Goal: Complete application form: Complete application form

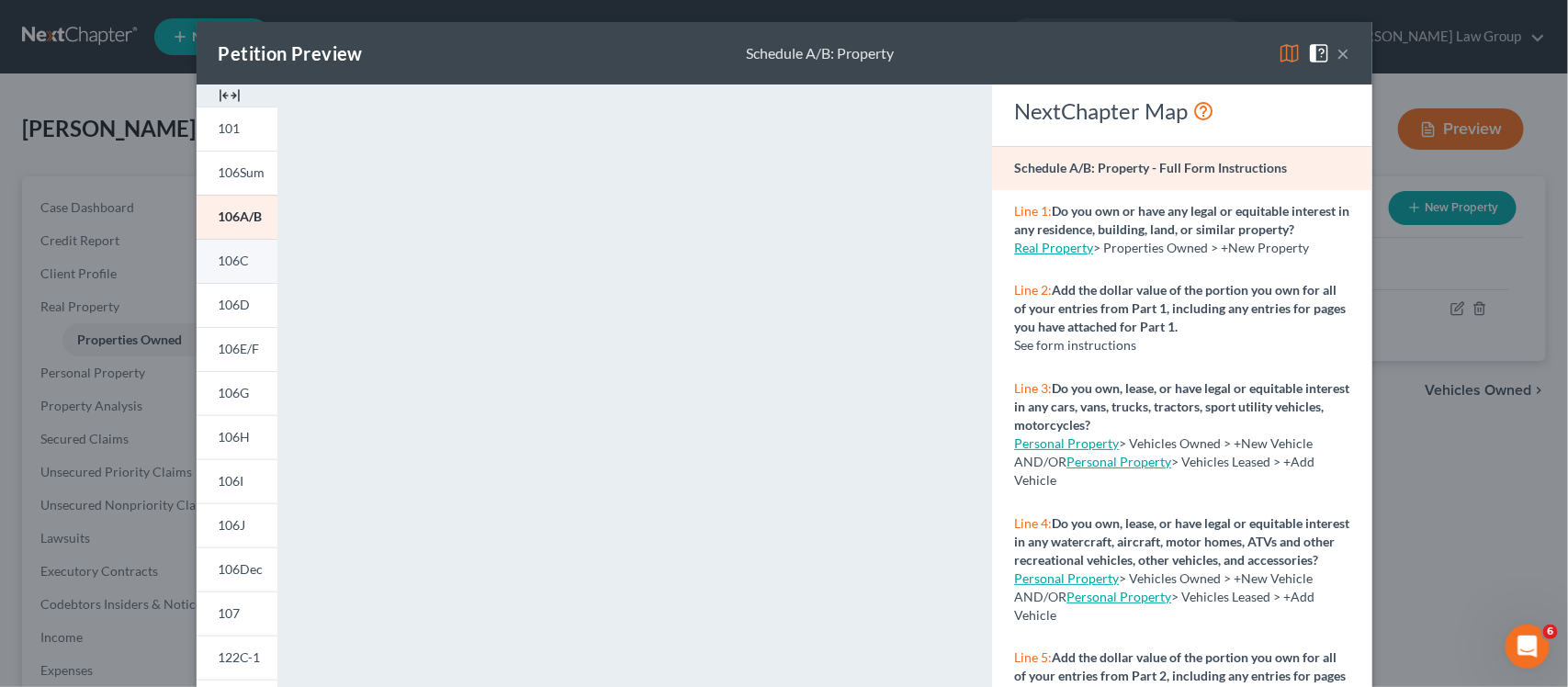
click at [232, 257] on span "106C" at bounding box center [234, 260] width 31 height 15
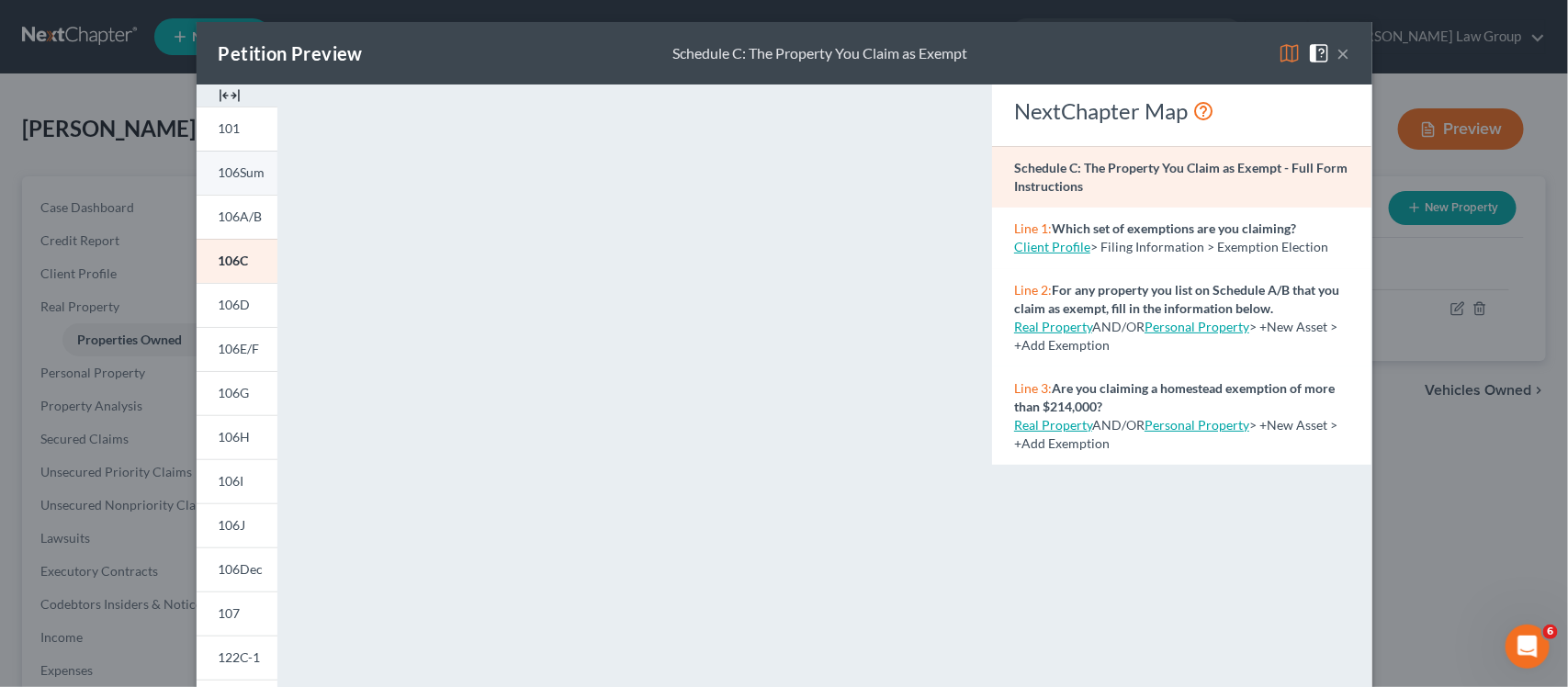
click at [230, 162] on link "106Sum" at bounding box center [237, 172] width 81 height 44
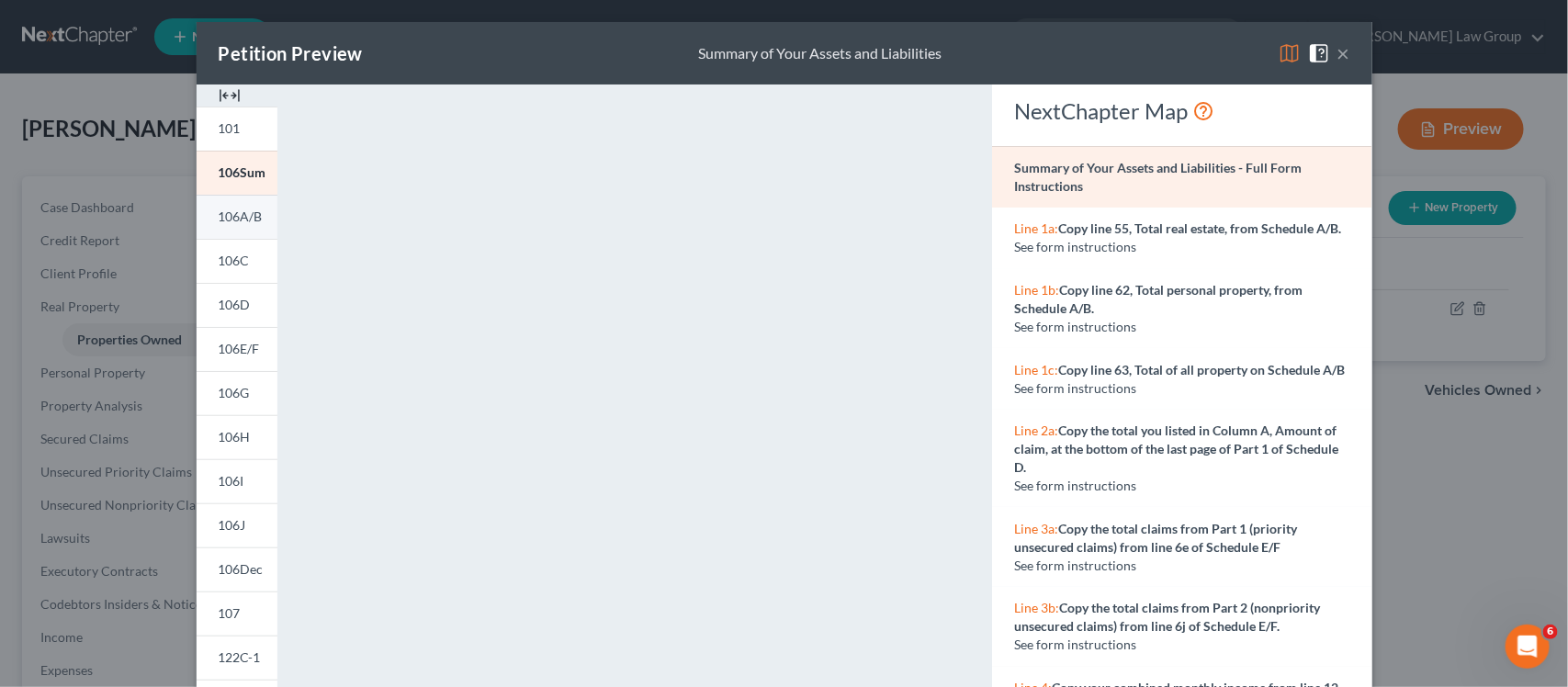
click at [244, 216] on span "106A/B" at bounding box center [241, 216] width 44 height 15
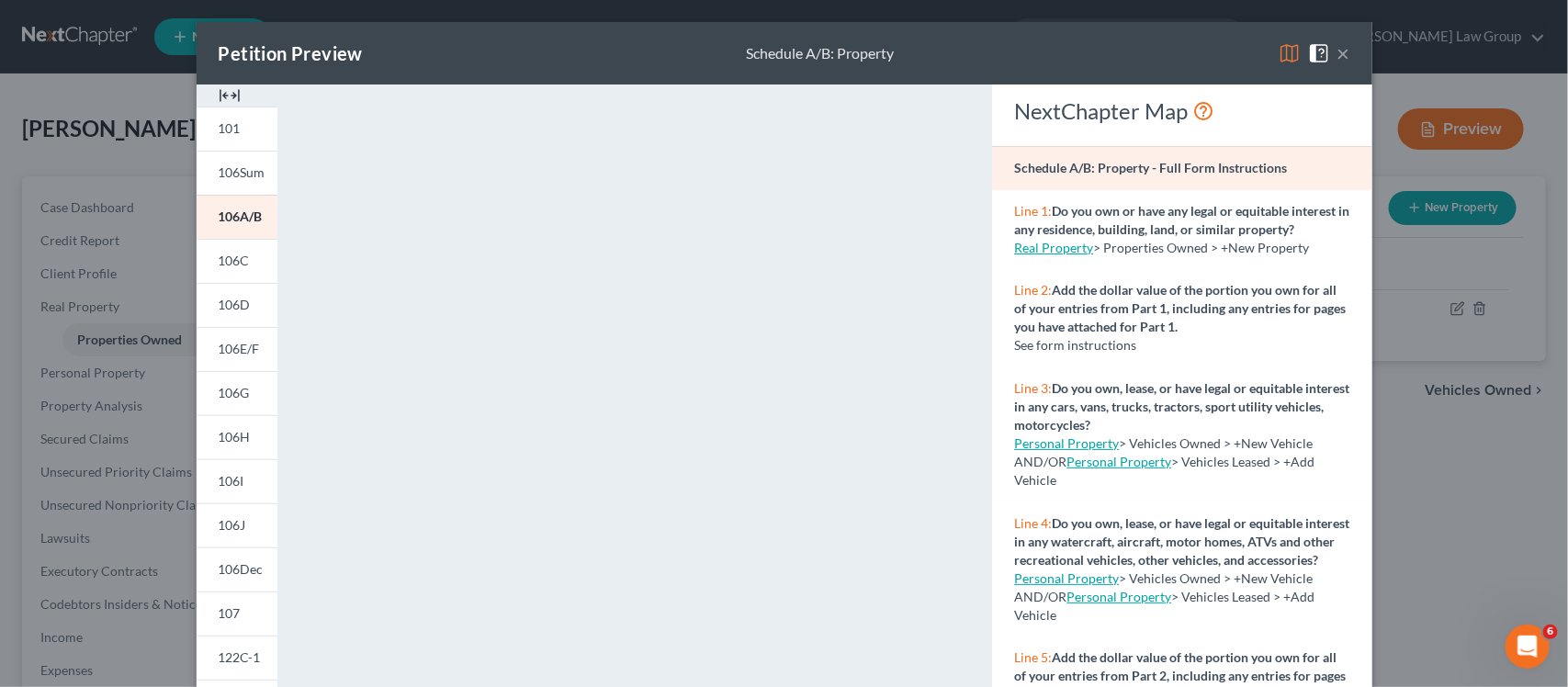
click at [145, 148] on div "Petition Preview Schedule A/B: Property × 101 106Sum 106A/B 106C 106D 106E/F 10…" at bounding box center [784, 344] width 1568 height 687
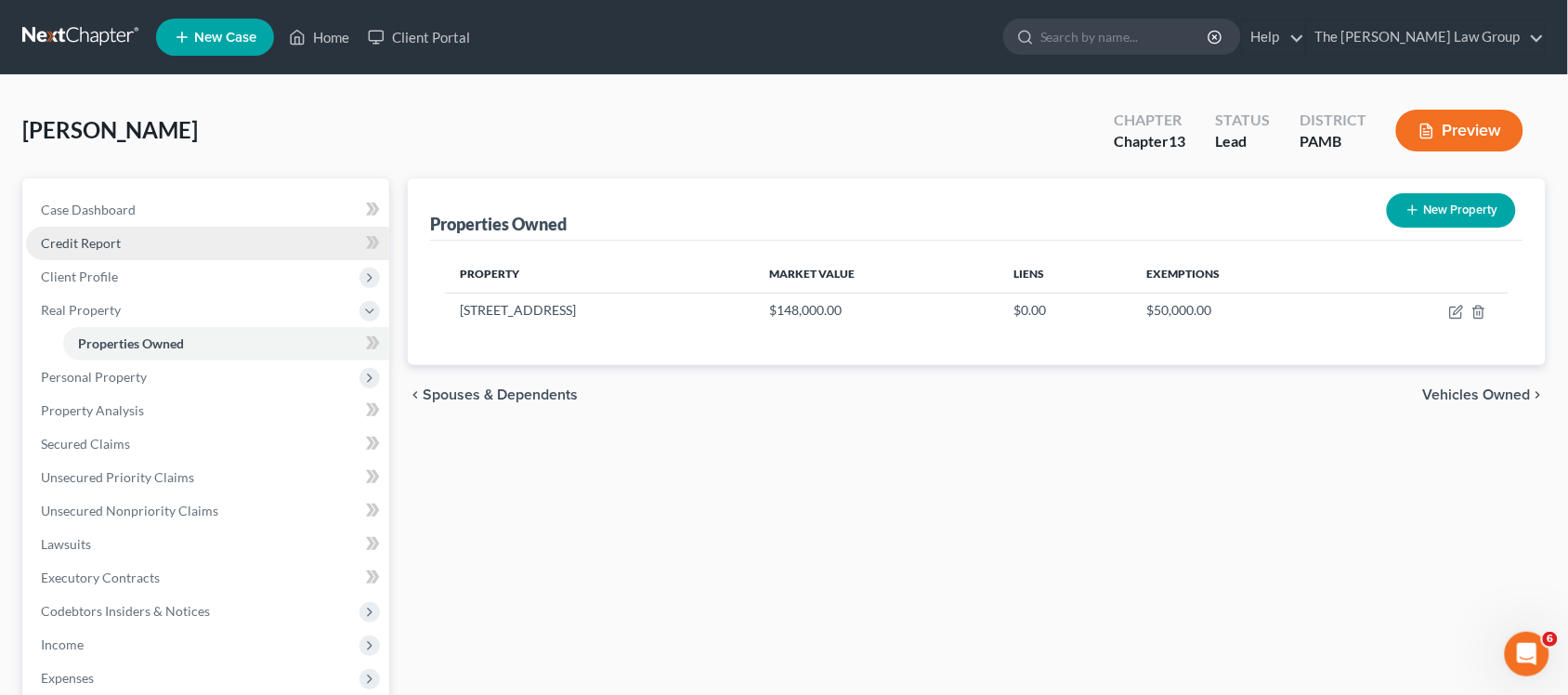
click at [125, 234] on link "Credit Report" at bounding box center [207, 244] width 363 height 34
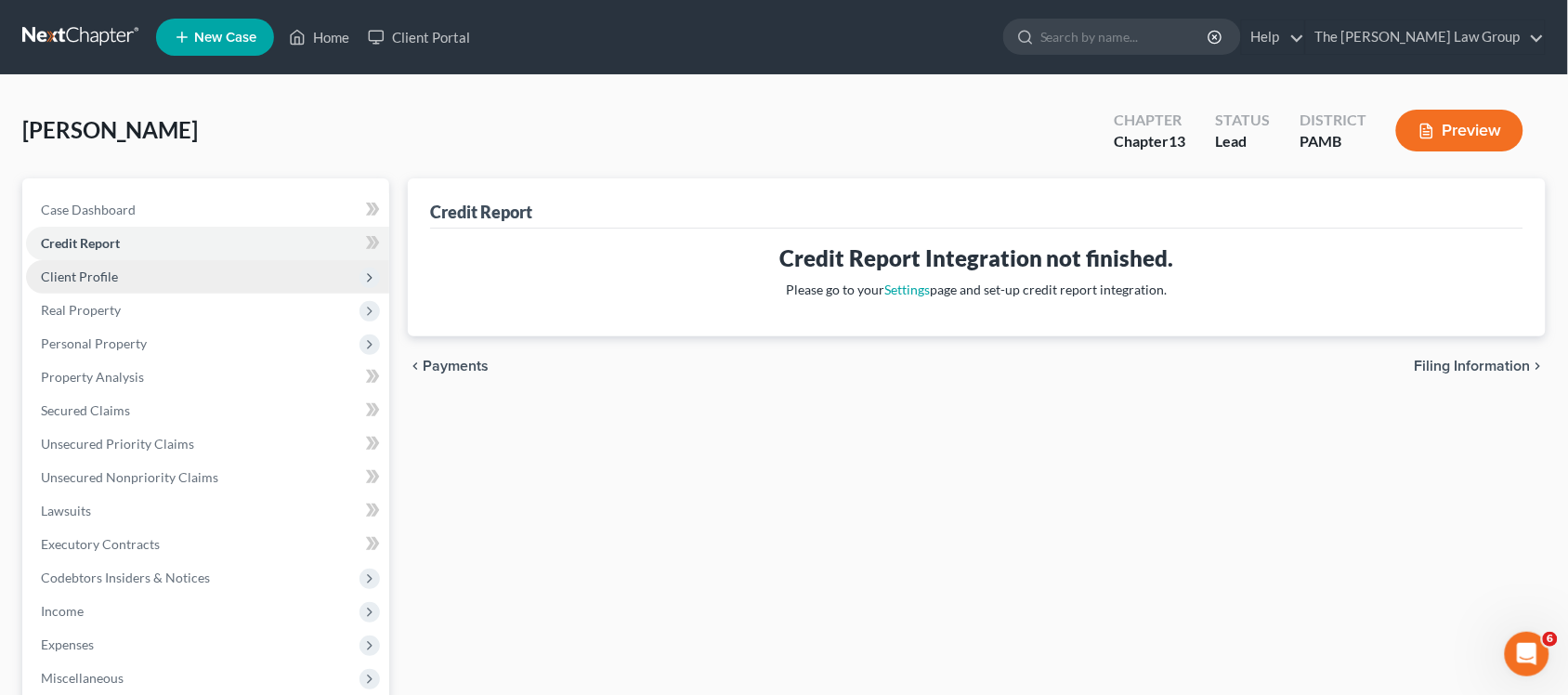
click at [113, 269] on span "Client Profile" at bounding box center [79, 276] width 77 height 15
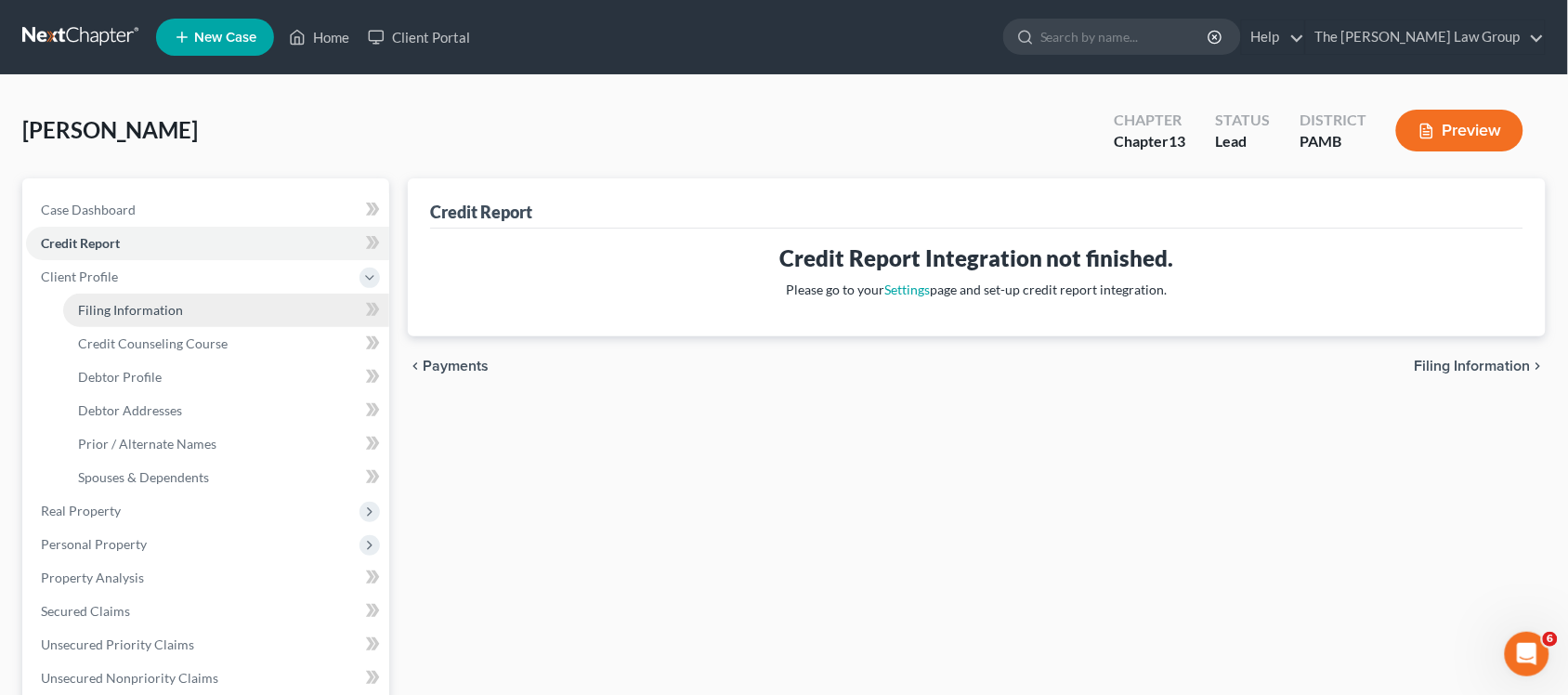
click at [178, 311] on span "Filing Information" at bounding box center [130, 310] width 105 height 15
select select "1"
select select "0"
select select "3"
select select "68"
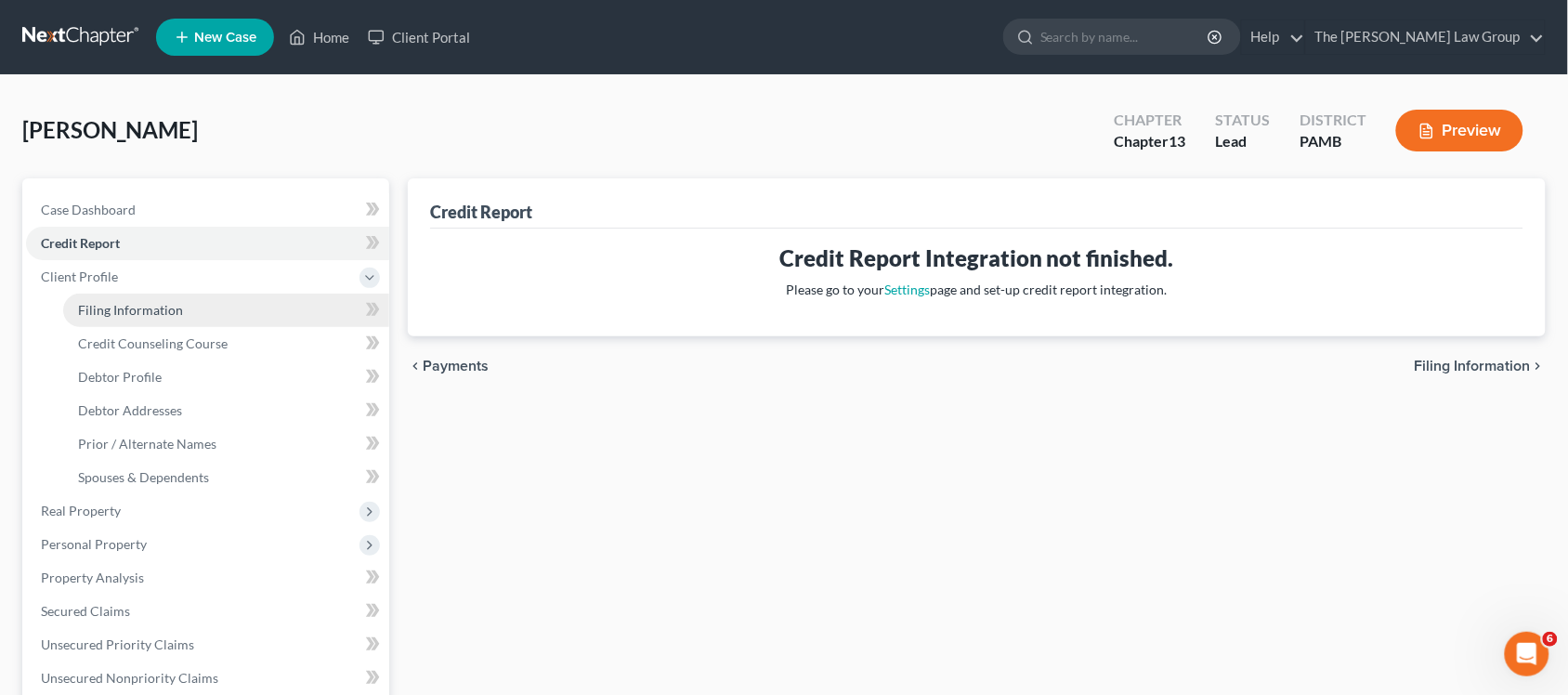
select select "39"
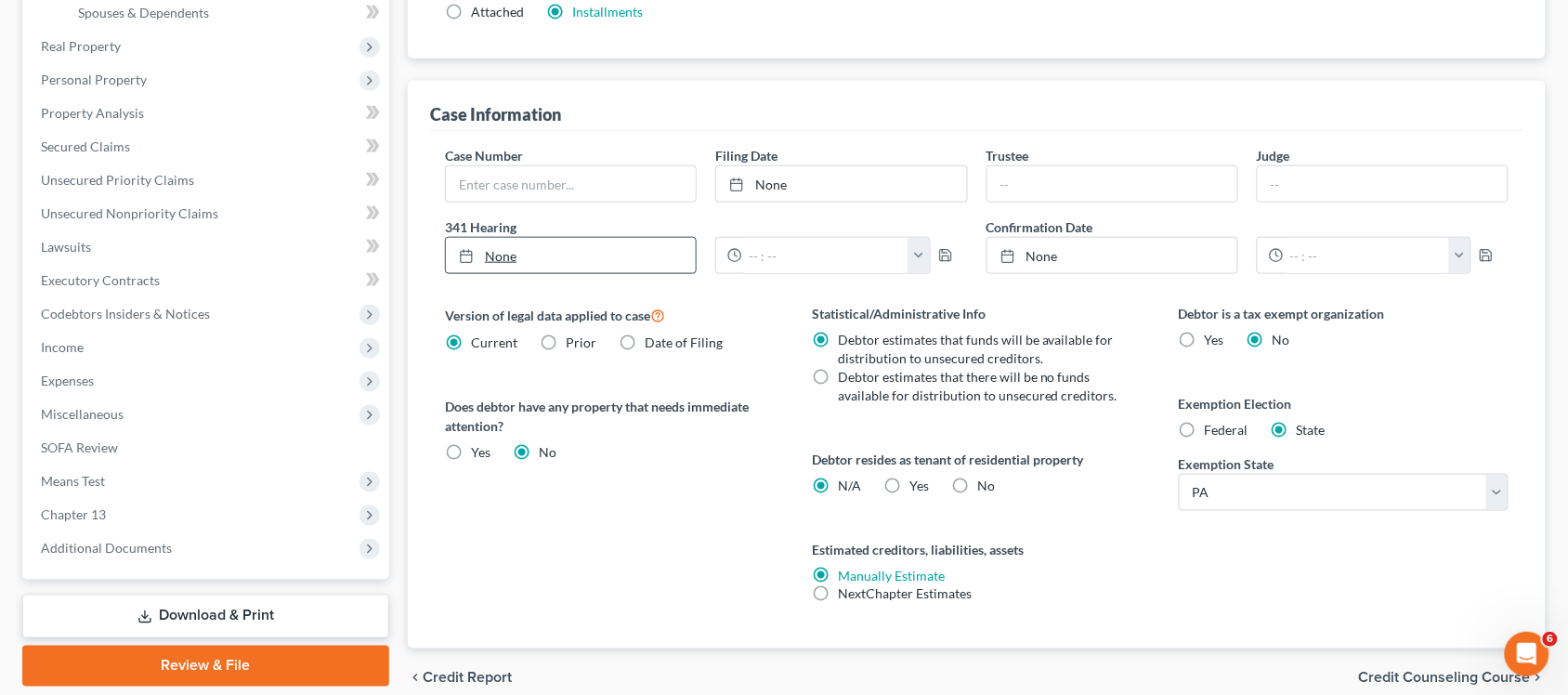
scroll to position [548, 0]
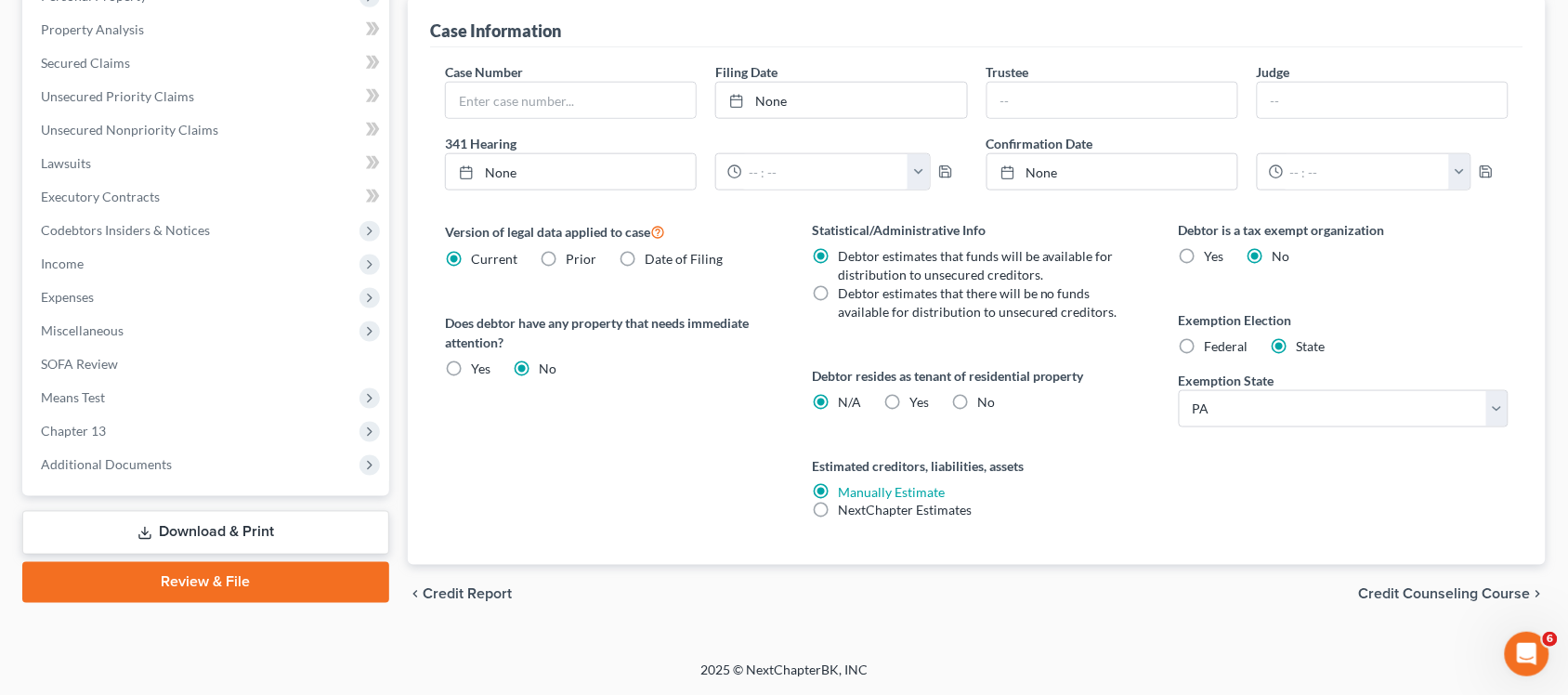
click at [1417, 591] on span "Credit Counseling Course" at bounding box center [1445, 594] width 172 height 14
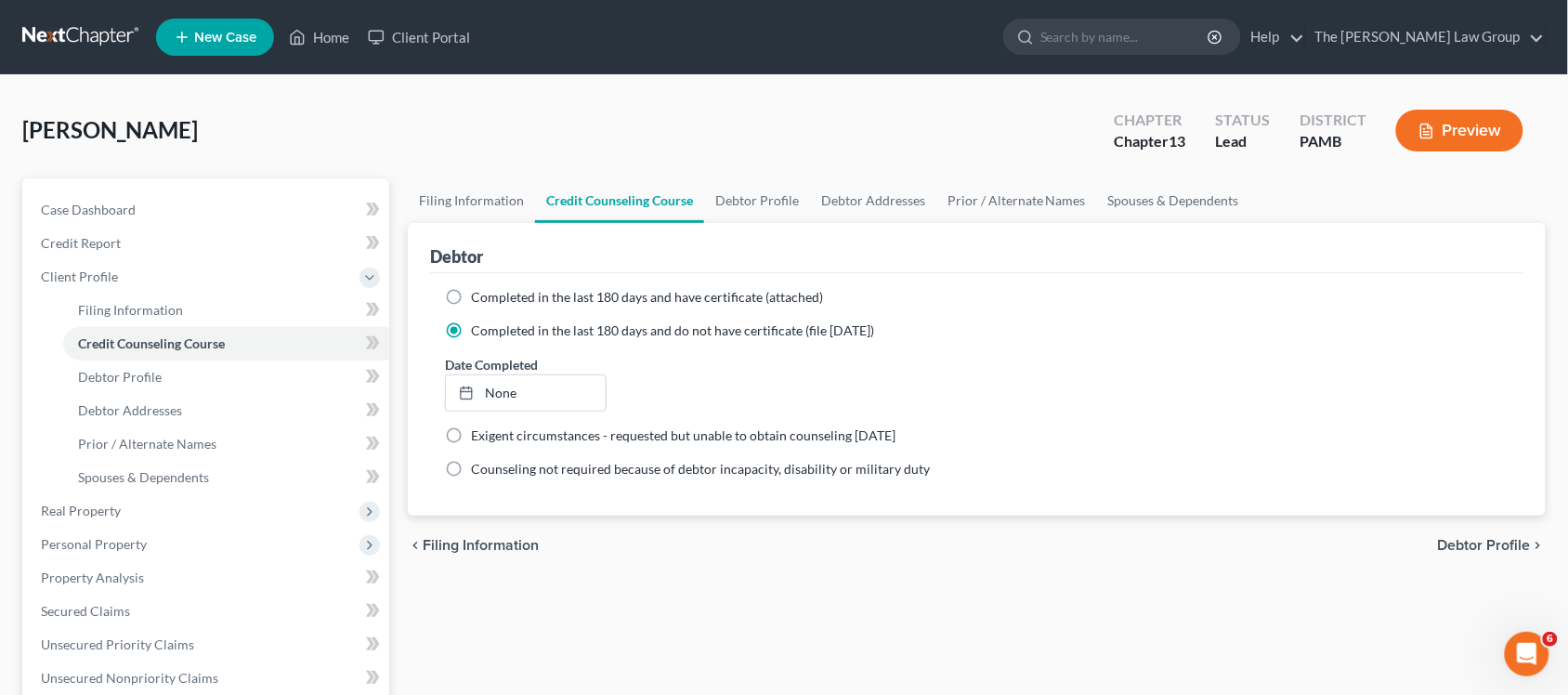
click at [456, 544] on span "Filing Information" at bounding box center [480, 545] width 116 height 14
select select "1"
select select "0"
select select "3"
select select "68"
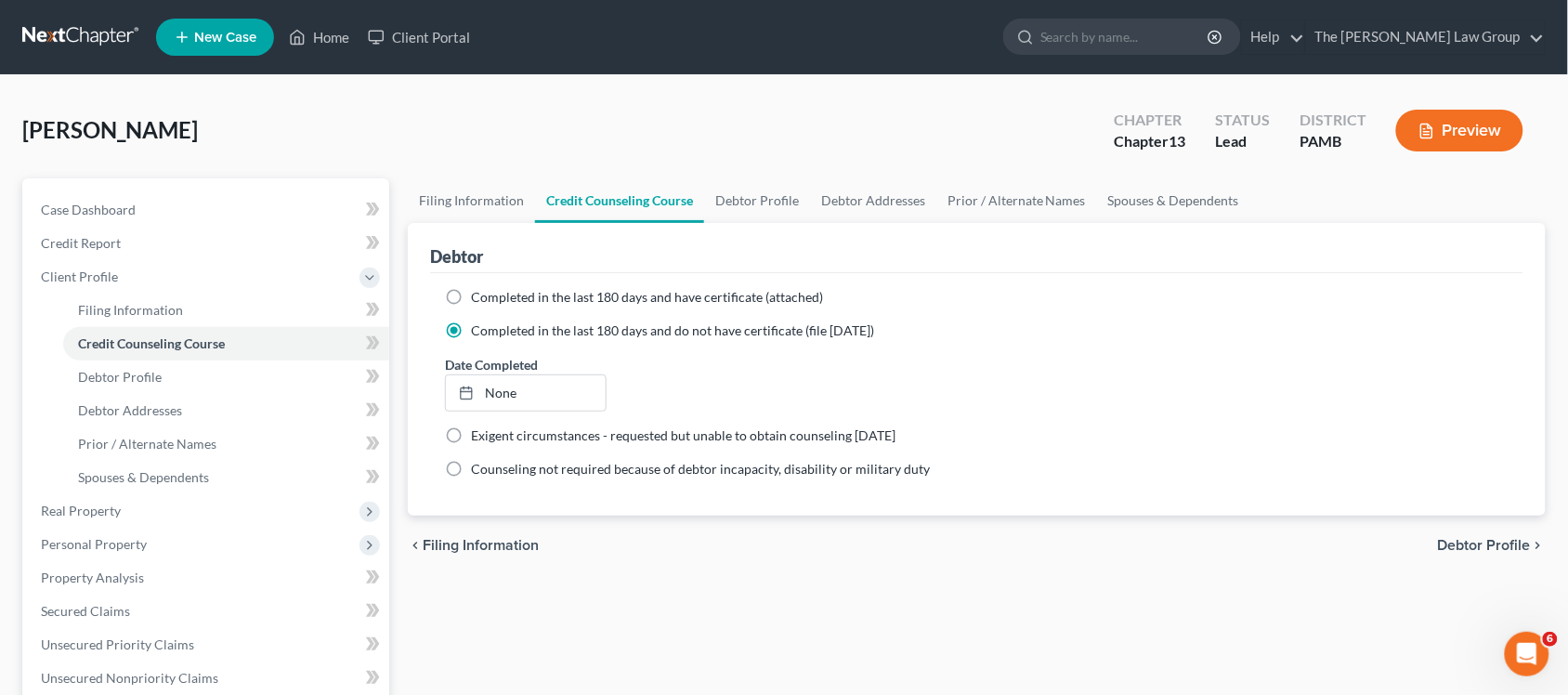
select select "39"
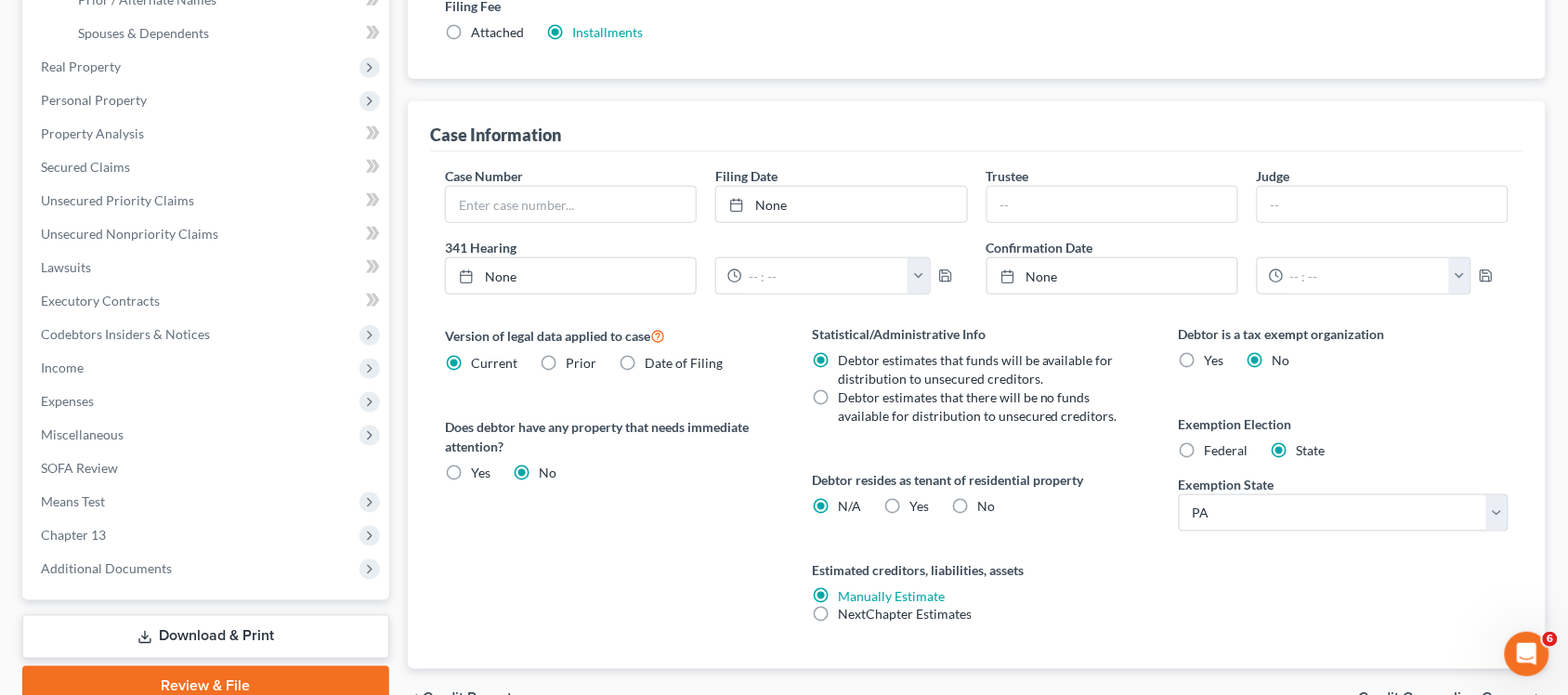
scroll to position [548, 0]
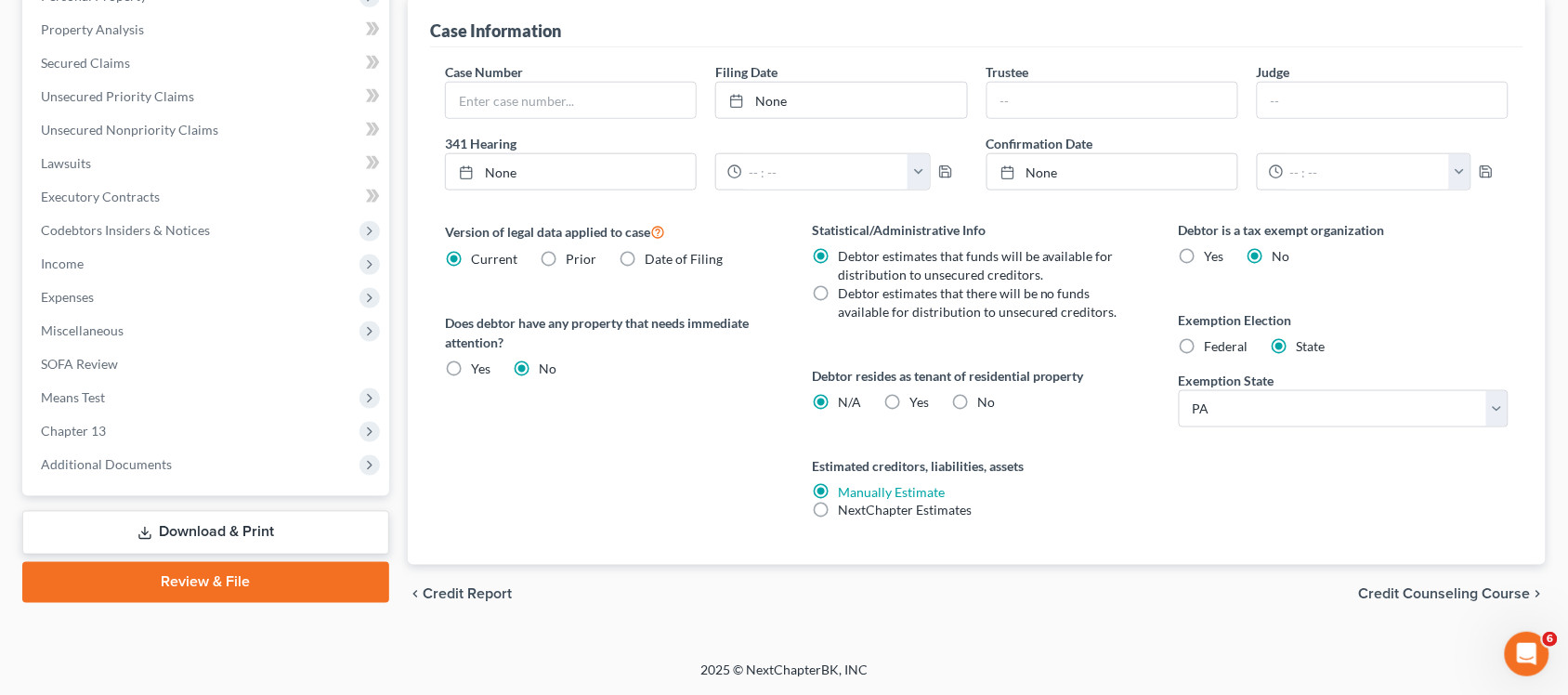
click at [977, 399] on label "No" at bounding box center [986, 401] width 17 height 18
click at [985, 399] on input "No" at bounding box center [990, 399] width 13 height 13
radio input "true"
click at [977, 399] on label "No" at bounding box center [986, 401] width 17 height 18
click at [985, 399] on input "No" at bounding box center [990, 399] width 13 height 13
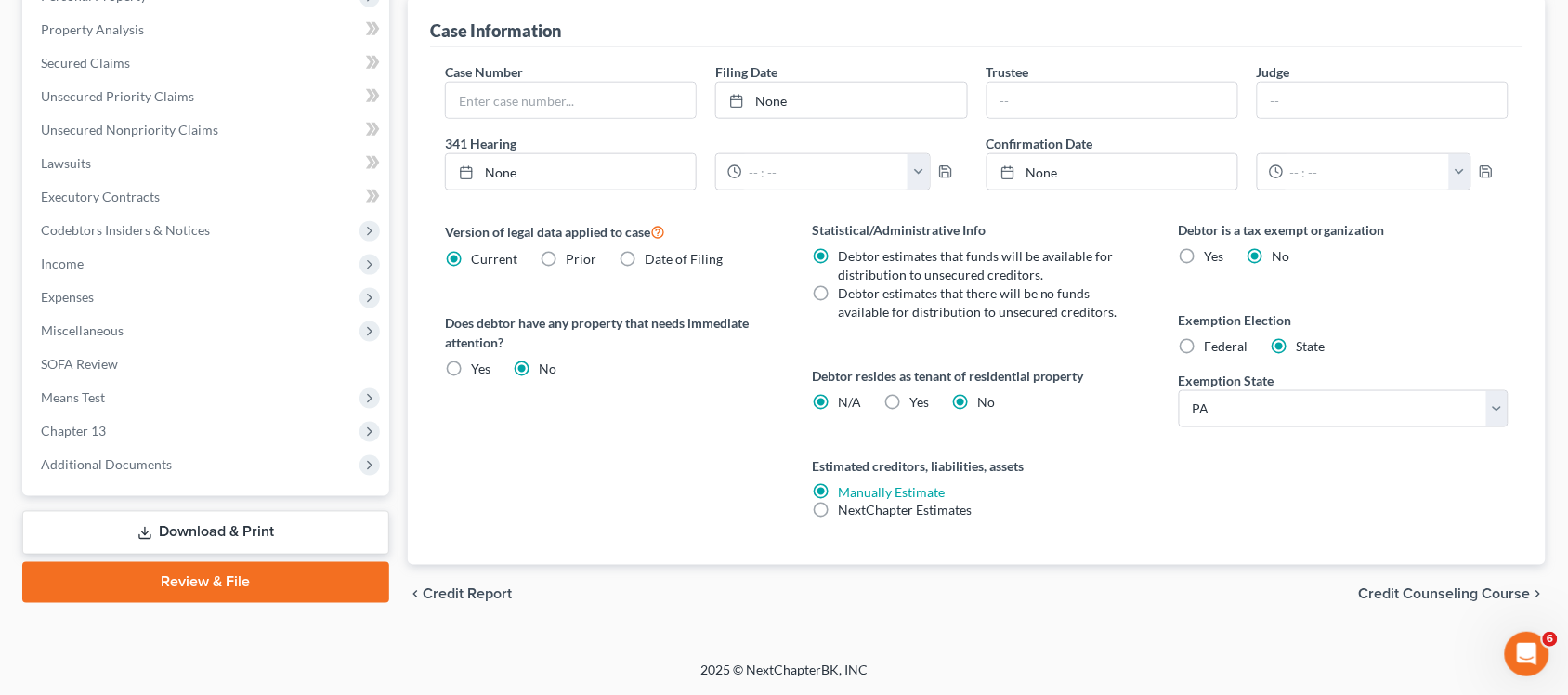
click at [977, 400] on label "No" at bounding box center [986, 401] width 17 height 18
click at [985, 400] on input "No" at bounding box center [990, 399] width 13 height 13
radio input "false"
click at [1408, 592] on span "Credit Counseling Course" at bounding box center [1445, 594] width 172 height 14
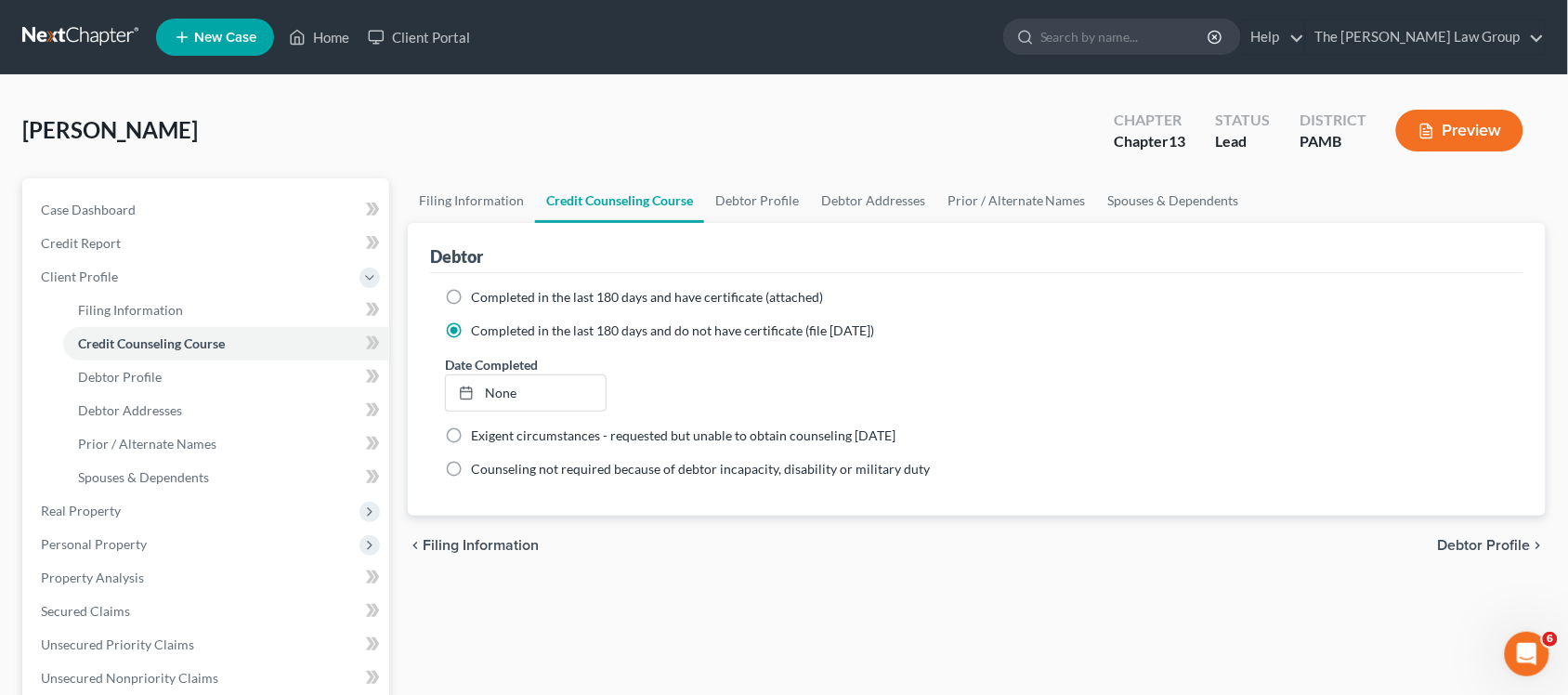
click at [479, 539] on span "Filing Information" at bounding box center [480, 545] width 116 height 14
select select "1"
select select "0"
select select "3"
select select "68"
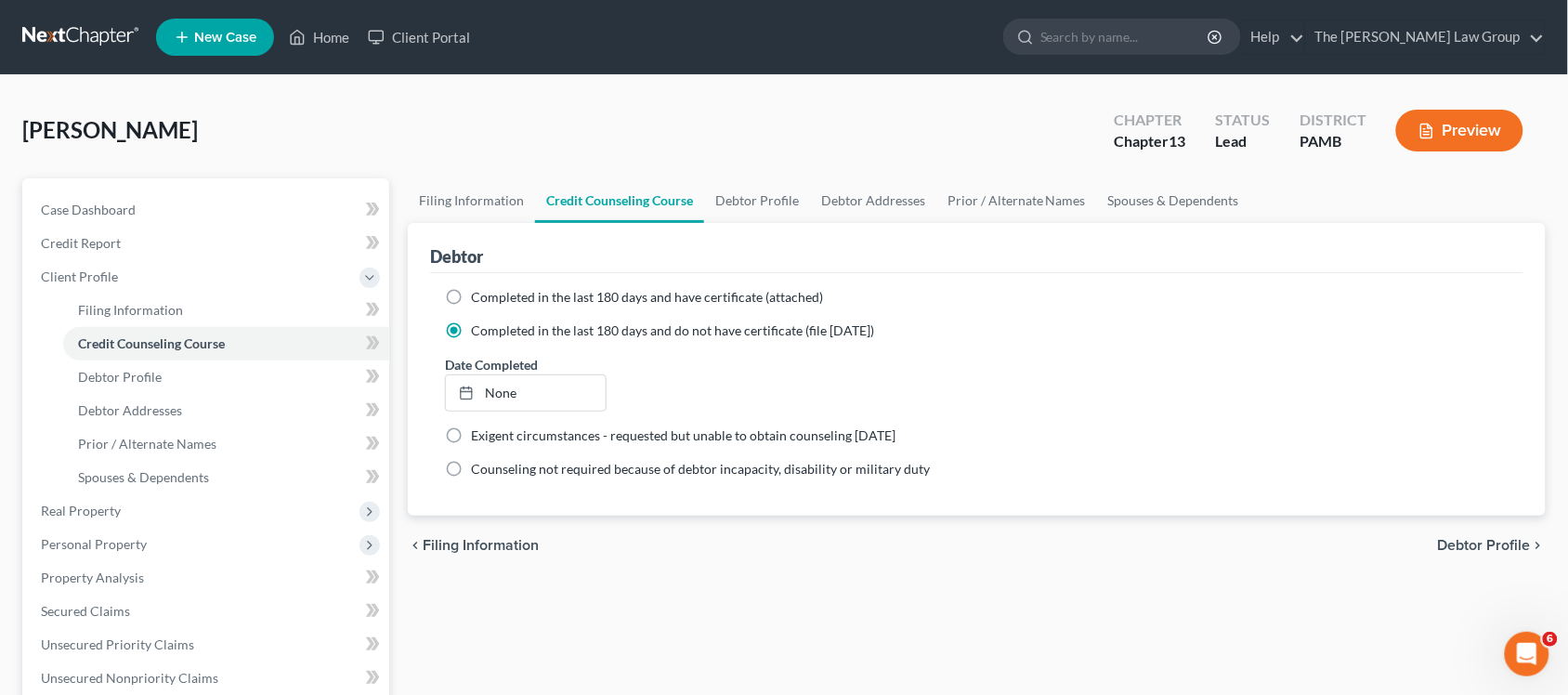
select select "39"
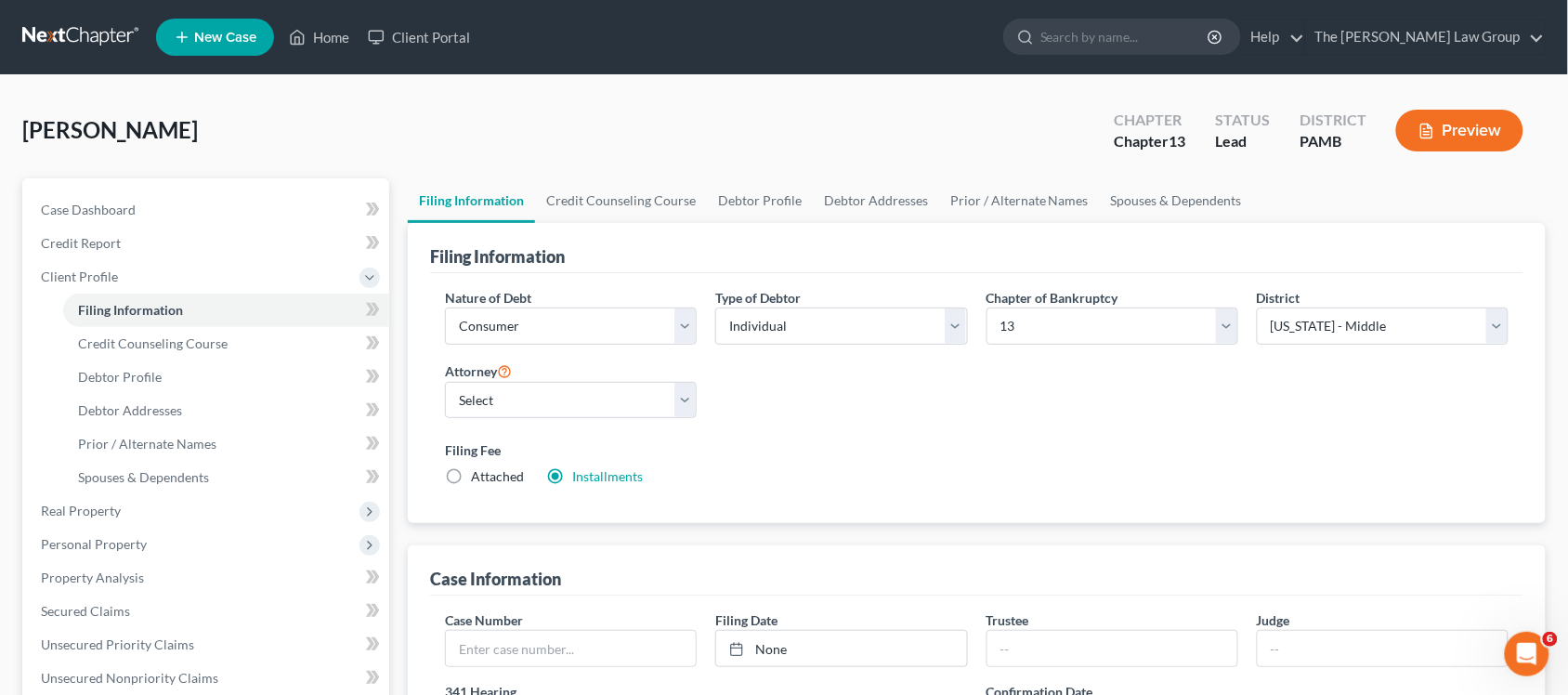
drag, startPoint x: 479, startPoint y: 539, endPoint x: 555, endPoint y: 585, distance: 88.8
click at [1011, 435] on div "Filing Fee Attached Installments Installments" at bounding box center [977, 467] width 1082 height 67
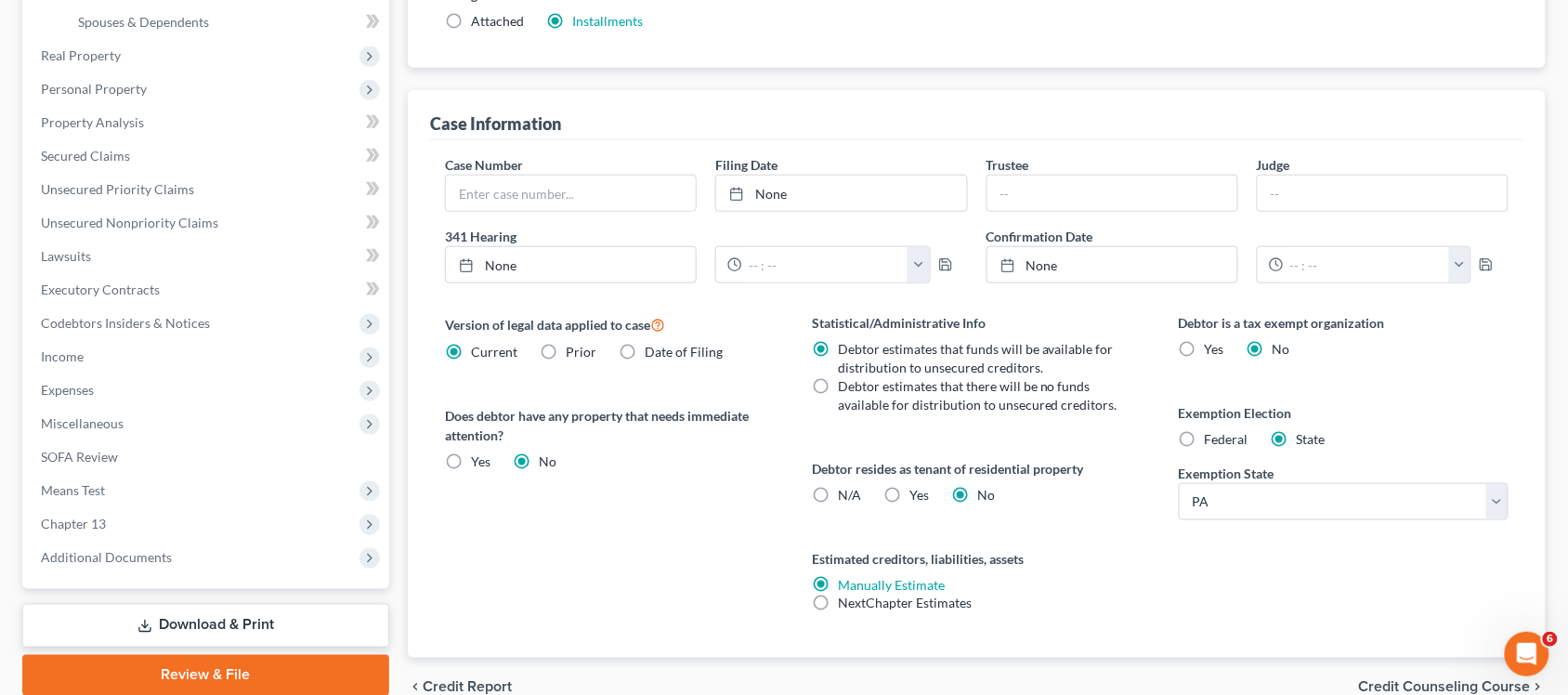
scroll to position [465, 0]
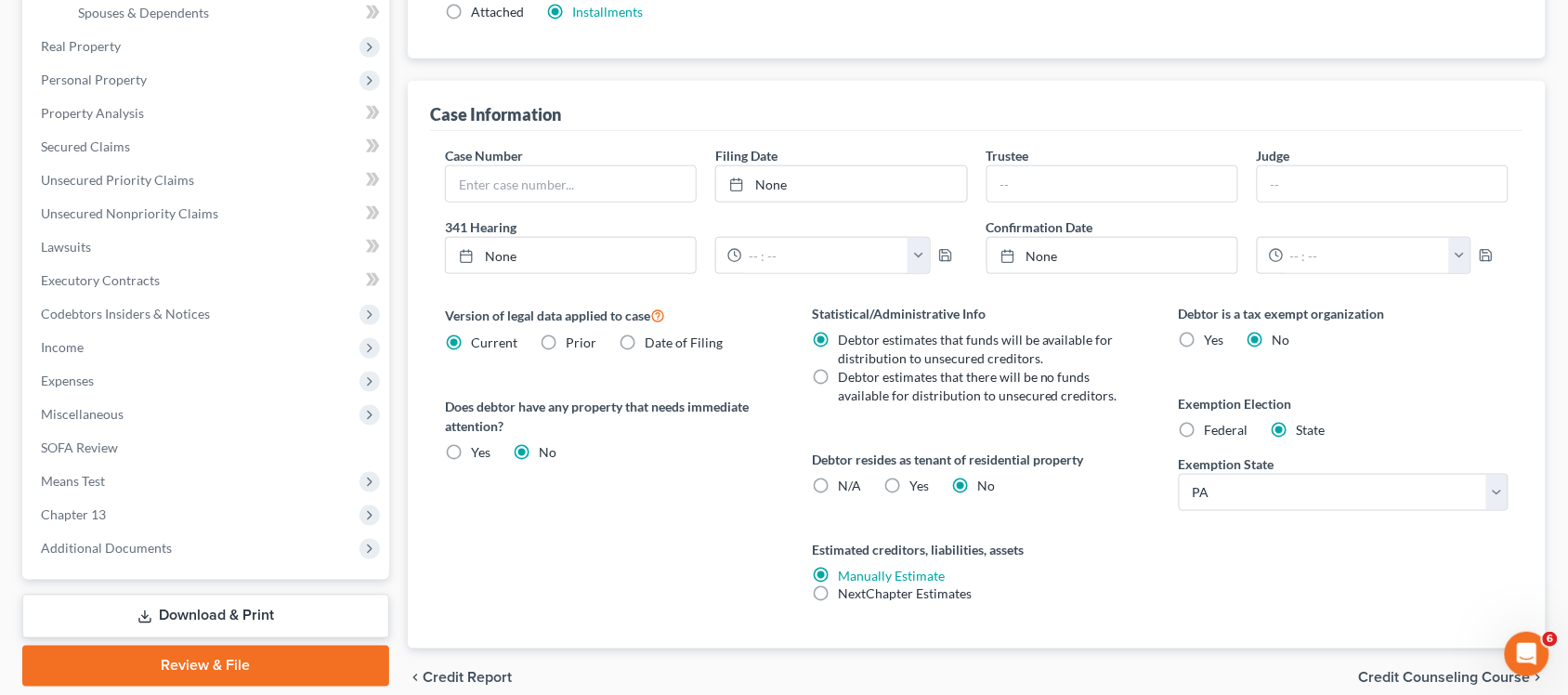
click at [1437, 674] on span "Credit Counseling Course" at bounding box center [1445, 678] width 172 height 14
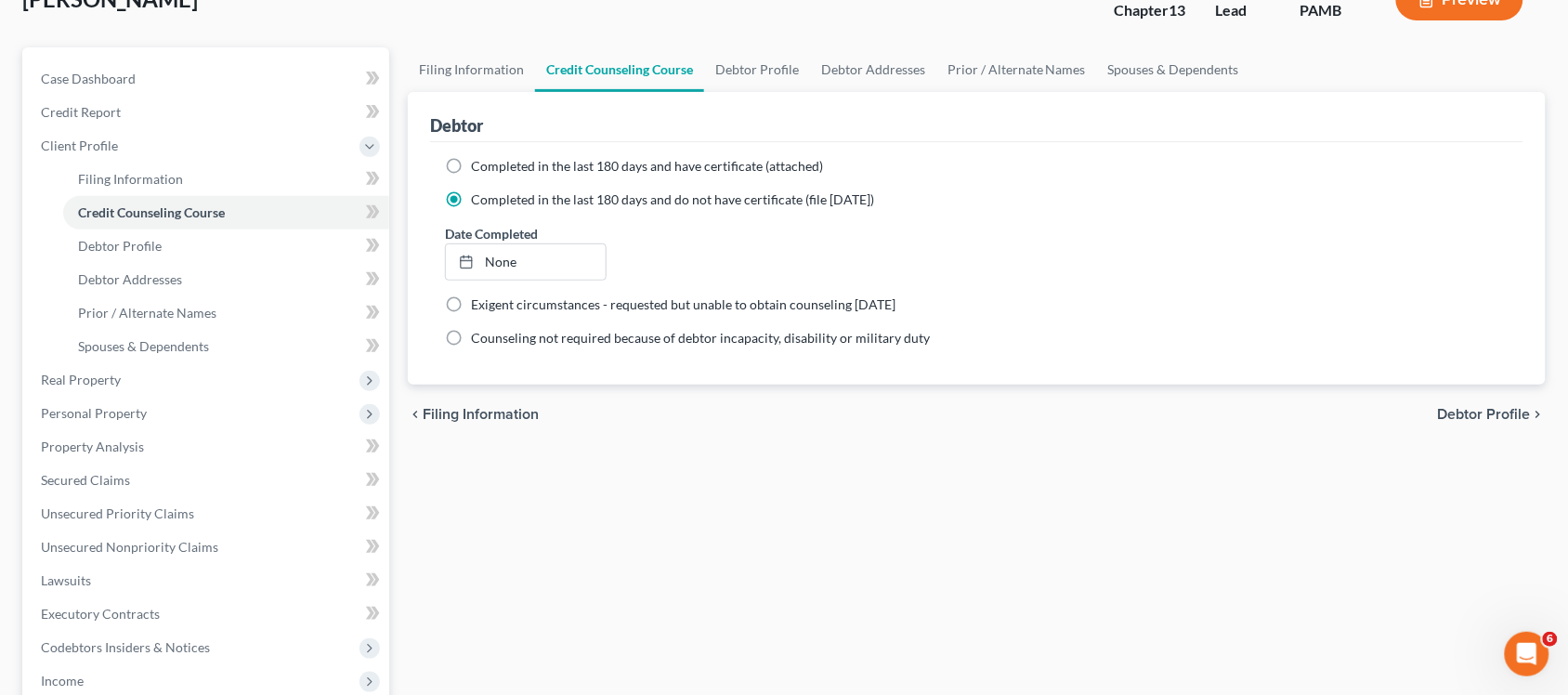
scroll to position [116, 0]
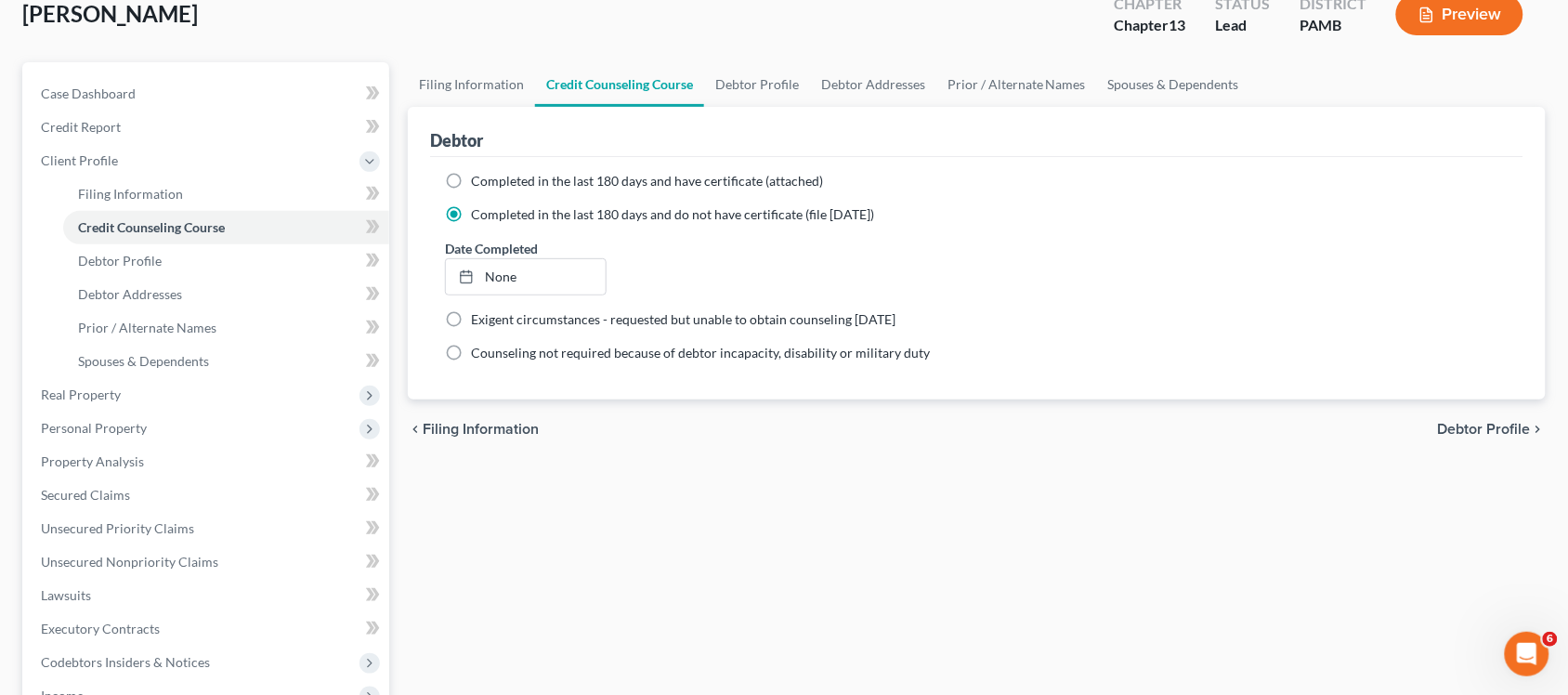
click at [1488, 422] on span "Debtor Profile" at bounding box center [1484, 428] width 93 height 14
select select "0"
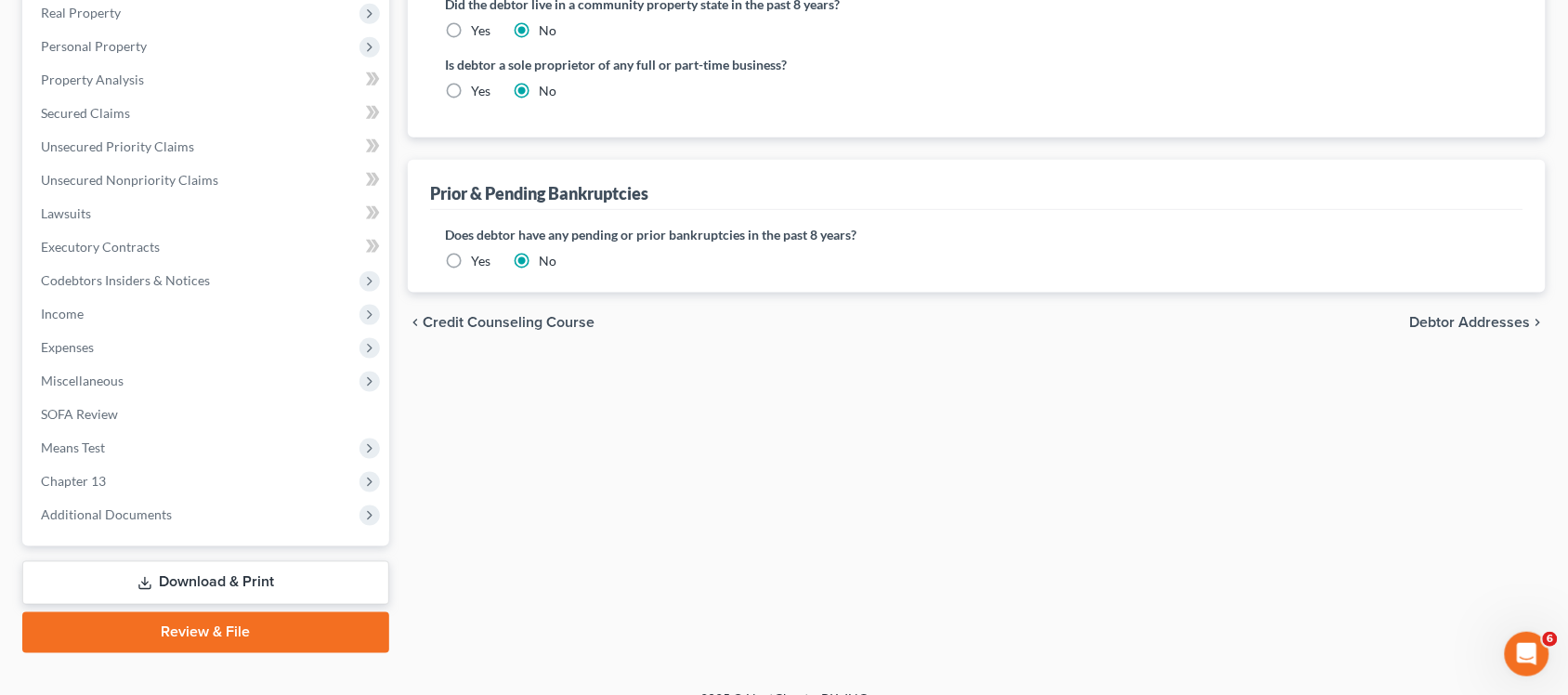
scroll to position [525, 0]
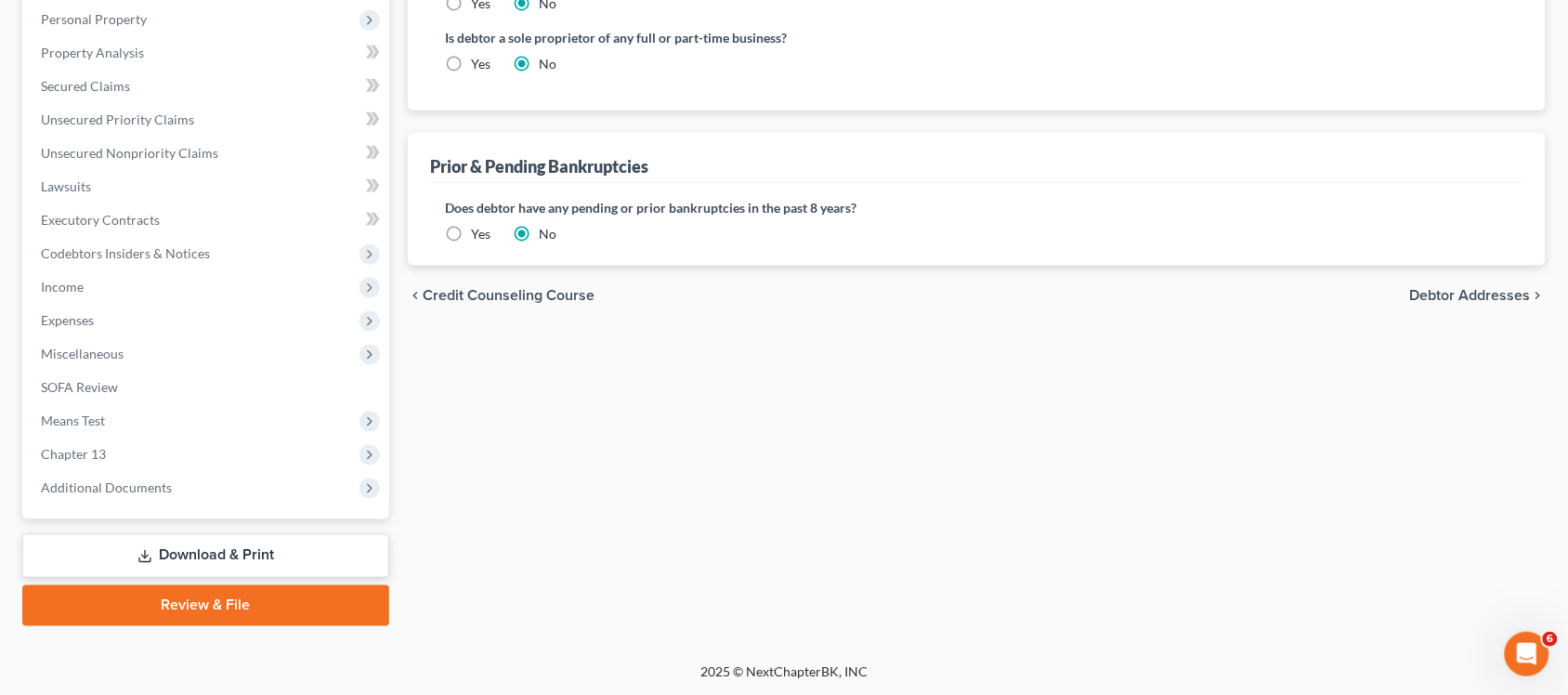
click at [1468, 280] on div "chevron_left Credit Counseling Course Debtor Addresses chevron_right" at bounding box center [977, 296] width 1138 height 60
click at [1465, 288] on span "Debtor Addresses" at bounding box center [1470, 295] width 120 height 14
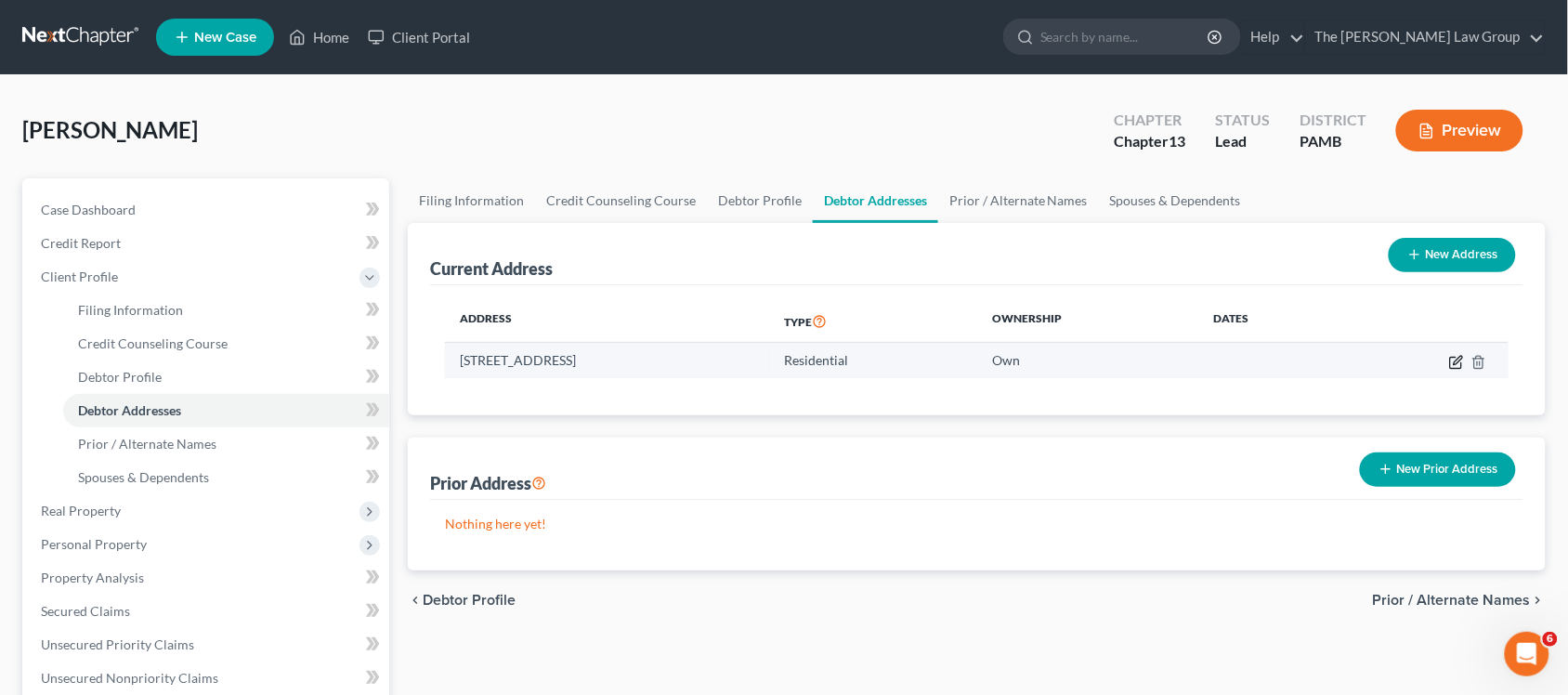
click at [1460, 356] on icon "button" at bounding box center [1458, 360] width 9 height 9
select select "39"
select select "43"
select select "0"
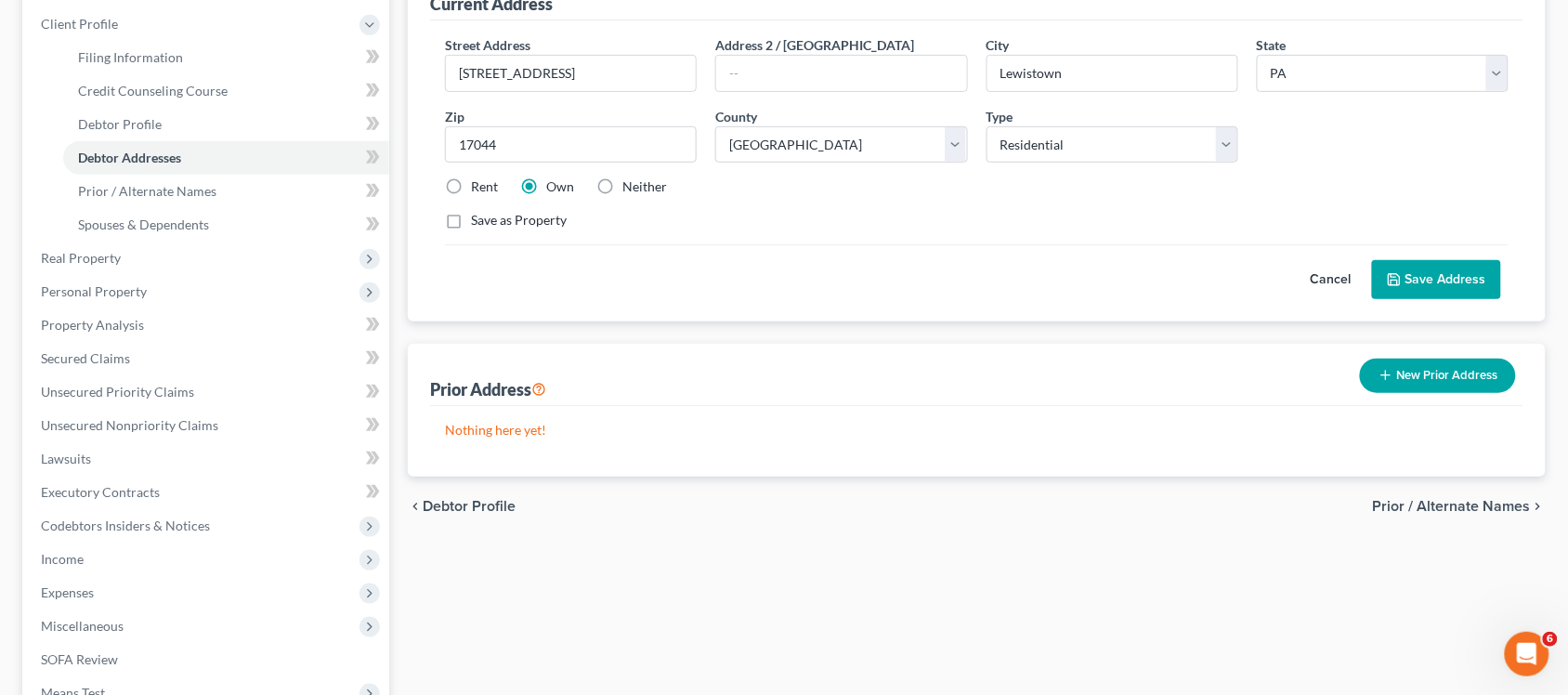
scroll to position [116, 0]
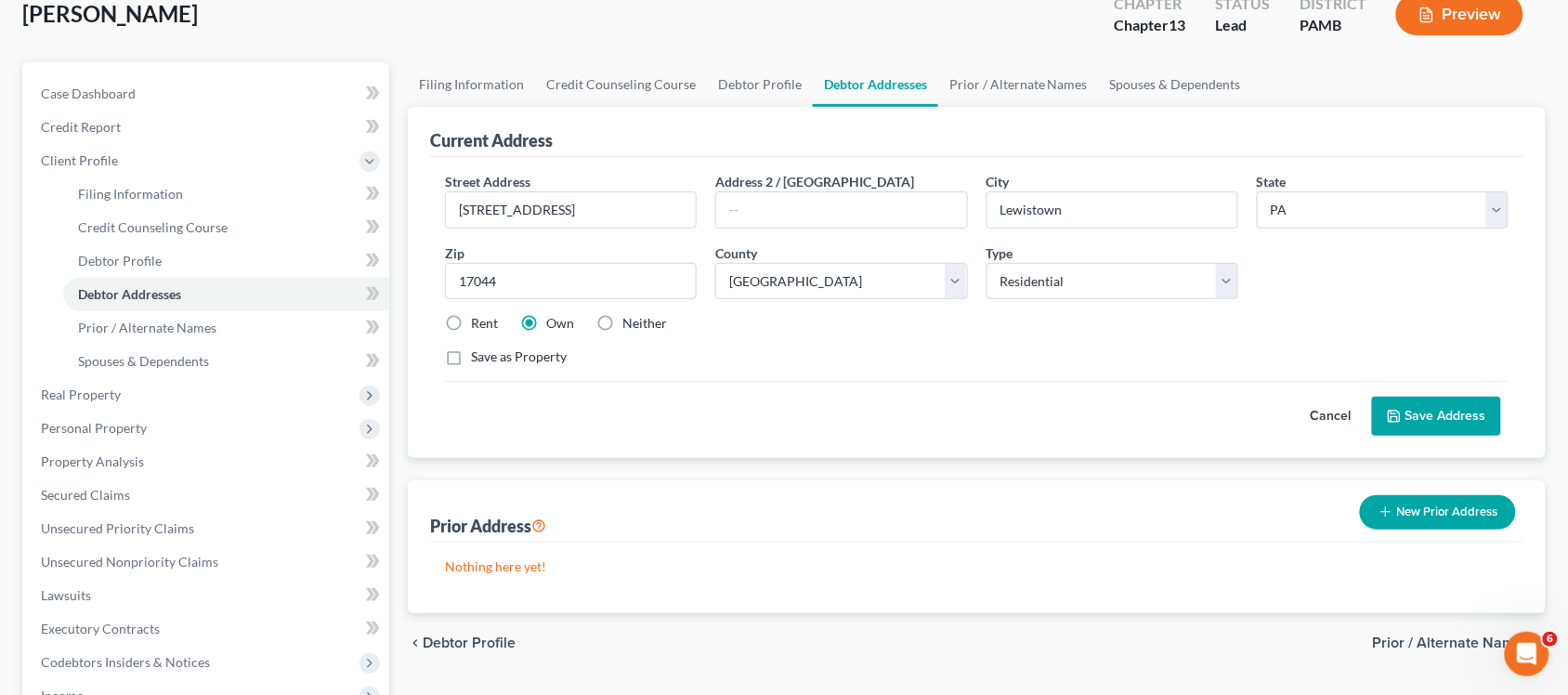
click at [471, 353] on label "Save as Property" at bounding box center [518, 356] width 95 height 18
click at [478, 353] on input "Save as Property" at bounding box center [484, 353] width 13 height 13
click at [471, 360] on label "Save as Property" at bounding box center [518, 356] width 95 height 18
click at [478, 360] on input "Save as Property" at bounding box center [484, 353] width 13 height 13
click at [471, 359] on label "Save as Property" at bounding box center [518, 356] width 95 height 18
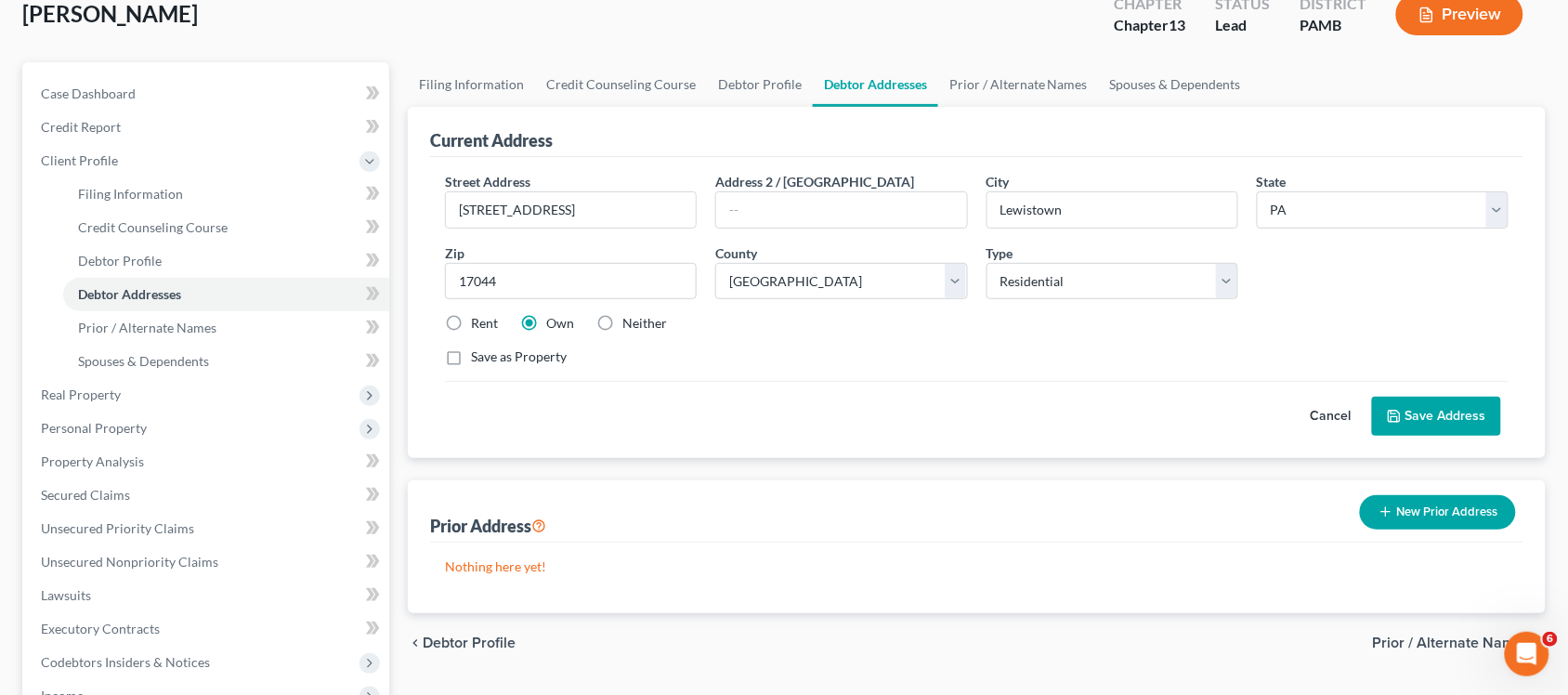
click at [478, 359] on input "Save as Property" at bounding box center [484, 353] width 13 height 13
checkbox input "true"
click at [1440, 404] on button "Save Address" at bounding box center [1437, 416] width 129 height 39
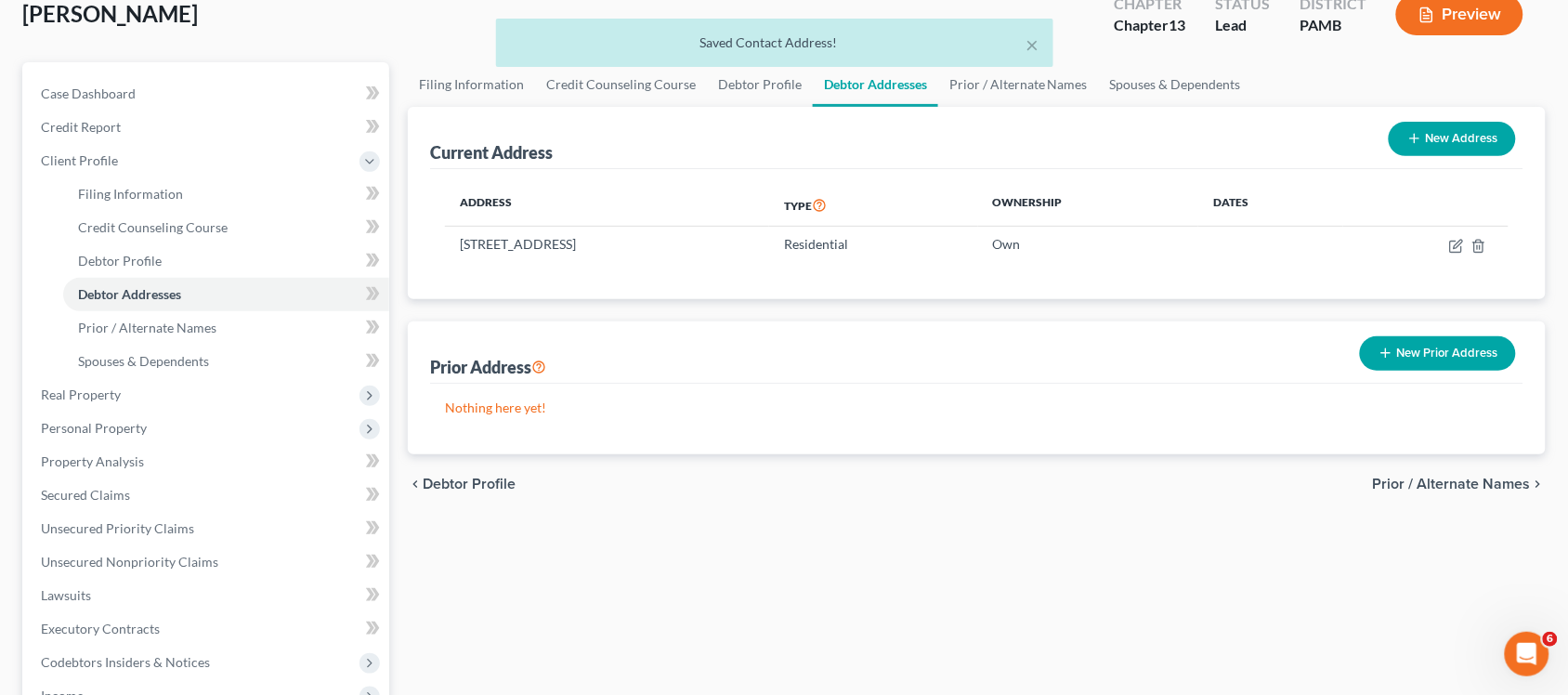
click at [1497, 484] on span "Prior / Alternate Names" at bounding box center [1452, 483] width 158 height 14
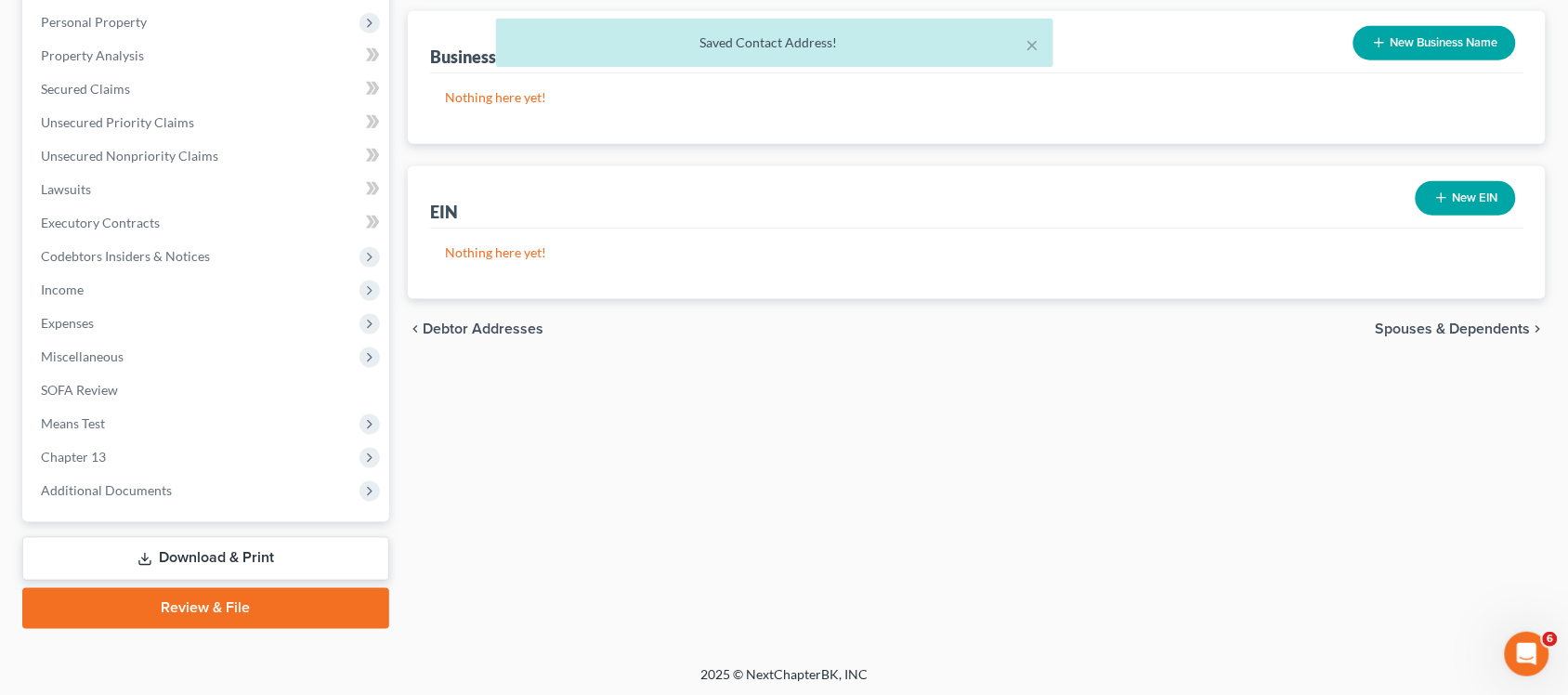
scroll to position [525, 0]
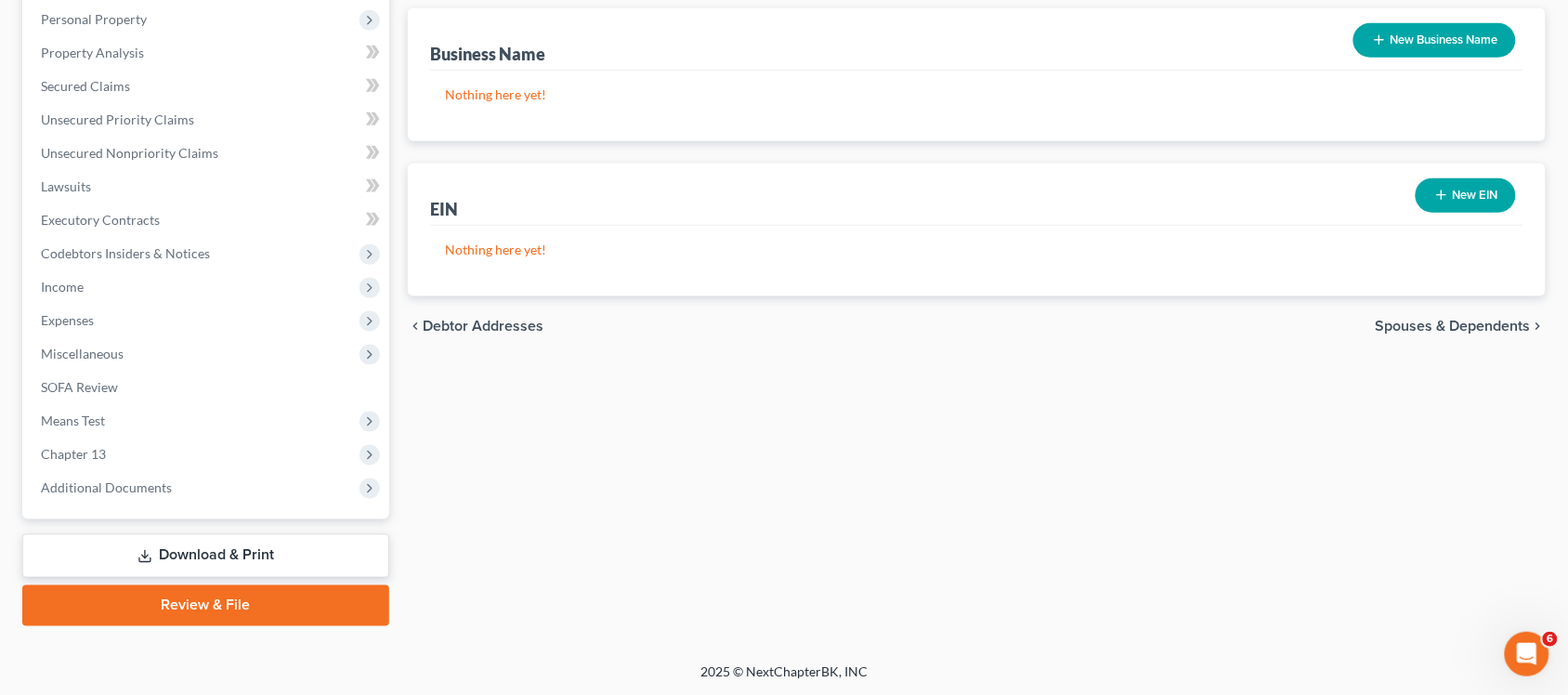
click at [1448, 321] on span "Spouses & Dependents" at bounding box center [1452, 325] width 155 height 14
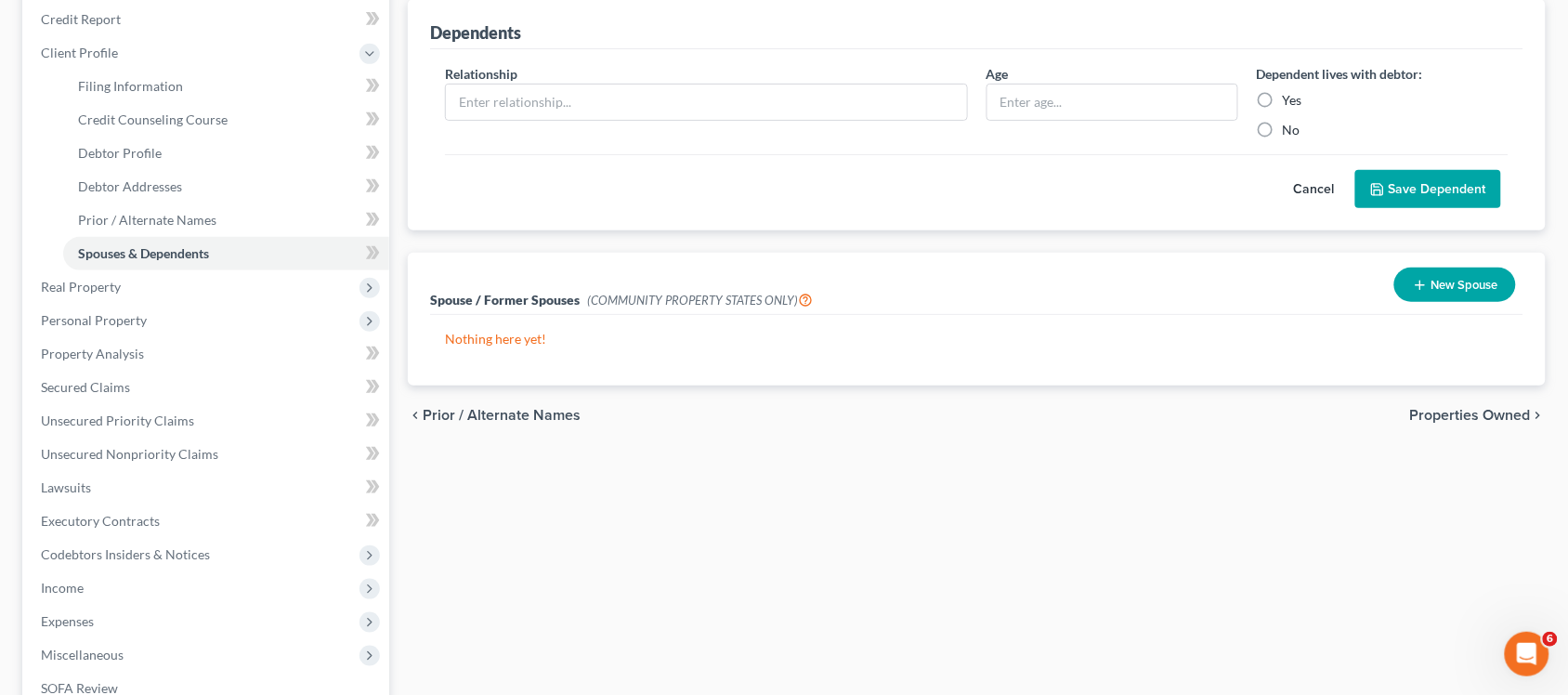
scroll to position [232, 0]
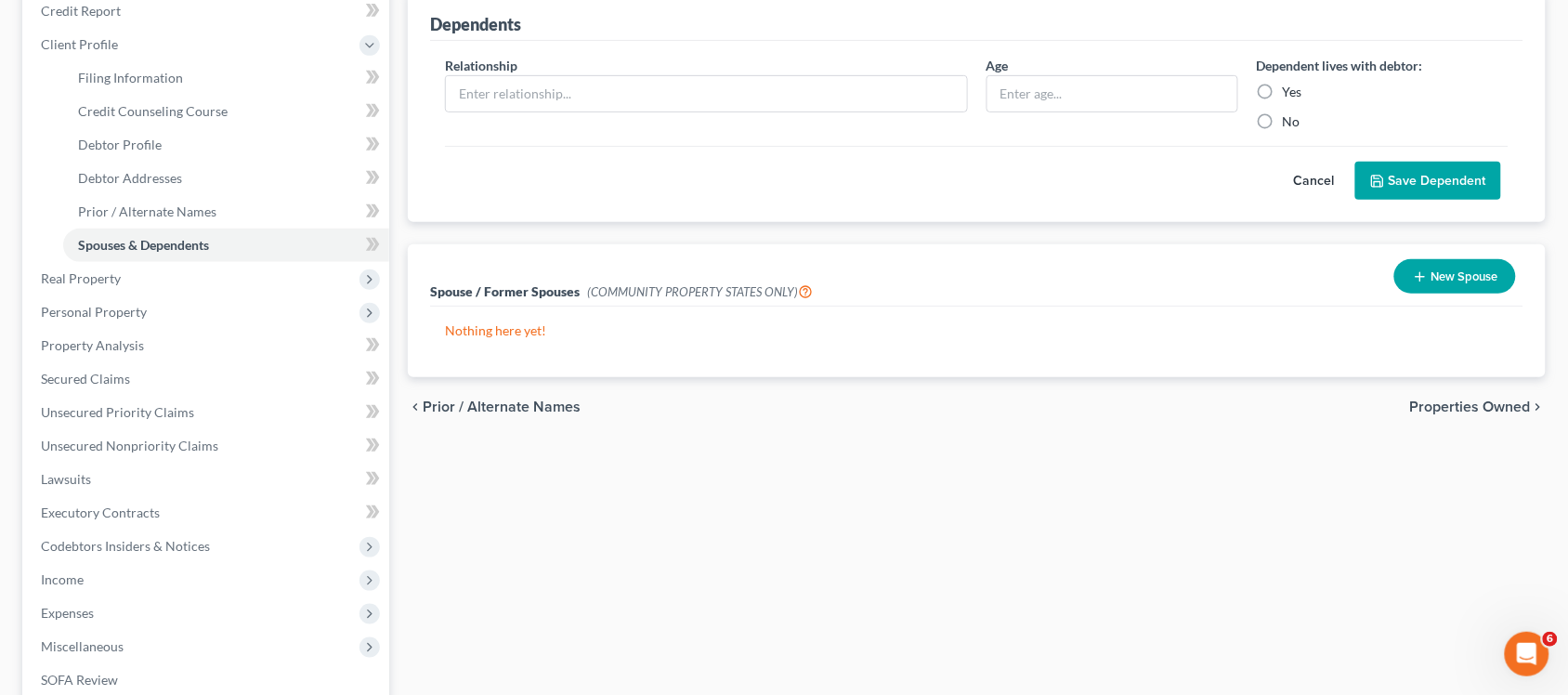
click at [1446, 402] on span "Properties Owned" at bounding box center [1470, 406] width 120 height 14
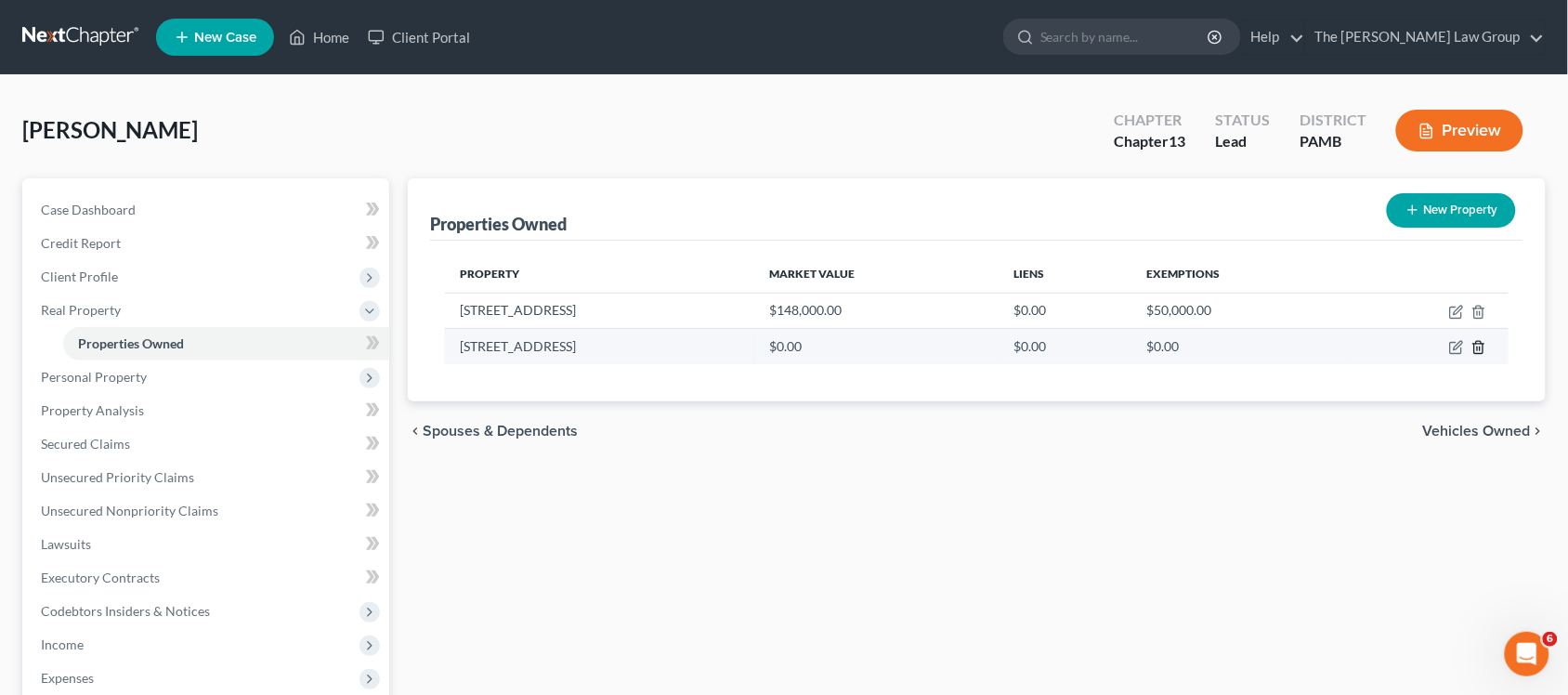
click at [1482, 348] on icon "button" at bounding box center [1478, 347] width 14 height 14
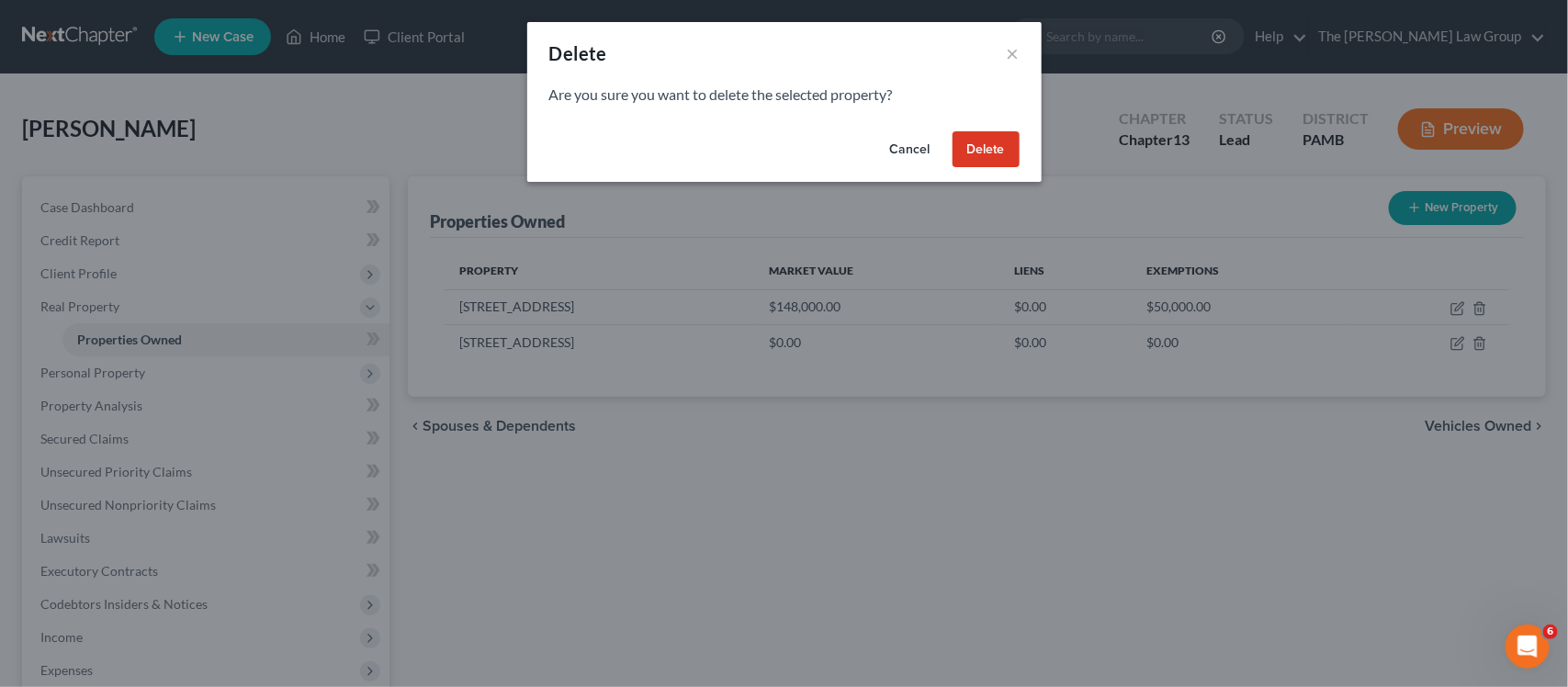
click at [997, 139] on button "Delete" at bounding box center [986, 149] width 67 height 37
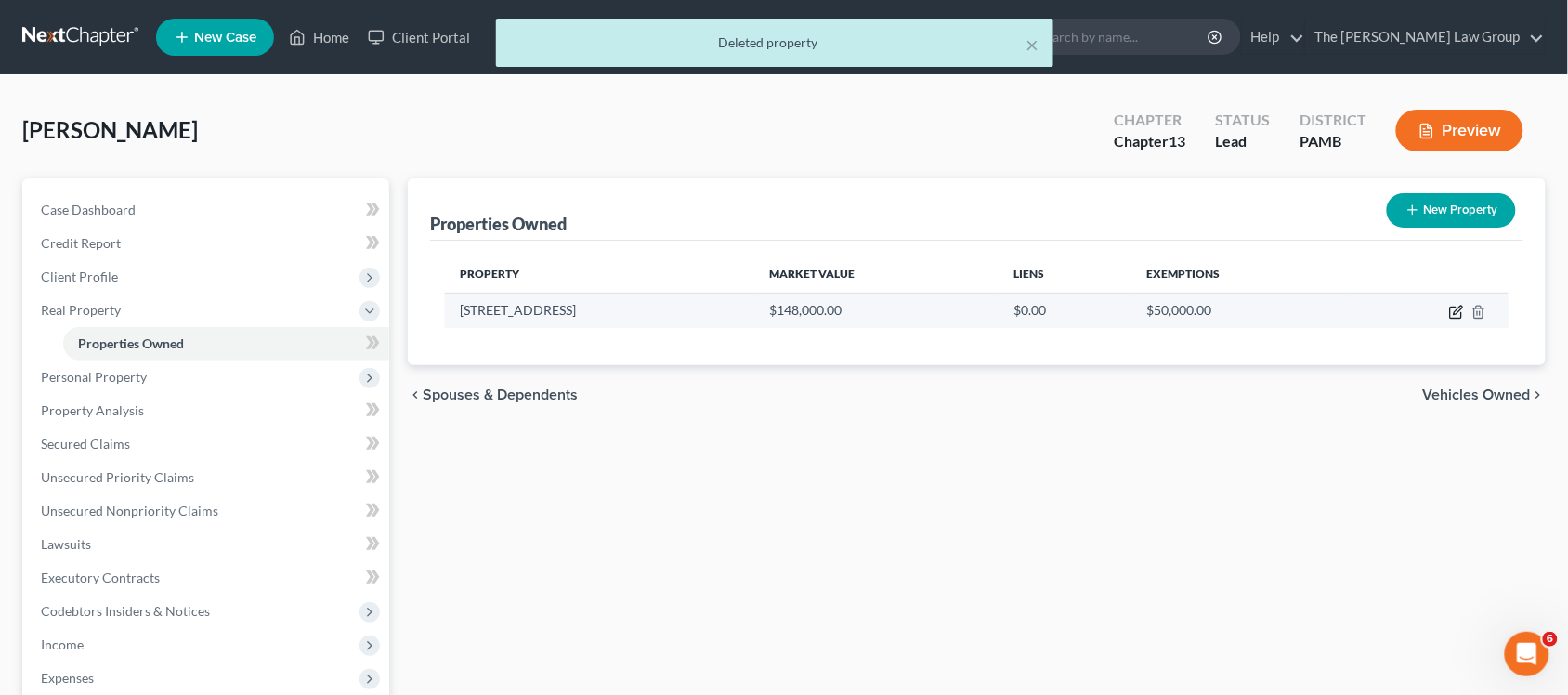
click at [1456, 311] on icon "button" at bounding box center [1456, 312] width 14 height 14
select select "39"
select select "43"
select select "0"
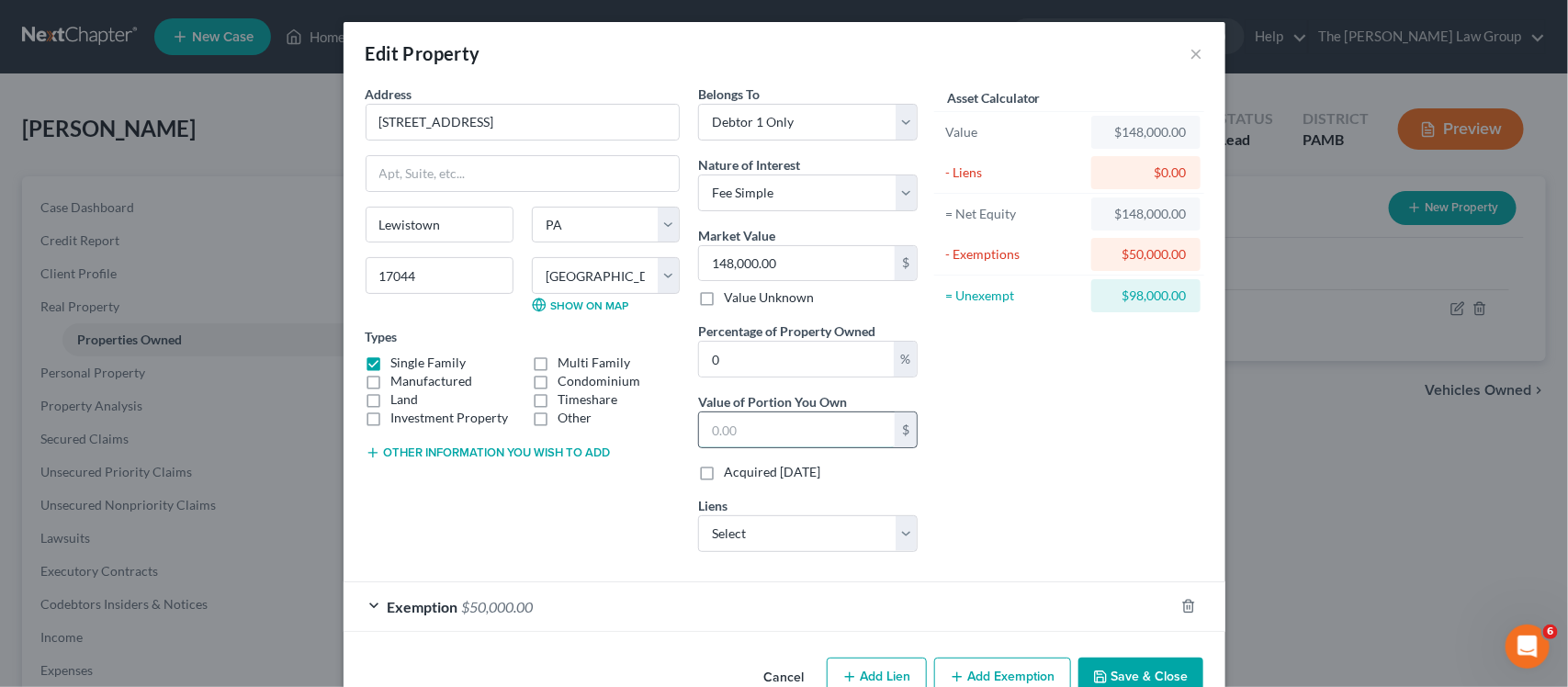
click at [818, 427] on input "text" at bounding box center [797, 429] width 196 height 35
type input "0.00"
type input "1"
type input "0.01"
type input "10"
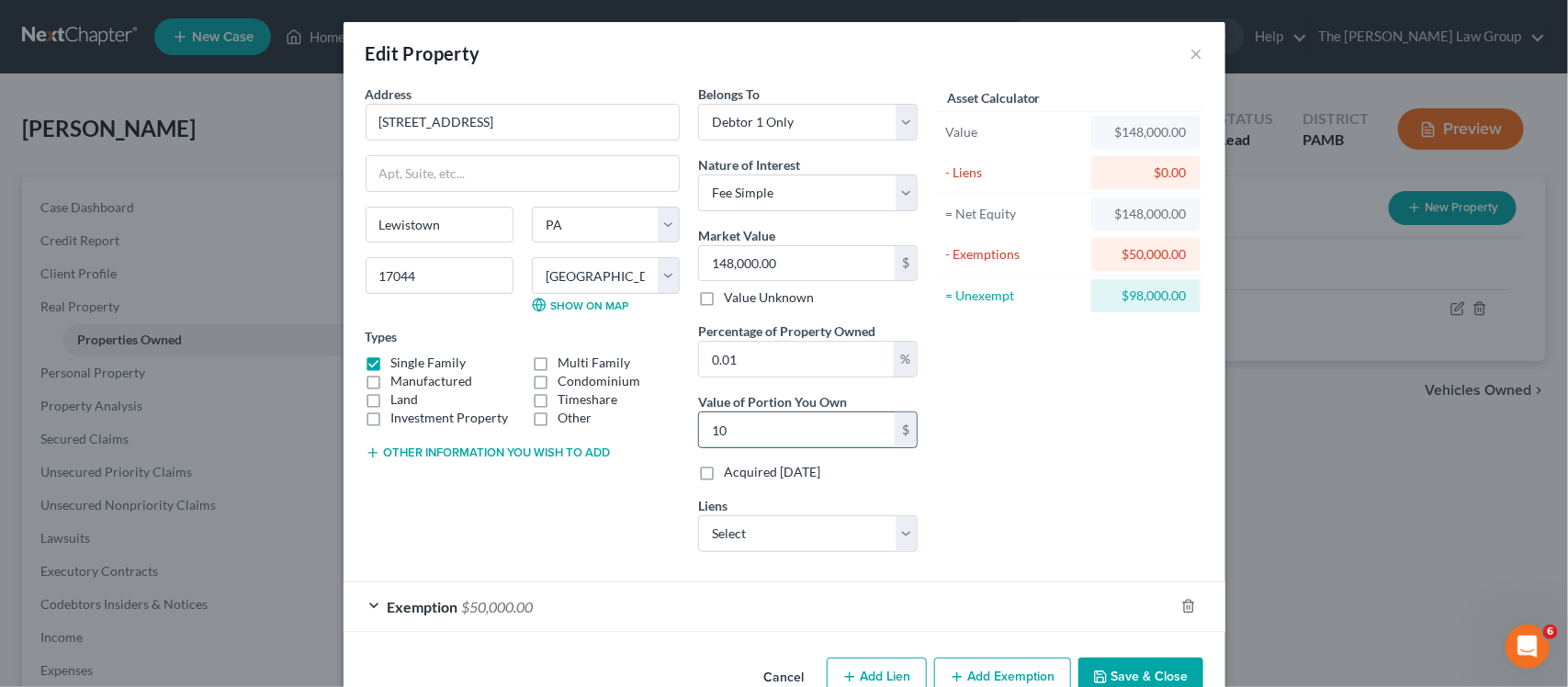
type input "0.07"
type input "100"
click at [835, 359] on input "0.07" at bounding box center [796, 359] width 195 height 35
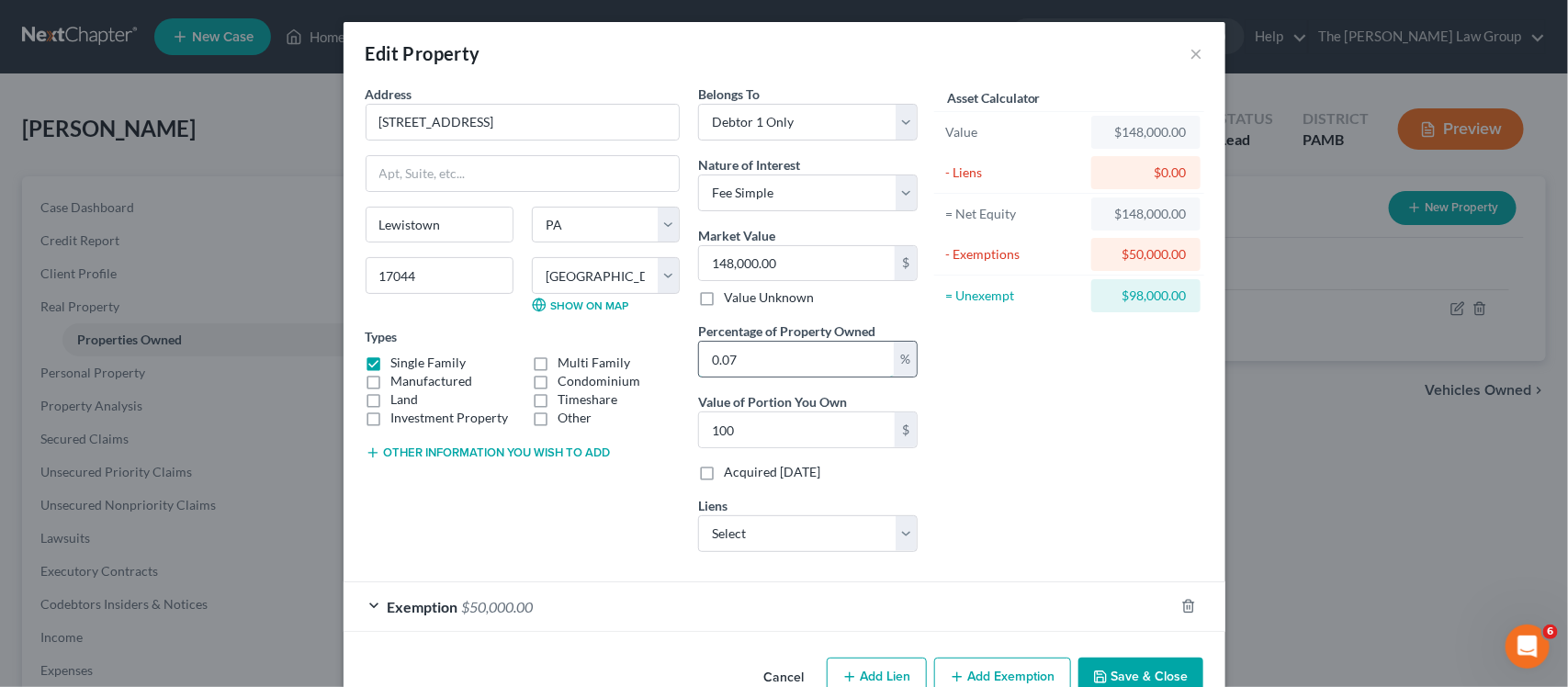
click at [835, 359] on input "0.07" at bounding box center [796, 359] width 195 height 35
type input "1"
type input "1,480.00"
type input "10"
type input "14,800.00"
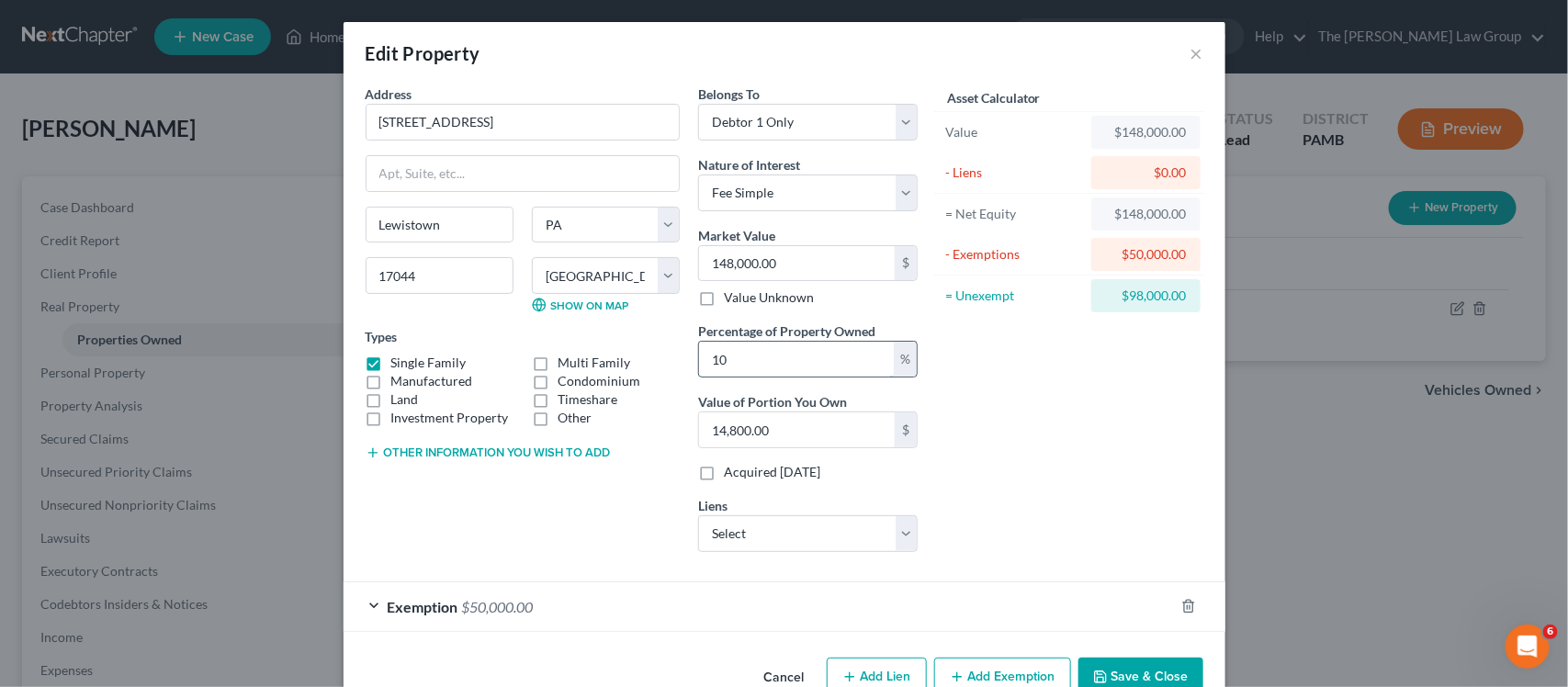
type input "100"
type input "148,000.00"
type input "100"
click at [1024, 344] on div "Asset Calculator Value $148,000.00 - Liens $0.00 = Net Equity $148,000.00 - Exe…" at bounding box center [1069, 325] width 285 height 482
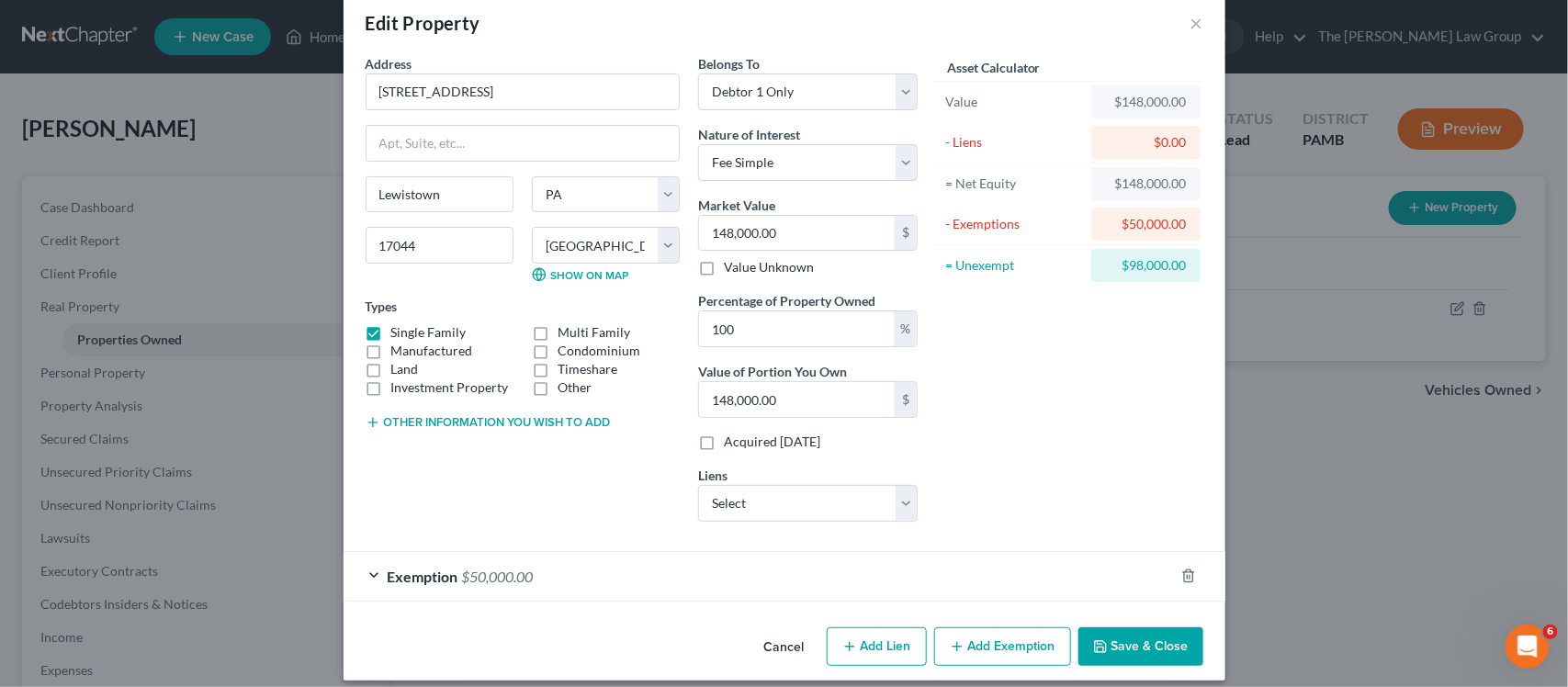
scroll to position [48, 0]
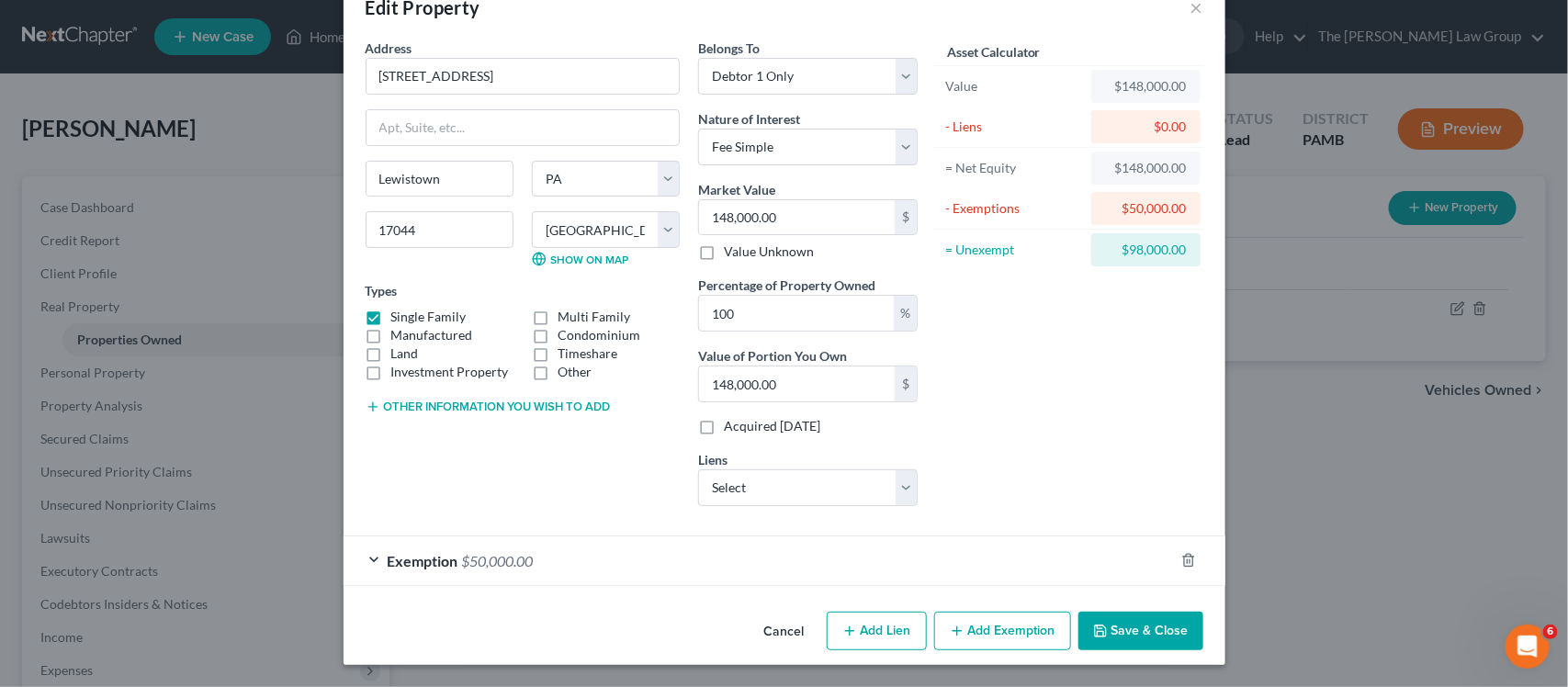
click at [1016, 629] on button "Add Exemption" at bounding box center [1003, 631] width 137 height 39
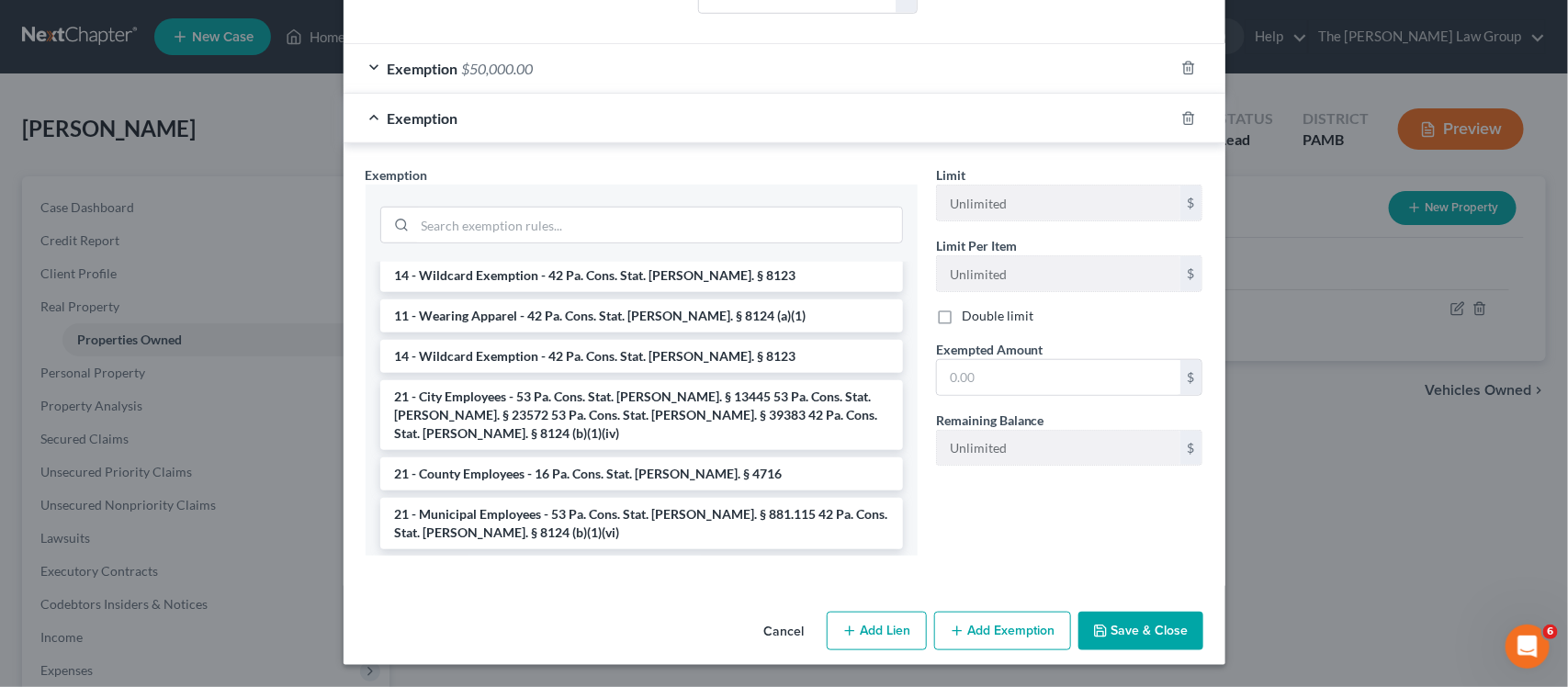
scroll to position [0, 0]
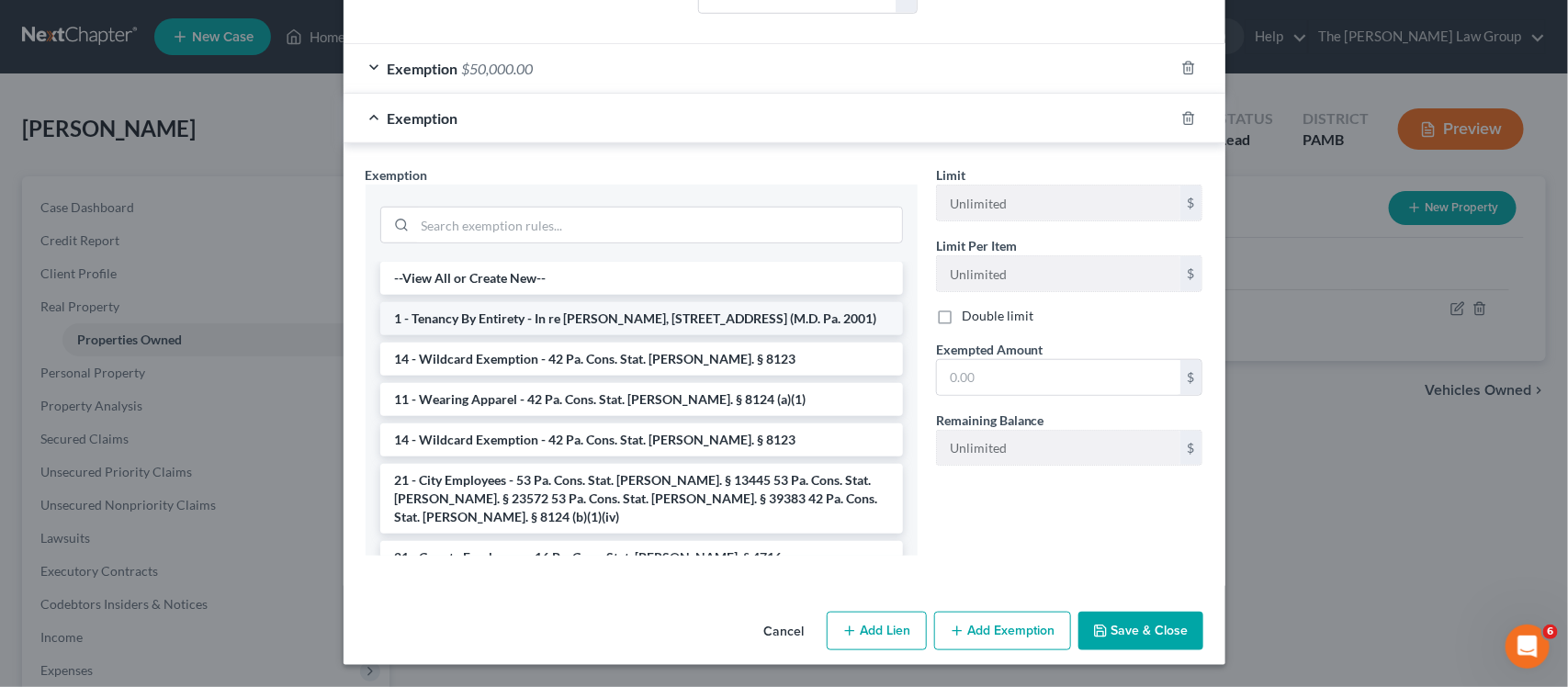
click at [488, 323] on li "1 - Tenancy By Entirety - In re [PERSON_NAME], [STREET_ADDRESS] (M.D. Pa. 2001)" at bounding box center [641, 319] width 522 height 33
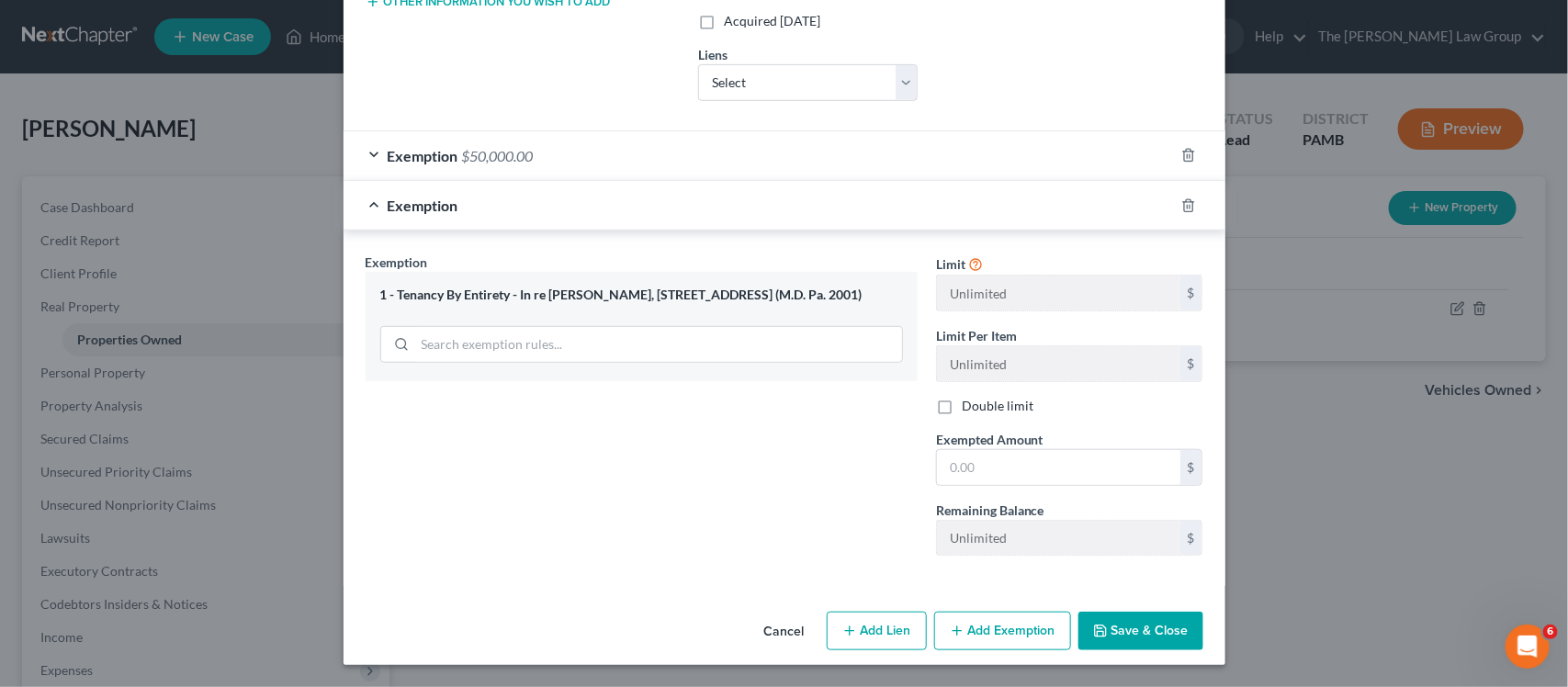
scroll to position [456, 0]
click at [488, 323] on div at bounding box center [641, 343] width 522 height 48
drag, startPoint x: 528, startPoint y: 392, endPoint x: 497, endPoint y: 395, distance: 31.1
click at [528, 387] on div "Exemption Set must be selected for CA. Exemption * 1 - Tenancy By Entirety - In…" at bounding box center [640, 411] width 570 height 318
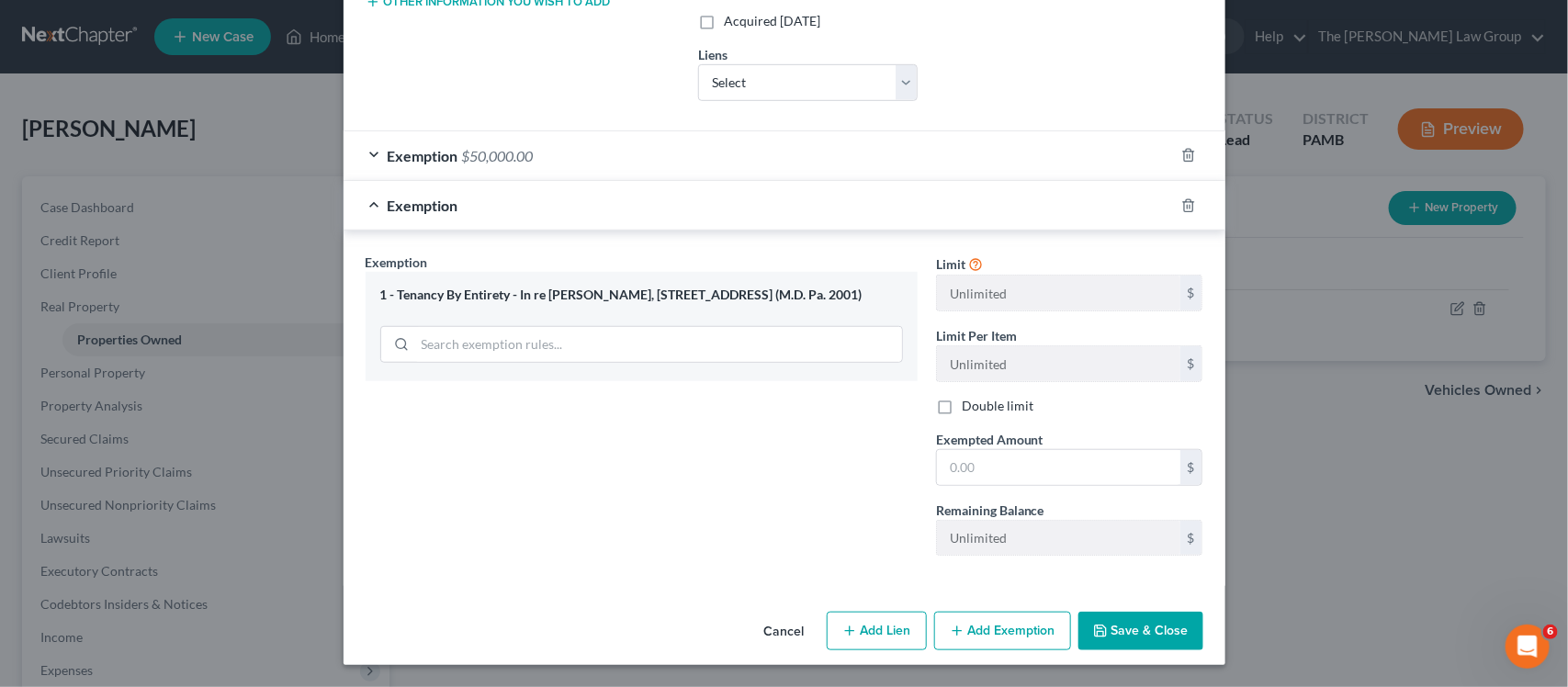
click at [1146, 635] on button "Save & Close" at bounding box center [1140, 631] width 125 height 39
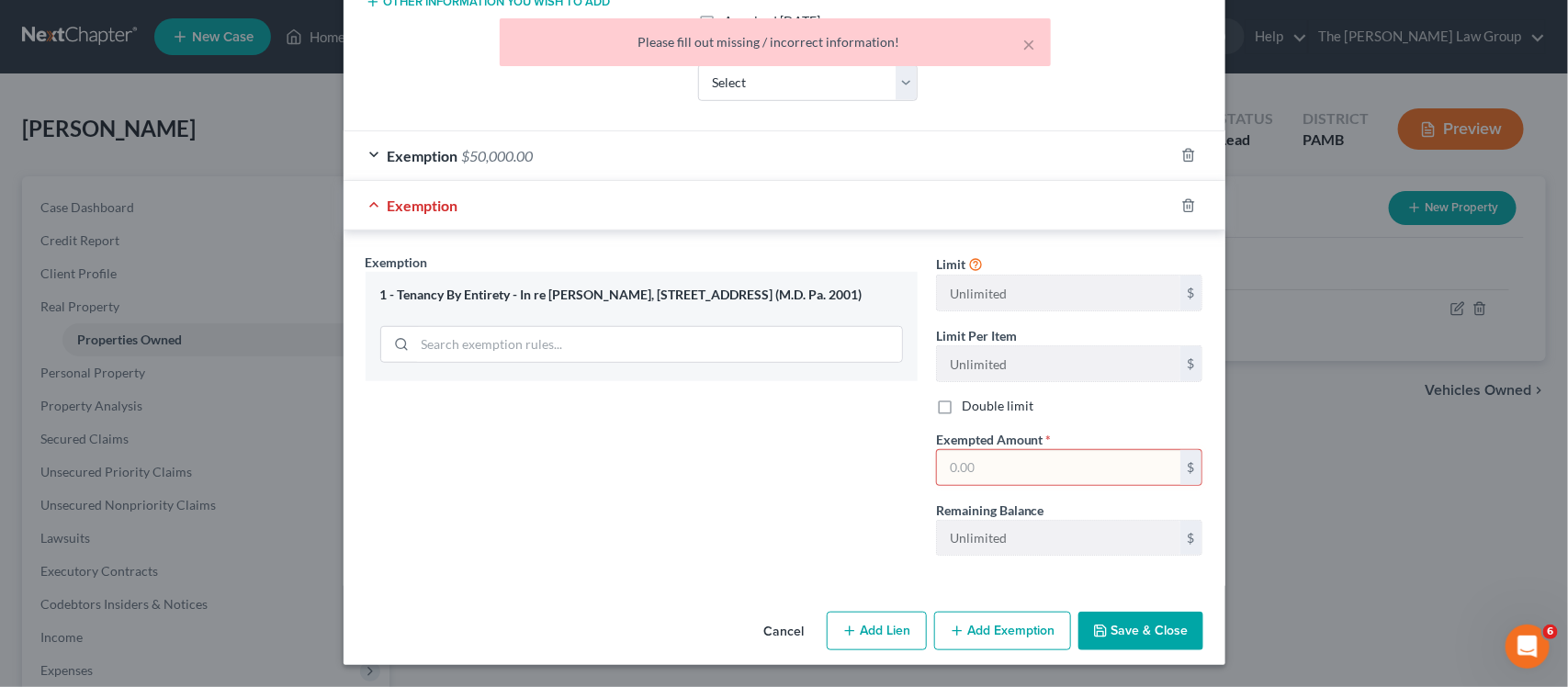
click at [1013, 453] on input "text" at bounding box center [1058, 467] width 244 height 35
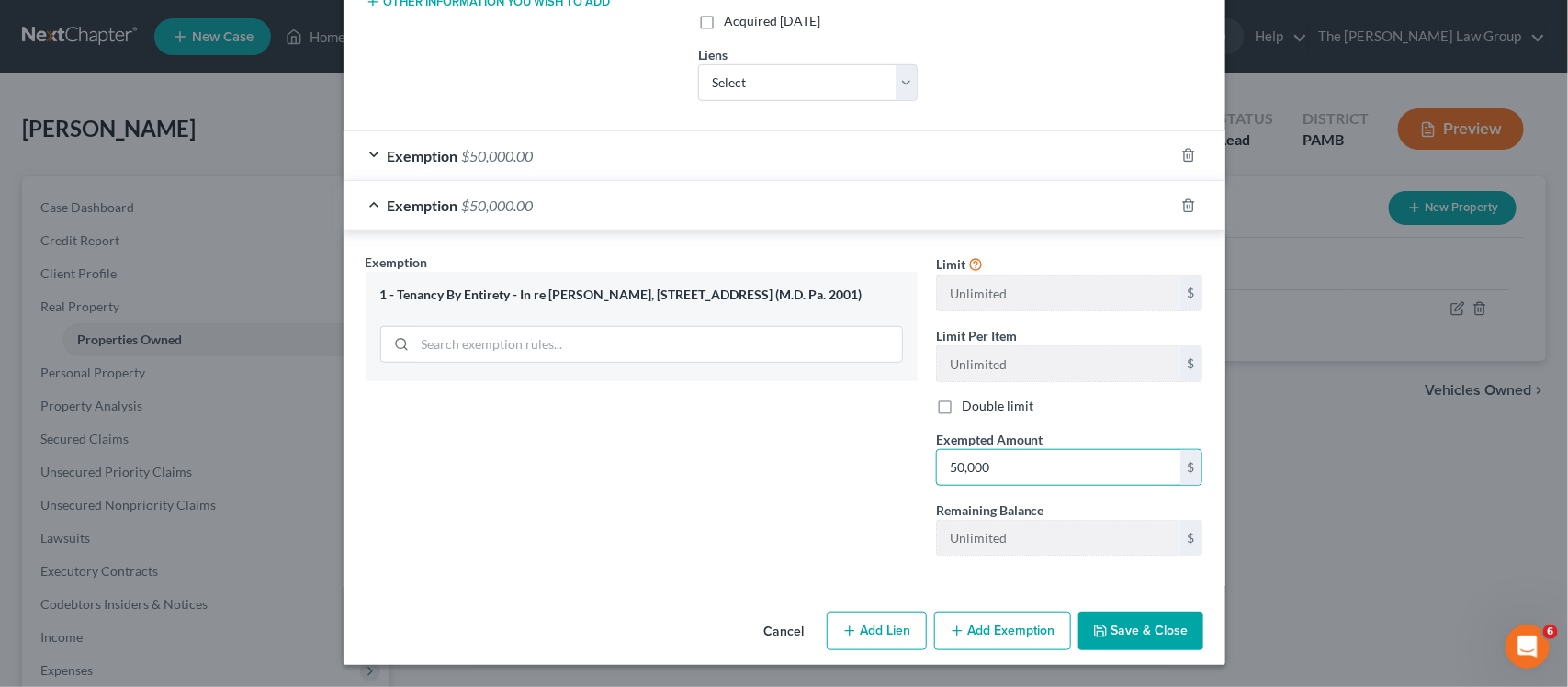
type input "50,000"
click at [1131, 624] on button "Save & Close" at bounding box center [1140, 631] width 125 height 39
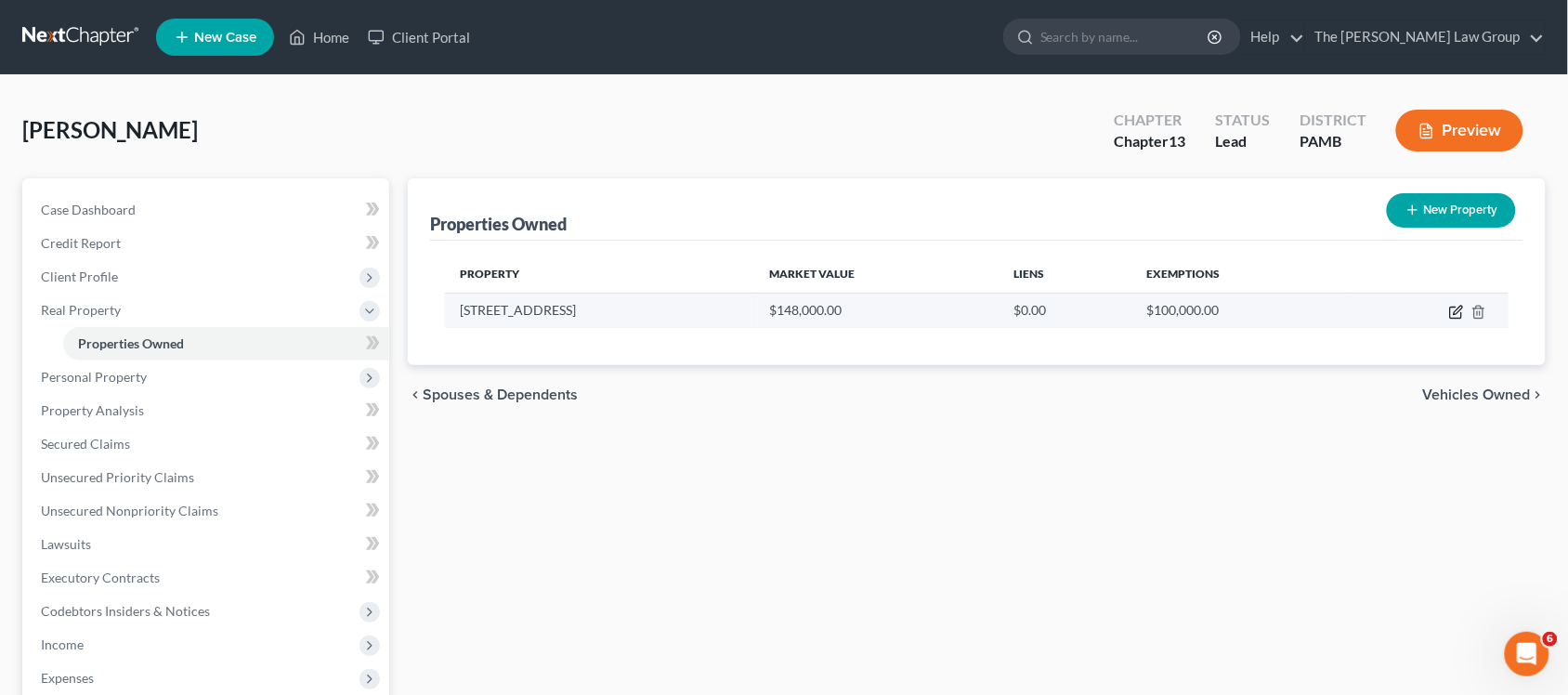
click at [1455, 317] on icon "button" at bounding box center [1456, 312] width 14 height 14
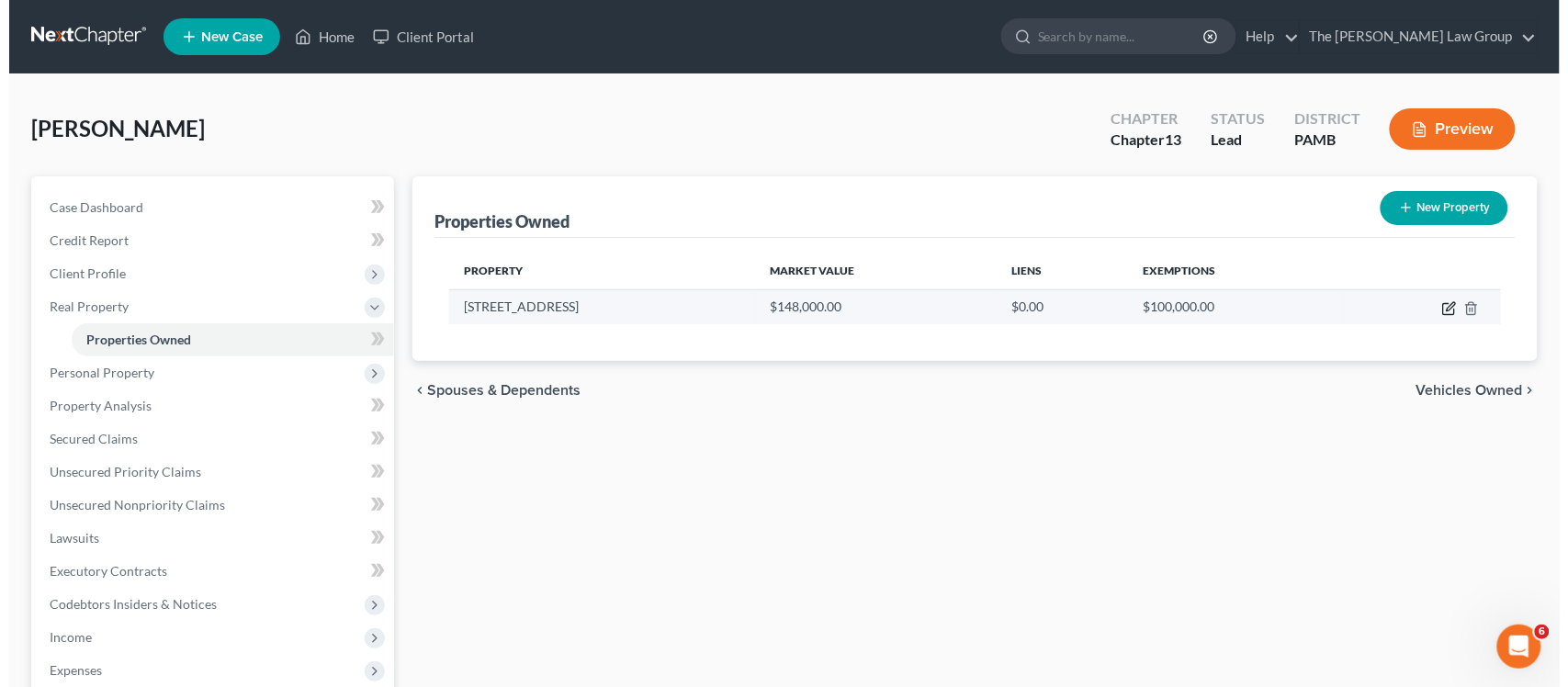
select select "39"
select select "43"
select select "0"
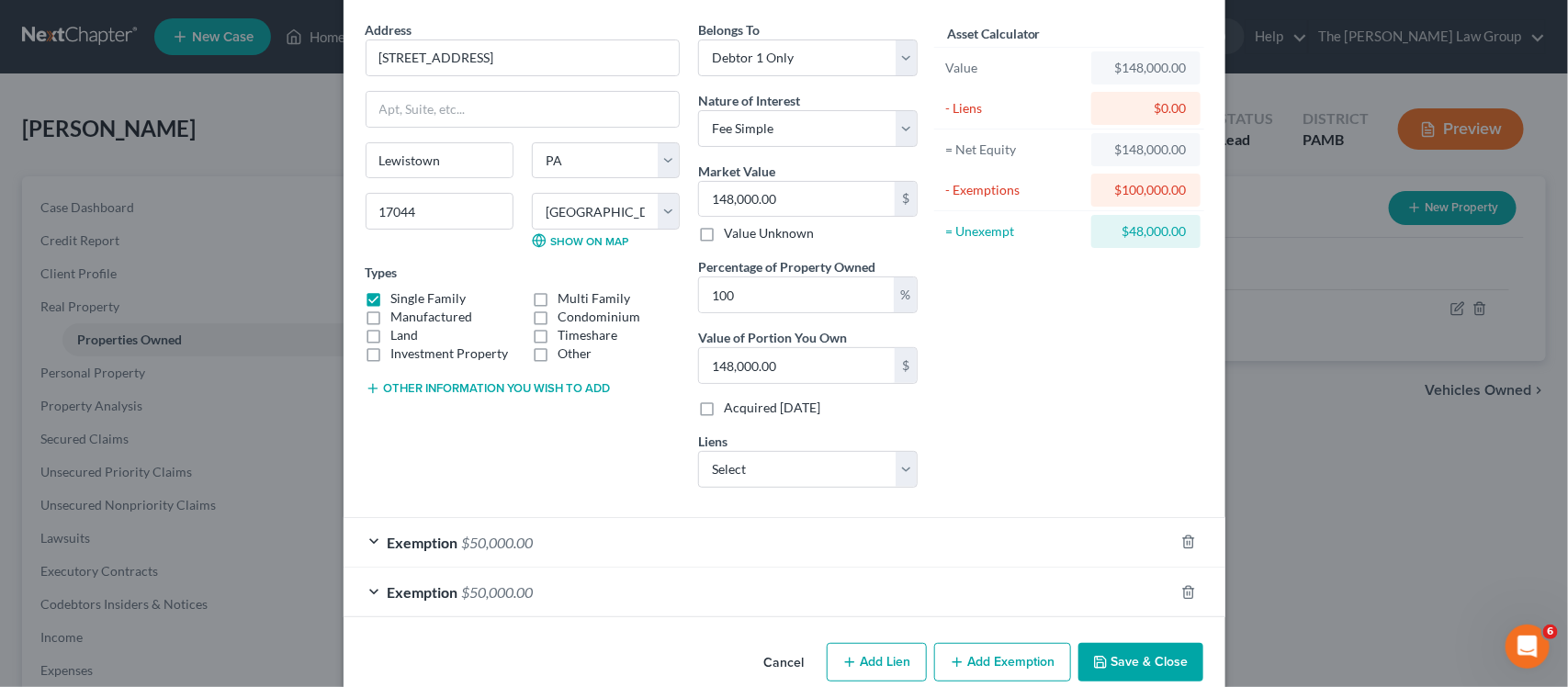
scroll to position [98, 0]
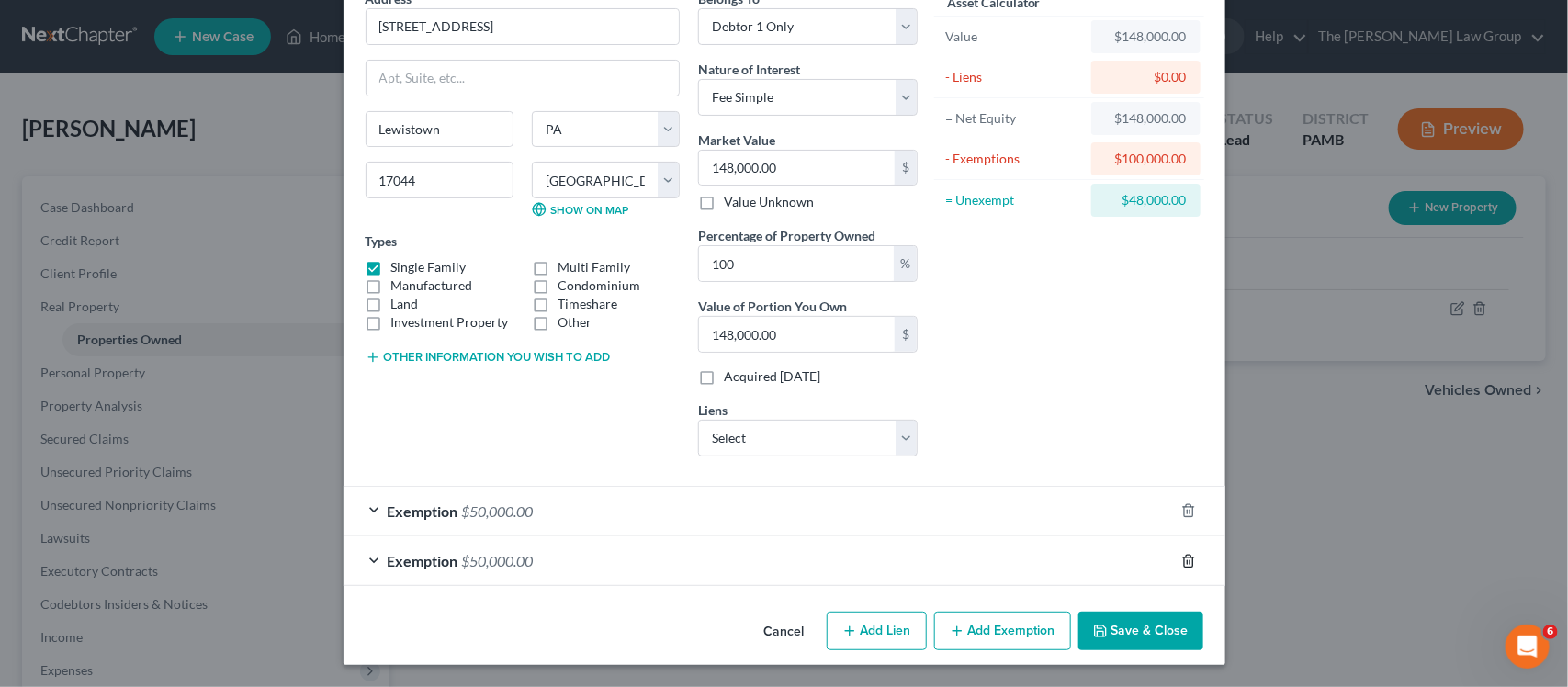
click at [1182, 551] on div at bounding box center [1200, 560] width 51 height 29
click at [1181, 563] on icon "button" at bounding box center [1187, 560] width 14 height 14
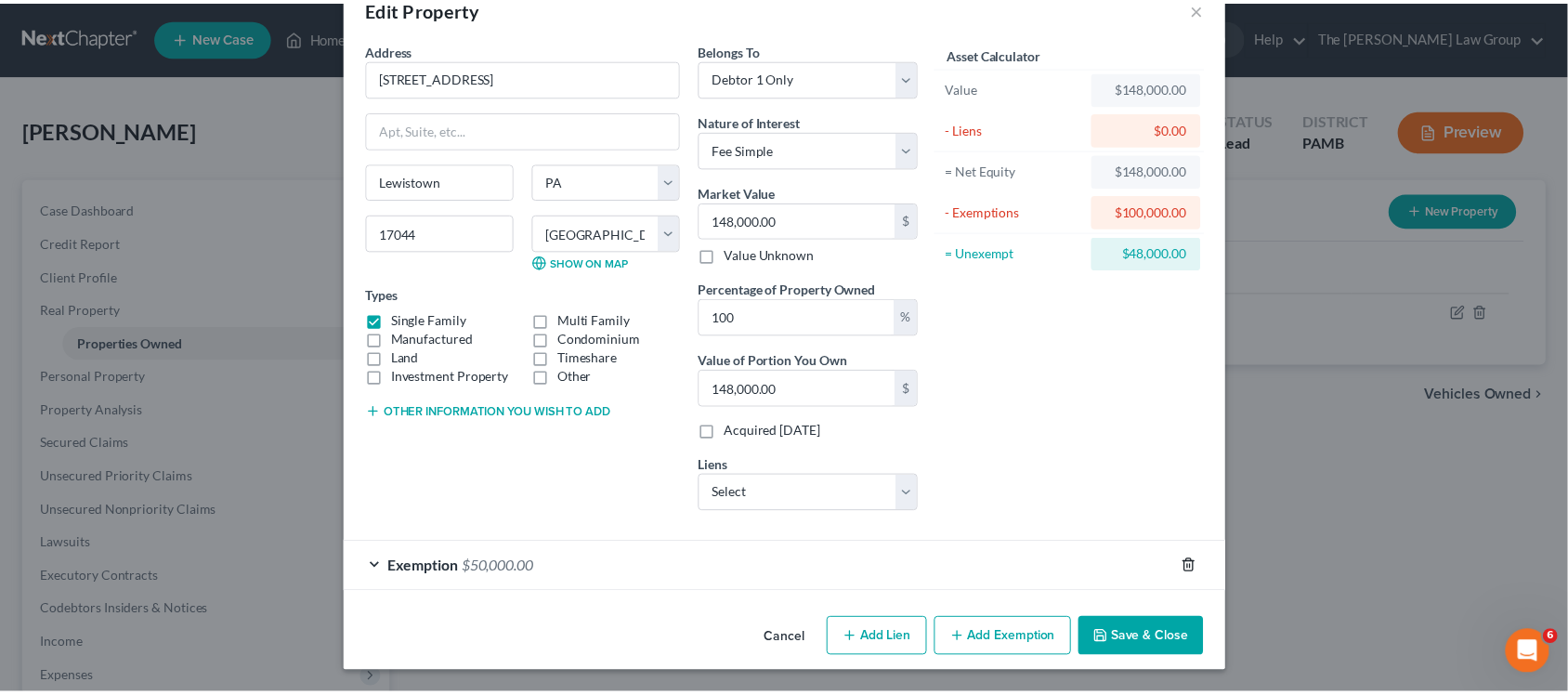
scroll to position [48, 0]
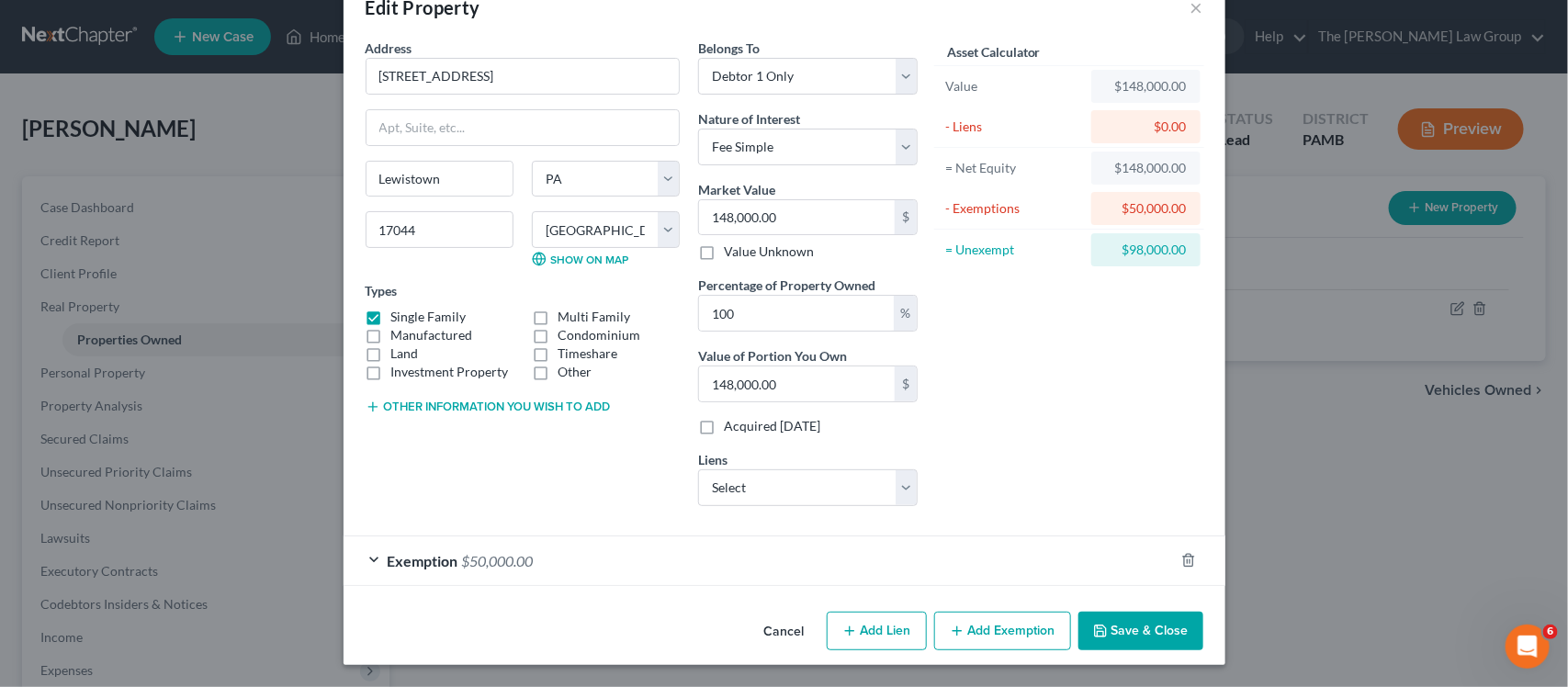
click at [1057, 470] on div "Asset Calculator Value $148,000.00 - Liens $0.00 = Net Equity $148,000.00 - Exe…" at bounding box center [1069, 280] width 285 height 482
click at [1141, 603] on div "Address * 30 Trutts Ln [GEOGRAPHIC_DATA] [US_STATE][GEOGRAPHIC_DATA] [GEOGRAPHI…" at bounding box center [784, 322] width 882 height 566
drag, startPoint x: 1127, startPoint y: 625, endPoint x: 1122, endPoint y: 645, distance: 20.6
click at [1127, 632] on button "Save & Close" at bounding box center [1140, 631] width 125 height 39
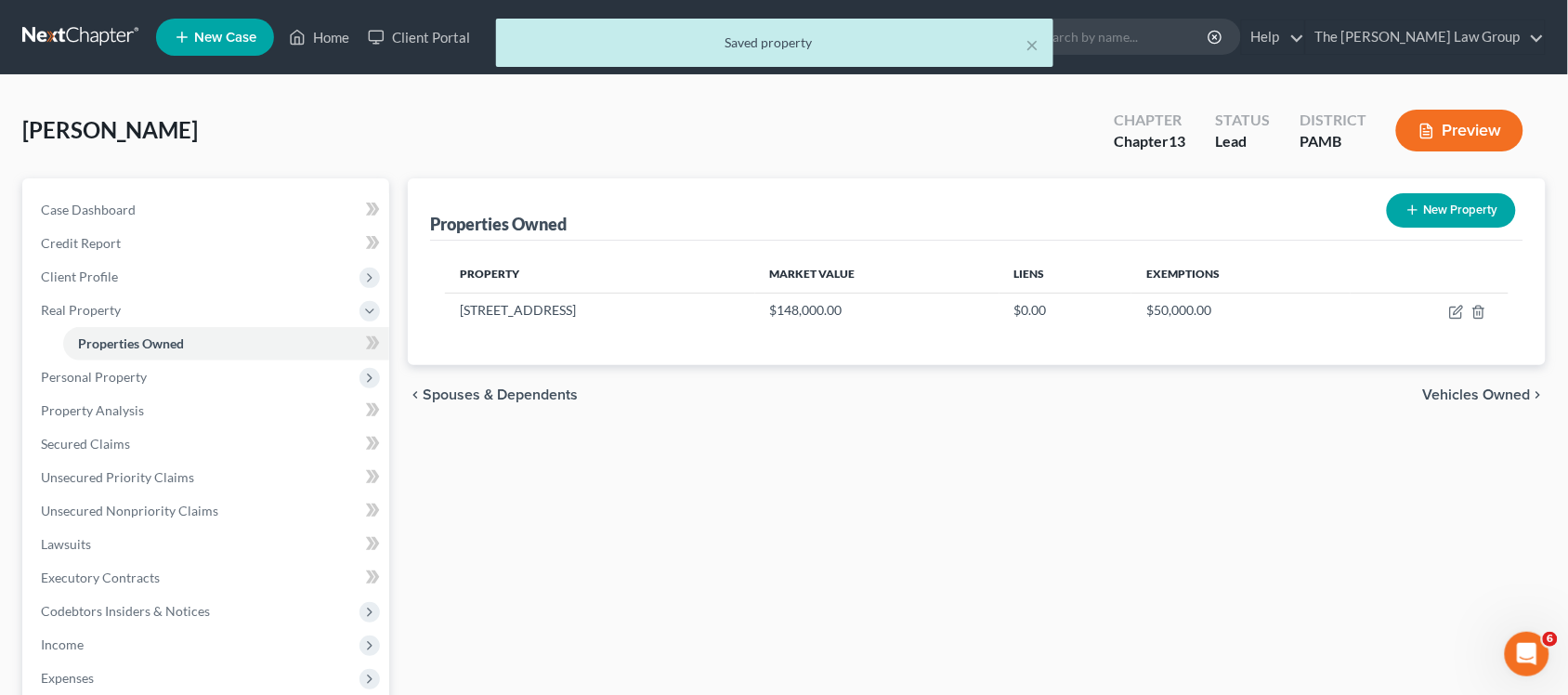
click at [1488, 390] on span "Vehicles Owned" at bounding box center [1478, 394] width 108 height 14
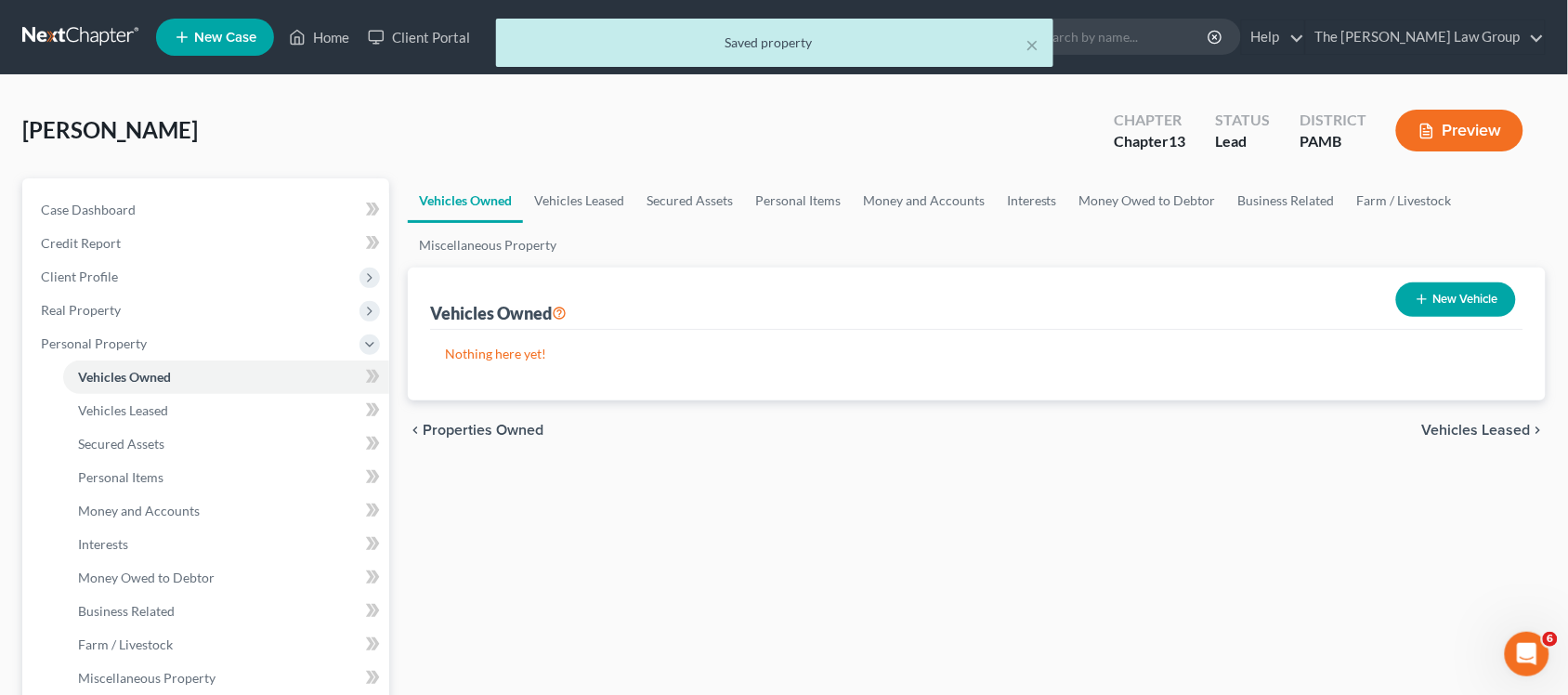
click at [1483, 414] on div "chevron_left Properties Owned Vehicles Leased chevron_right" at bounding box center [977, 430] width 1138 height 60
click at [1481, 425] on span "Vehicles Leased" at bounding box center [1477, 429] width 109 height 14
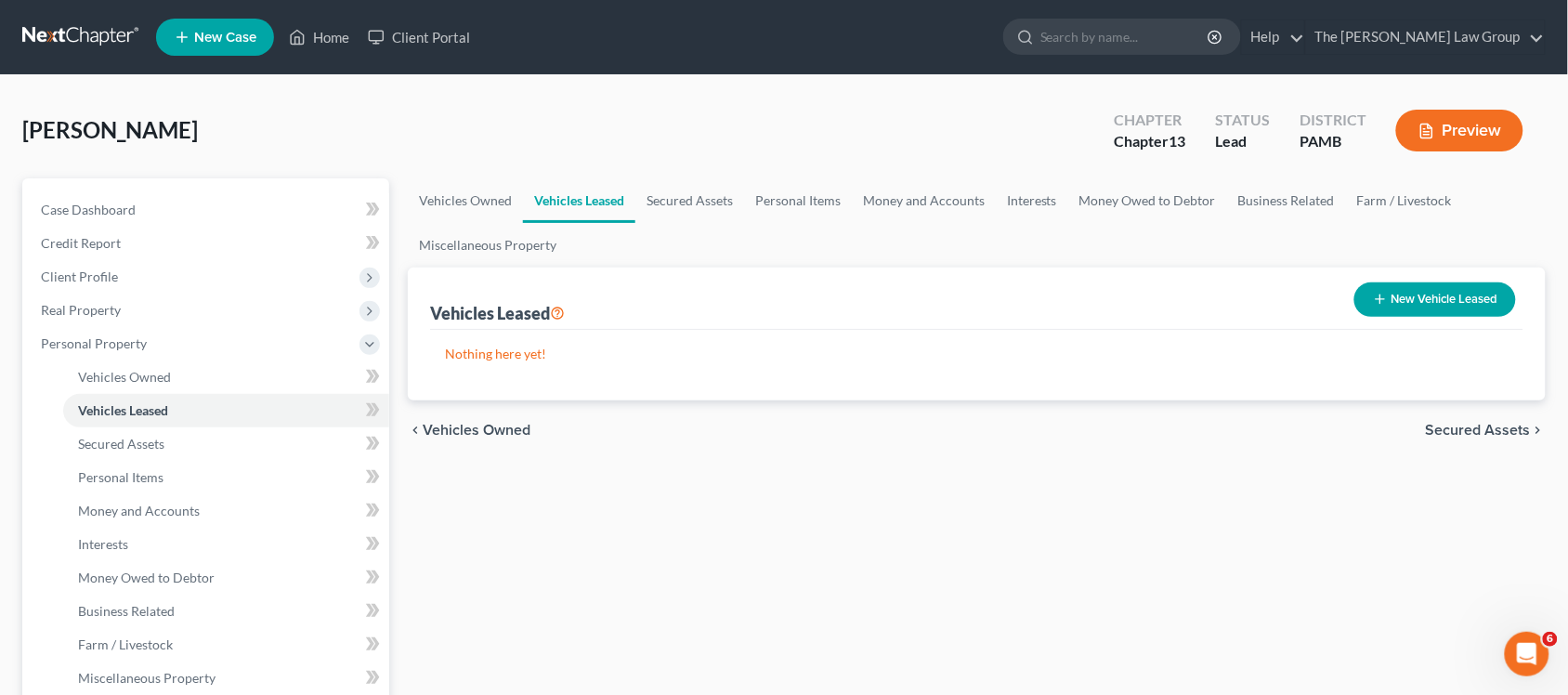
click at [1468, 428] on span "Secured Assets" at bounding box center [1478, 429] width 105 height 14
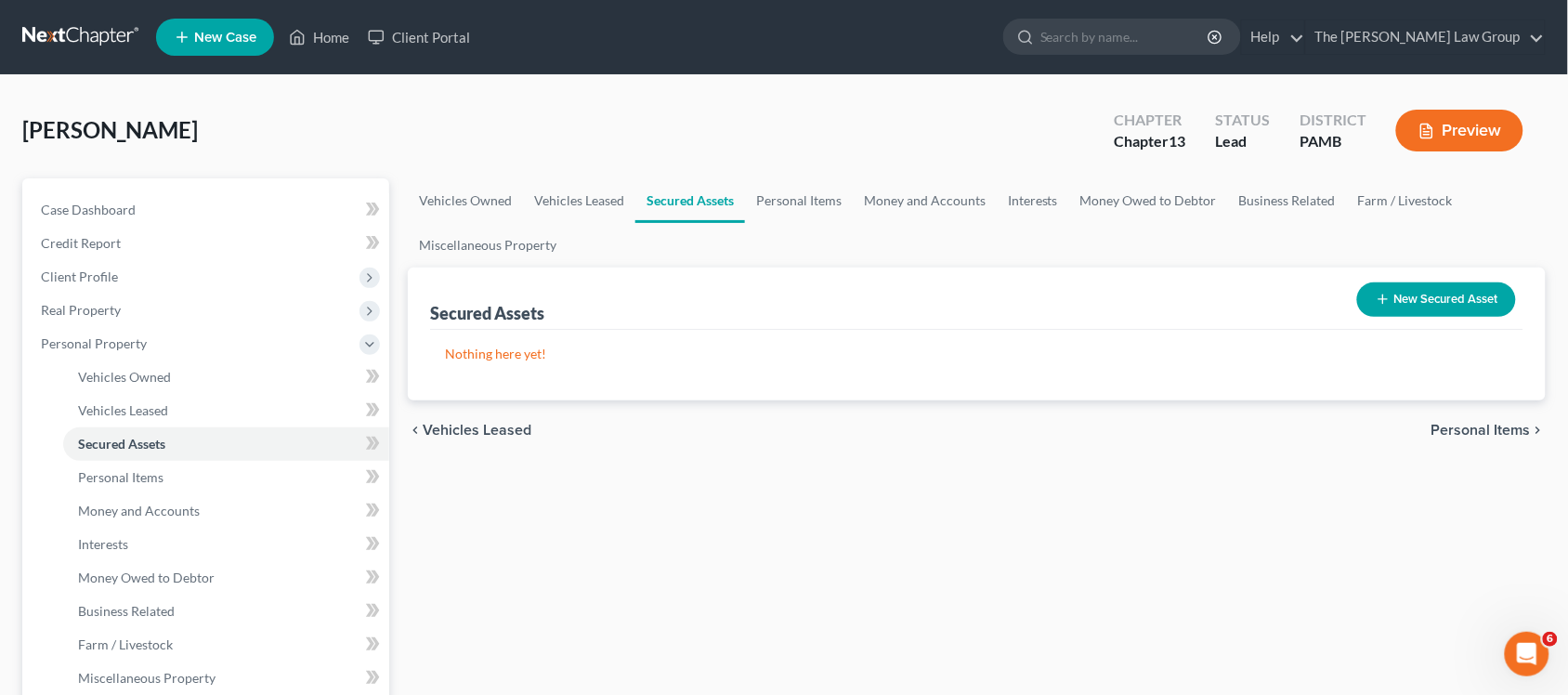
click at [1460, 424] on span "Personal Items" at bounding box center [1480, 429] width 99 height 14
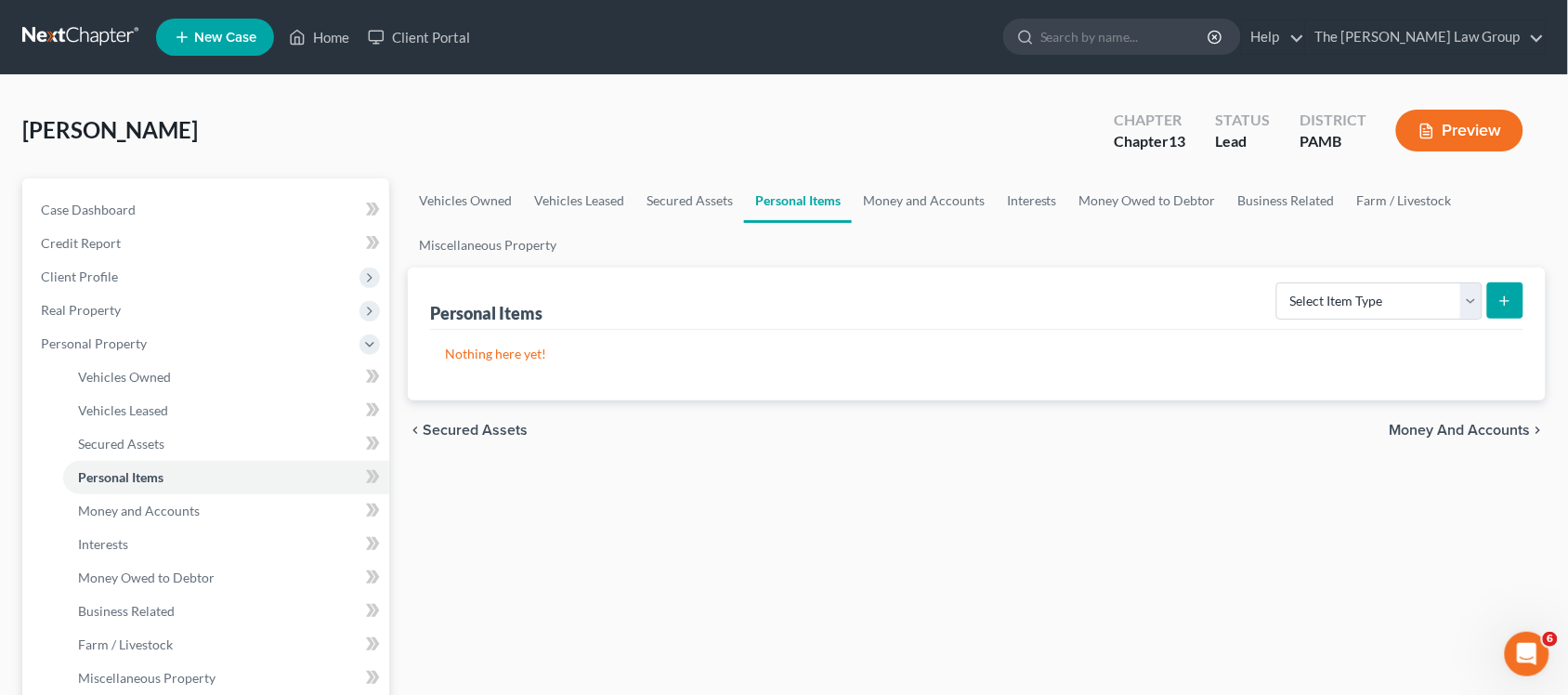
click at [1460, 424] on span "Money and Accounts" at bounding box center [1460, 429] width 141 height 14
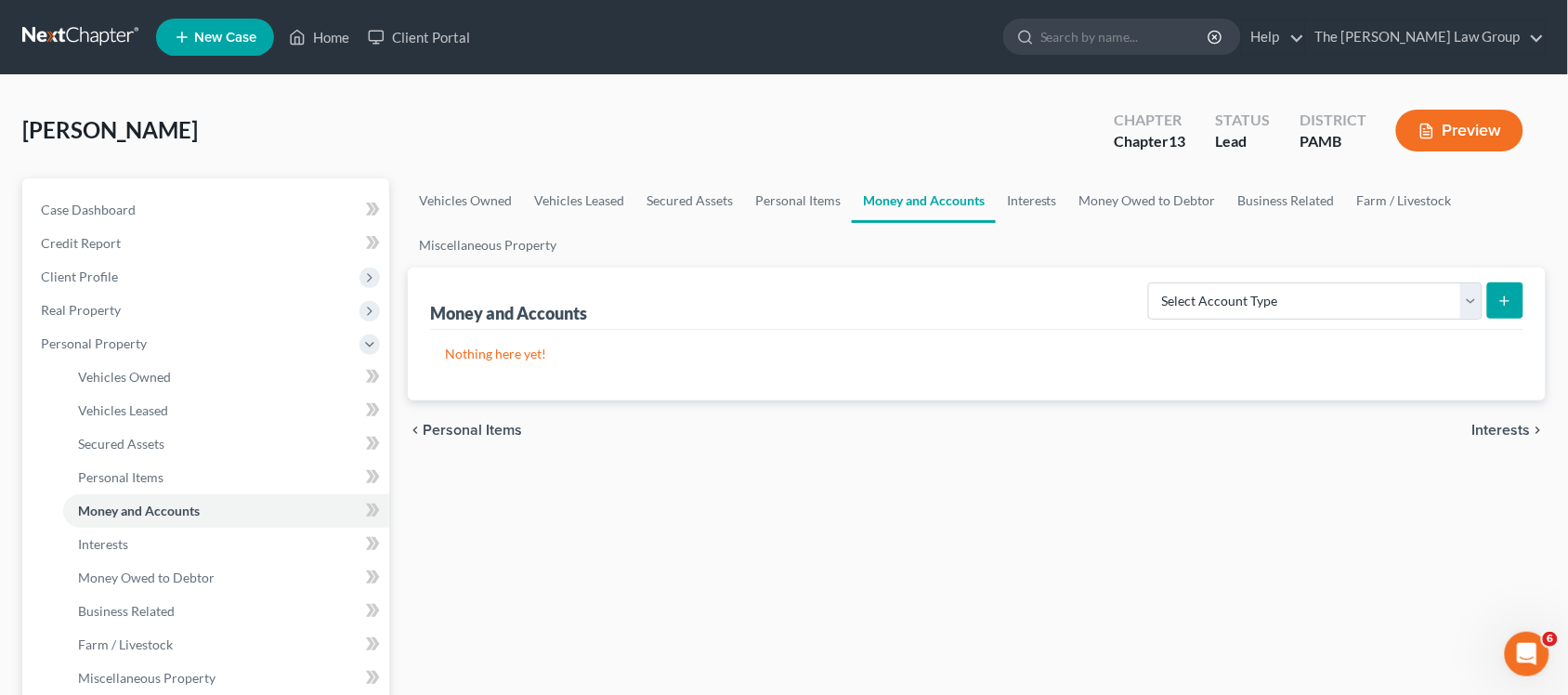
click at [1493, 423] on span "Interests" at bounding box center [1502, 429] width 59 height 14
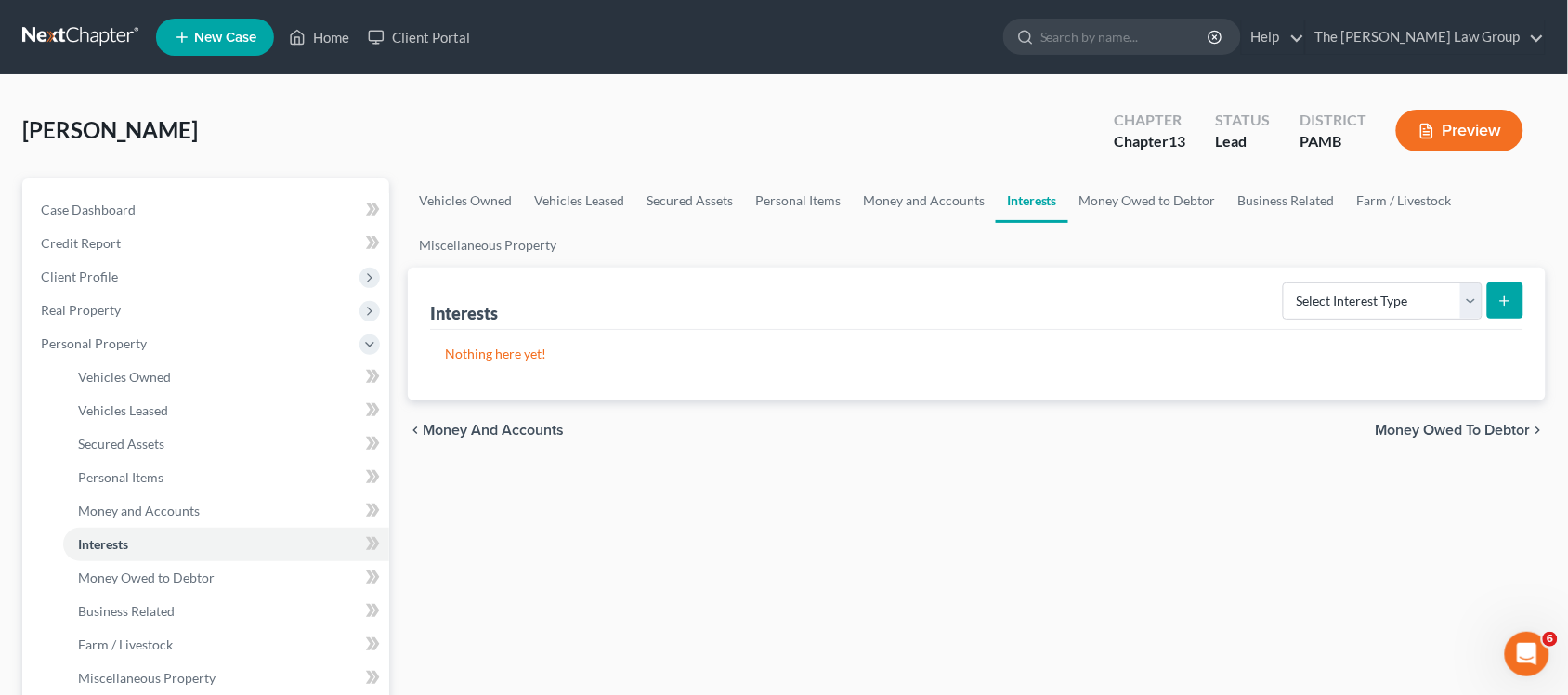
click at [1494, 423] on span "Money Owed to Debtor" at bounding box center [1452, 429] width 155 height 14
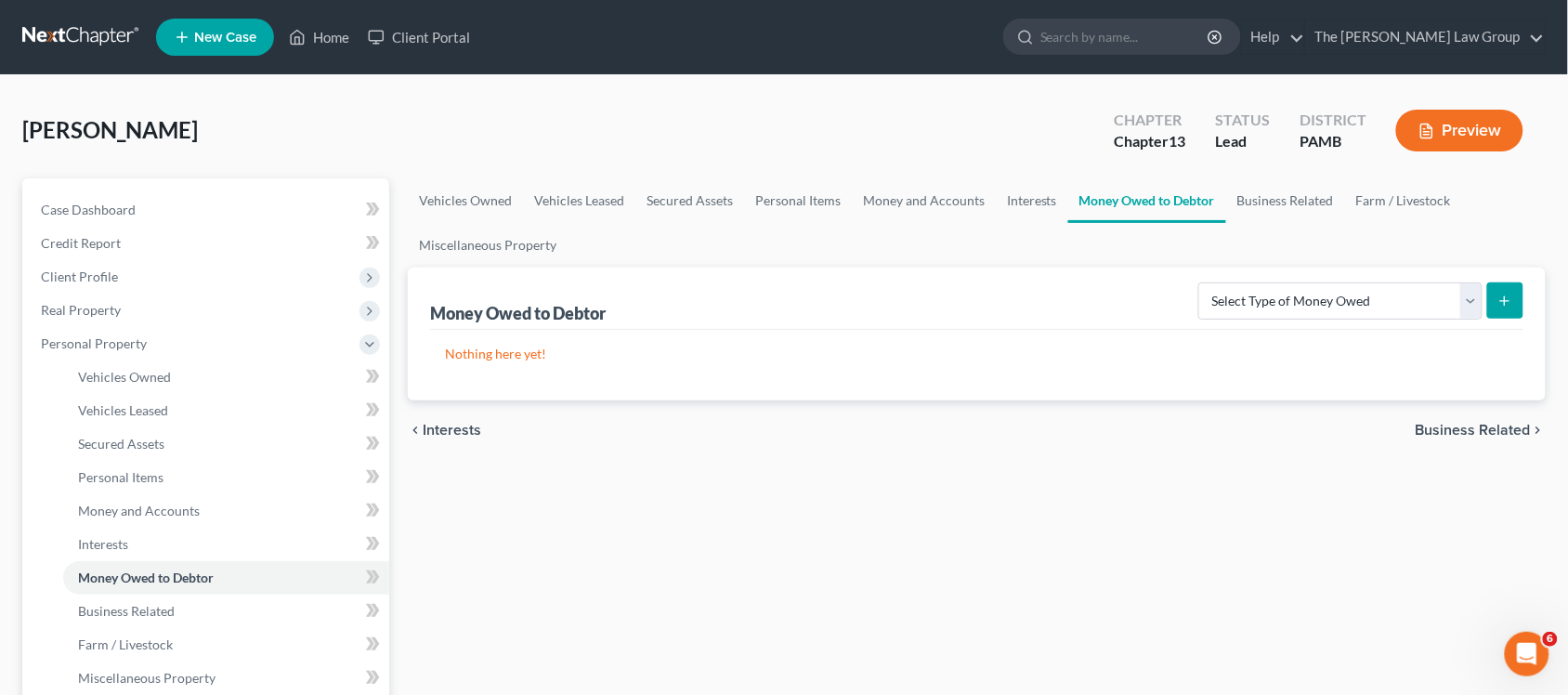
click at [1494, 423] on span "Business Related" at bounding box center [1474, 429] width 116 height 14
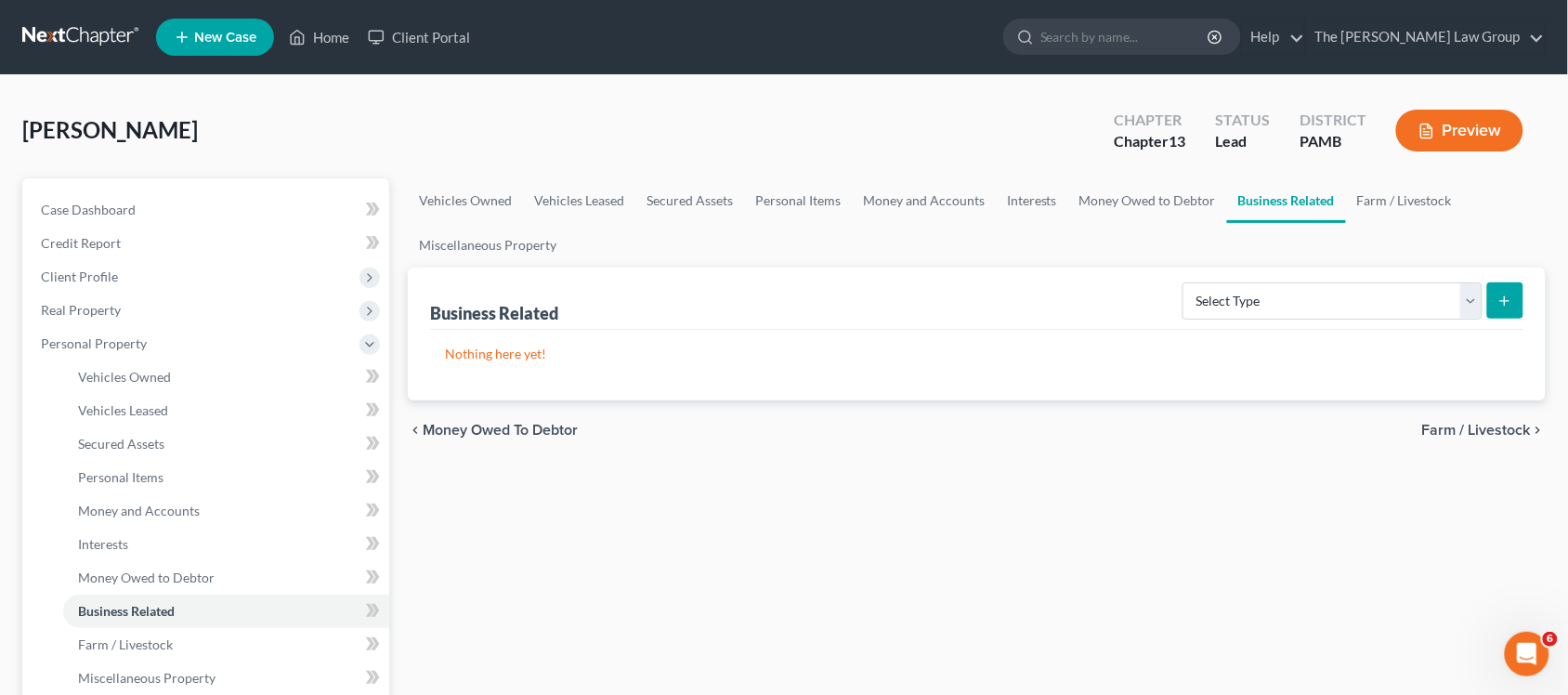
click at [1489, 428] on span "Farm / Livestock" at bounding box center [1477, 429] width 109 height 14
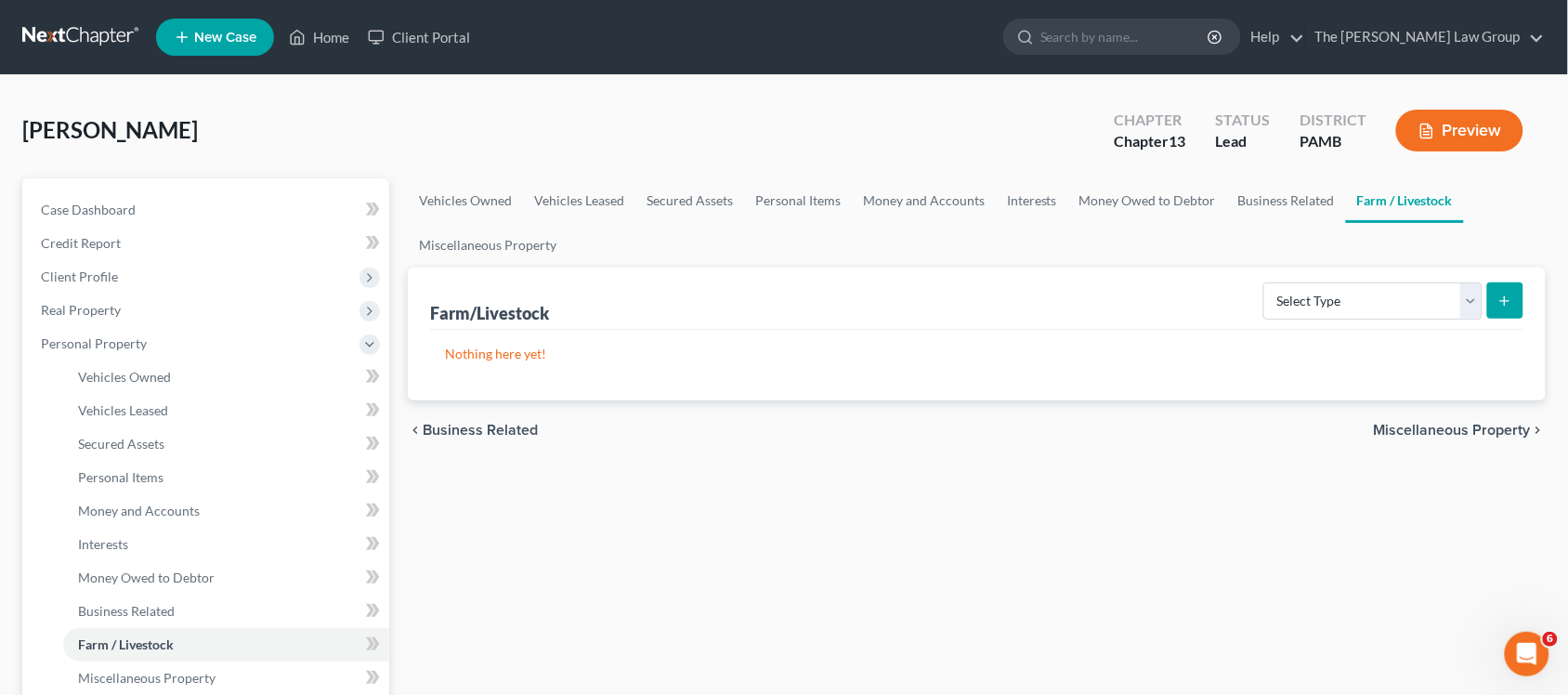
click at [1491, 427] on span "Miscellaneous Property" at bounding box center [1452, 429] width 157 height 14
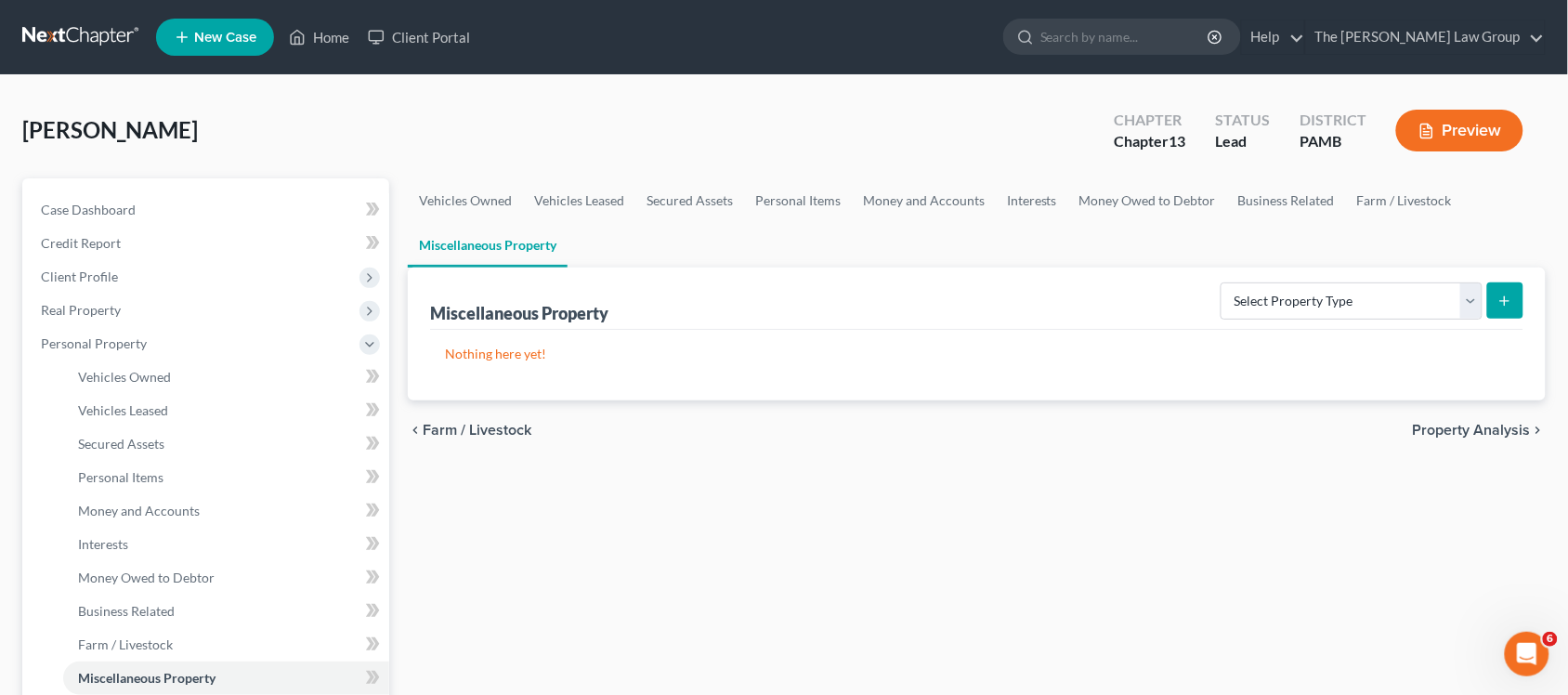
click at [1491, 425] on span "Property Analysis" at bounding box center [1472, 429] width 118 height 14
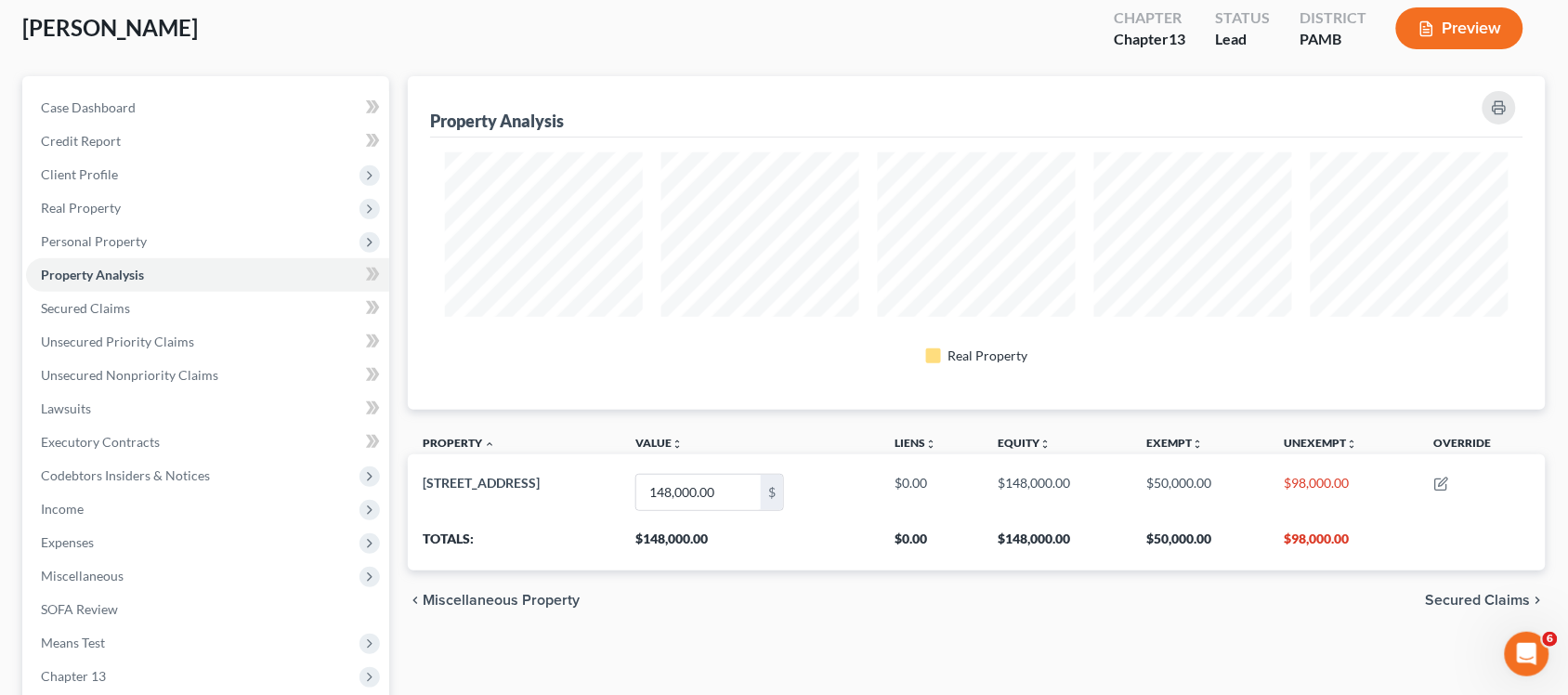
scroll to position [323, 0]
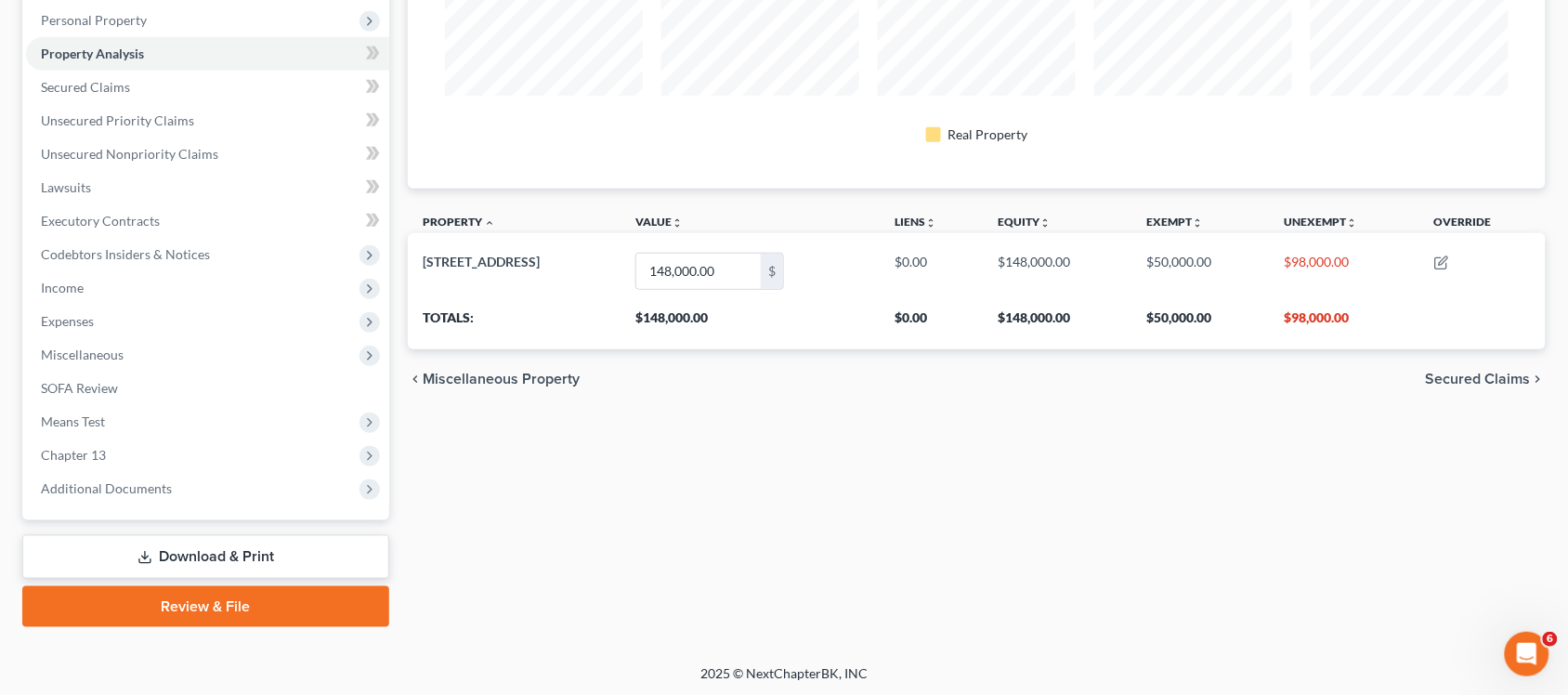
click at [1492, 379] on span "Secured Claims" at bounding box center [1478, 378] width 105 height 14
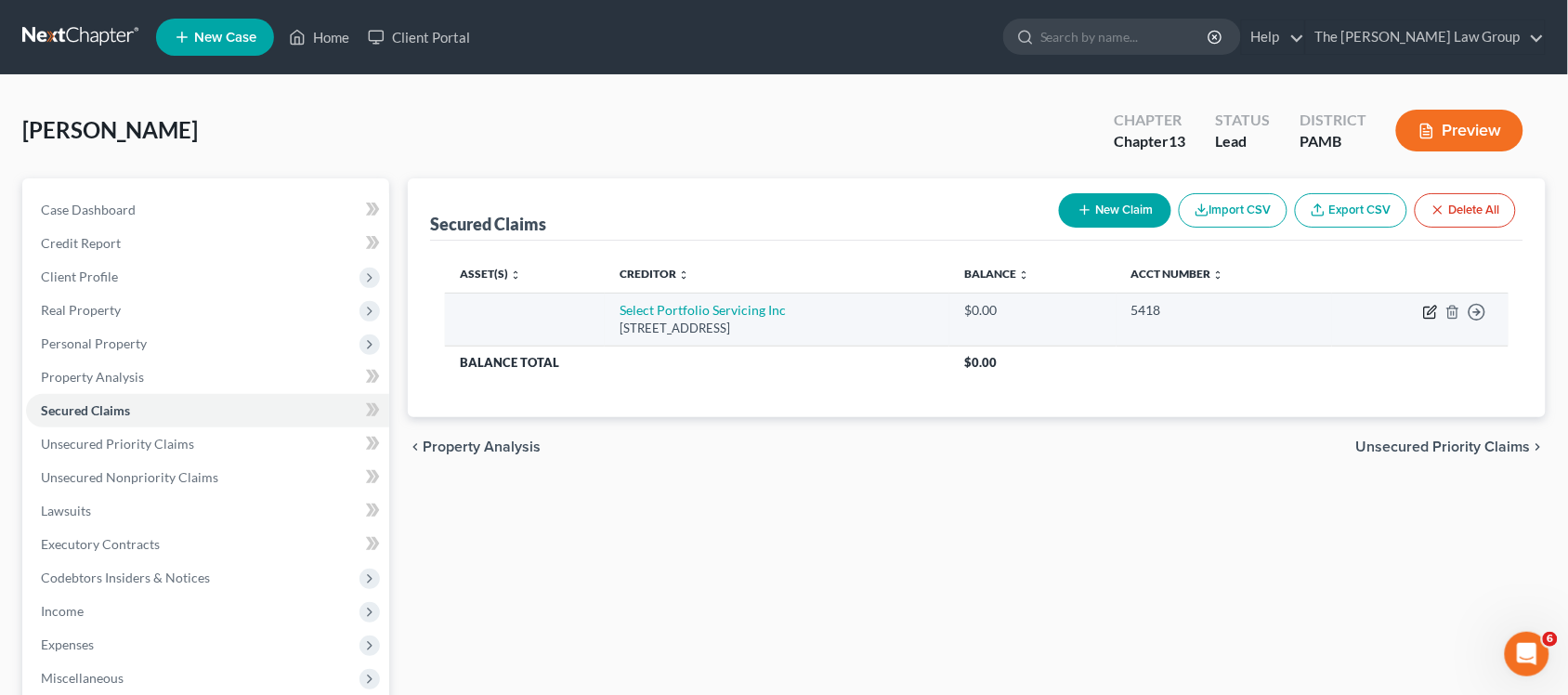
click at [1433, 308] on icon "button" at bounding box center [1430, 312] width 14 height 14
select select "46"
select select "0"
select select "2"
select select "0"
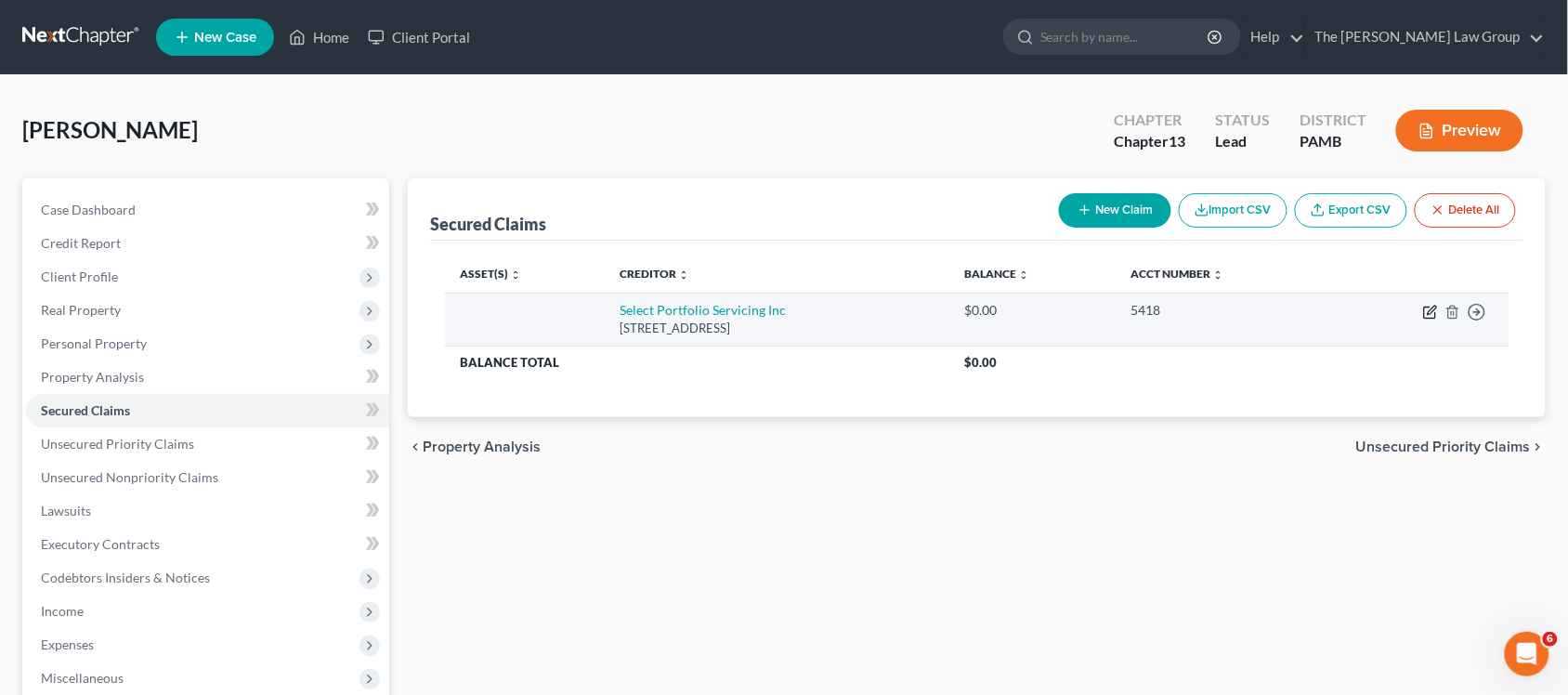
select select "0"
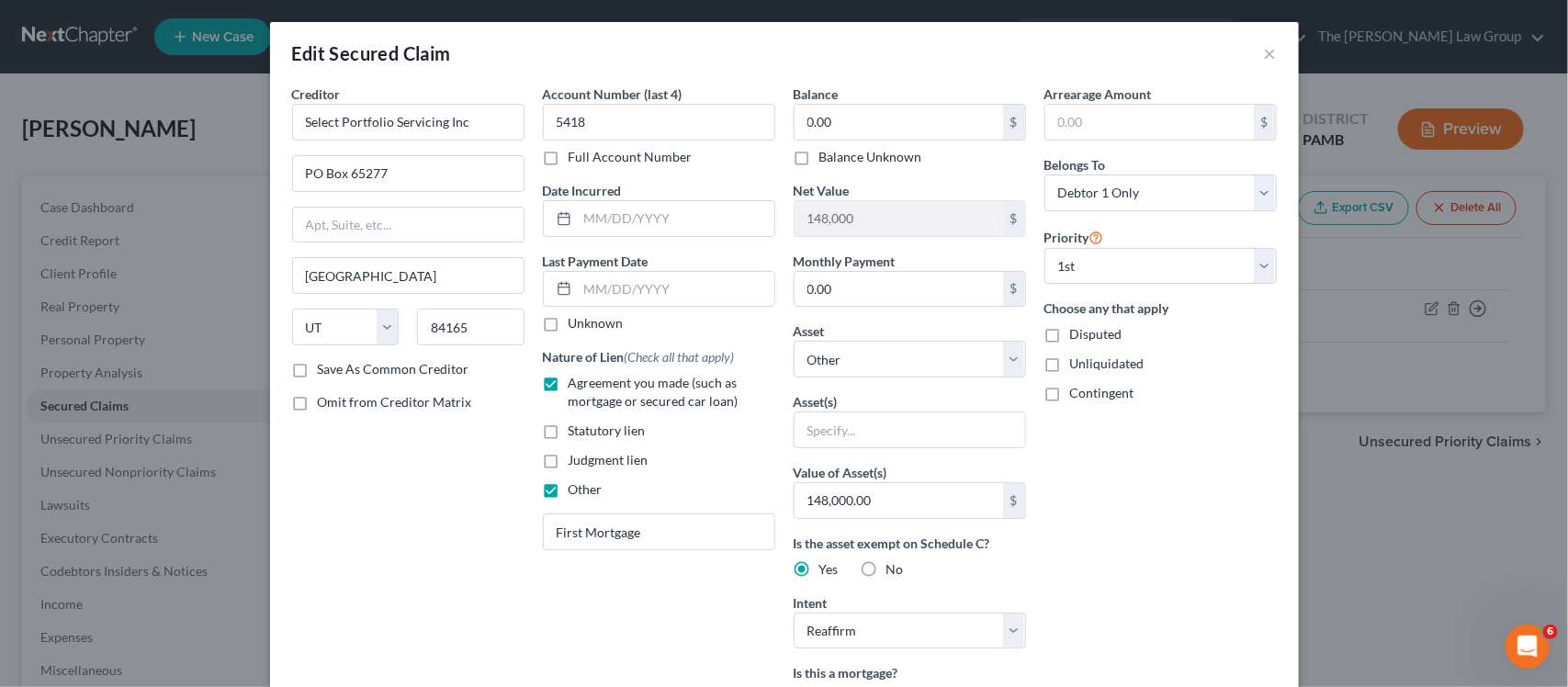
drag, startPoint x: 287, startPoint y: 365, endPoint x: 295, endPoint y: 373, distance: 11.3
click at [318, 368] on label "Save As Common Creditor" at bounding box center [393, 368] width 151 height 18
click at [325, 368] on input "Save As Common Creditor" at bounding box center [331, 365] width 12 height 12
checkbox input "true"
click at [951, 425] on input "text" at bounding box center [910, 429] width 230 height 35
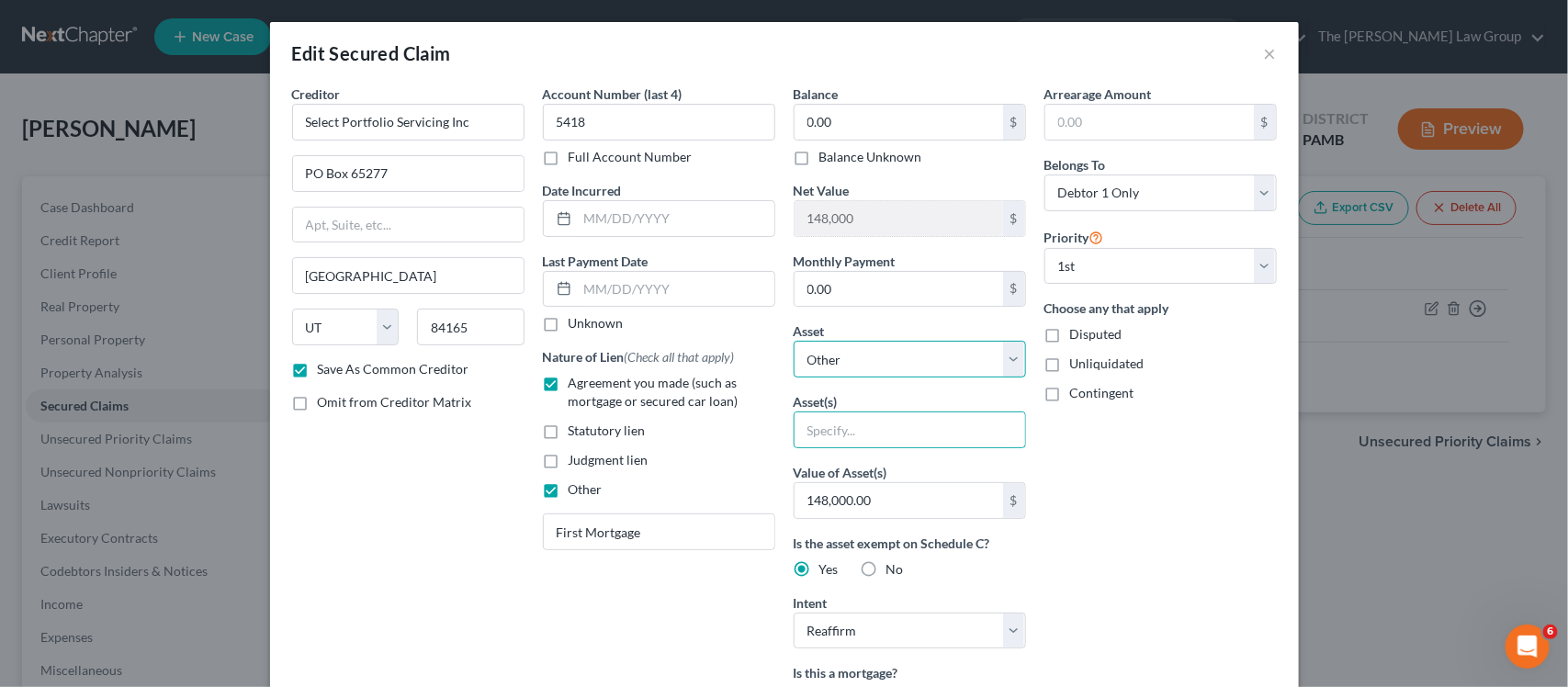
click at [926, 356] on select "Select Other Multiple Assets 30 Trutts Ln - $148000.0" at bounding box center [910, 359] width 232 height 37
select select "2"
click at [794, 342] on select "Select Other Multiple Assets 30 Trutts Ln - $148000.0" at bounding box center [910, 359] width 232 height 37
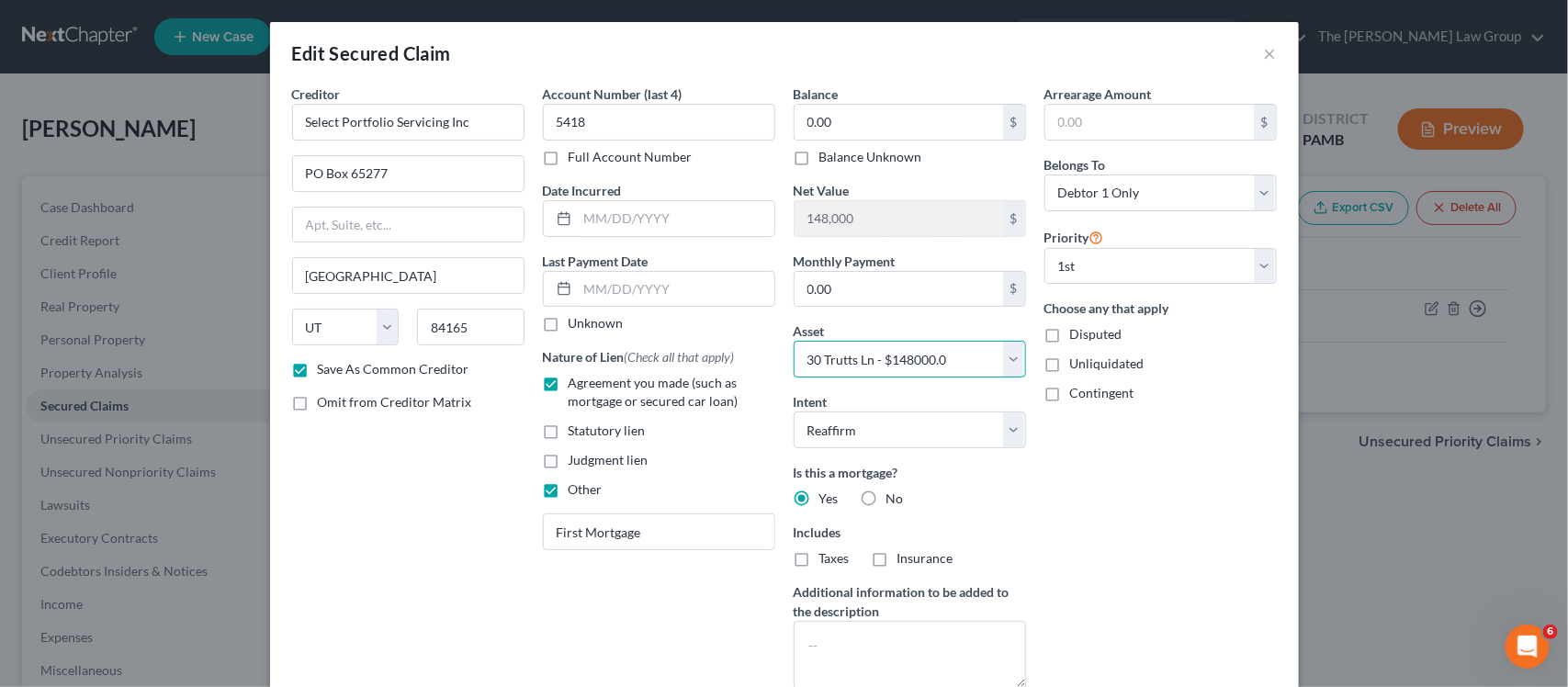
drag, startPoint x: 1003, startPoint y: 351, endPoint x: 973, endPoint y: 378, distance: 40.4
click at [1003, 354] on select "Select Other Multiple Assets 30 Trutts Ln - $148000.0" at bounding box center [910, 359] width 232 height 37
click at [1084, 464] on div "Arrearage Amount $ Belongs To * Select Debtor 1 Only Debtor 2 Only Debtor 1 And…" at bounding box center [1160, 394] width 250 height 619
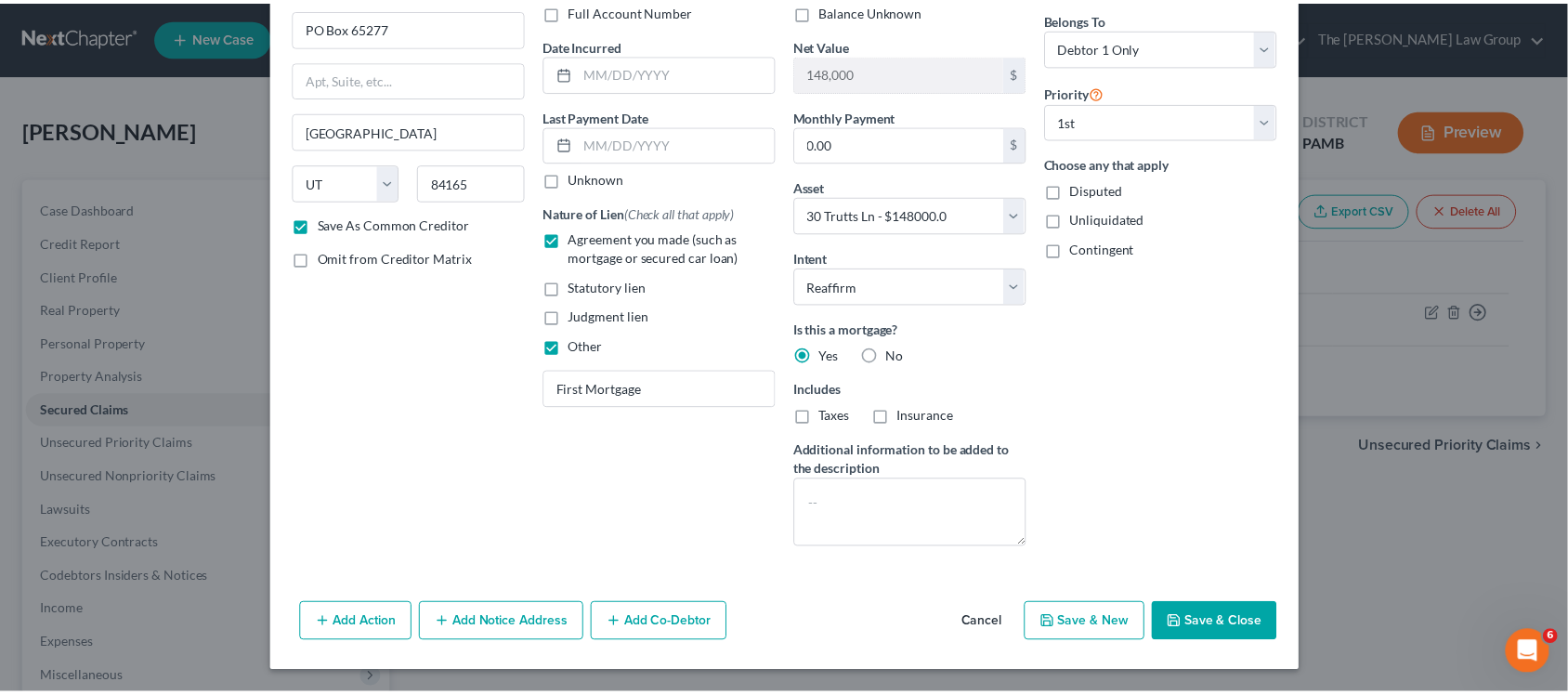
scroll to position [150, 0]
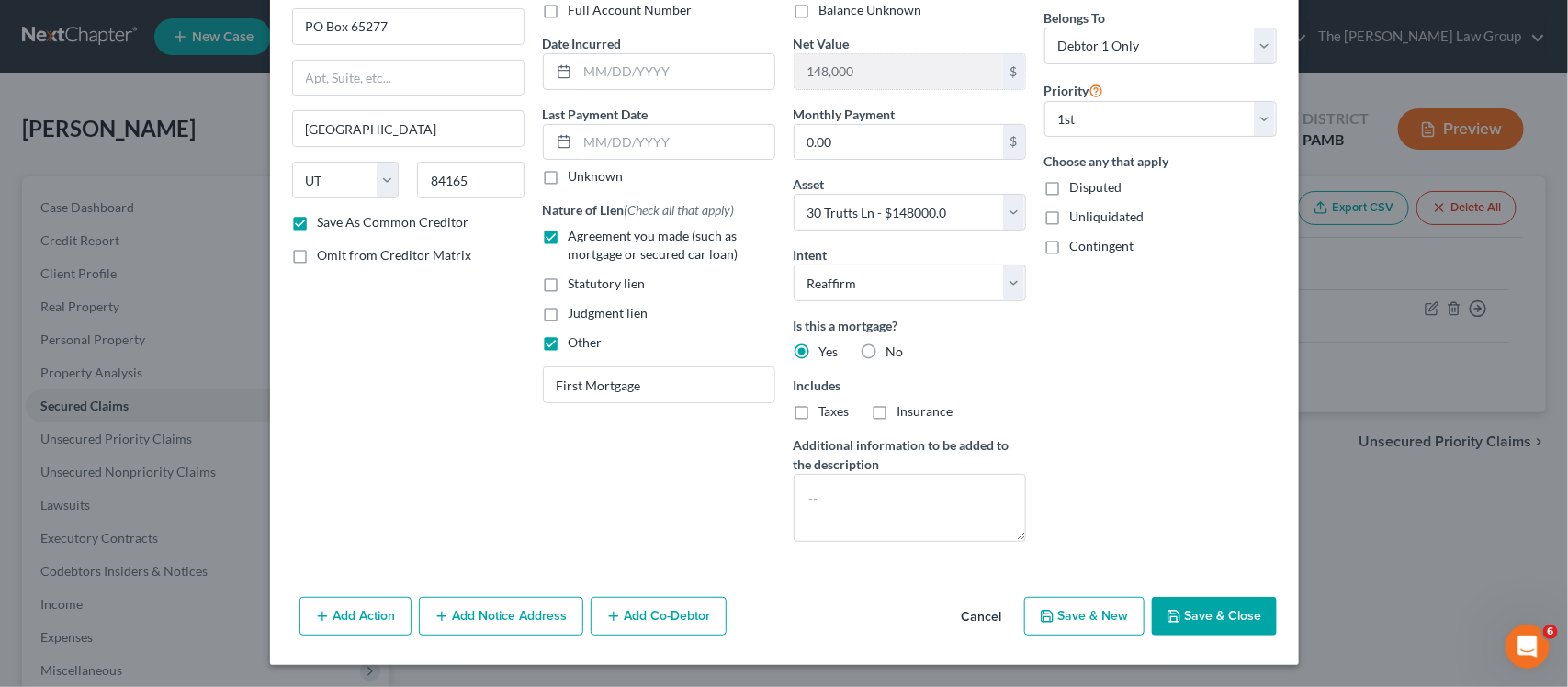
click at [819, 411] on label "Taxes" at bounding box center [834, 411] width 30 height 18
click at [827, 411] on input "Taxes" at bounding box center [833, 408] width 12 height 12
checkbox input "true"
click at [897, 415] on label "Insurance" at bounding box center [925, 411] width 56 height 18
click at [905, 414] on input "Insurance" at bounding box center [911, 408] width 12 height 12
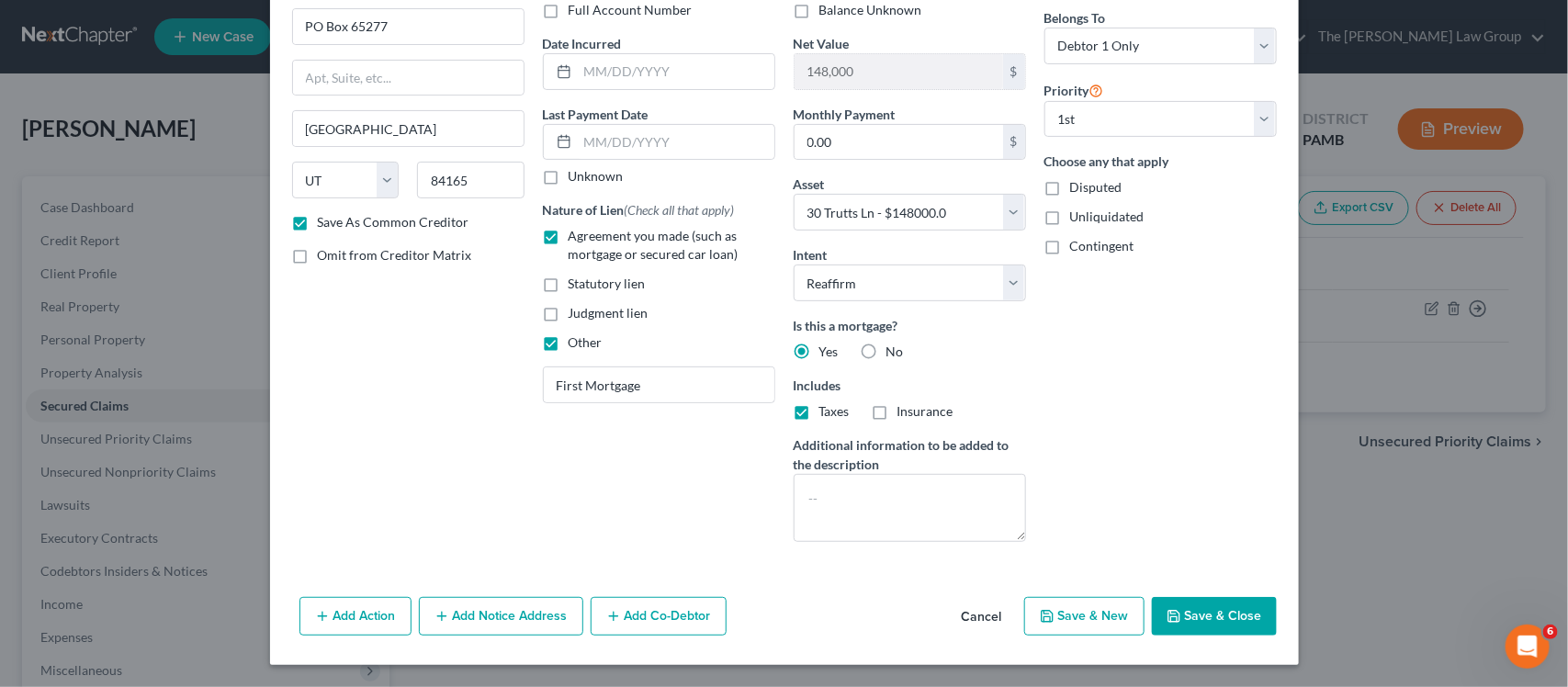
checkbox input "true"
click at [1201, 608] on button "Save & Close" at bounding box center [1213, 616] width 125 height 39
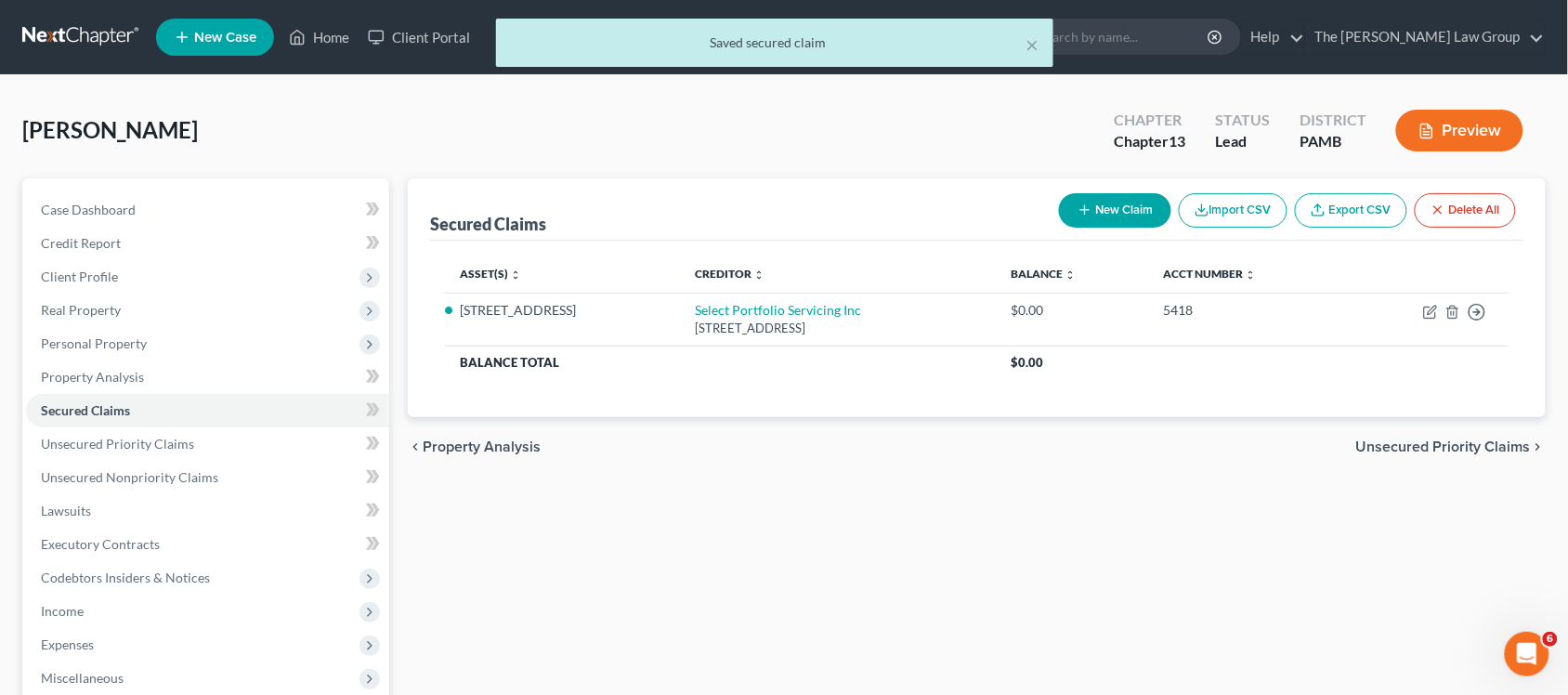
click at [1459, 441] on span "Unsecured Priority Claims" at bounding box center [1443, 447] width 174 height 14
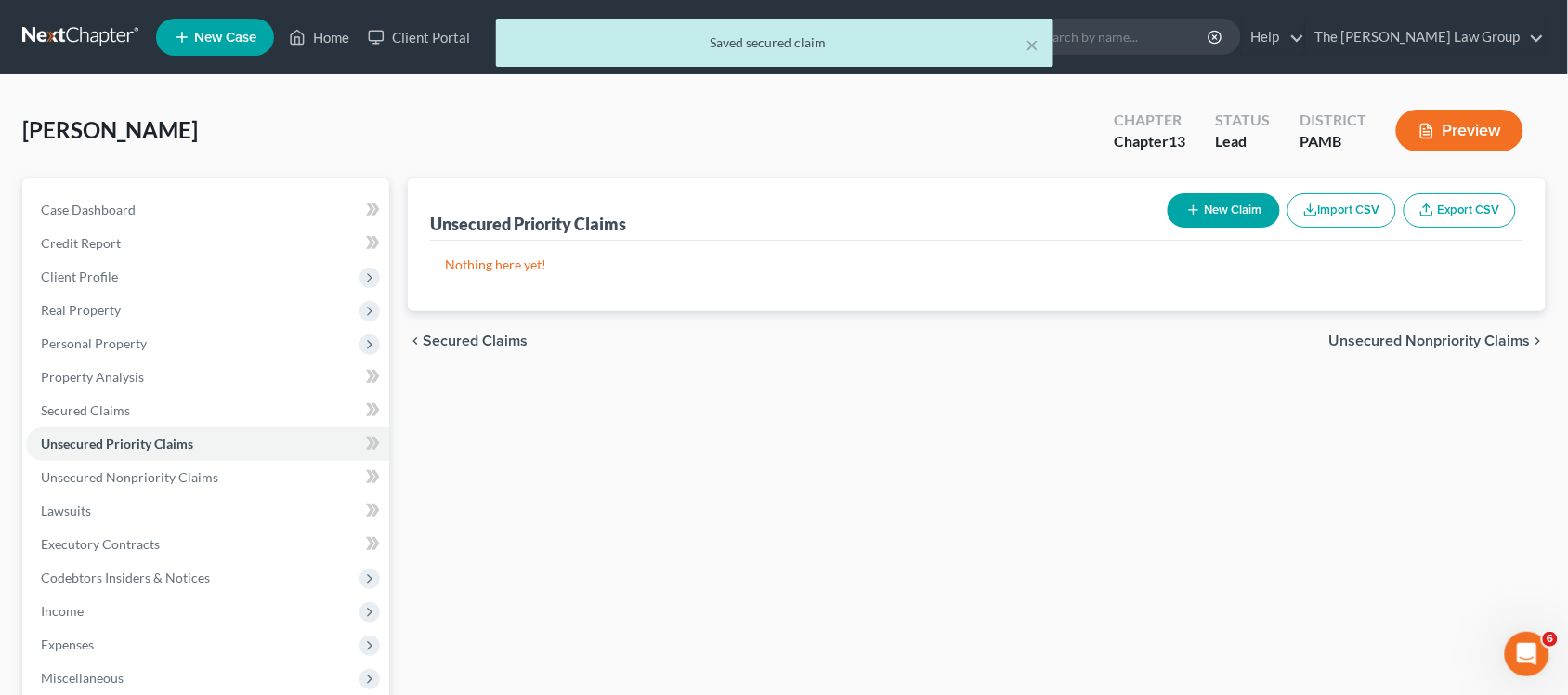
click at [1430, 328] on div "chevron_left Secured Claims Unsecured Nonpriority Claims chevron_right" at bounding box center [977, 341] width 1138 height 60
click at [1432, 337] on span "Unsecured Nonpriority Claims" at bounding box center [1429, 341] width 201 height 14
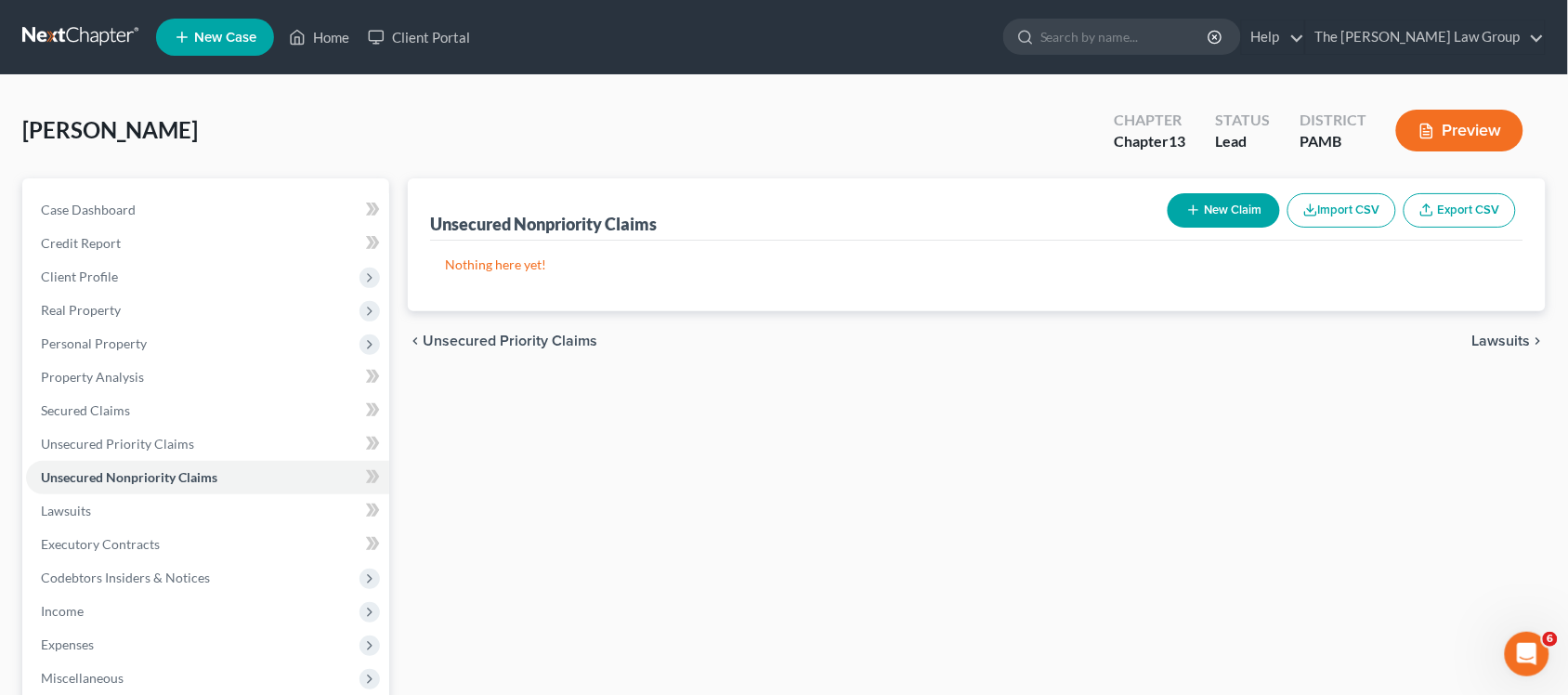
click at [1501, 337] on span "Lawsuits" at bounding box center [1502, 341] width 59 height 14
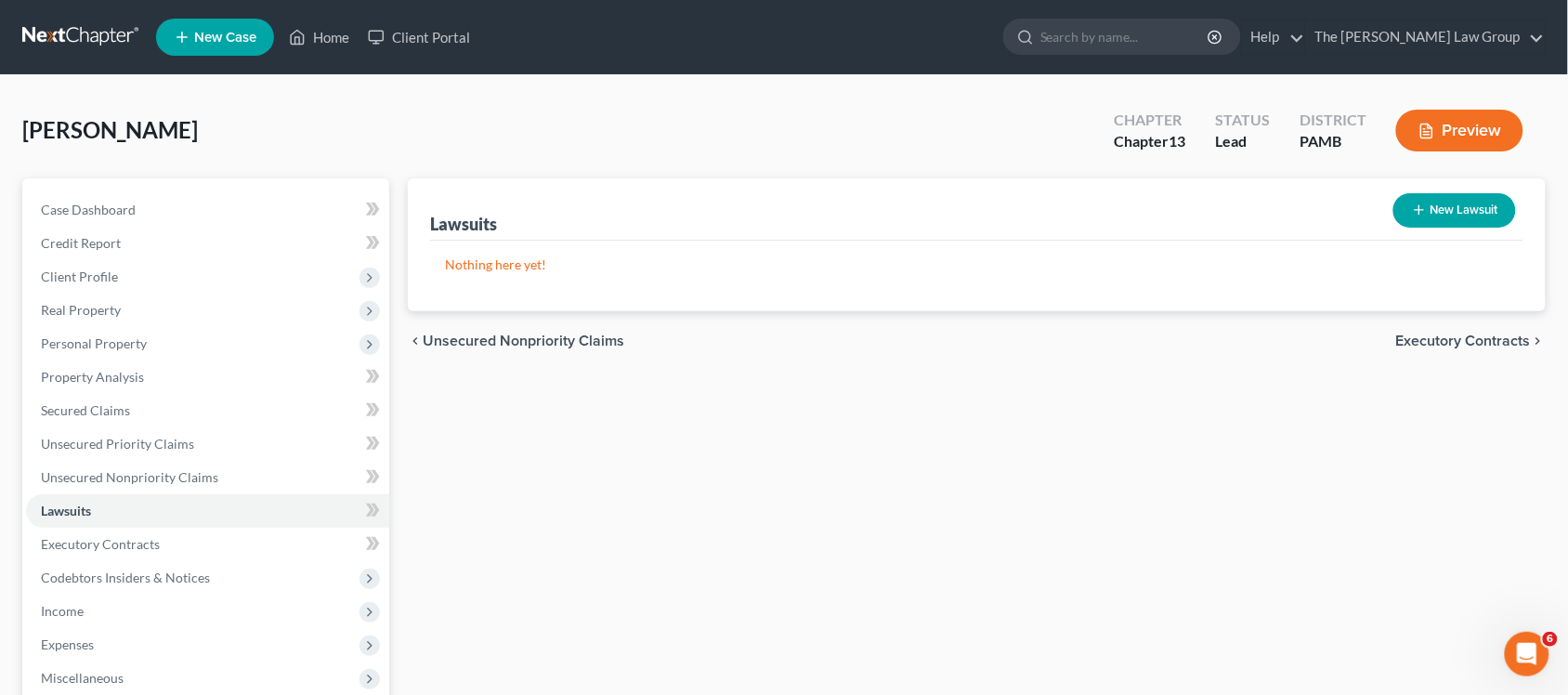
click at [1501, 337] on span "Executory Contracts" at bounding box center [1464, 341] width 135 height 14
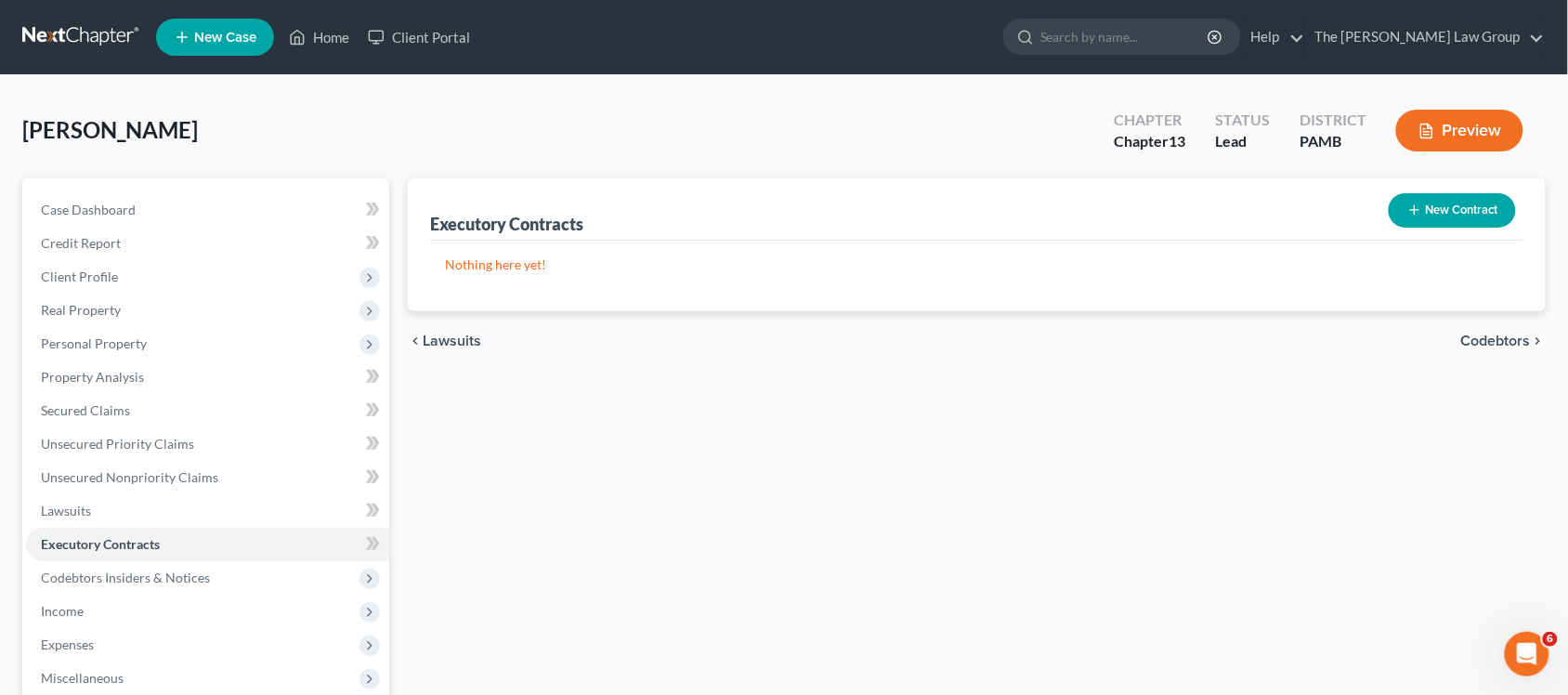
click at [1501, 337] on span "Codebtors" at bounding box center [1496, 341] width 69 height 14
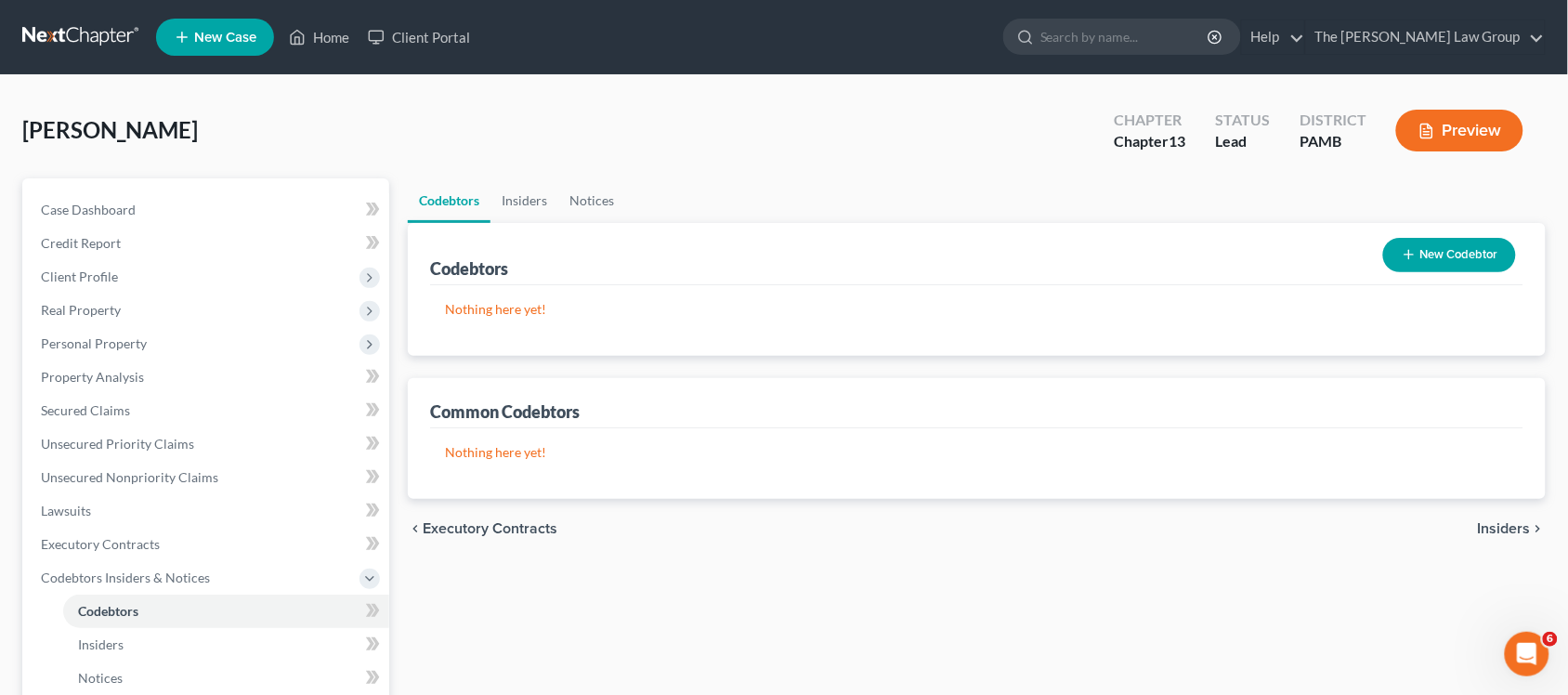
click at [1508, 526] on span "Insiders" at bounding box center [1504, 528] width 53 height 14
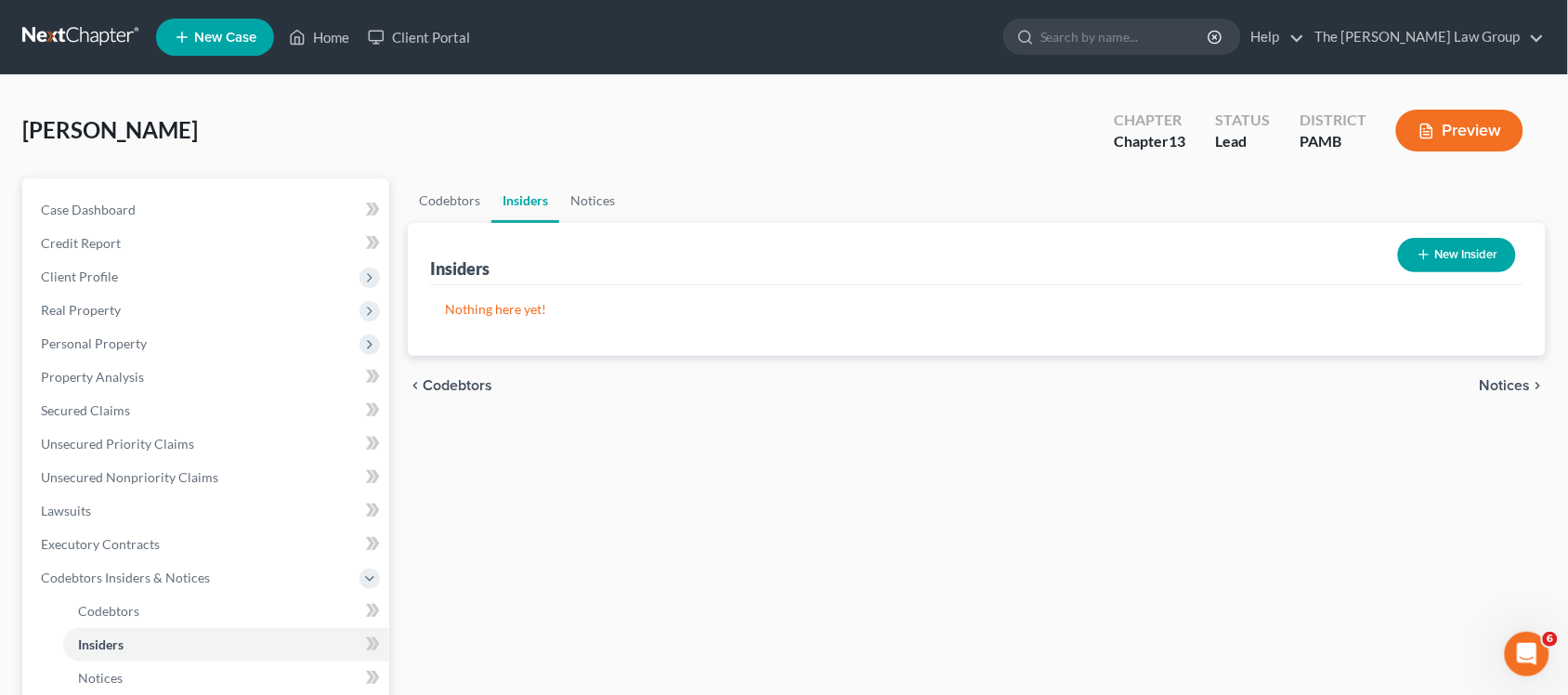
click at [1498, 378] on span "Notices" at bounding box center [1505, 385] width 51 height 14
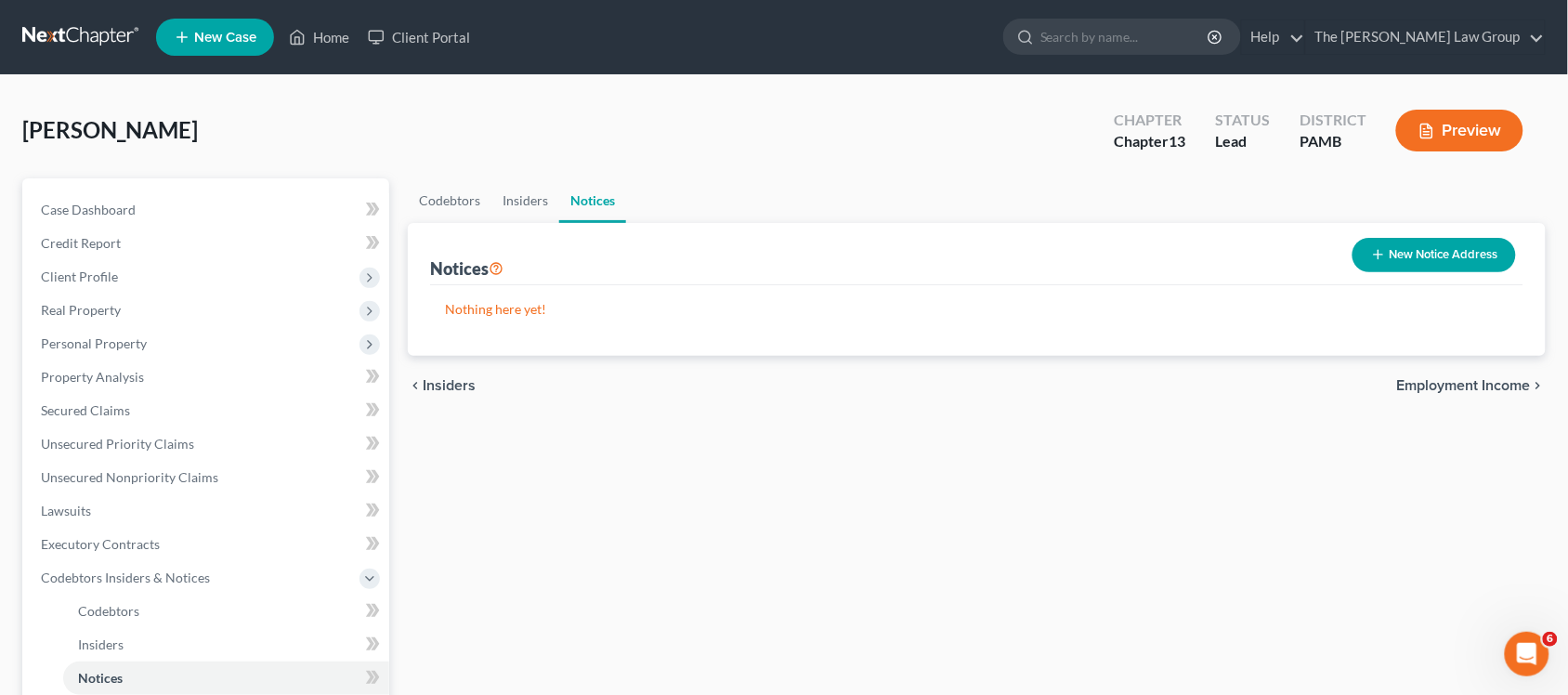
click at [1487, 383] on span "Employment Income" at bounding box center [1464, 385] width 134 height 14
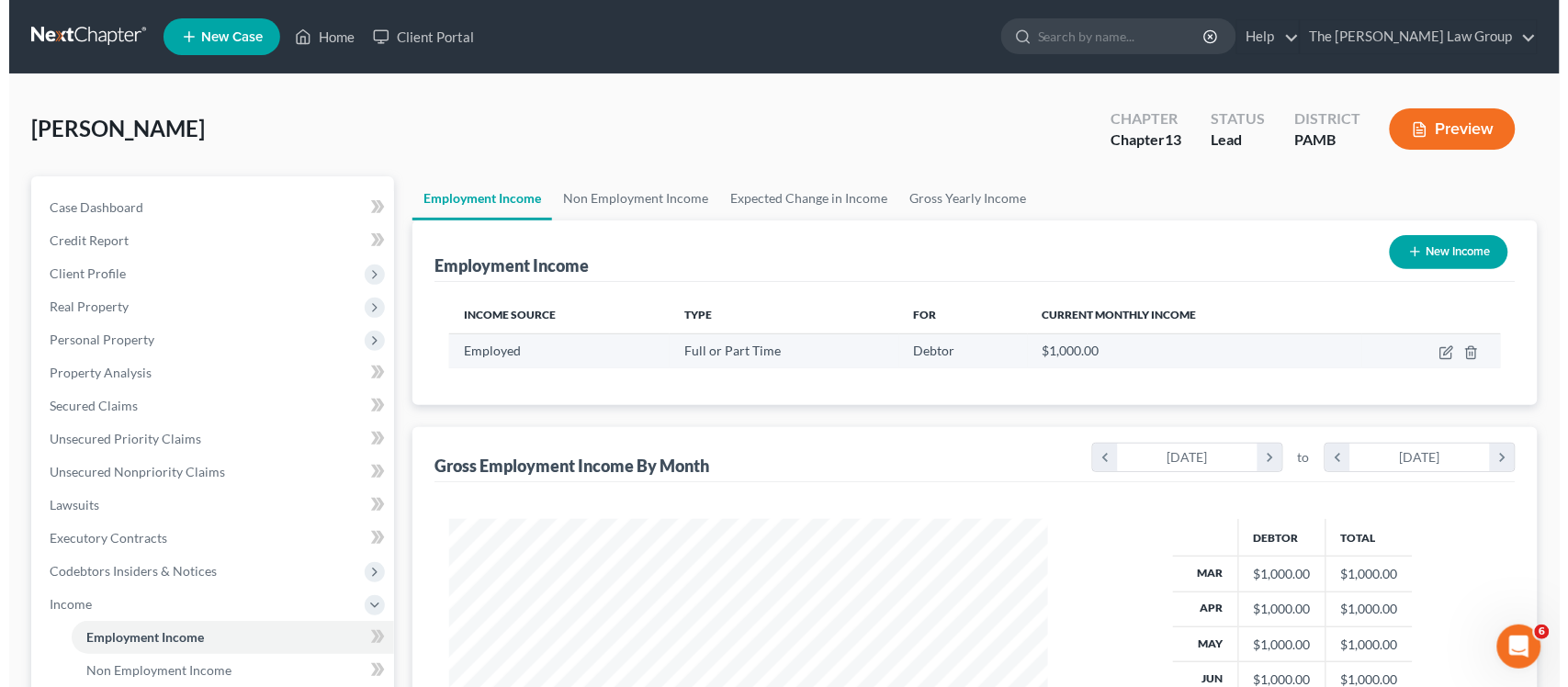
scroll to position [330, 636]
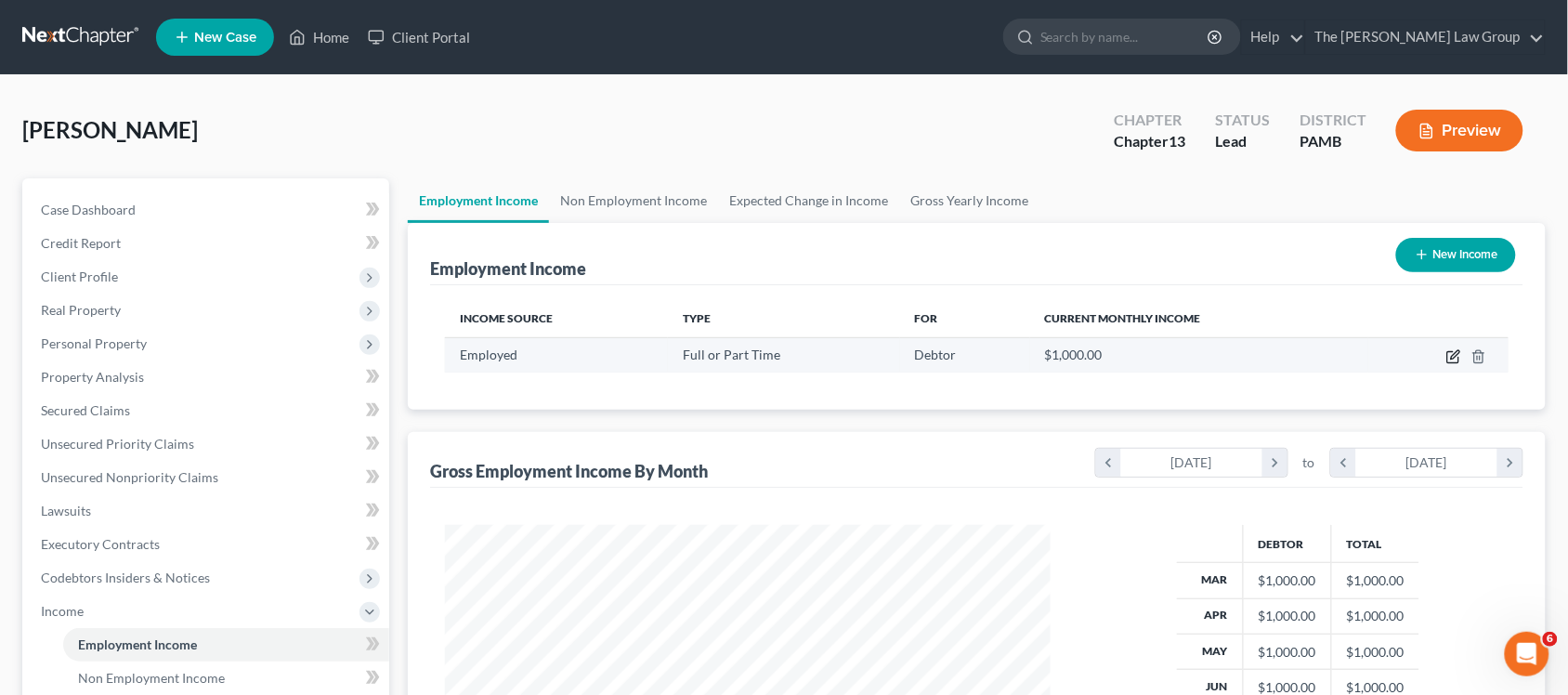
click at [1456, 358] on icon "button" at bounding box center [1453, 356] width 14 height 14
select select "0"
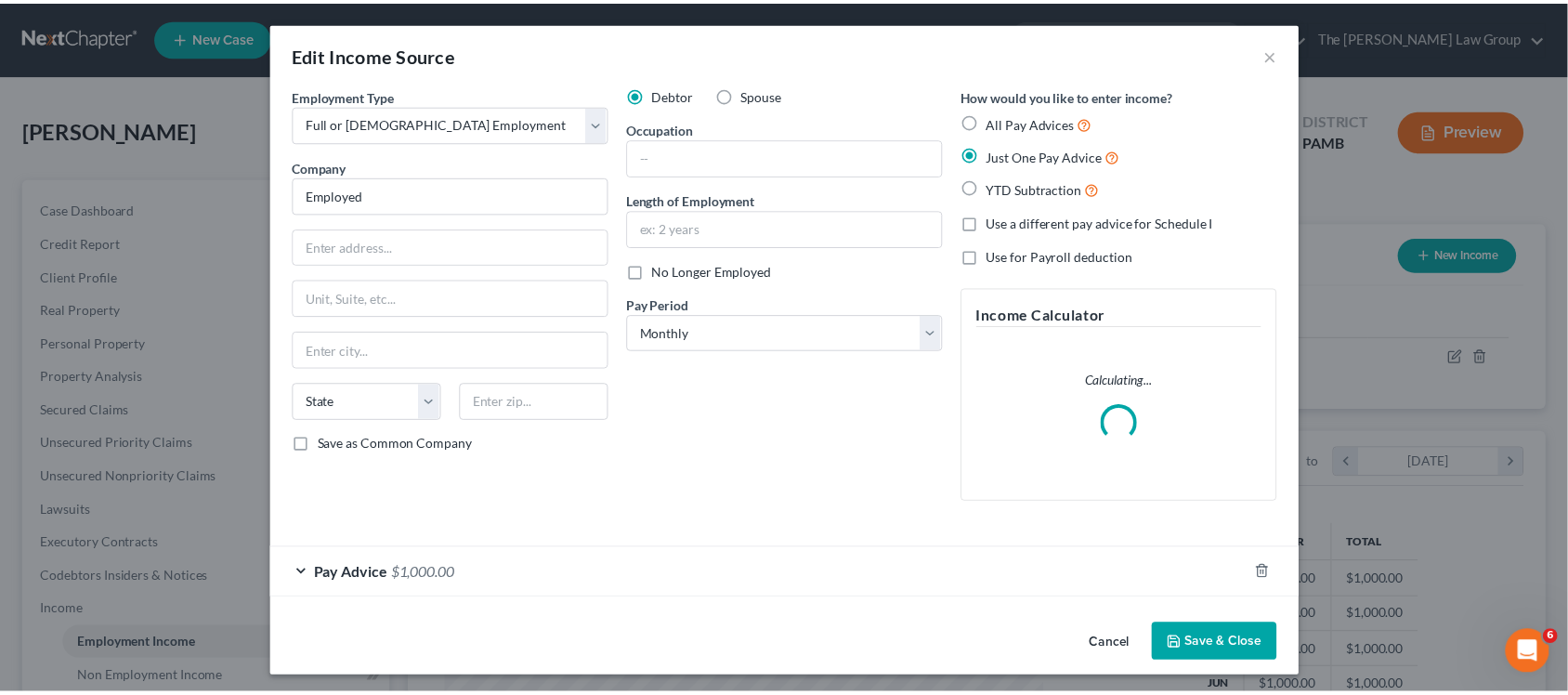
scroll to position [334, 651]
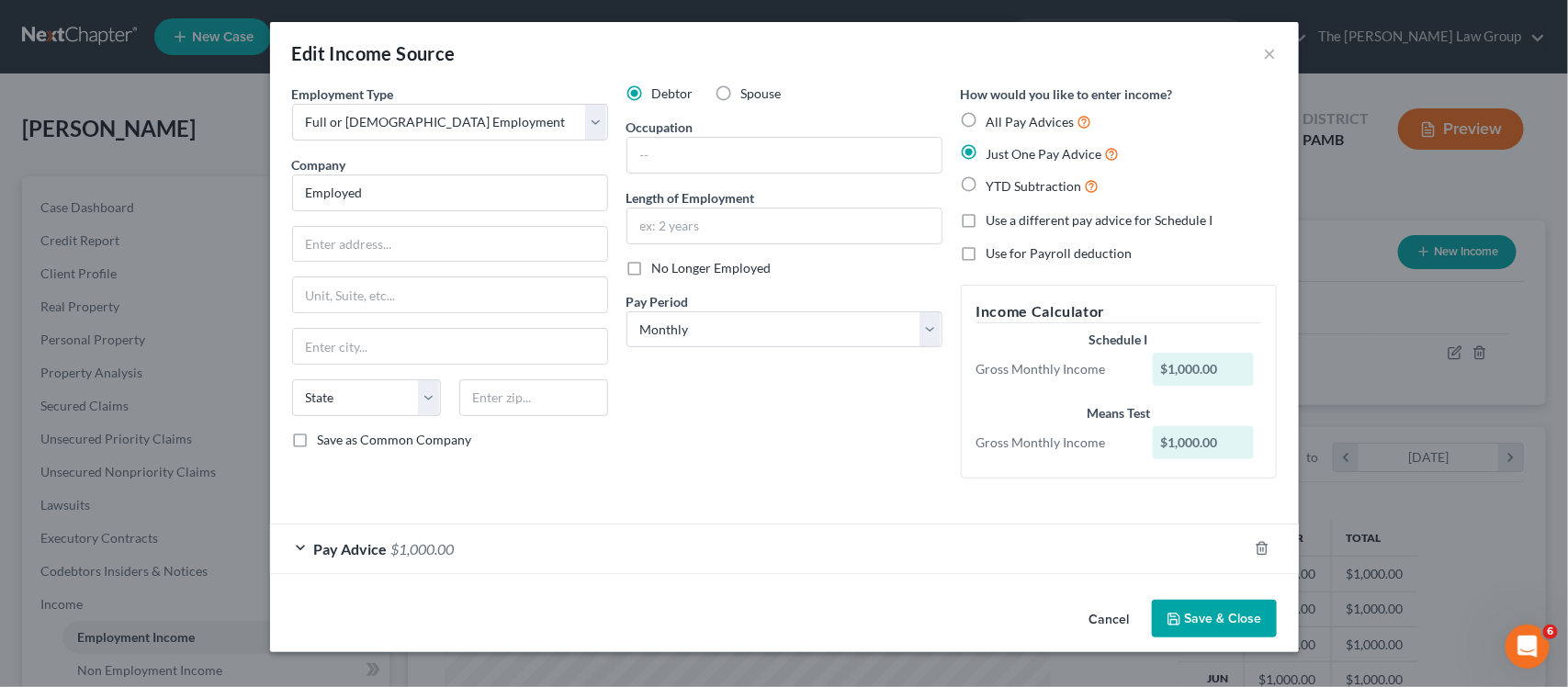
click at [318, 438] on label "Save as Common Company" at bounding box center [395, 440] width 154 height 18
click at [325, 438] on input "Save as Common Company" at bounding box center [331, 437] width 12 height 12
checkbox input "true"
click at [1220, 603] on button "Save & Close" at bounding box center [1213, 618] width 125 height 39
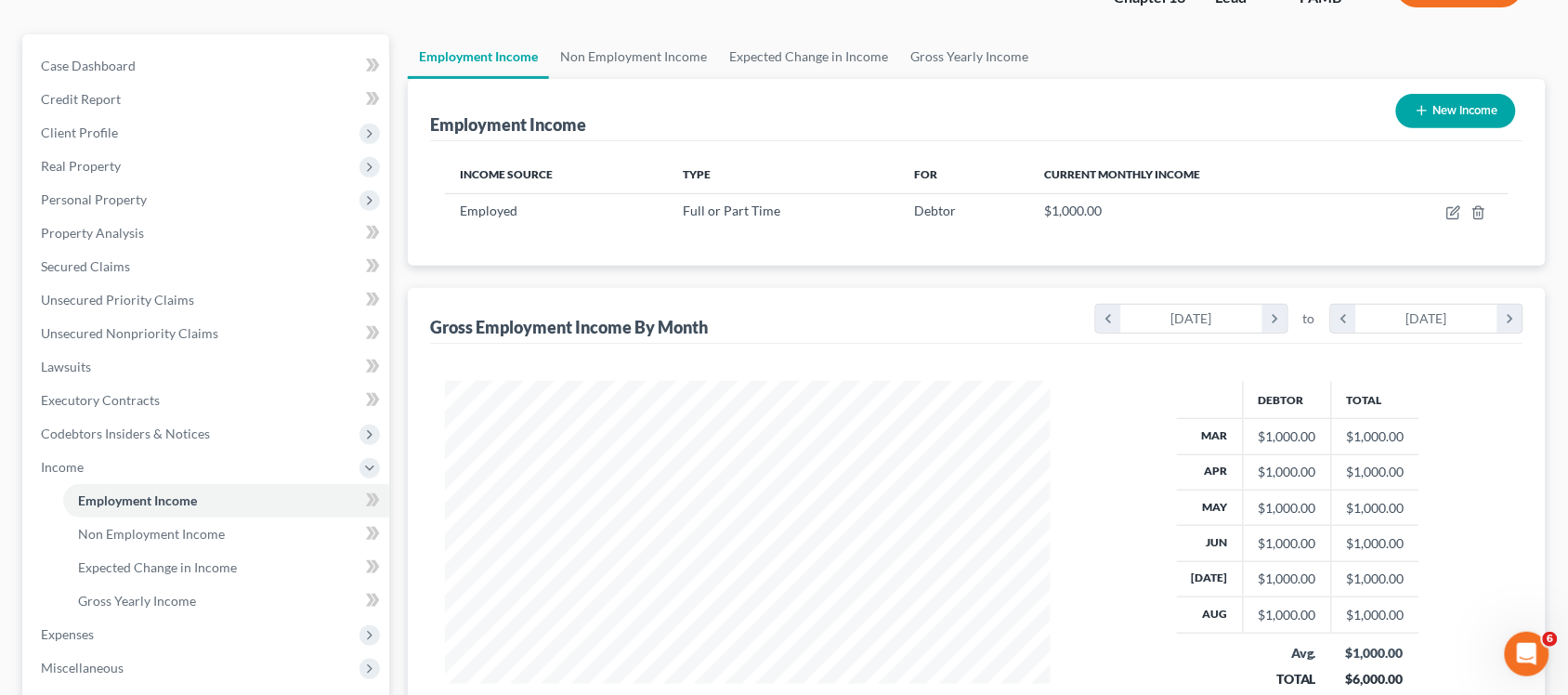
scroll to position [457, 0]
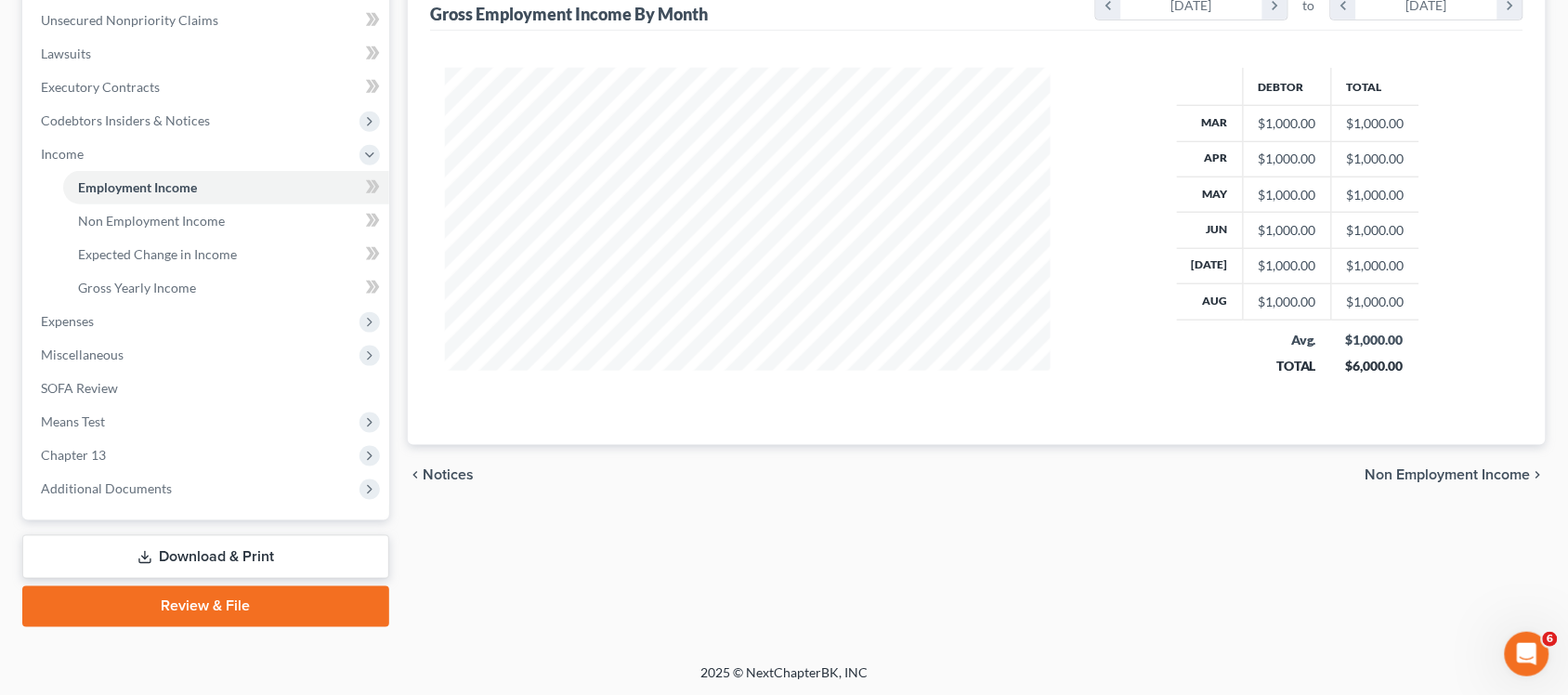
click at [1440, 471] on span "Non Employment Income" at bounding box center [1449, 474] width 166 height 14
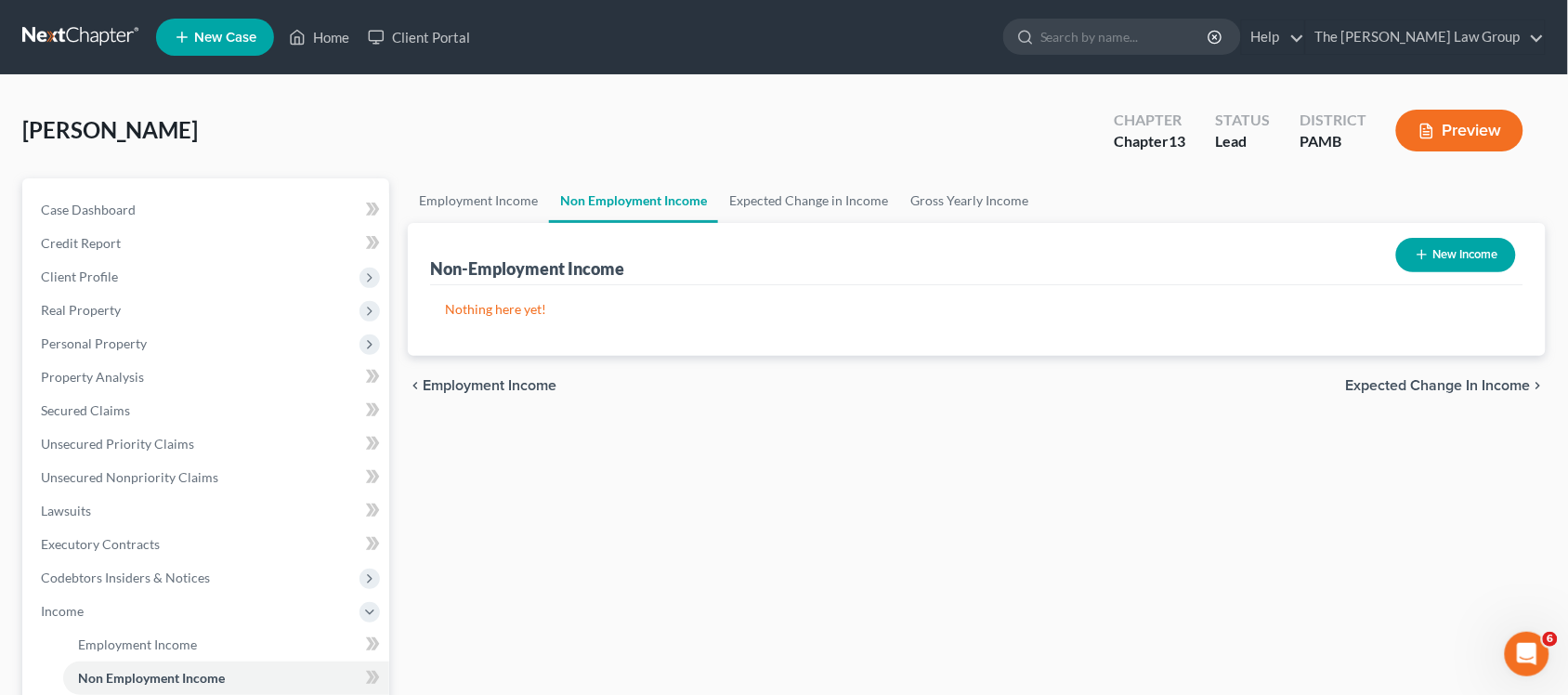
click at [1461, 379] on span "Expected Change in Income" at bounding box center [1439, 385] width 185 height 14
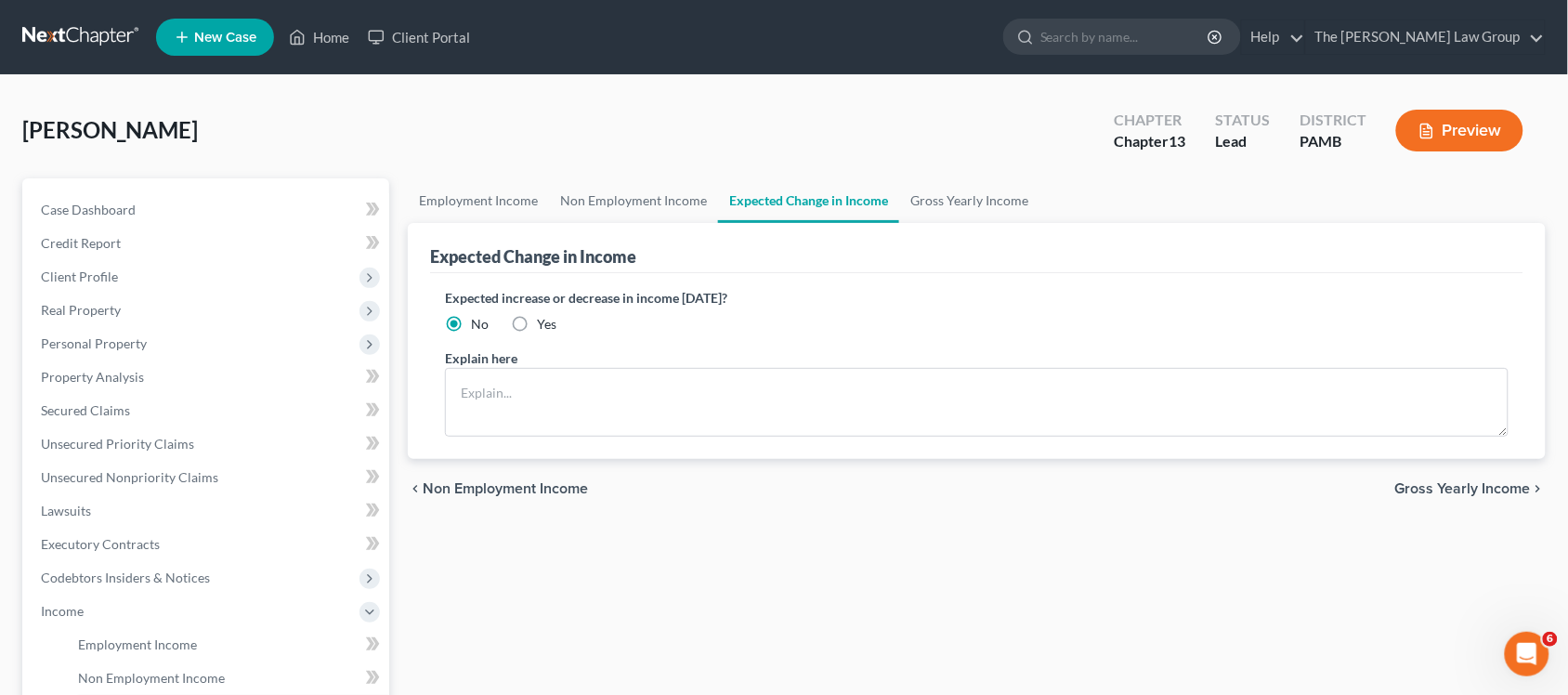
click at [1493, 494] on span "Gross Yearly Income" at bounding box center [1463, 488] width 136 height 14
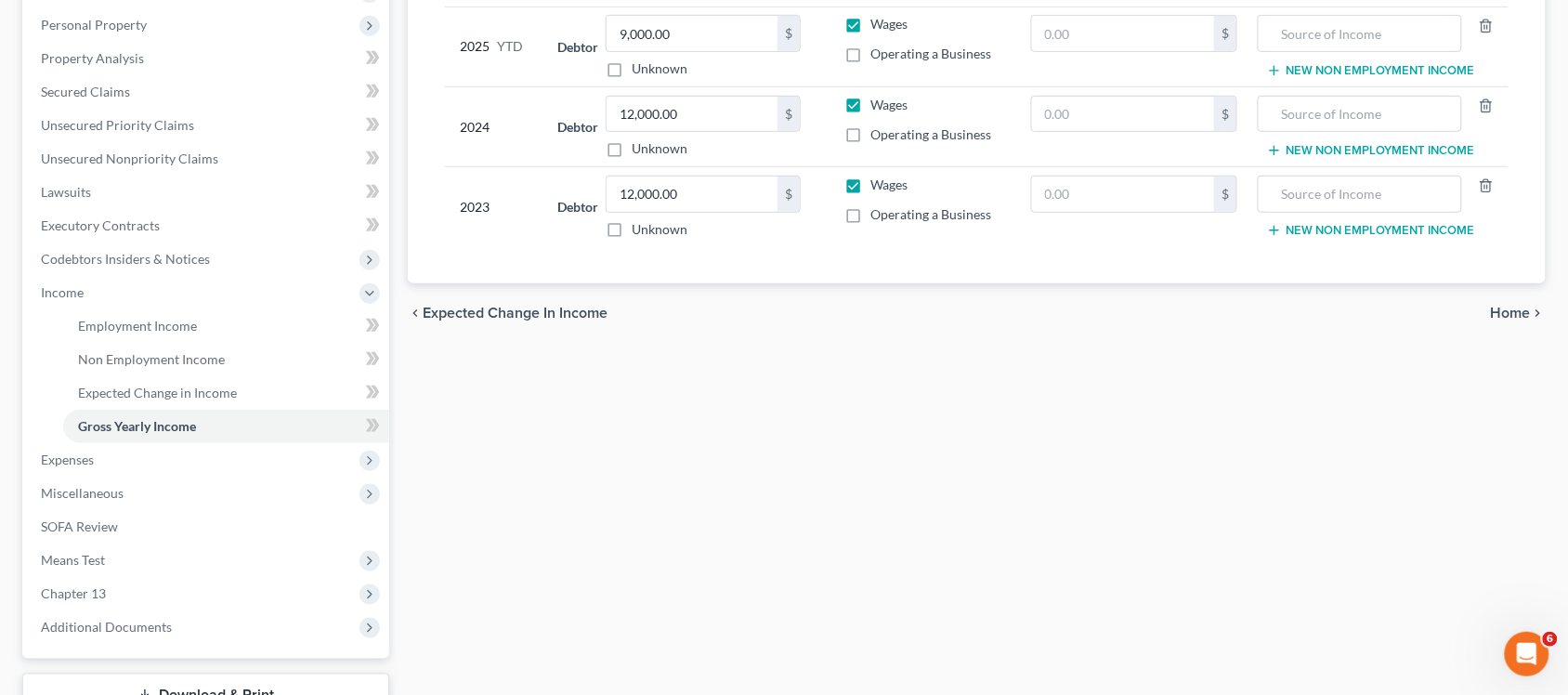
scroll to position [348, 0]
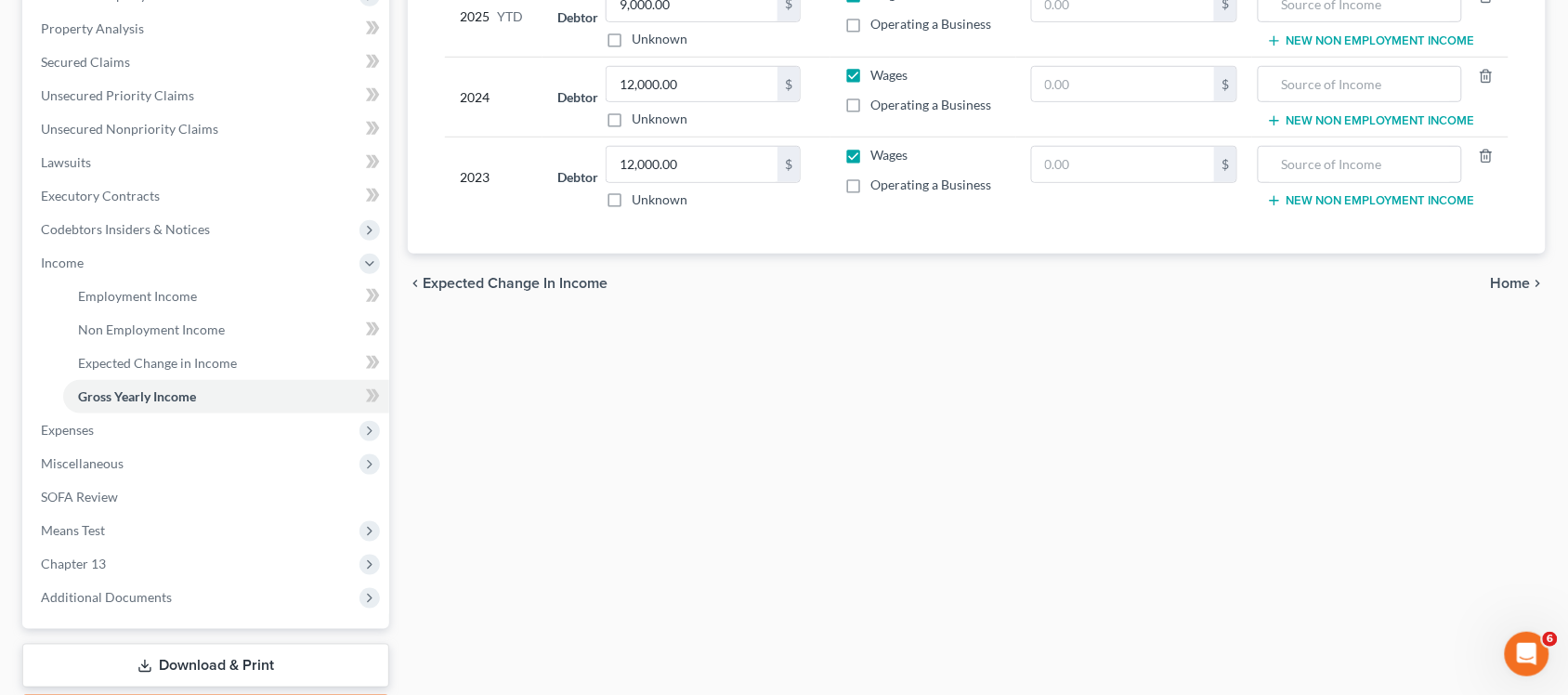
drag, startPoint x: 1508, startPoint y: 280, endPoint x: 1493, endPoint y: 290, distance: 18.0
click at [1525, 381] on div "Employment Income Non Employment Income Expected Change in Income Gross Yearly …" at bounding box center [977, 282] width 1157 height 906
click at [1508, 284] on span "Home" at bounding box center [1511, 283] width 40 height 14
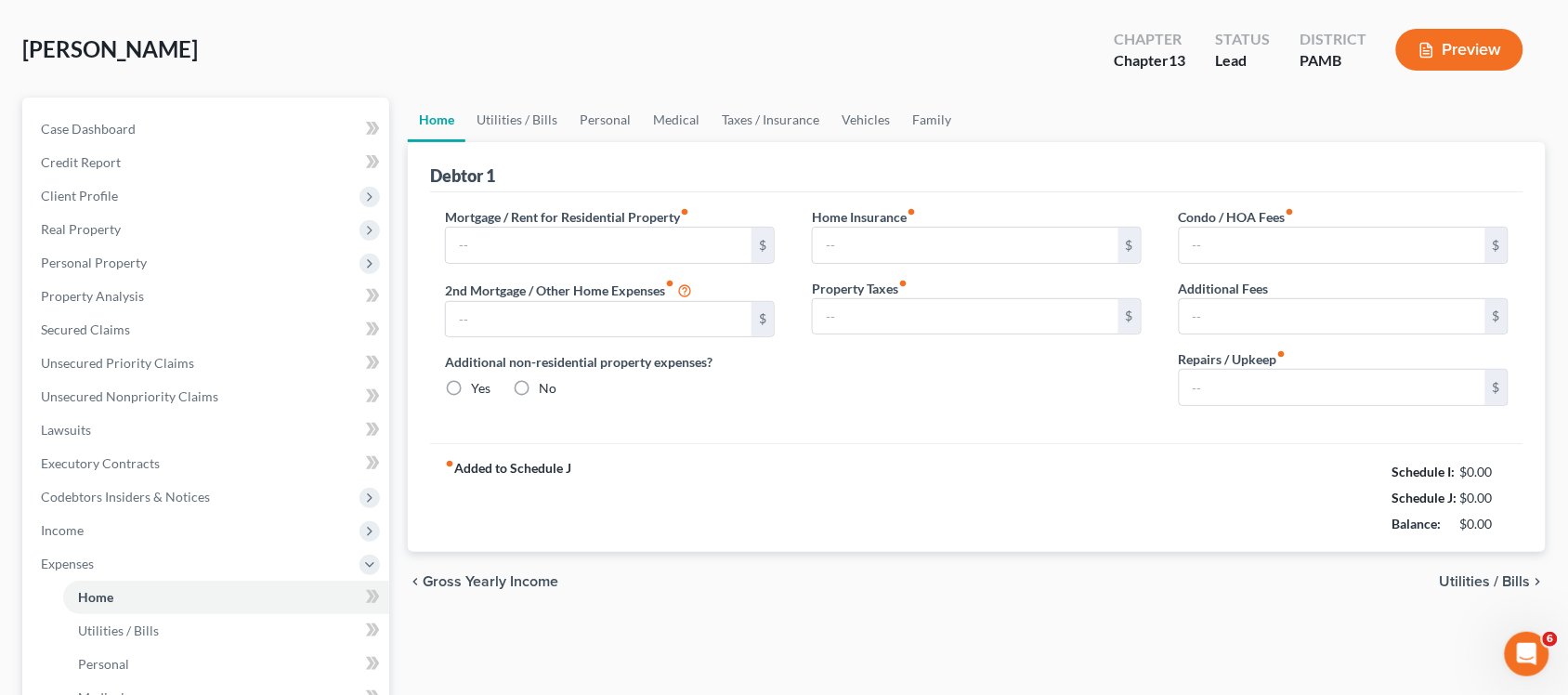
scroll to position [5, 0]
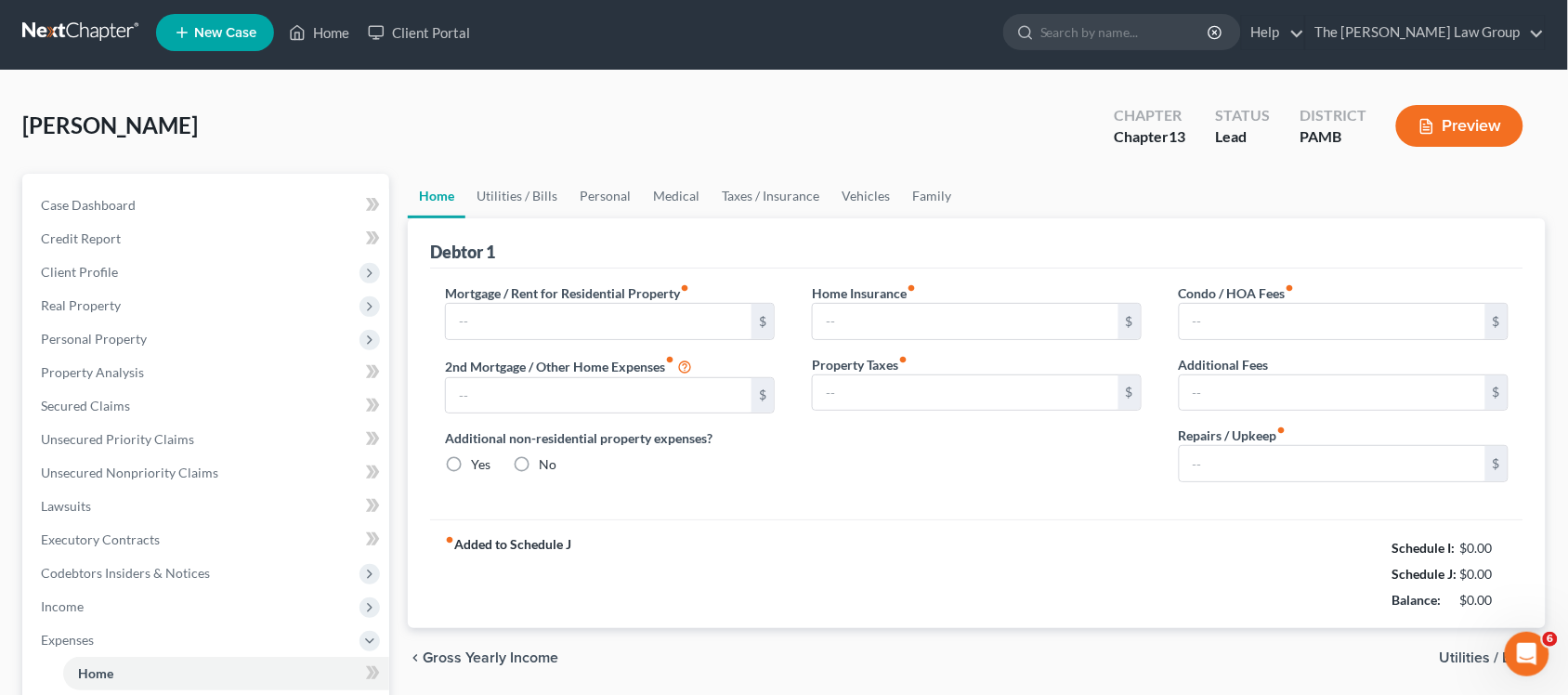
type input "603.00"
type input "0.00"
radio input "true"
type input "0.00"
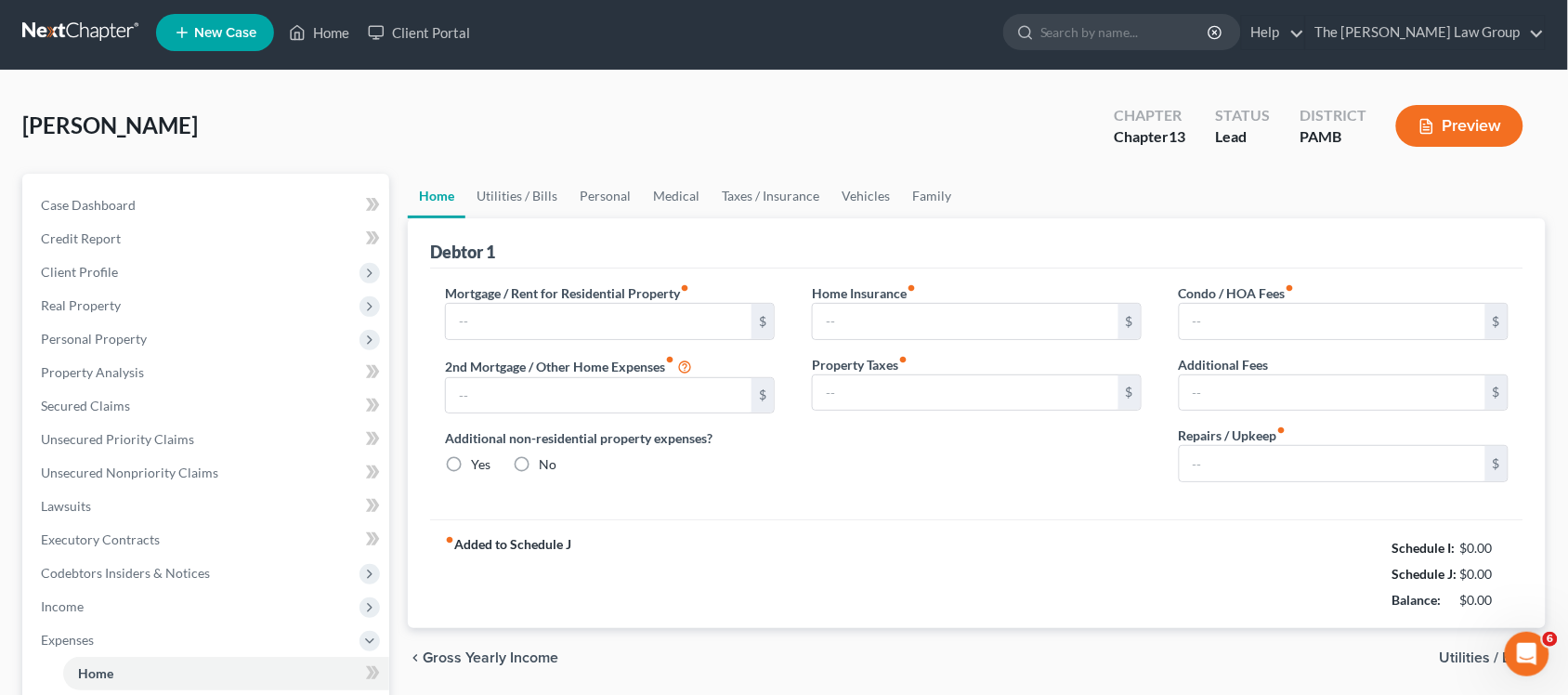
type input "0.00"
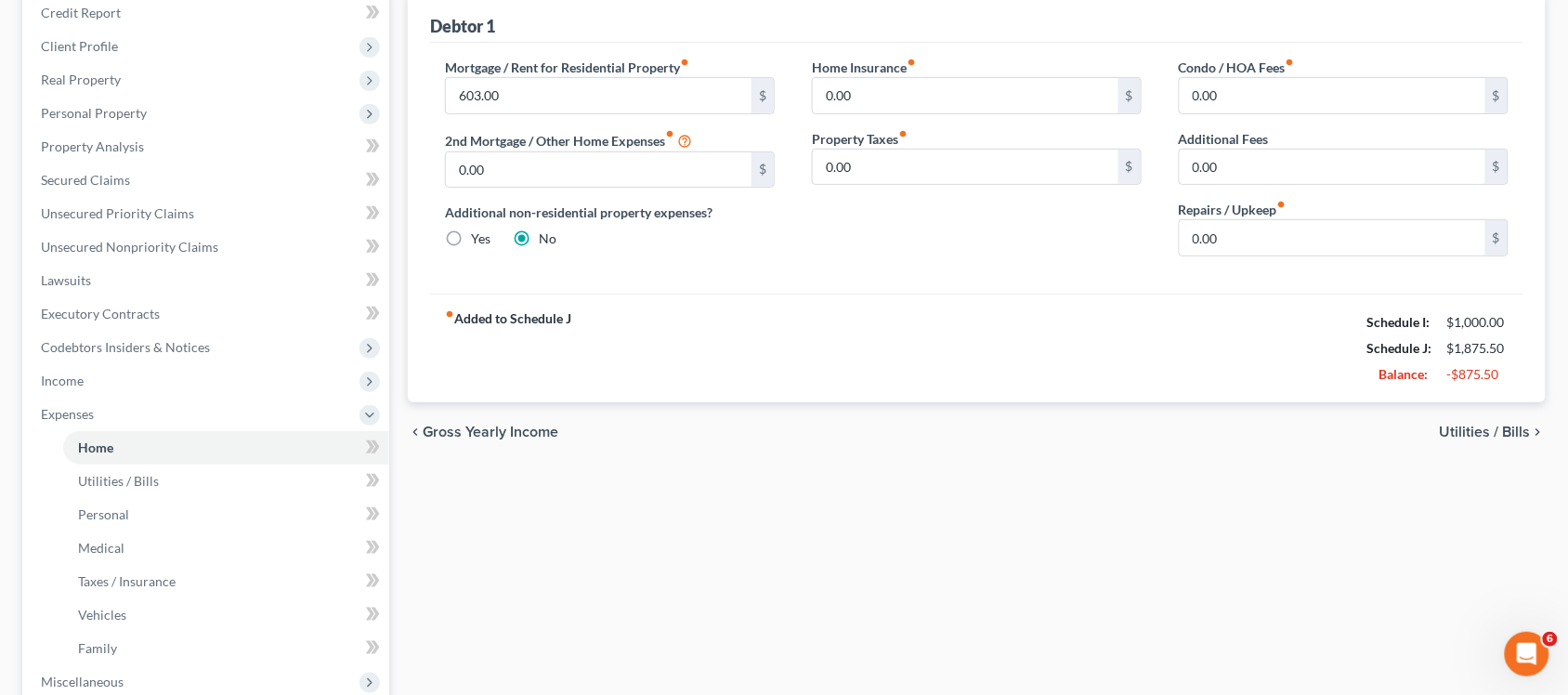
scroll to position [232, 0]
click at [1487, 427] on span "Utilities / Bills" at bounding box center [1485, 429] width 91 height 14
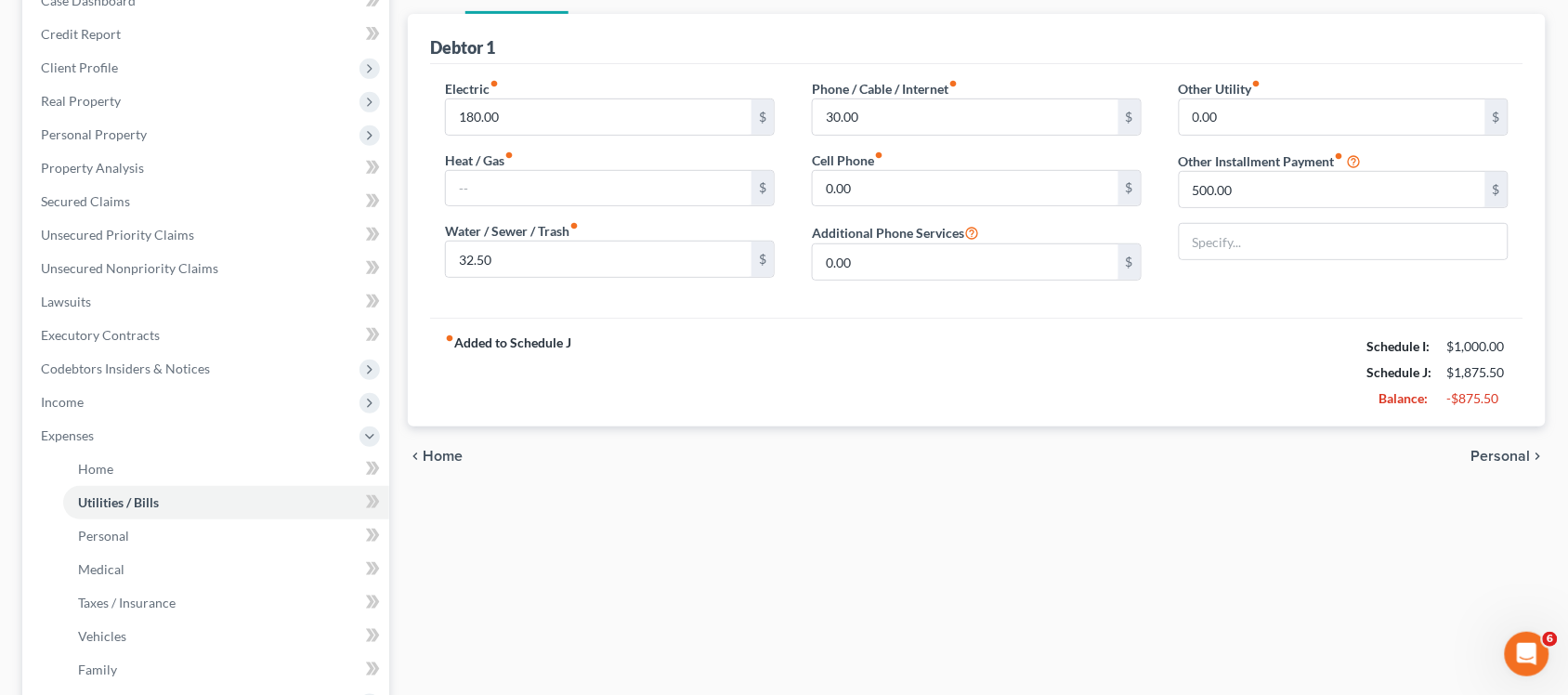
scroll to position [232, 0]
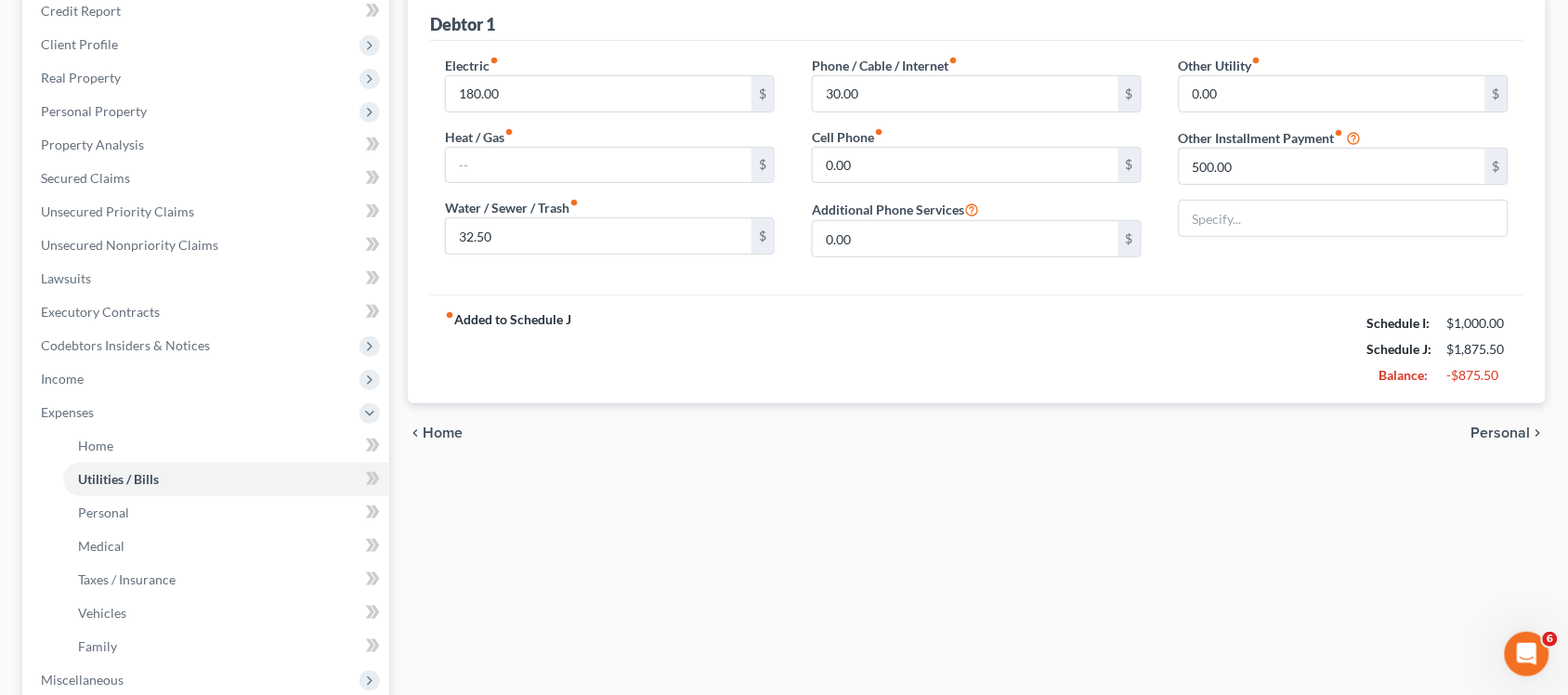
click at [1507, 425] on span "Personal" at bounding box center [1502, 432] width 60 height 14
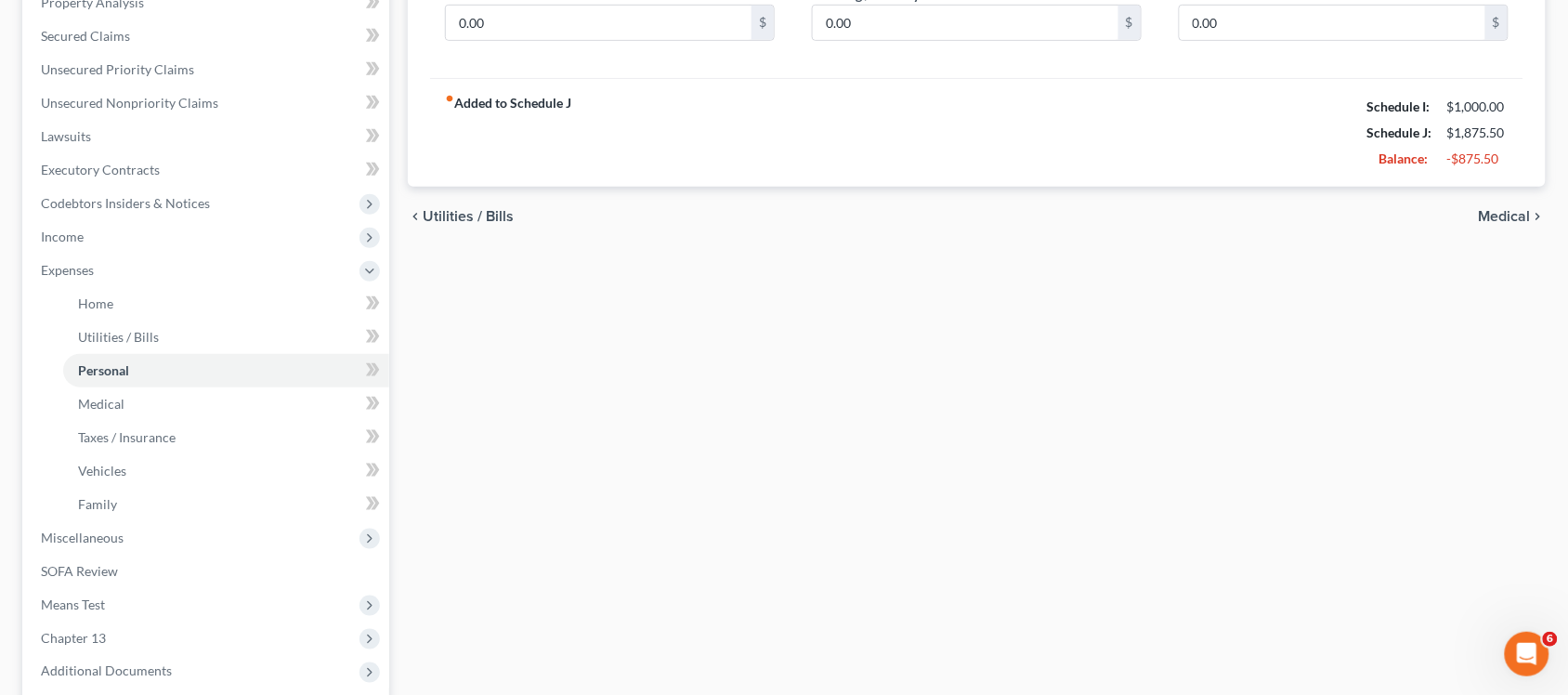
scroll to position [93, 0]
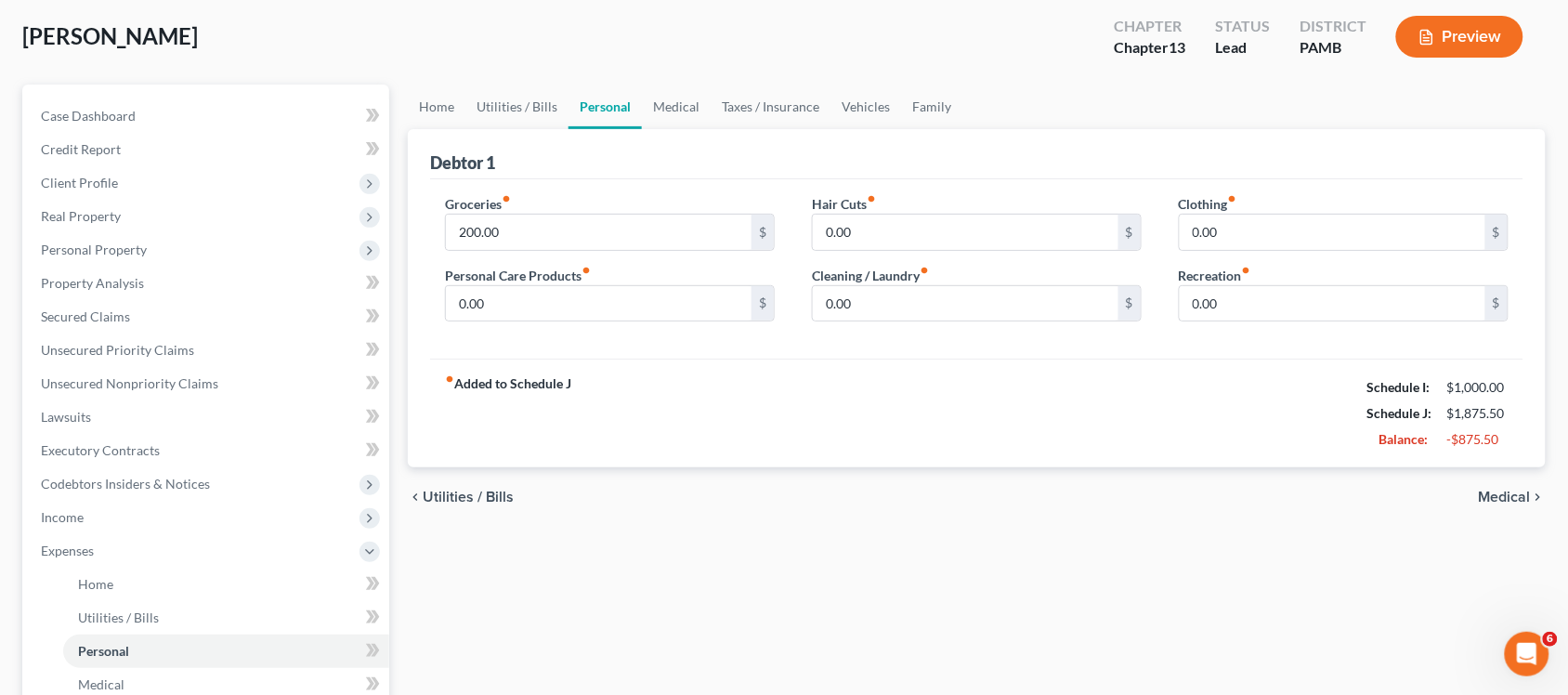
click at [1504, 485] on div "chevron_left Utilities / Bills Medical chevron_right" at bounding box center [977, 497] width 1138 height 60
click at [1504, 490] on span "Medical" at bounding box center [1505, 497] width 52 height 14
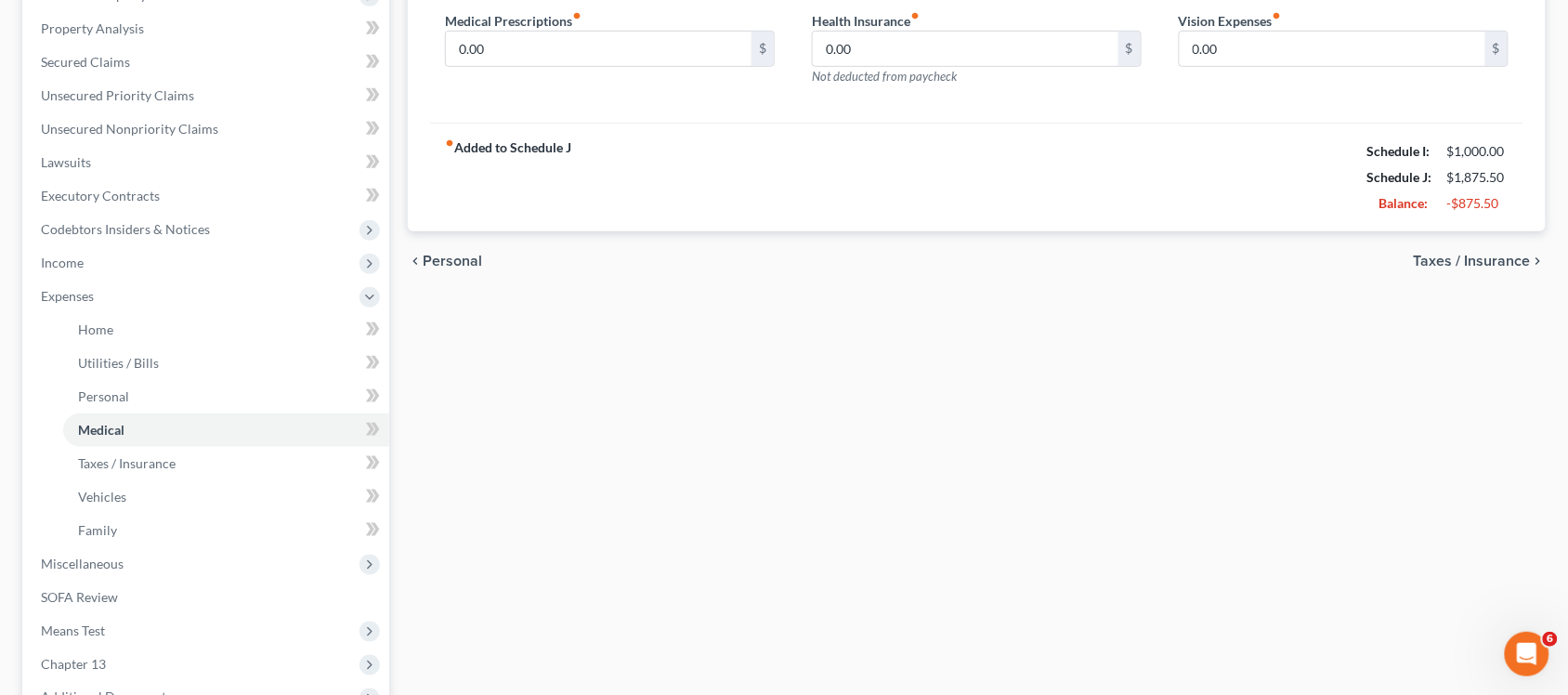
click at [1482, 253] on span "Taxes / Insurance" at bounding box center [1473, 260] width 117 height 14
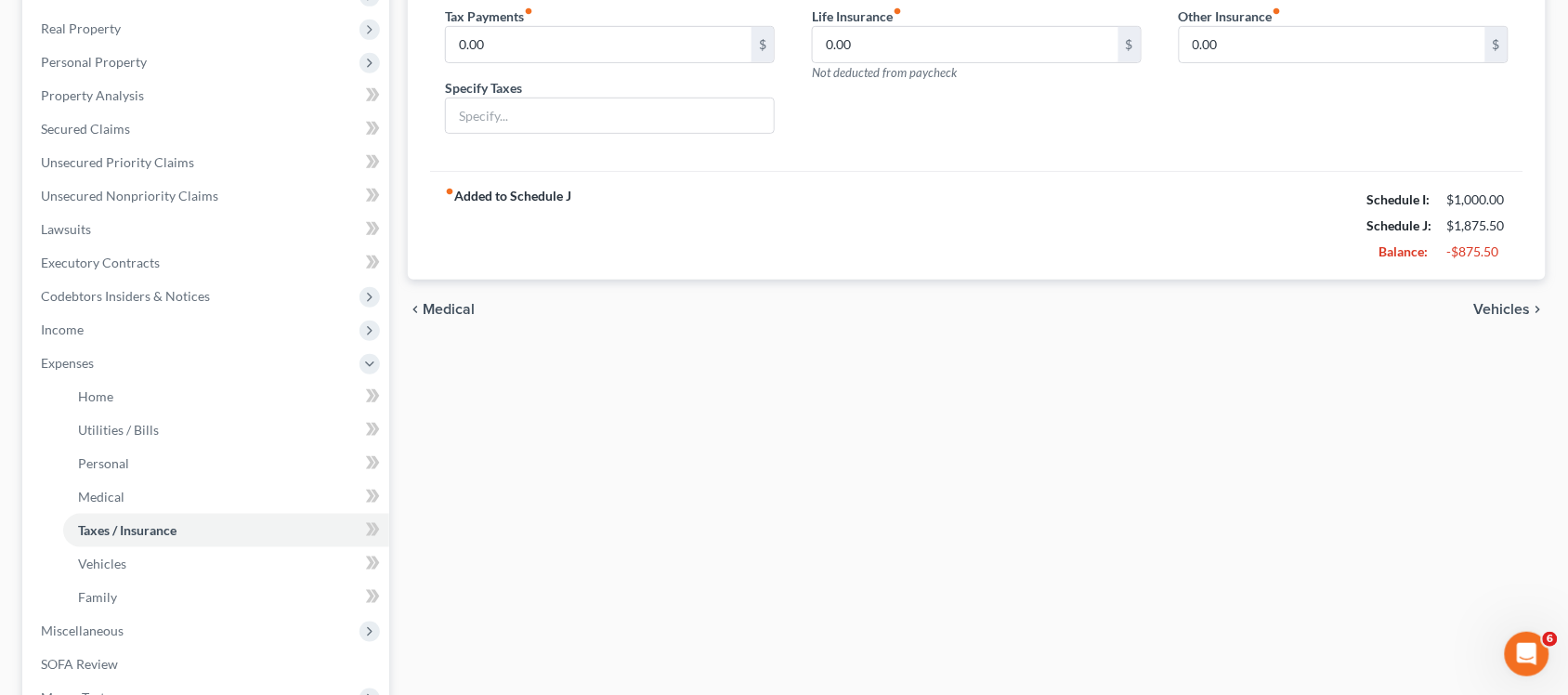
scroll to position [348, 0]
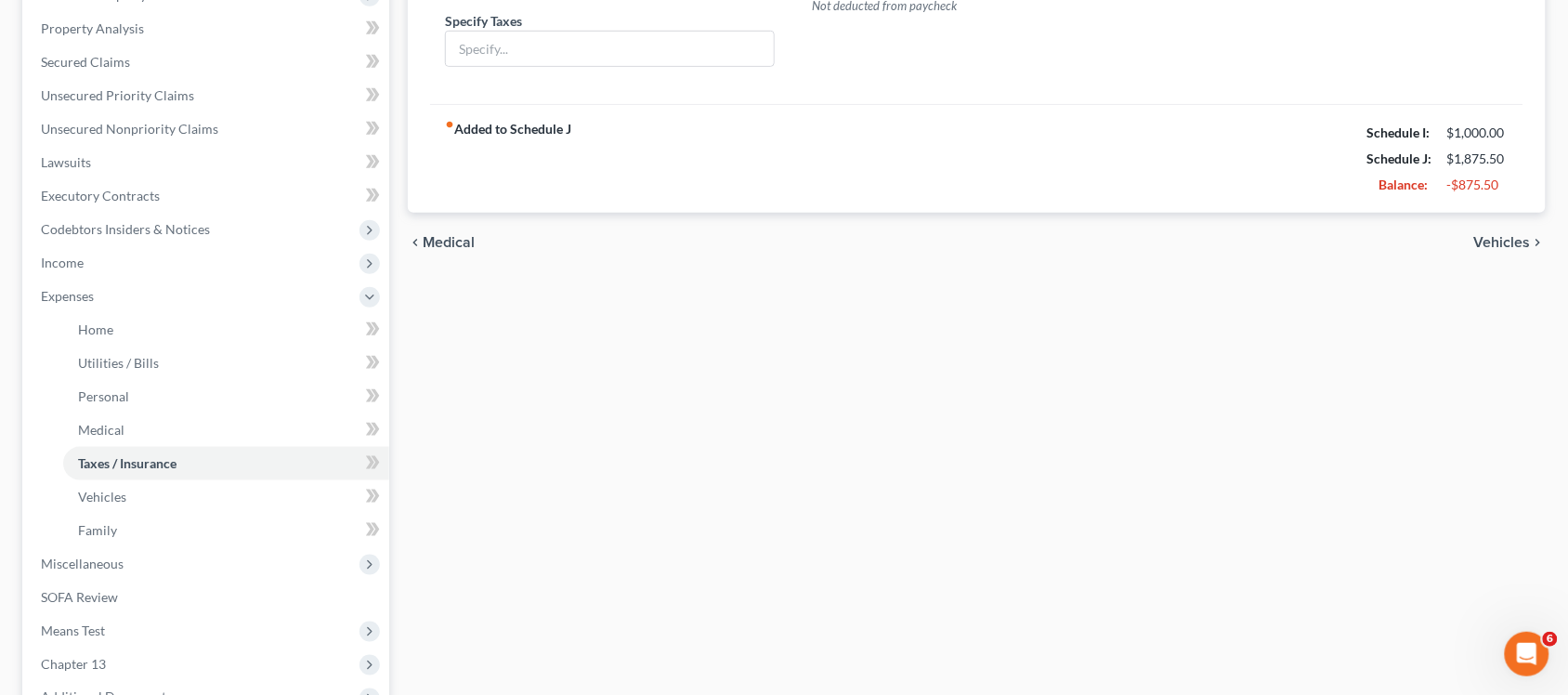
click at [447, 229] on div "chevron_left Medical Vehicles chevron_right" at bounding box center [977, 243] width 1138 height 60
click at [457, 246] on span "Medical" at bounding box center [449, 242] width 52 height 14
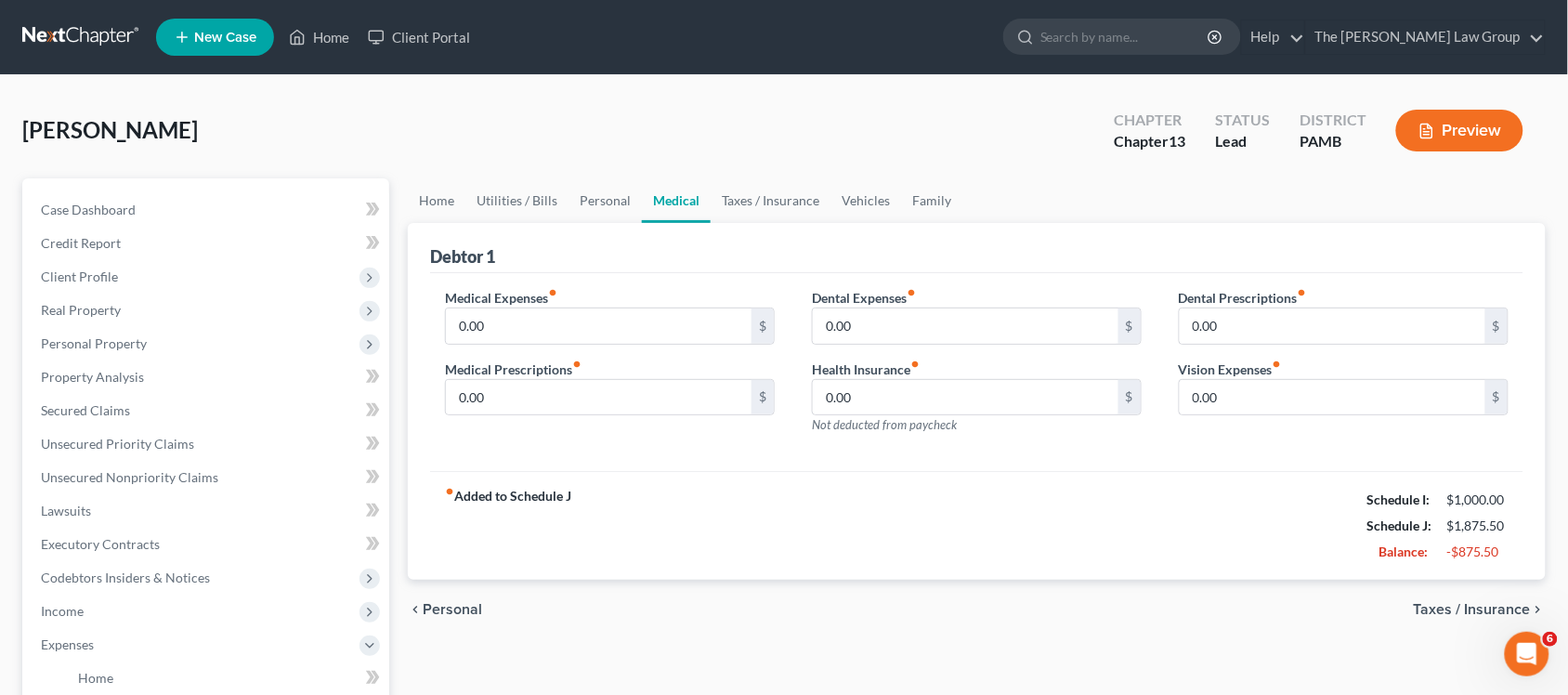
click at [467, 596] on div "chevron_left Personal Taxes / Insurance chevron_right" at bounding box center [977, 609] width 1138 height 60
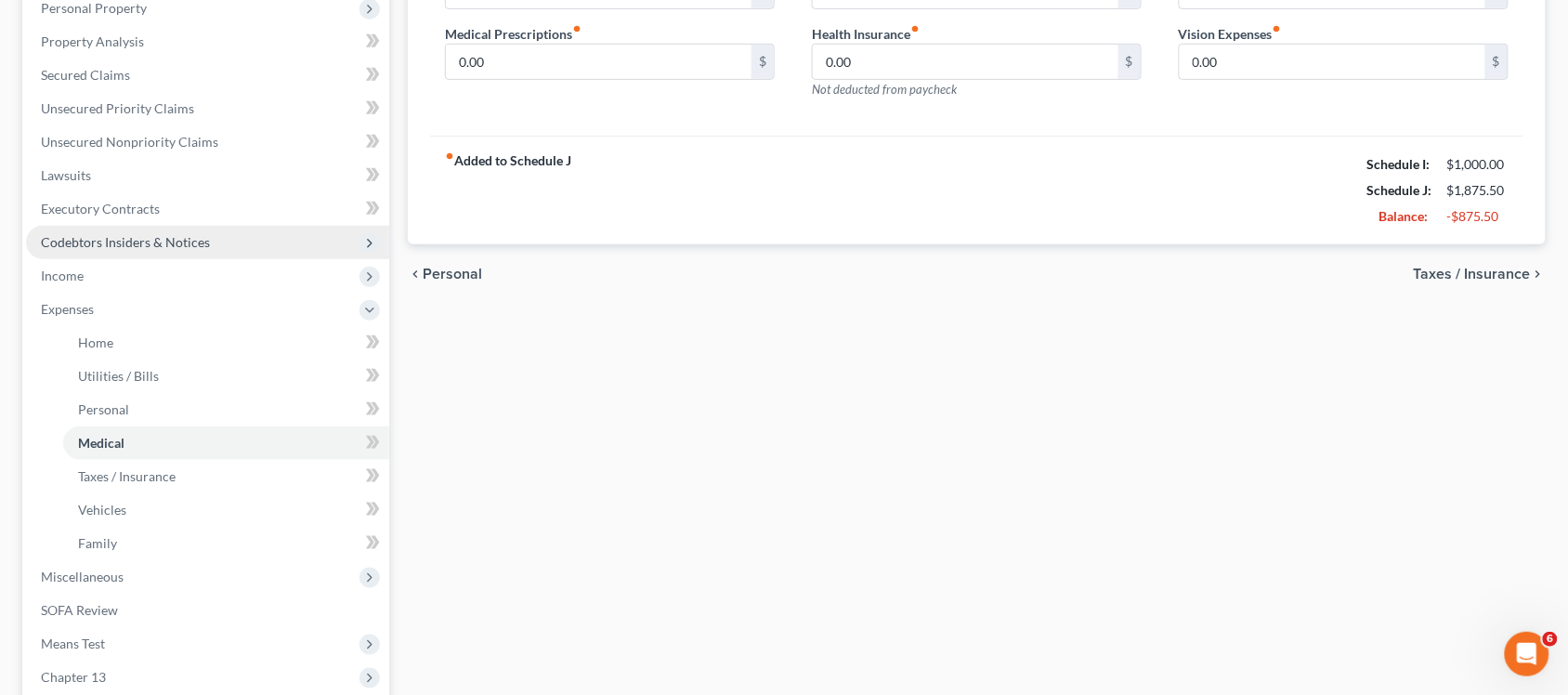
scroll to position [465, 0]
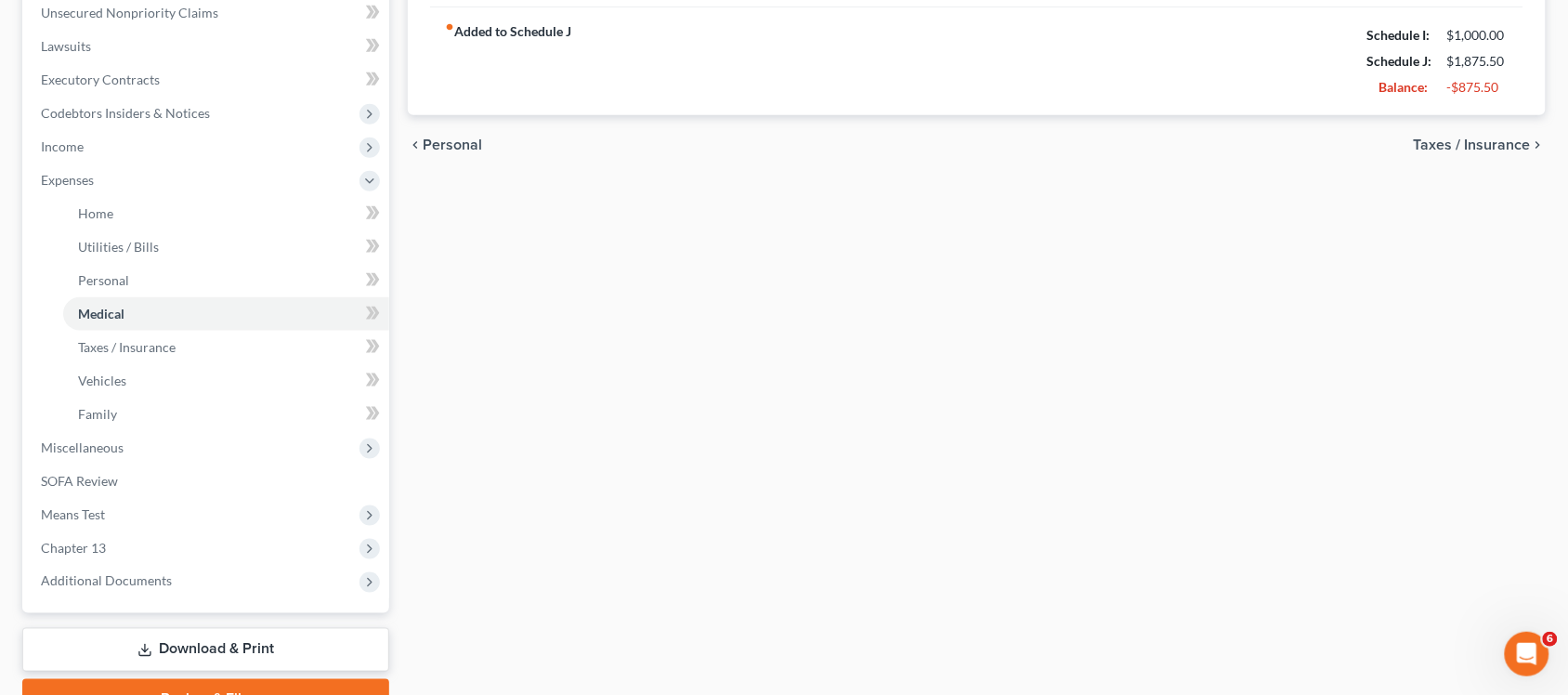
drag, startPoint x: 58, startPoint y: 138, endPoint x: 442, endPoint y: 126, distance: 384.2
click at [57, 141] on span "Income" at bounding box center [62, 146] width 42 height 15
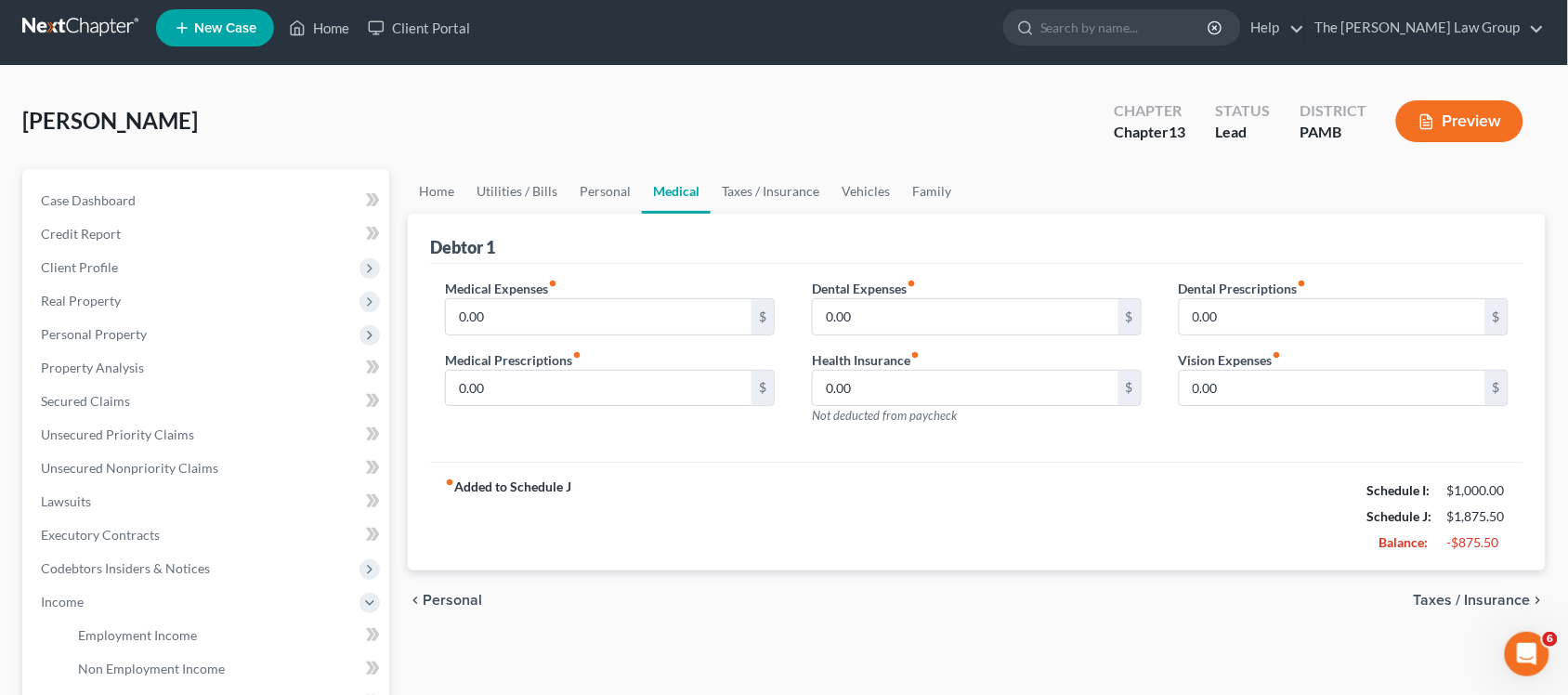
scroll to position [0, 0]
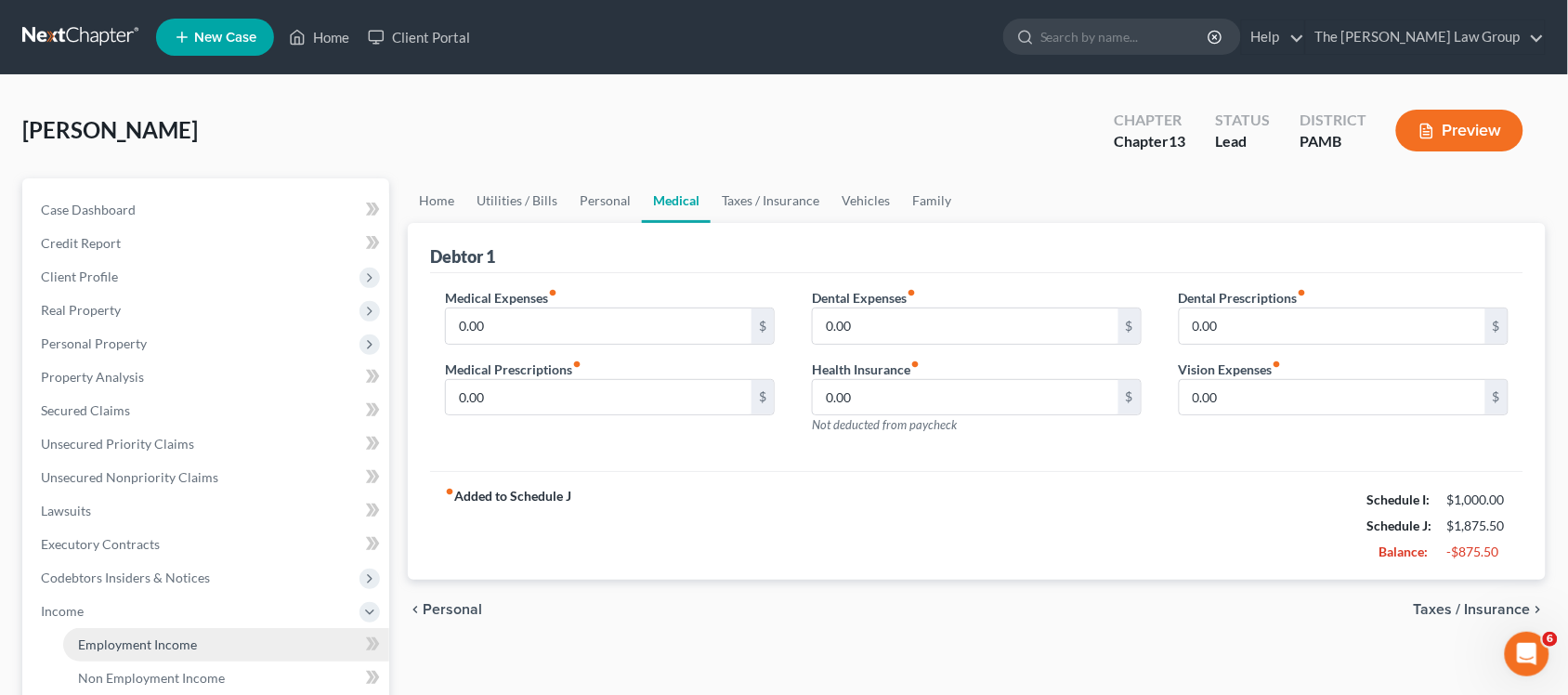
click at [137, 639] on span "Employment Income" at bounding box center [138, 644] width 119 height 15
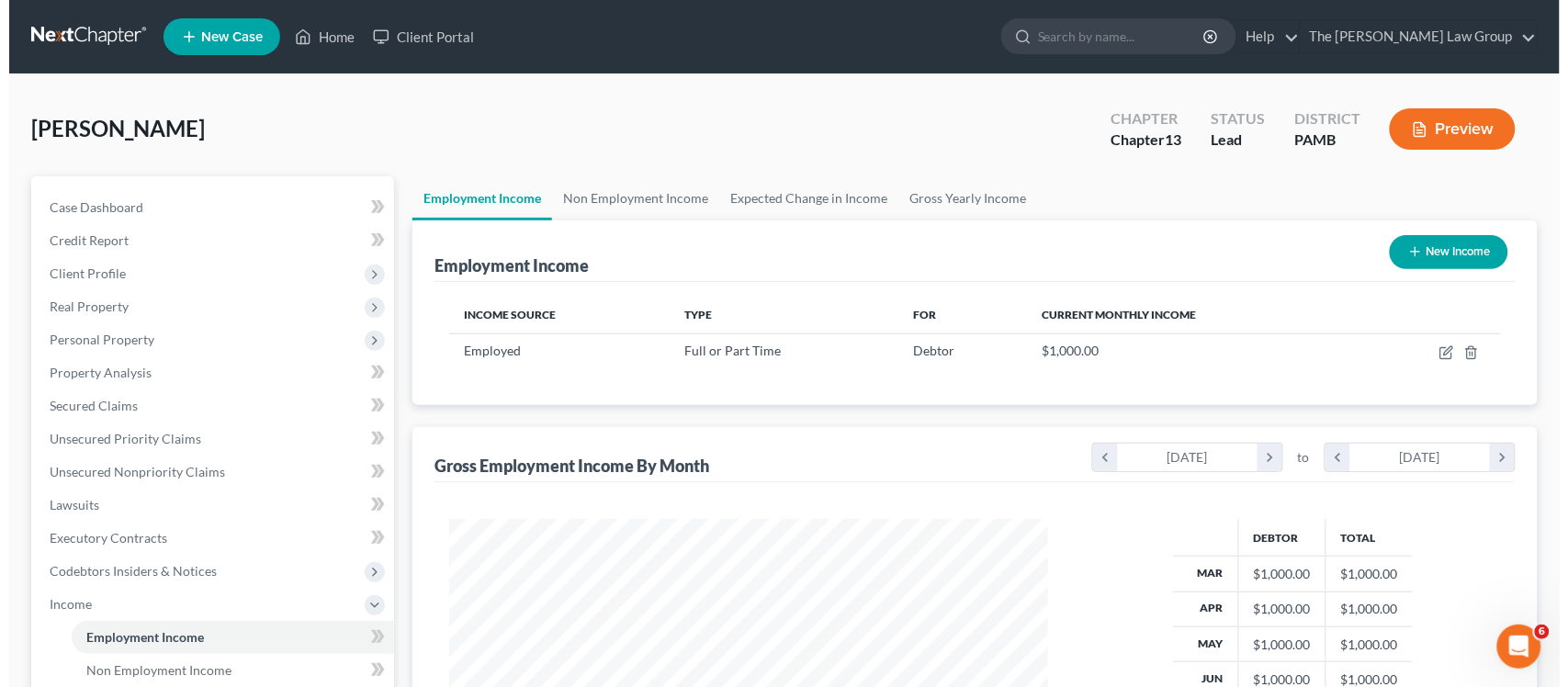
scroll to position [330, 636]
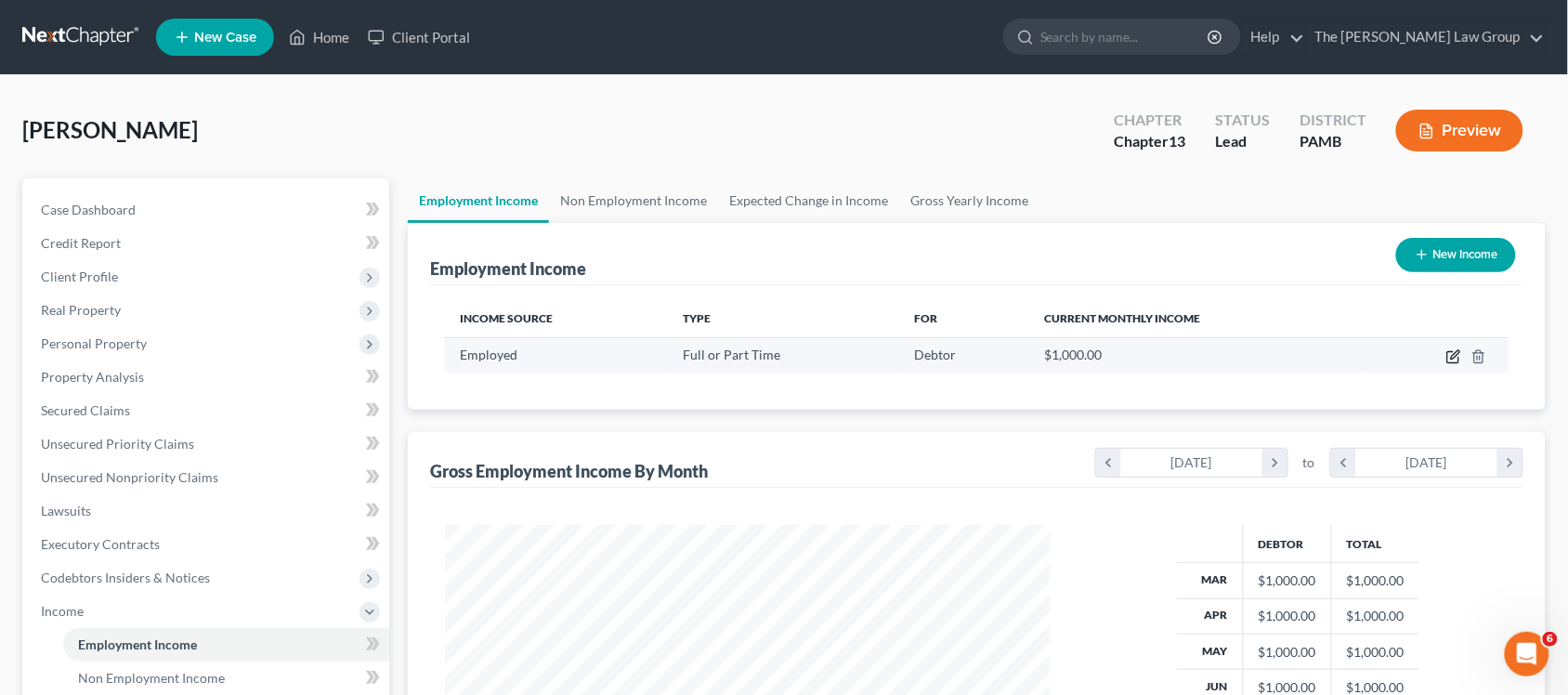
click at [1459, 360] on icon "button" at bounding box center [1453, 356] width 14 height 14
select select "0"
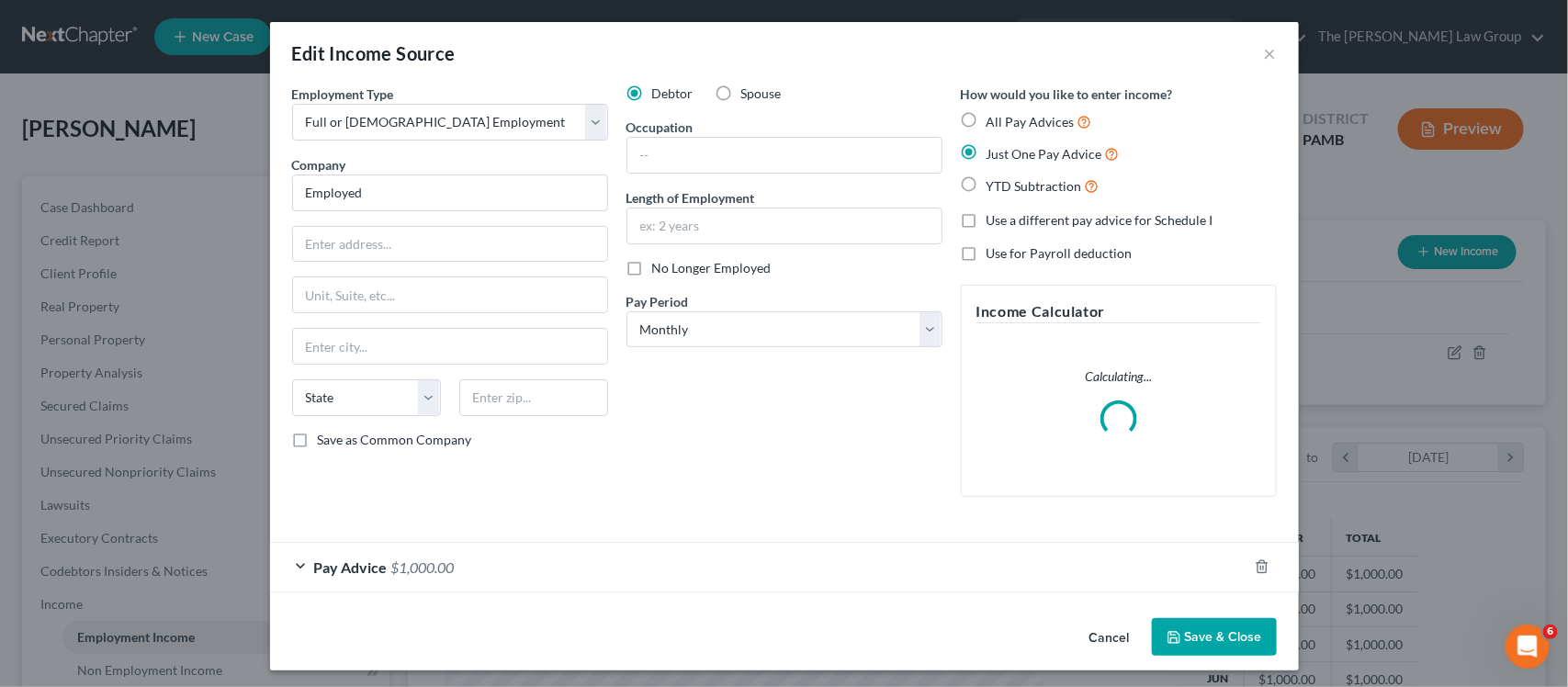
scroll to position [330, 643]
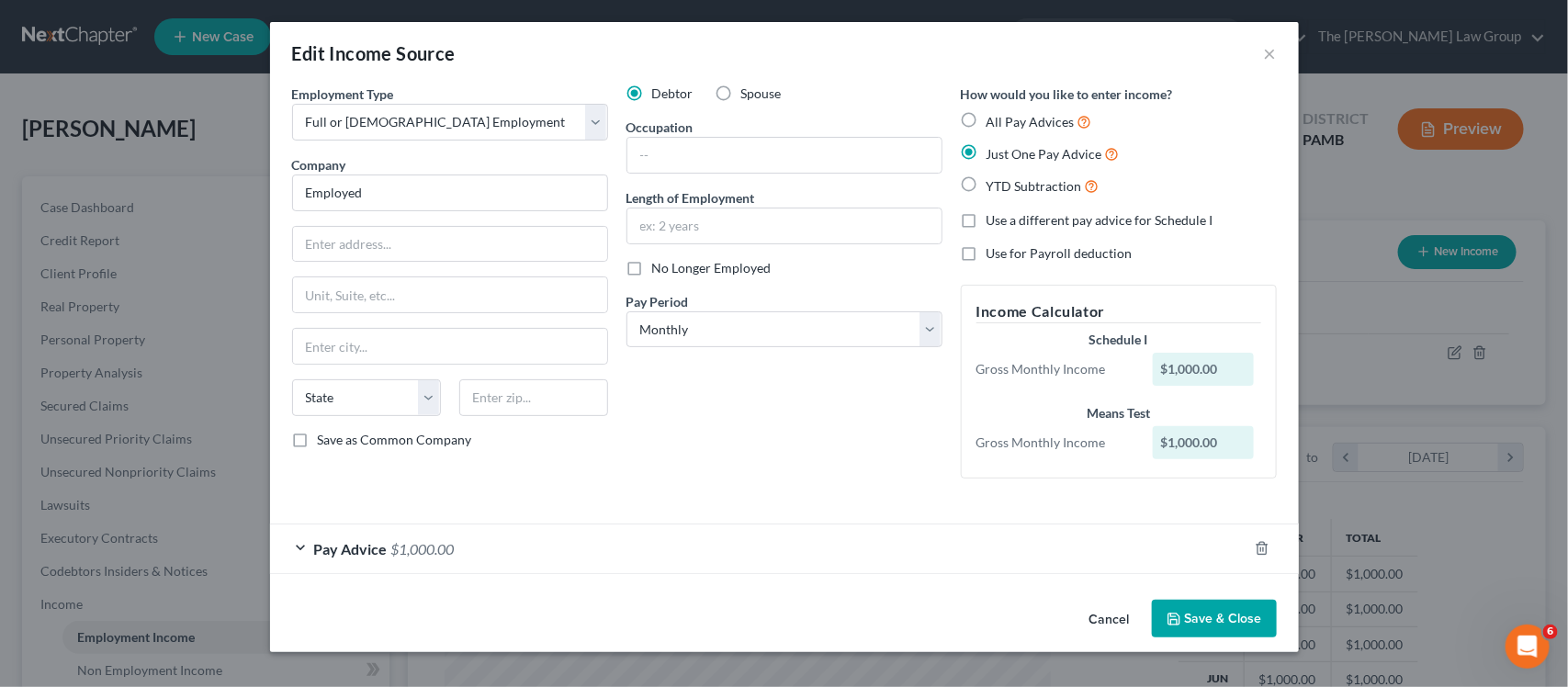
click at [1205, 373] on div "$1,000.00" at bounding box center [1203, 369] width 101 height 33
click at [333, 544] on span "Pay Advice" at bounding box center [350, 549] width 73 height 17
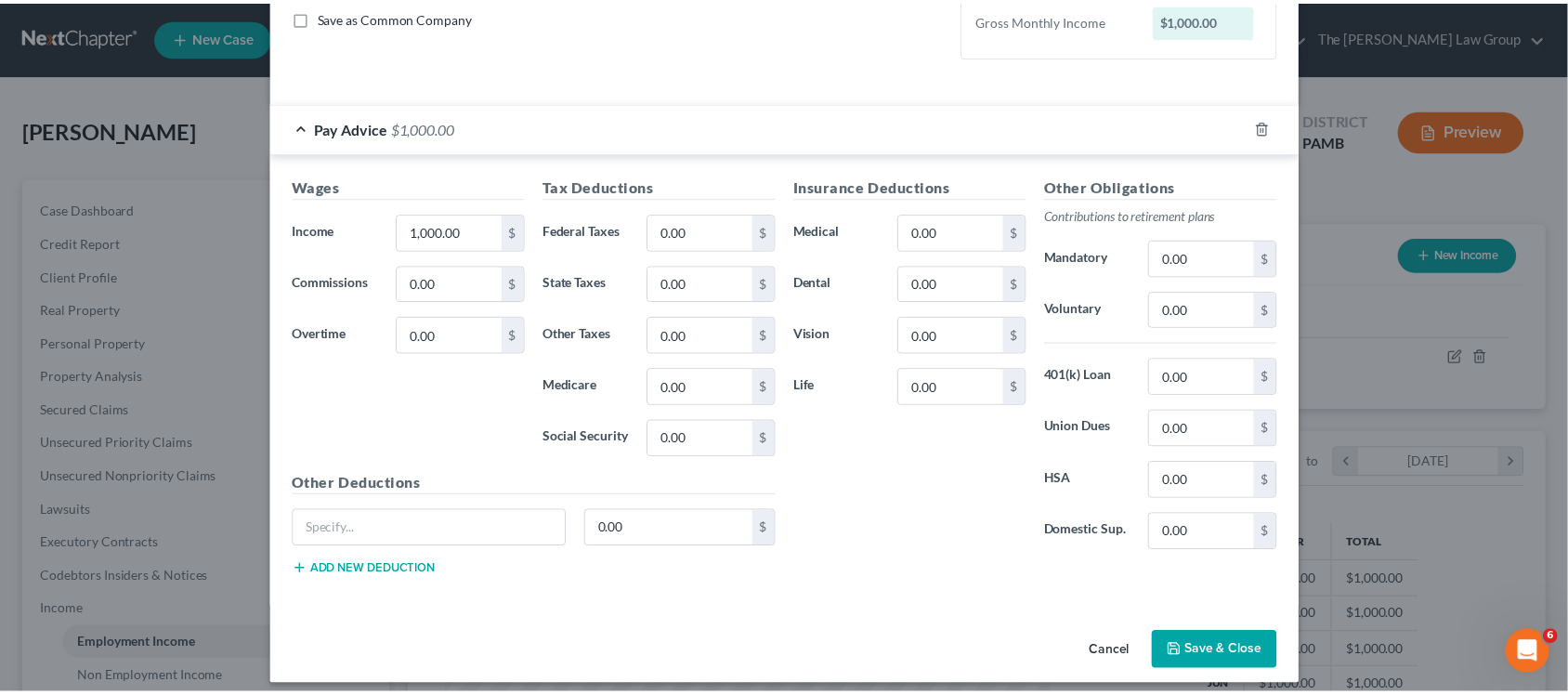
scroll to position [444, 0]
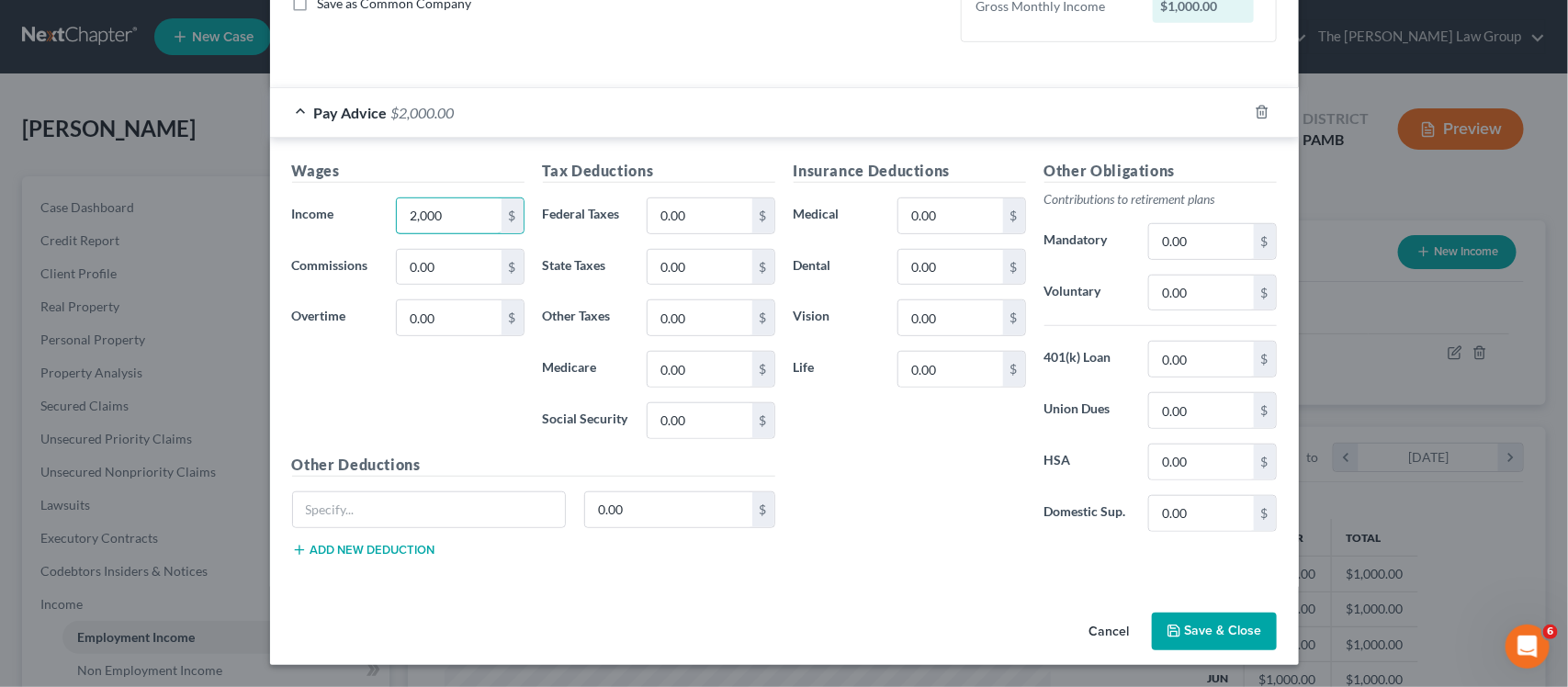
type input "2,000"
click at [1049, 590] on div "Employment Type * Select Full or [DEMOGRAPHIC_DATA] Employment Self Employment …" at bounding box center [784, 127] width 1029 height 957
click at [1210, 630] on button "Save & Close" at bounding box center [1213, 632] width 125 height 39
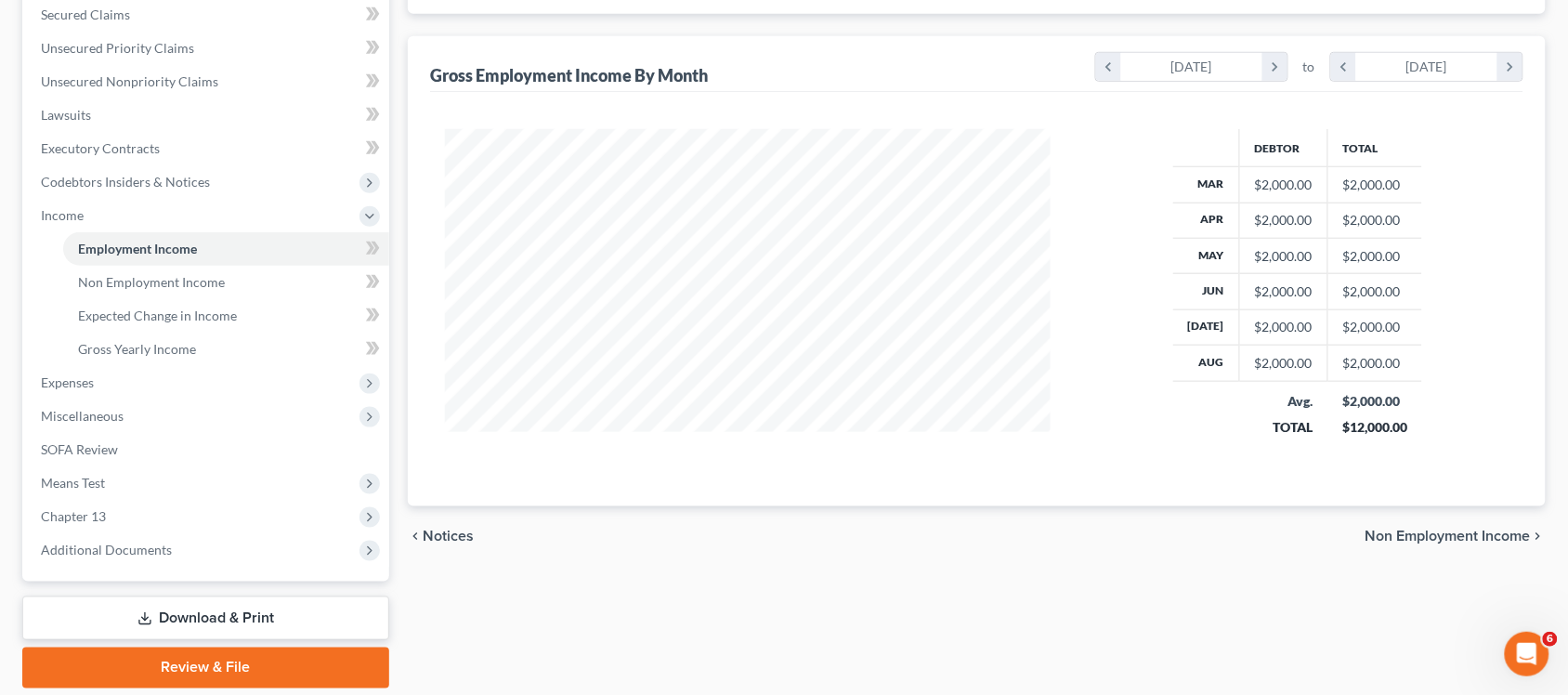
scroll to position [457, 0]
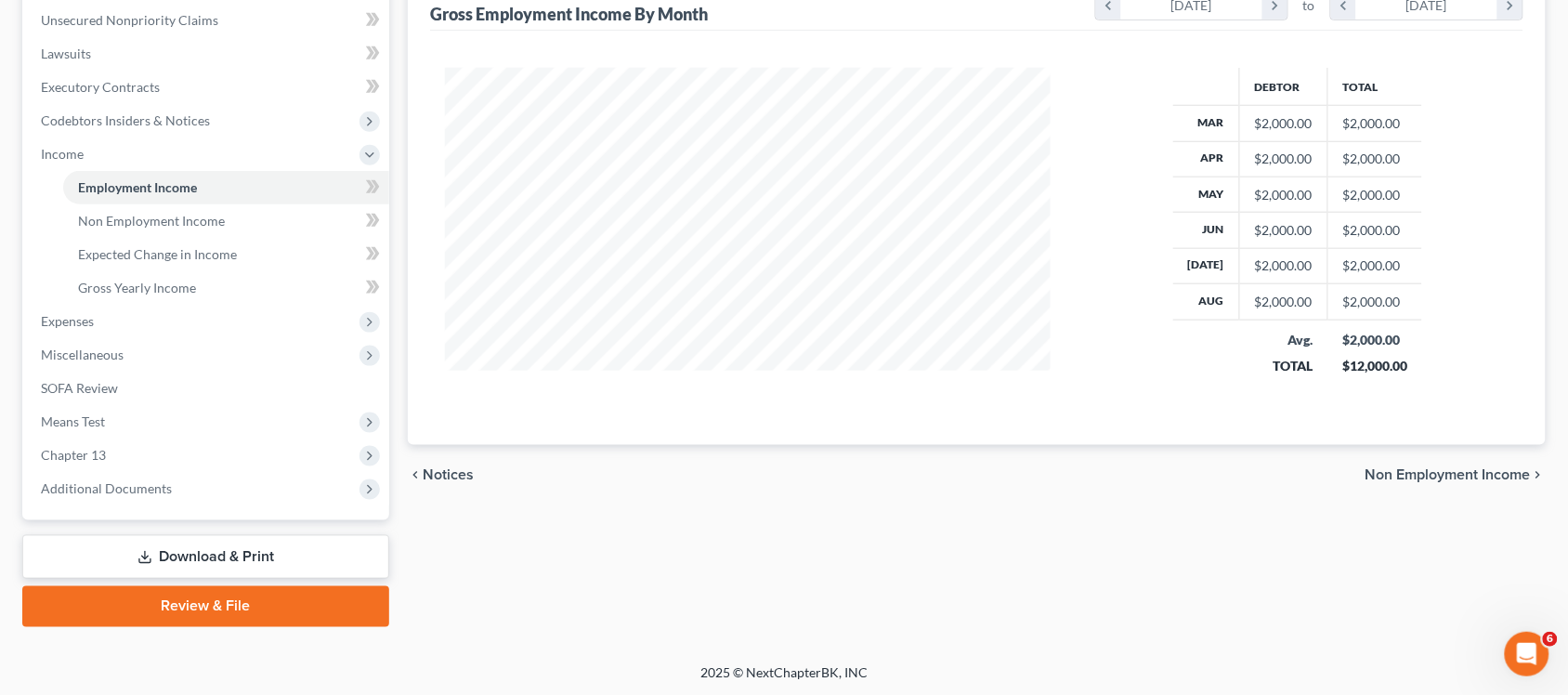
drag, startPoint x: 1440, startPoint y: 480, endPoint x: 1423, endPoint y: 474, distance: 18.0
click at [1436, 482] on span "Non Employment Income" at bounding box center [1449, 474] width 166 height 14
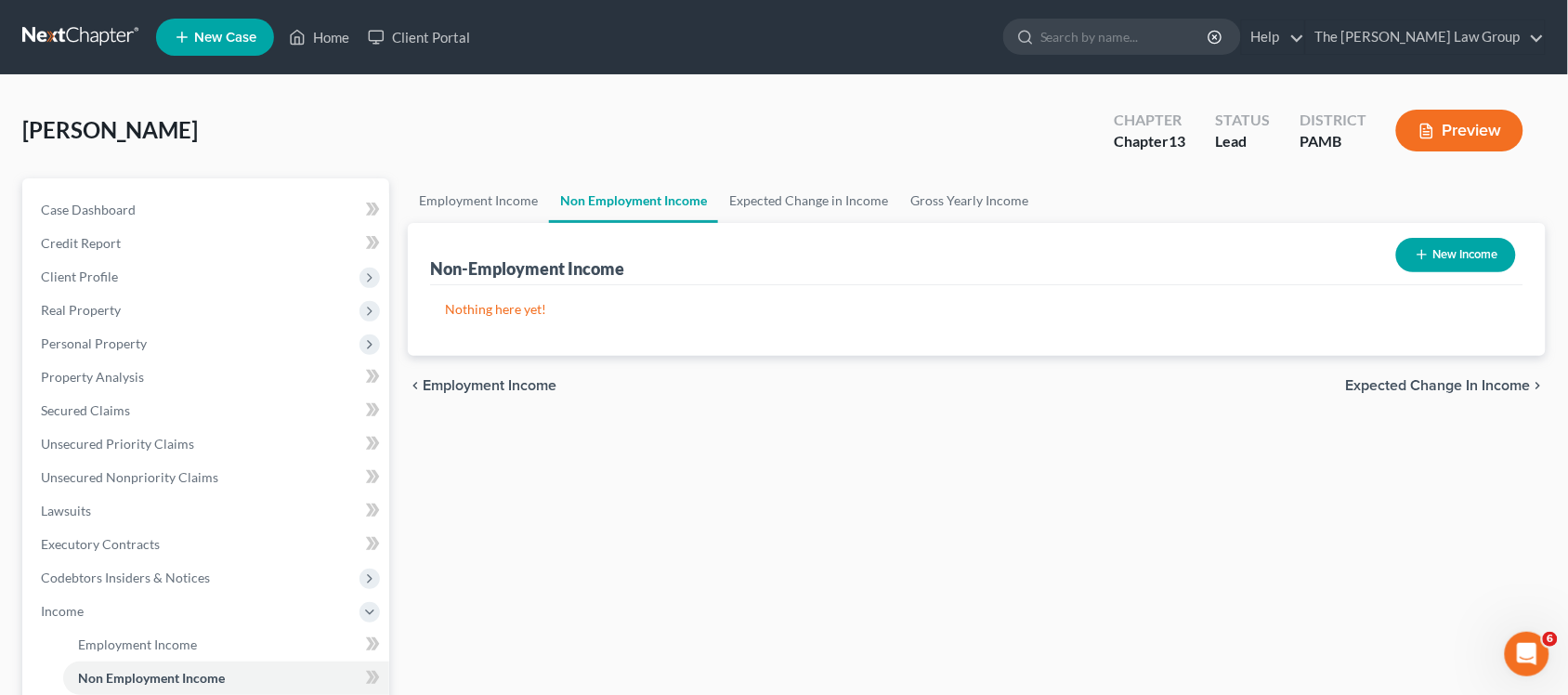
click at [1459, 370] on div "chevron_left Employment Income Expected Change in Income chevron_right" at bounding box center [977, 386] width 1138 height 60
click at [1455, 384] on span "Expected Change in Income" at bounding box center [1439, 385] width 185 height 14
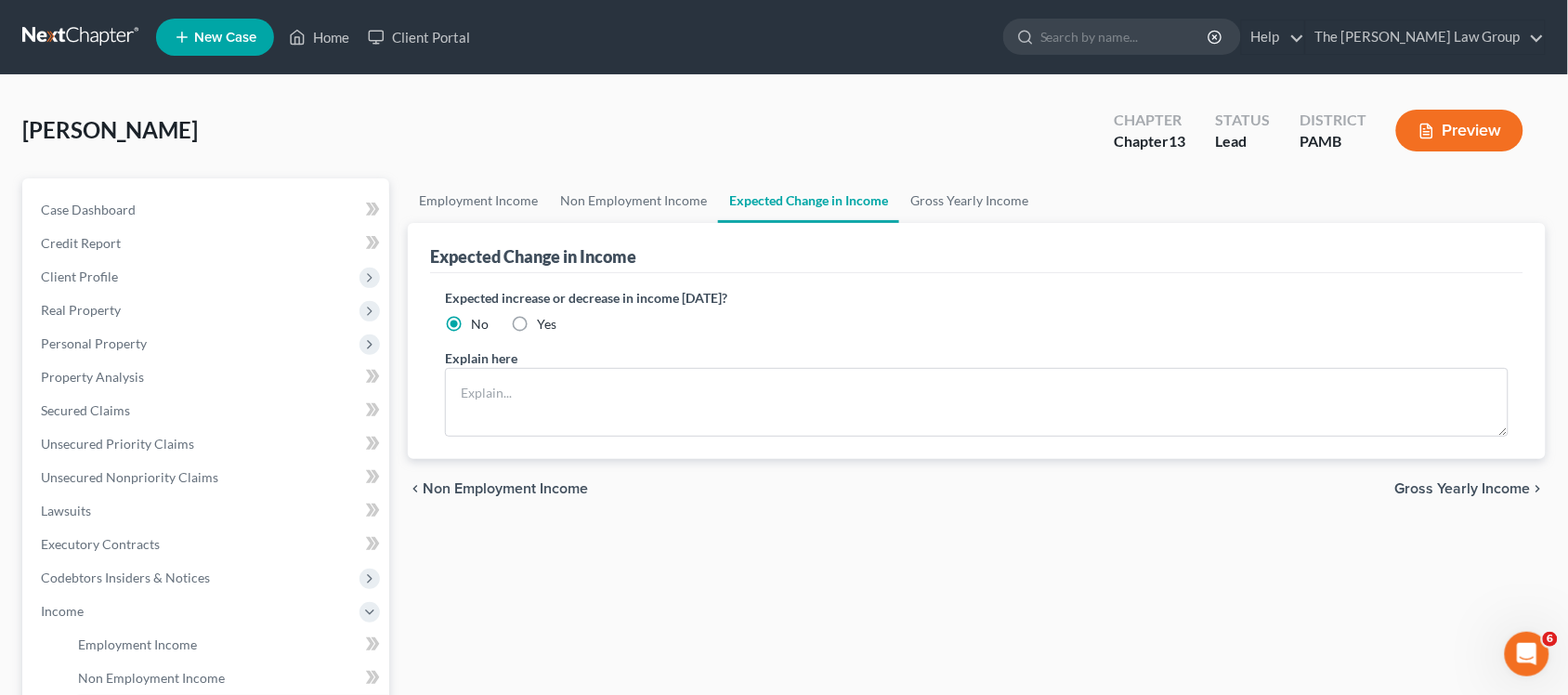
click at [1475, 485] on span "Gross Yearly Income" at bounding box center [1463, 488] width 136 height 14
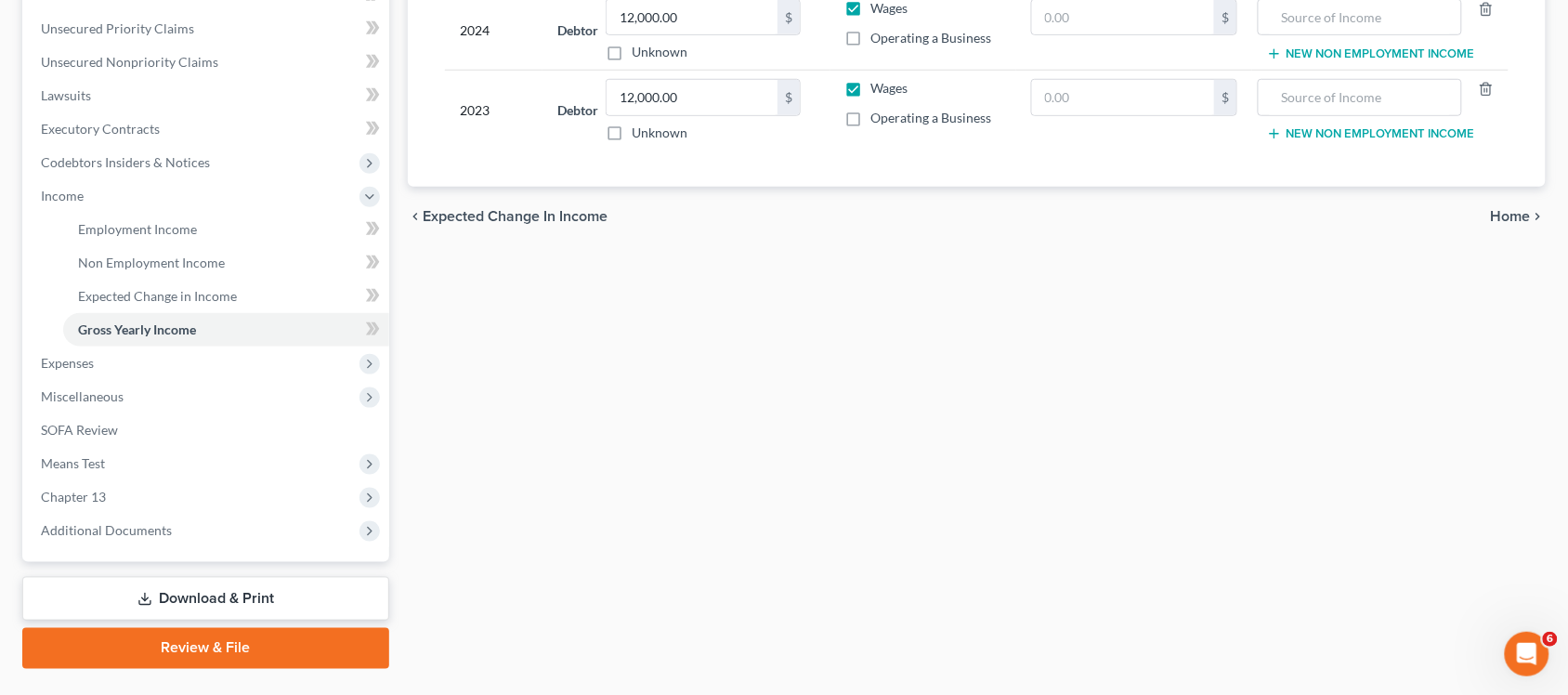
scroll to position [457, 0]
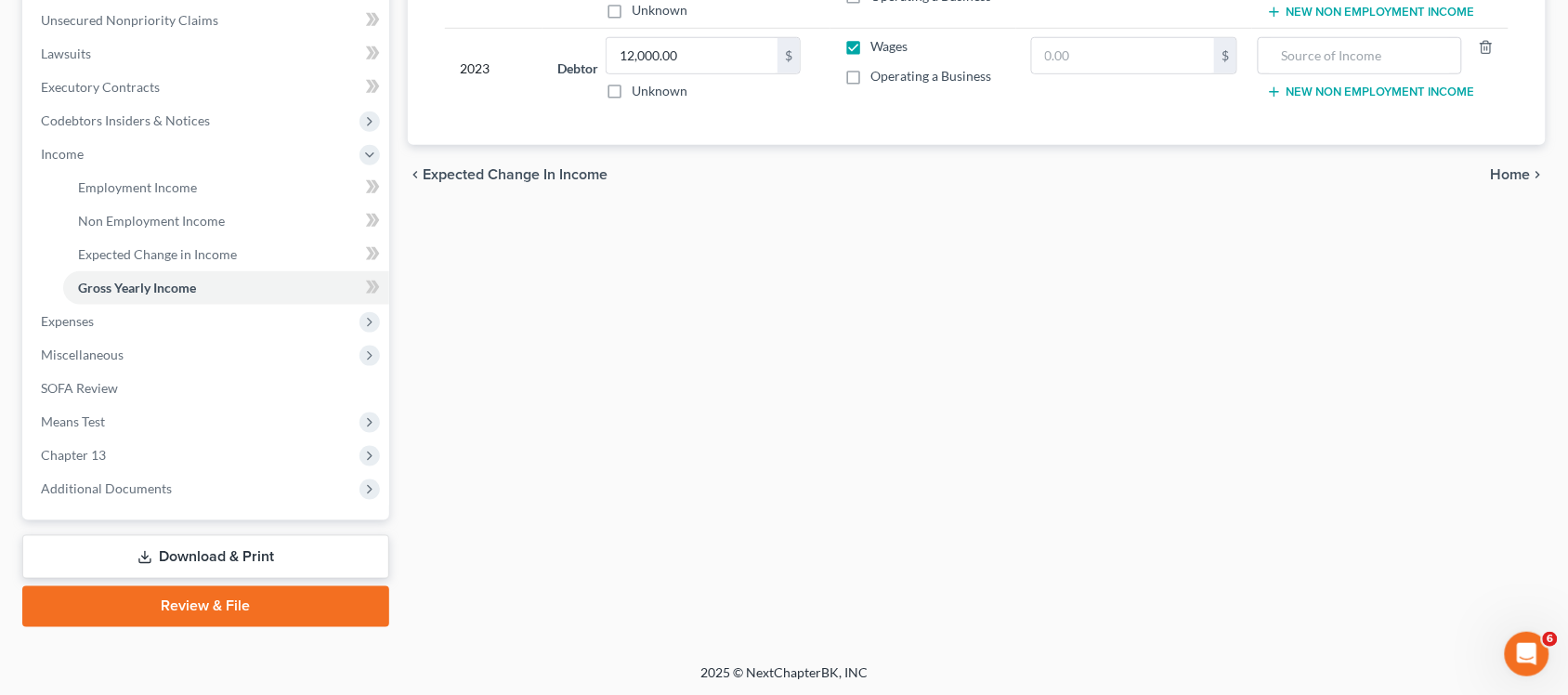
click at [1512, 173] on span "Home" at bounding box center [1511, 174] width 40 height 14
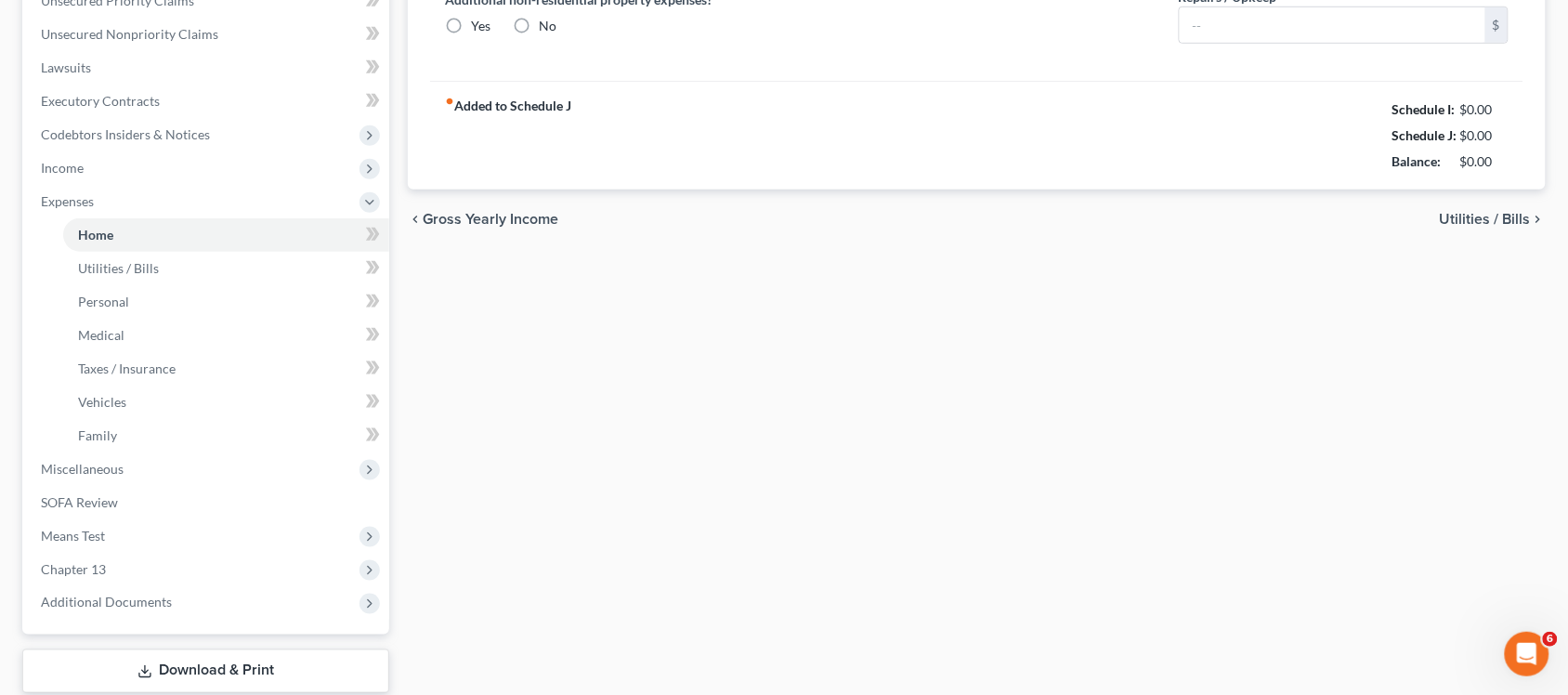
type input "603.00"
type input "0.00"
radio input "true"
type input "0.00"
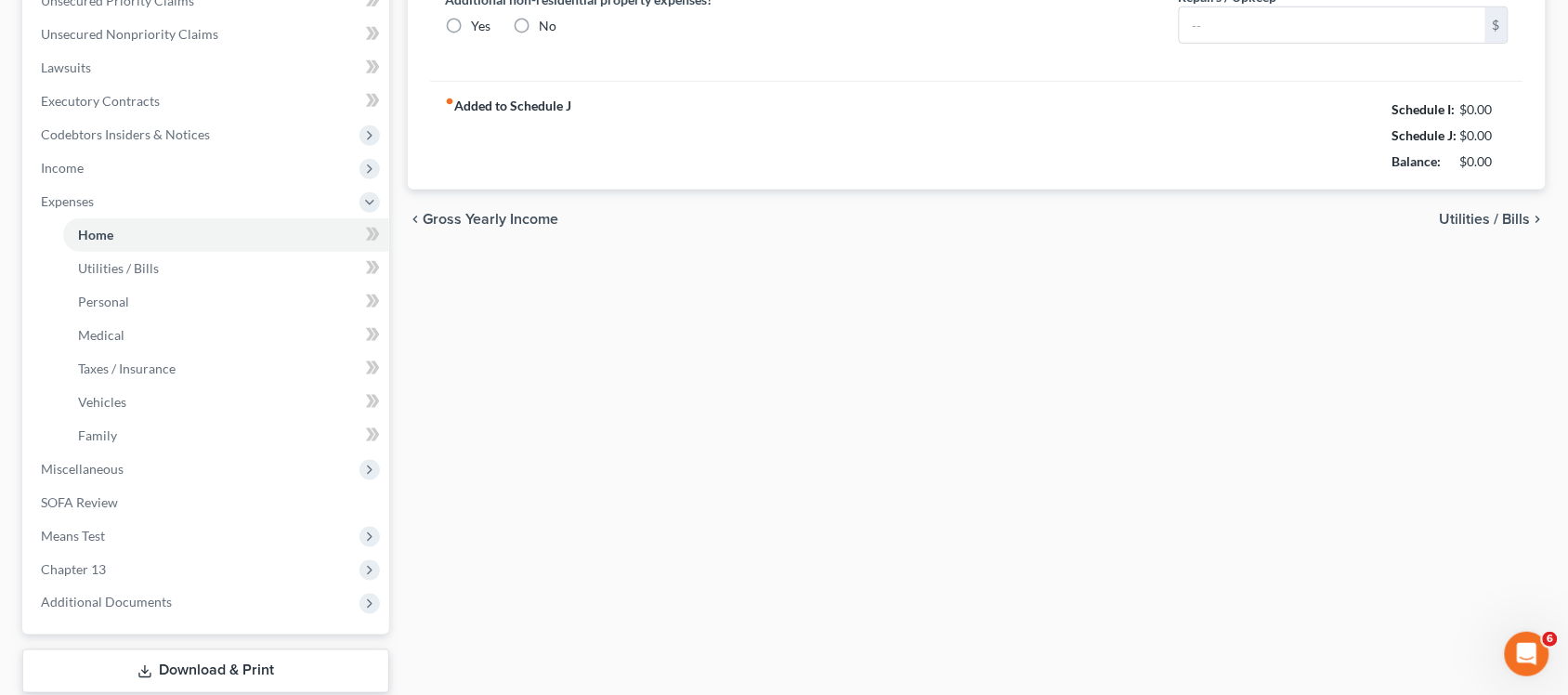
type input "0.00"
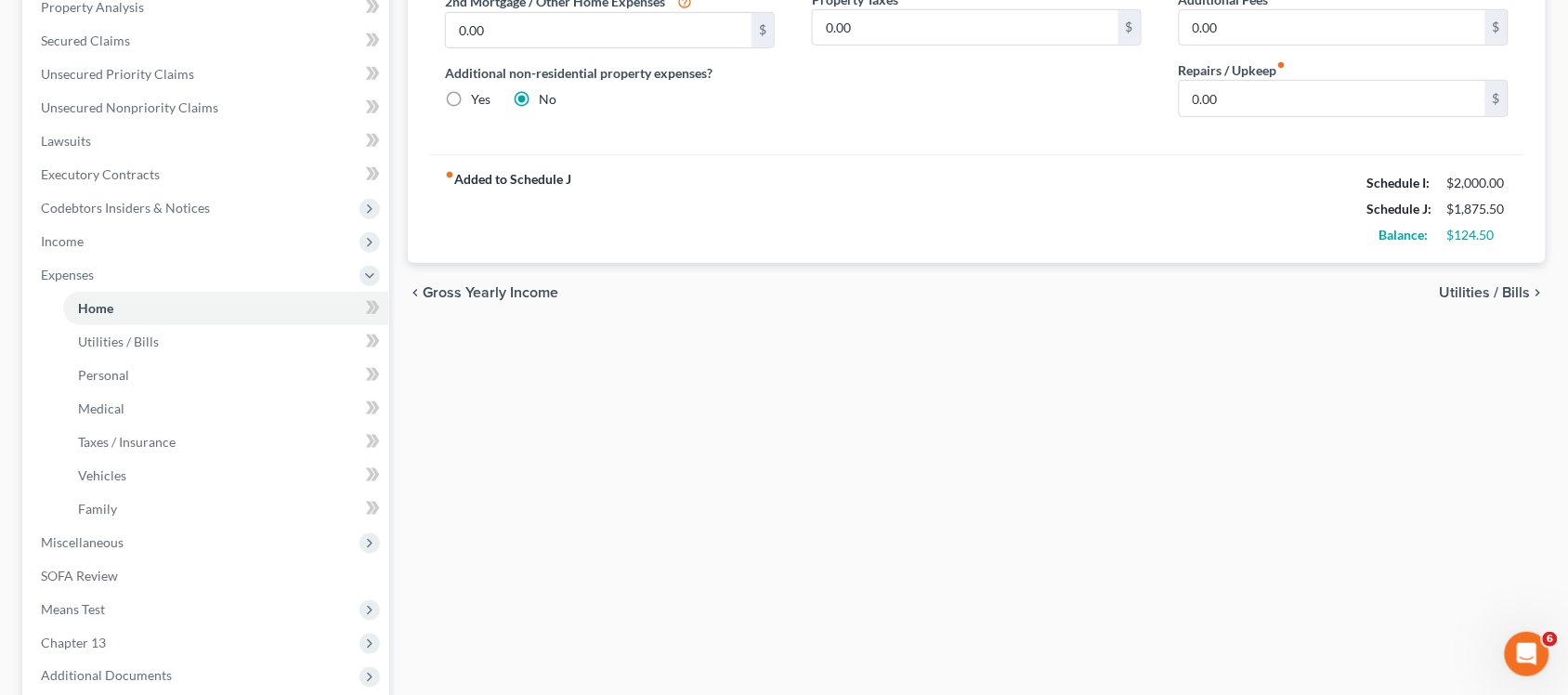
scroll to position [465, 0]
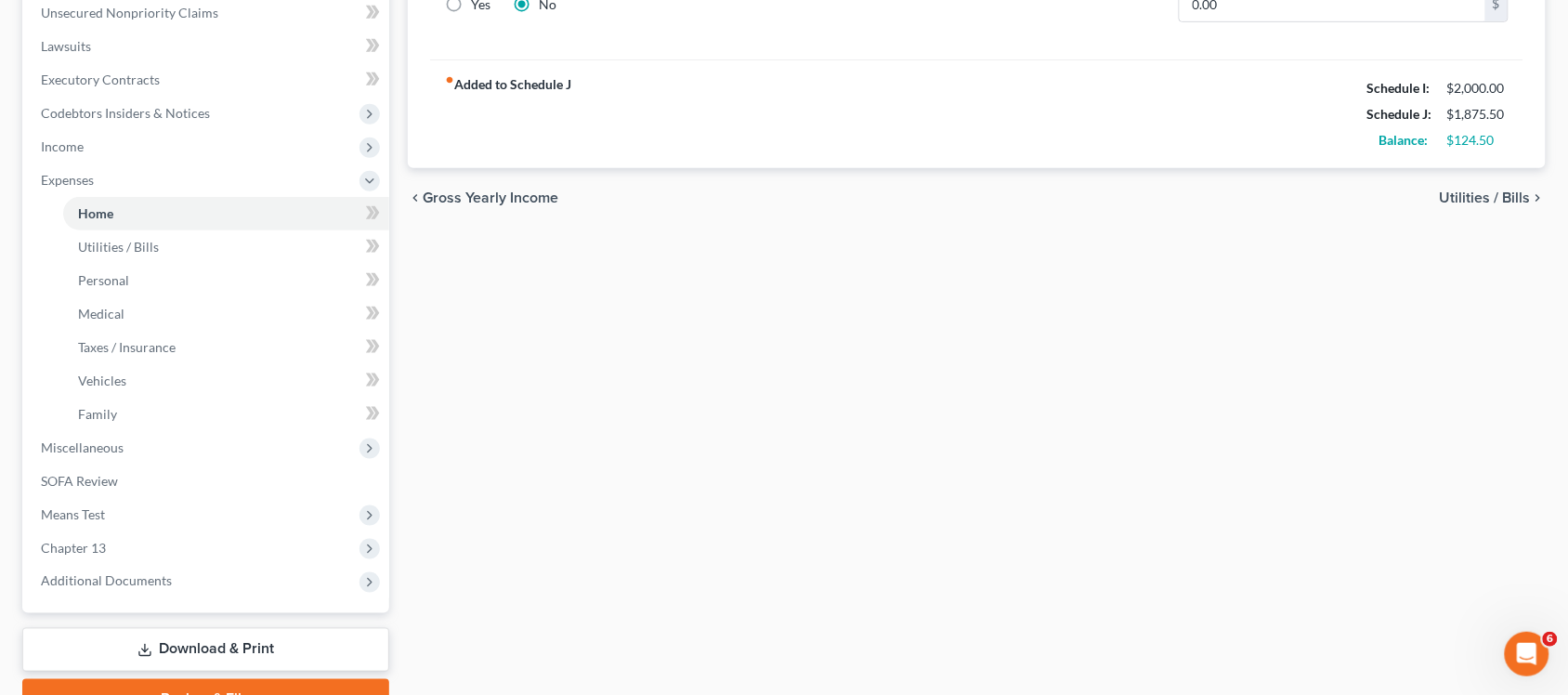
drag, startPoint x: 527, startPoint y: 186, endPoint x: 537, endPoint y: 200, distance: 17.2
click at [527, 187] on div "chevron_left Gross Yearly Income Utilities / Bills chevron_right" at bounding box center [977, 198] width 1138 height 60
click at [536, 201] on span "Gross Yearly Income" at bounding box center [490, 197] width 136 height 14
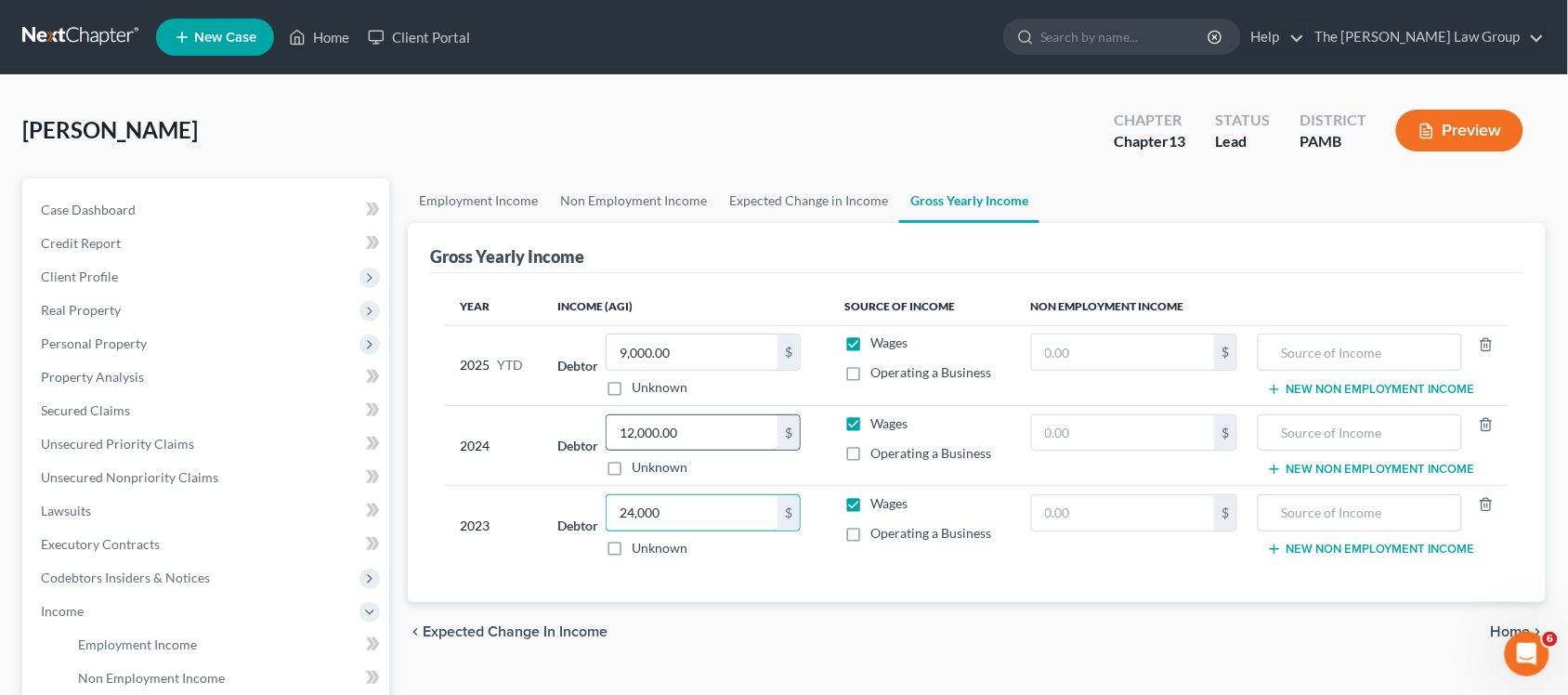
type input "24,000"
click at [466, 486] on td "2023" at bounding box center [493, 526] width 97 height 80
click at [716, 344] on input "9,000.00" at bounding box center [692, 351] width 171 height 36
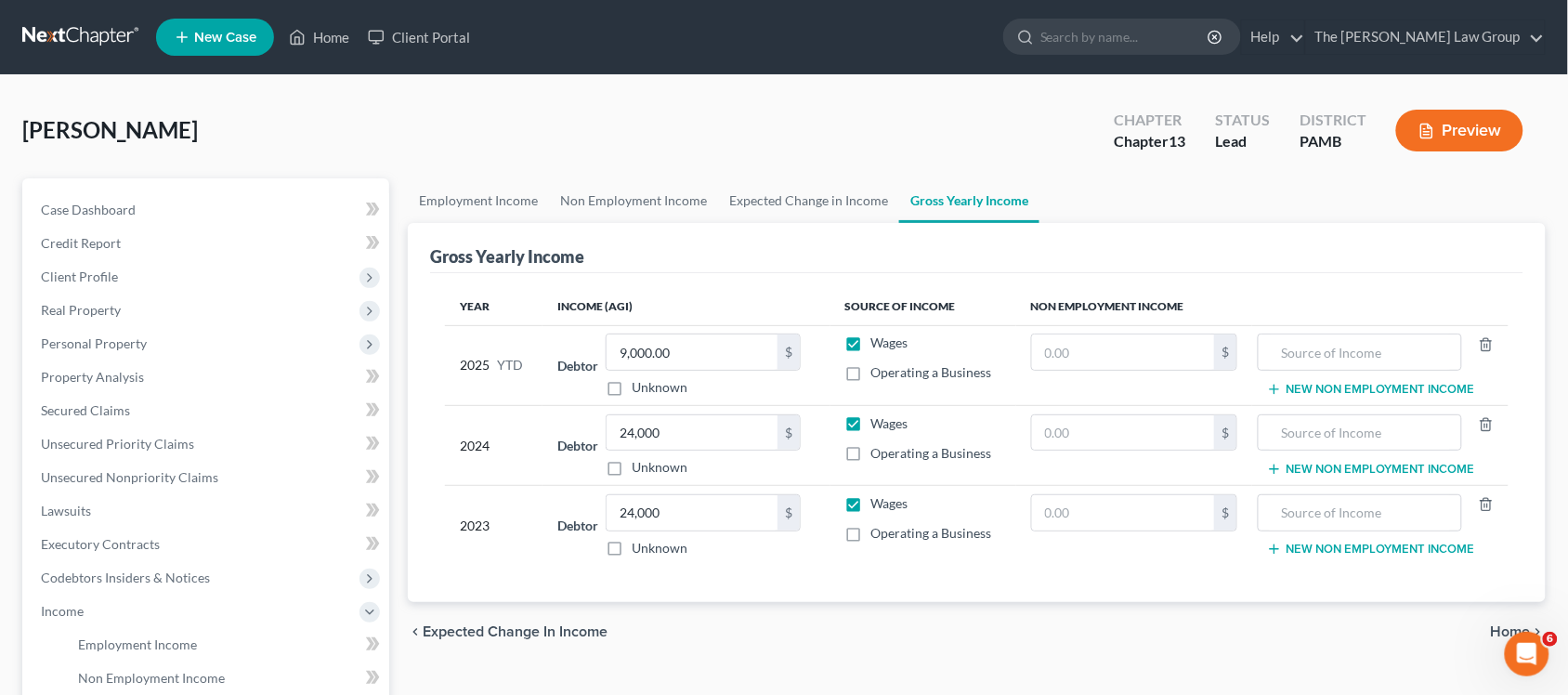
click at [767, 285] on div "Year Income (AGI) Source of Income Non Employment Income 2025 YTD Debtor 9,000.…" at bounding box center [977, 438] width 1093 height 330
click at [705, 347] on input "9,000.00" at bounding box center [692, 351] width 171 height 36
click at [707, 347] on input "9,000.00" at bounding box center [692, 351] width 171 height 36
type input "18,000"
click at [746, 626] on div "chevron_left Expected Change in Income Home chevron_right" at bounding box center [977, 631] width 1138 height 60
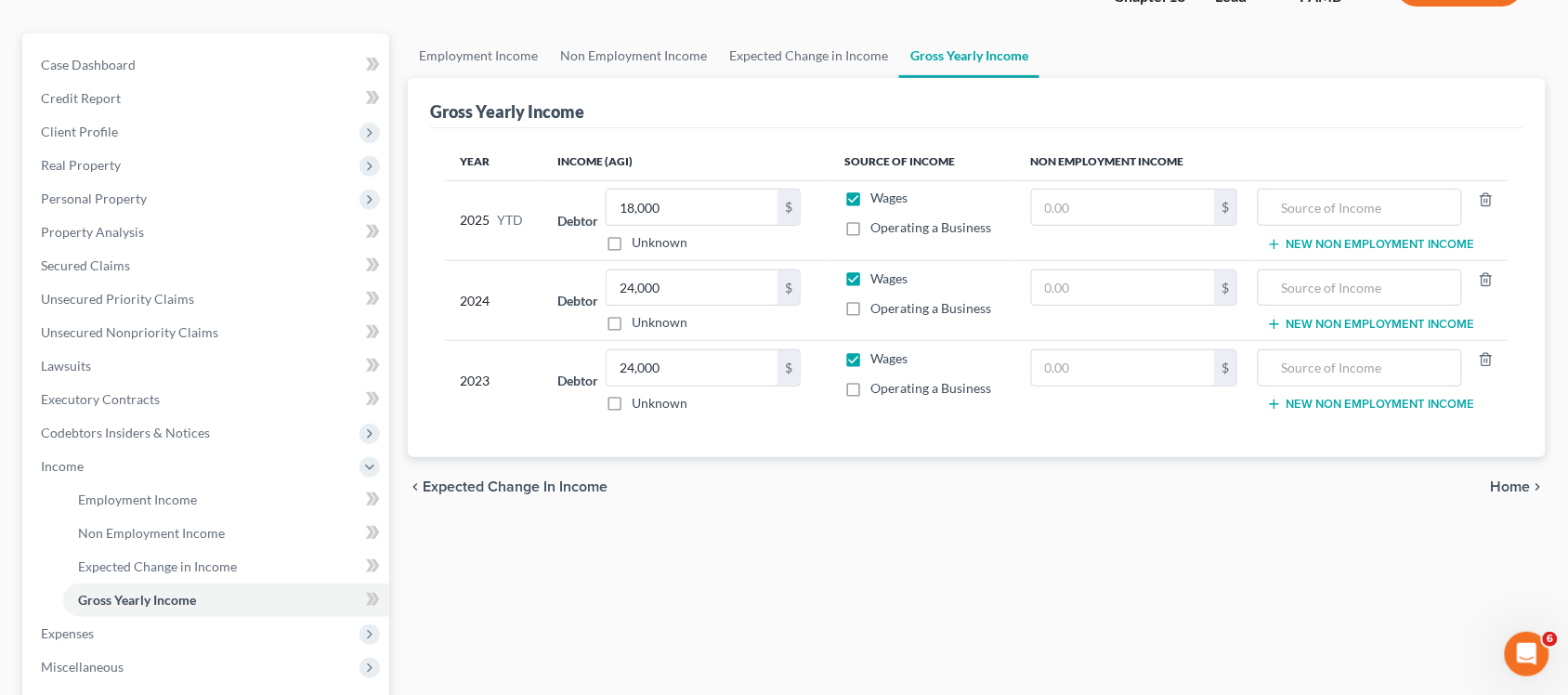
scroll to position [457, 0]
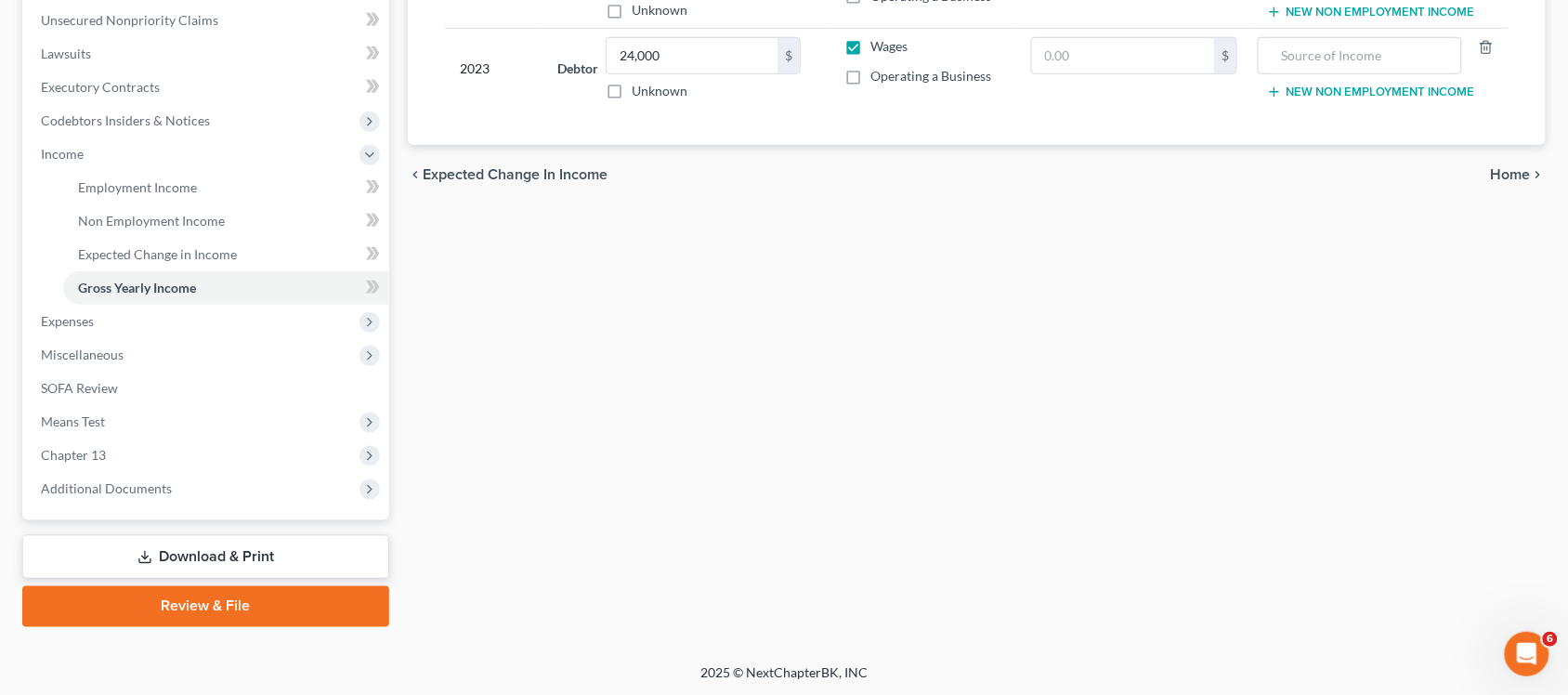
click at [1515, 170] on span "Home" at bounding box center [1511, 174] width 40 height 14
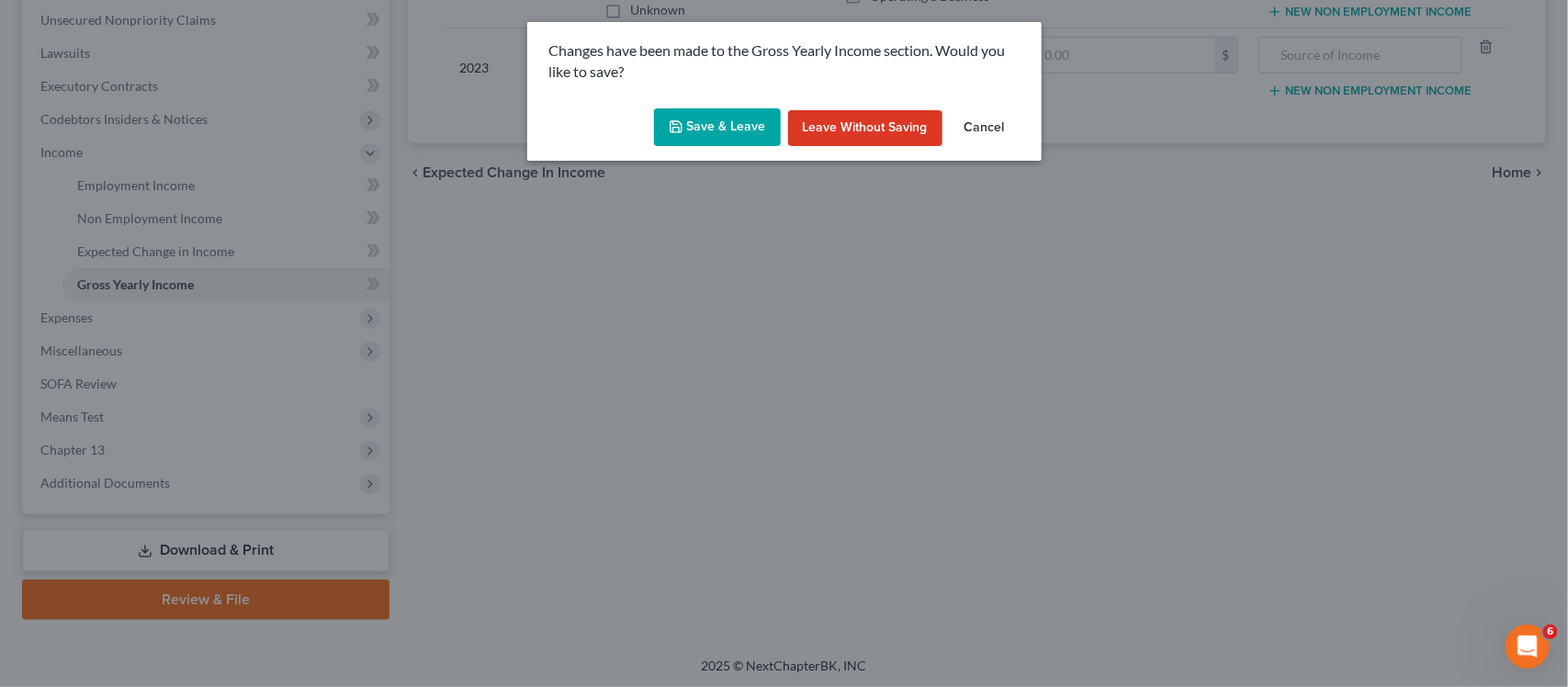
click at [715, 116] on button "Save & Leave" at bounding box center [716, 128] width 127 height 39
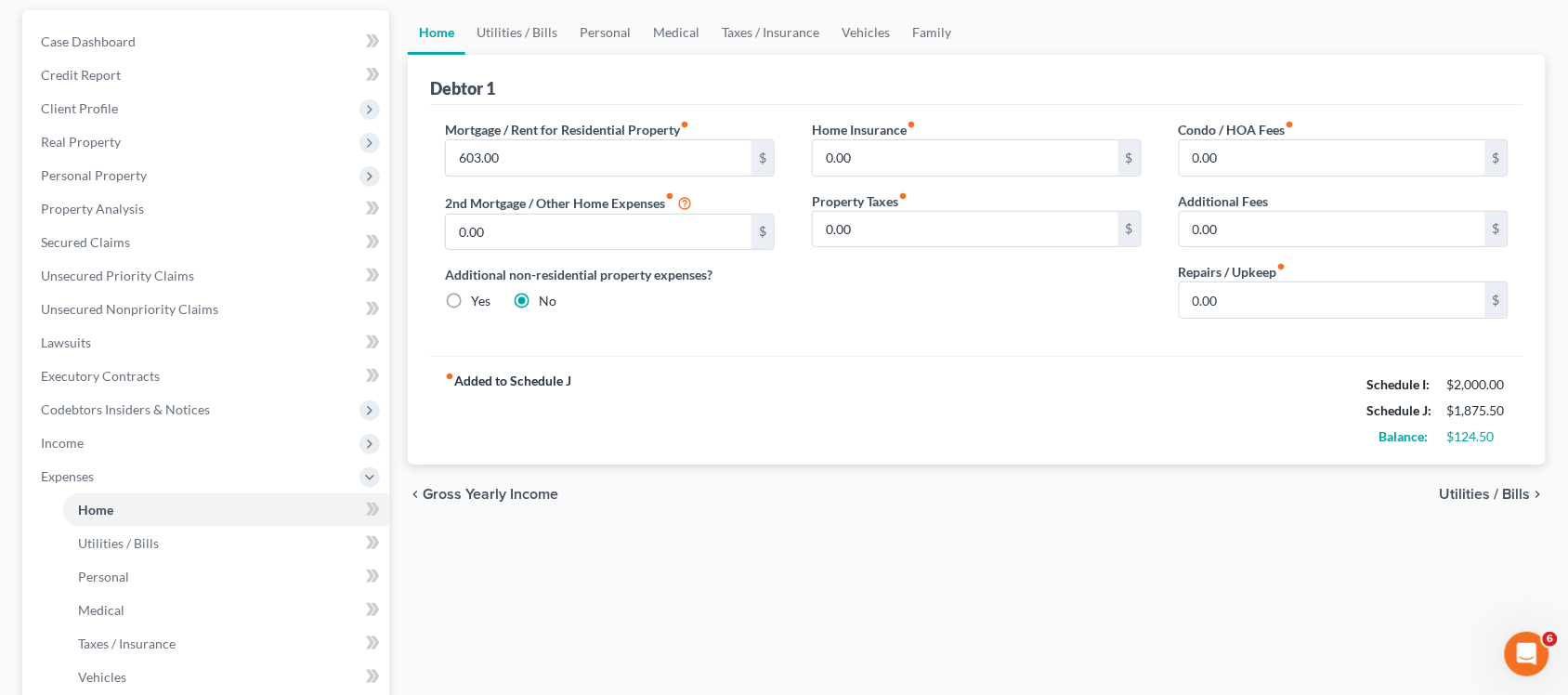
scroll to position [465, 0]
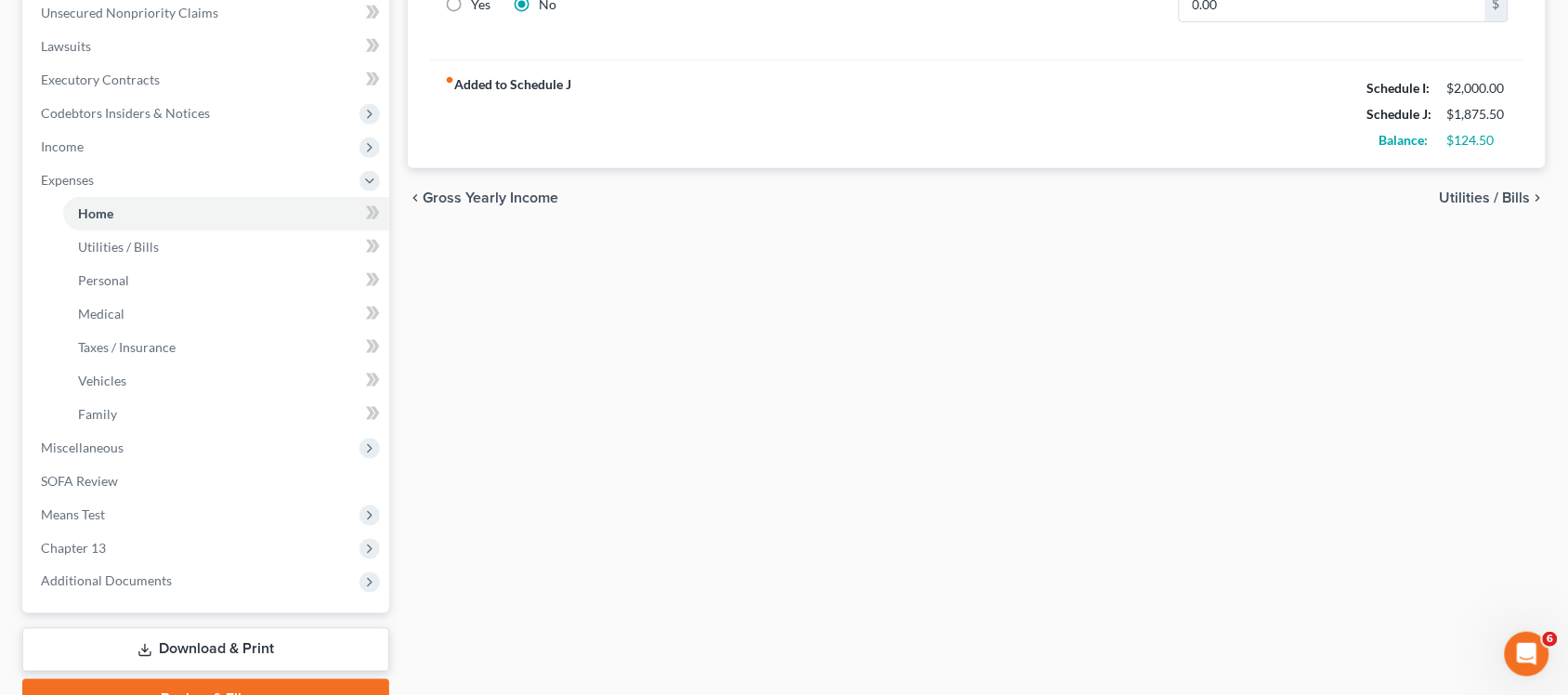
click at [1479, 193] on span "Utilities / Bills" at bounding box center [1485, 197] width 91 height 14
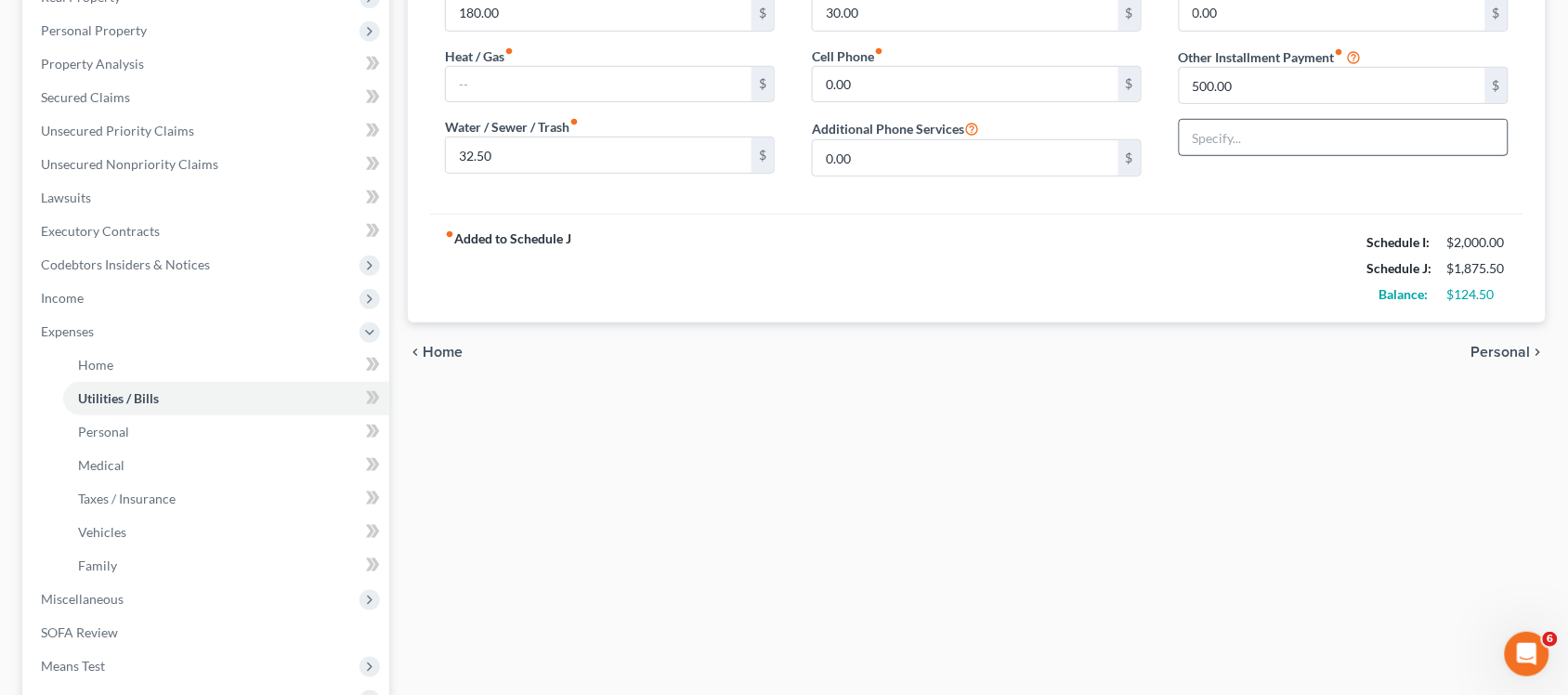
scroll to position [348, 0]
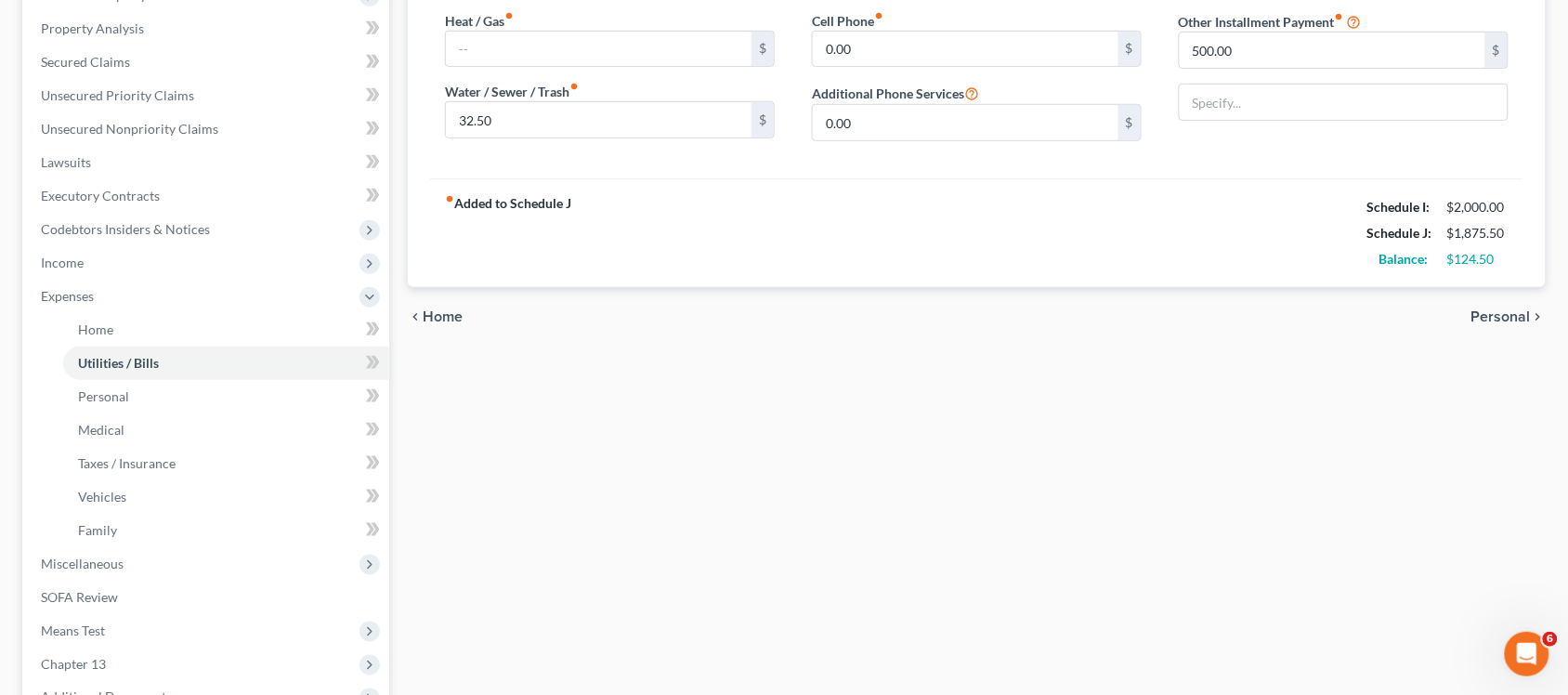
click at [1504, 314] on span "Personal" at bounding box center [1502, 316] width 60 height 14
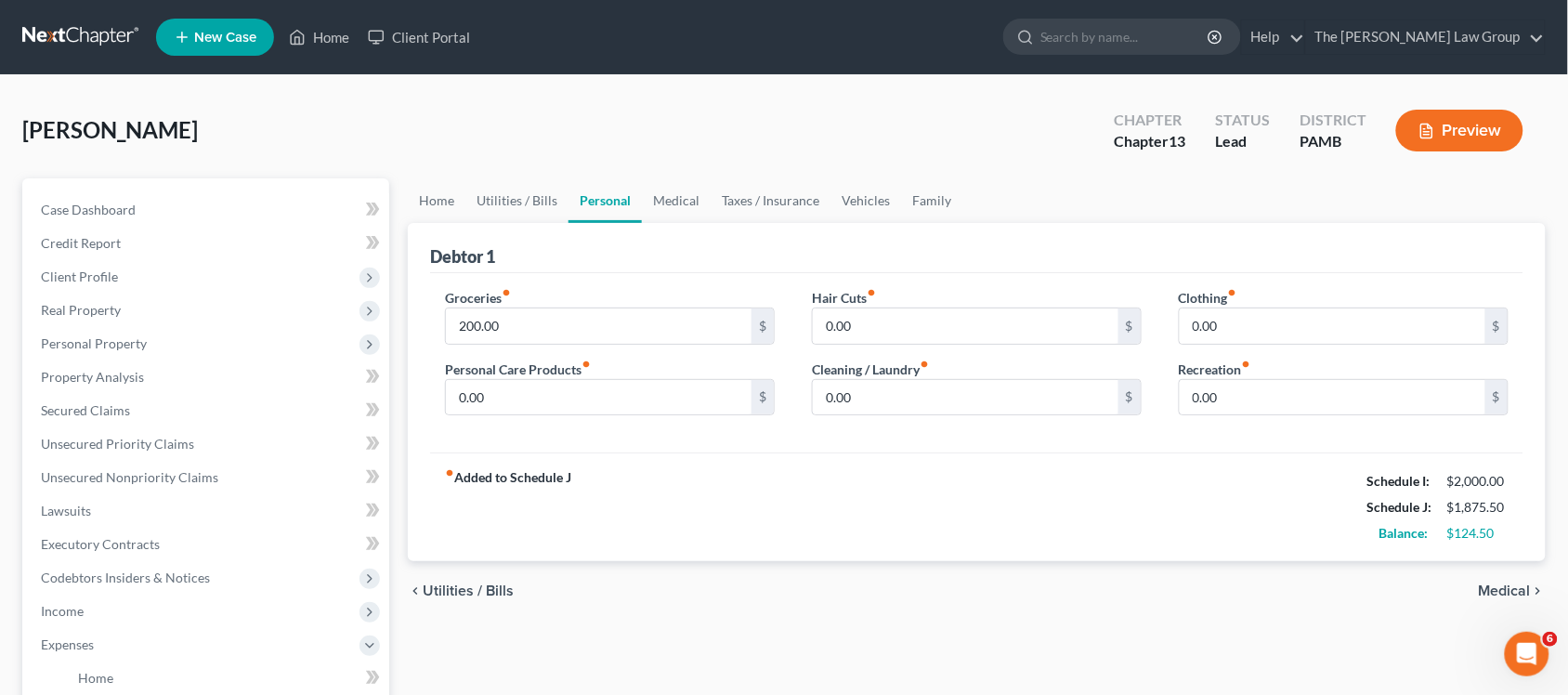
click at [1465, 133] on button "Preview" at bounding box center [1460, 130] width 127 height 41
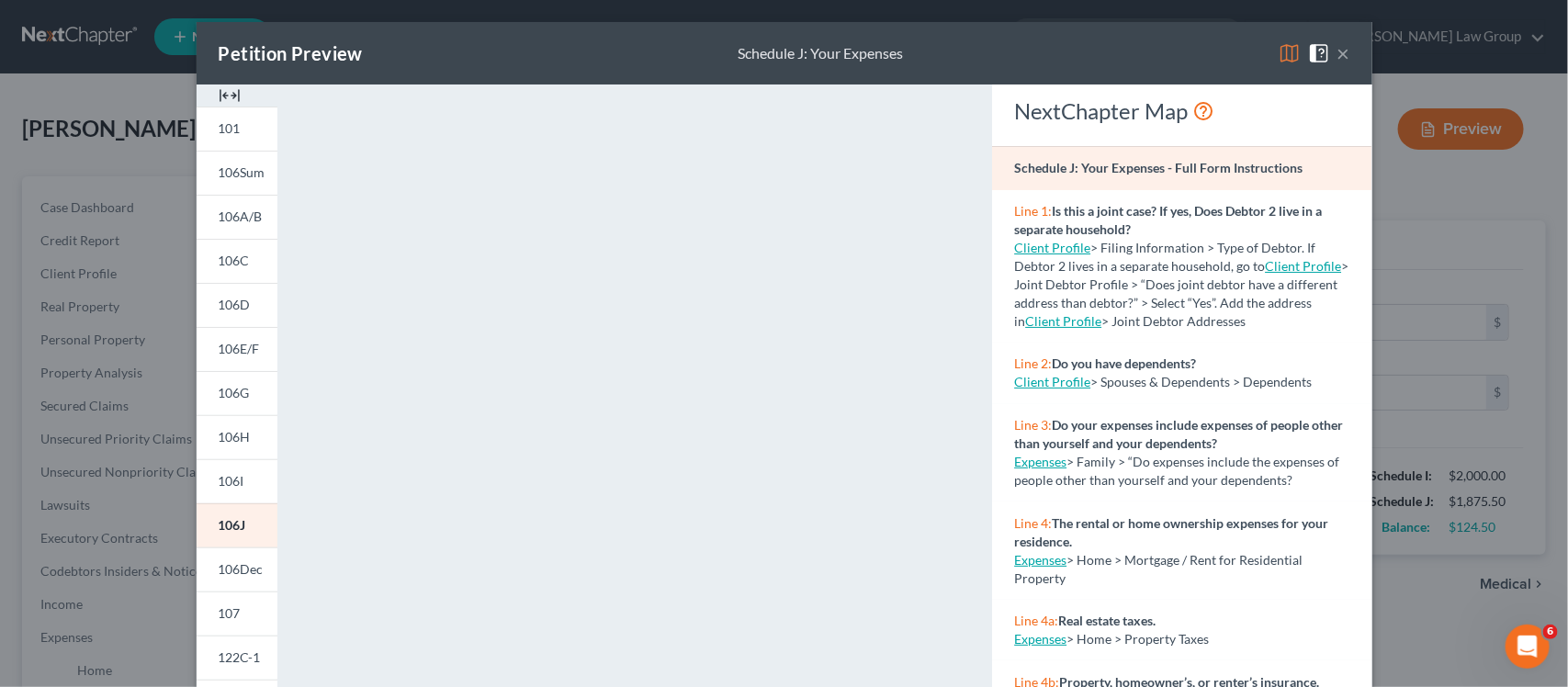
drag, startPoint x: 224, startPoint y: 126, endPoint x: 290, endPoint y: 135, distance: 66.6
click at [224, 126] on span "101" at bounding box center [229, 128] width 22 height 15
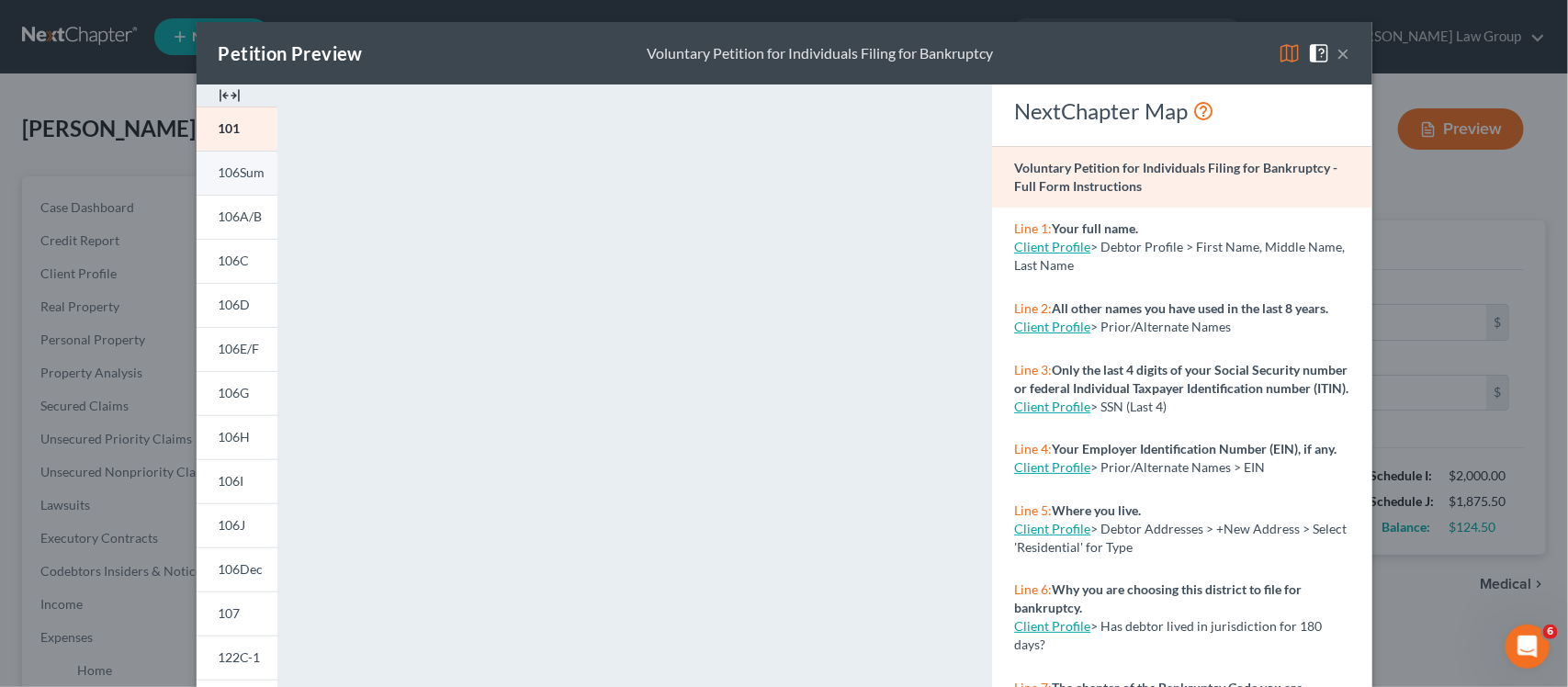
click at [223, 172] on span "106Sum" at bounding box center [242, 172] width 47 height 15
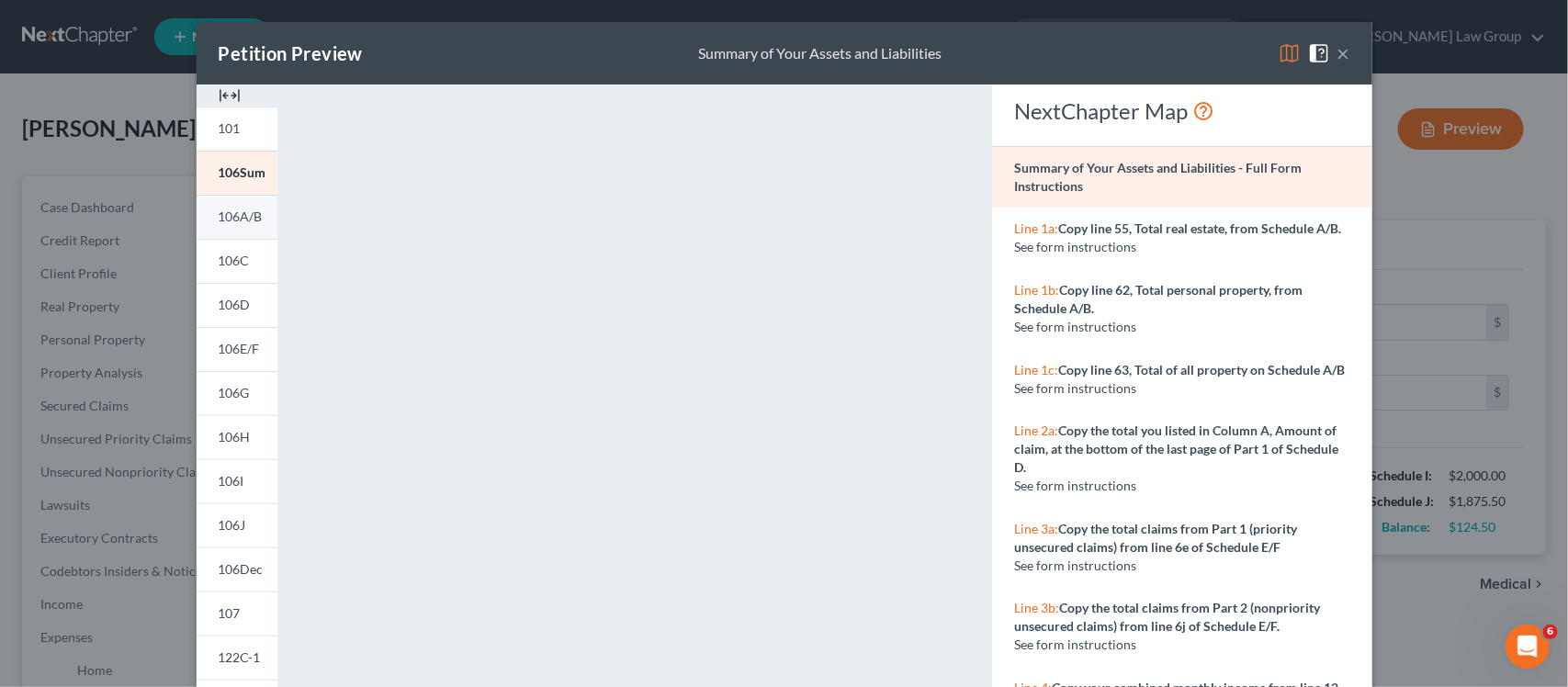
click at [227, 212] on span "106A/B" at bounding box center [241, 216] width 44 height 15
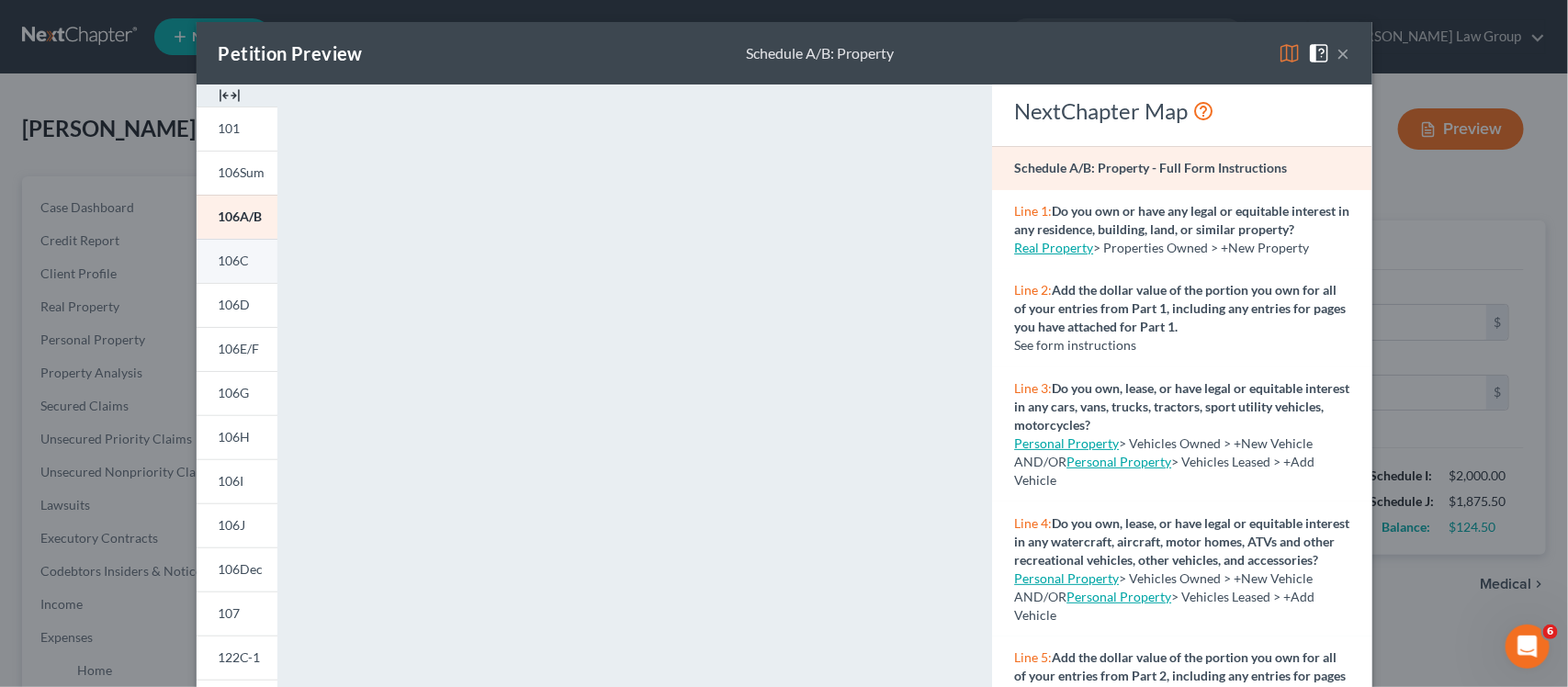
click at [227, 254] on span "106C" at bounding box center [234, 260] width 31 height 15
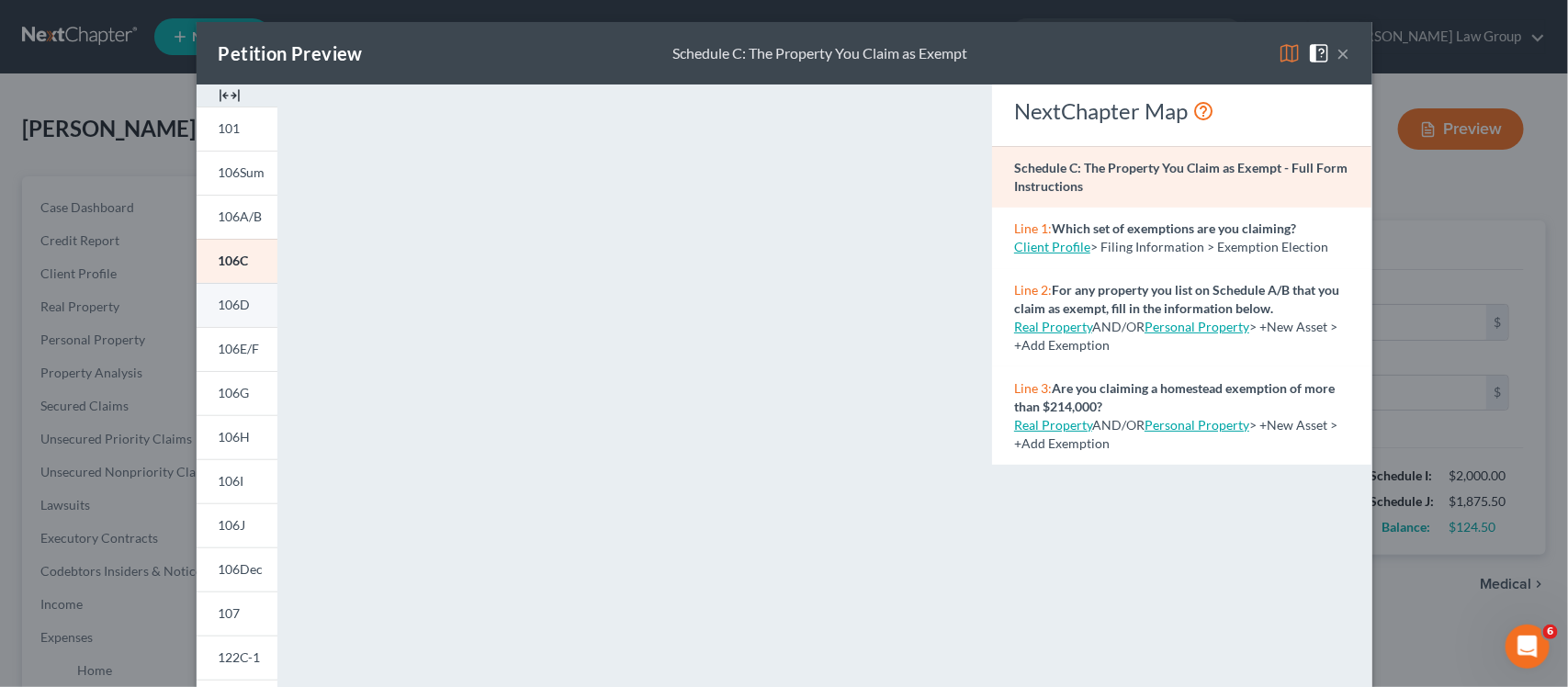
click at [237, 297] on span "106D" at bounding box center [235, 304] width 32 height 15
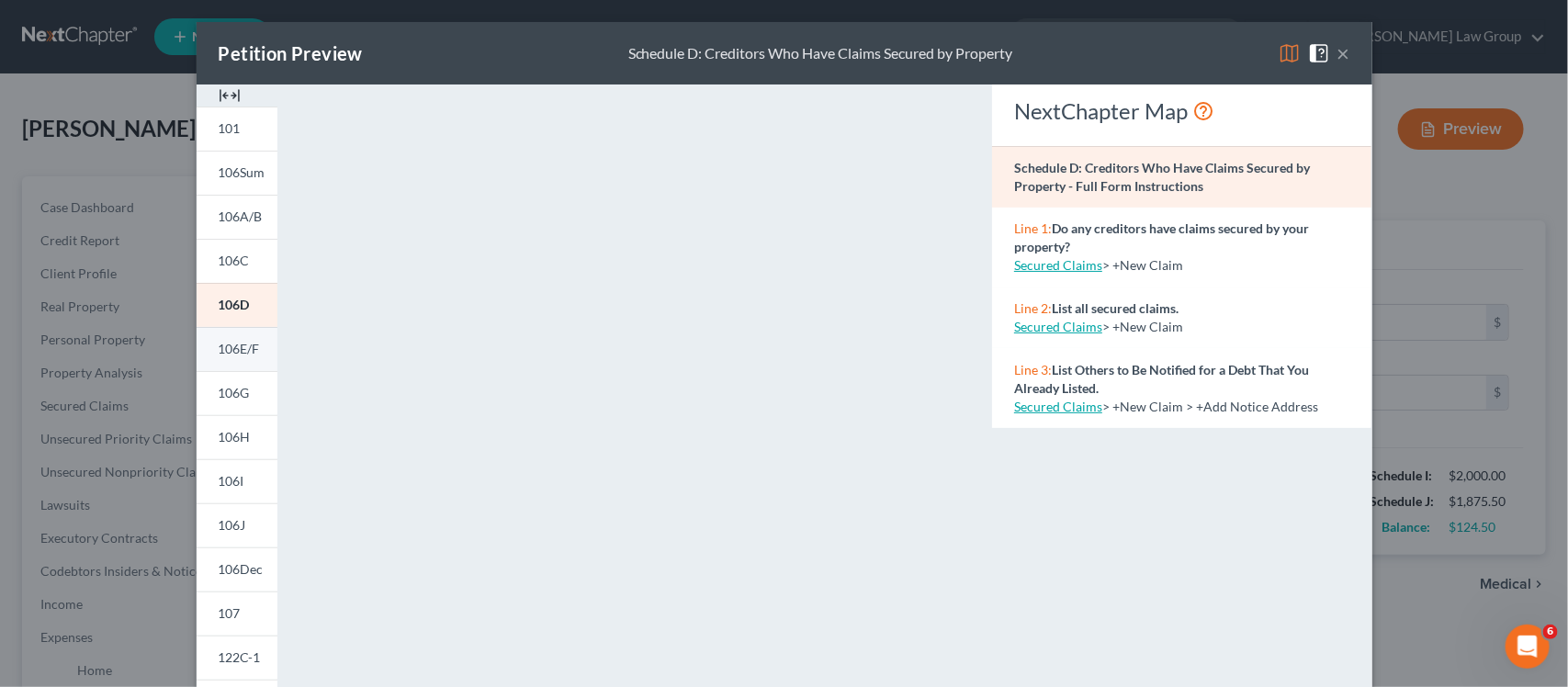
click at [231, 336] on link "106E/F" at bounding box center [237, 349] width 81 height 44
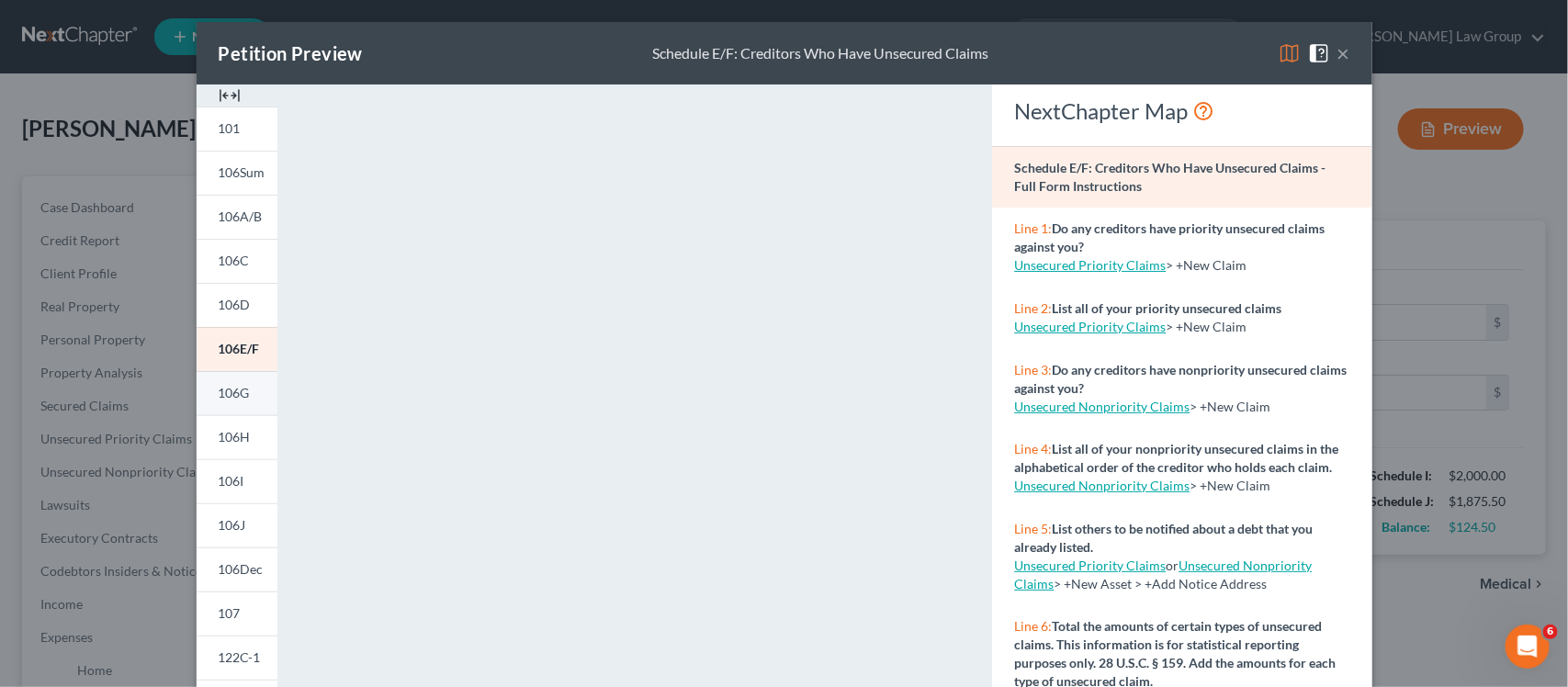
click at [219, 388] on span "106G" at bounding box center [234, 392] width 31 height 15
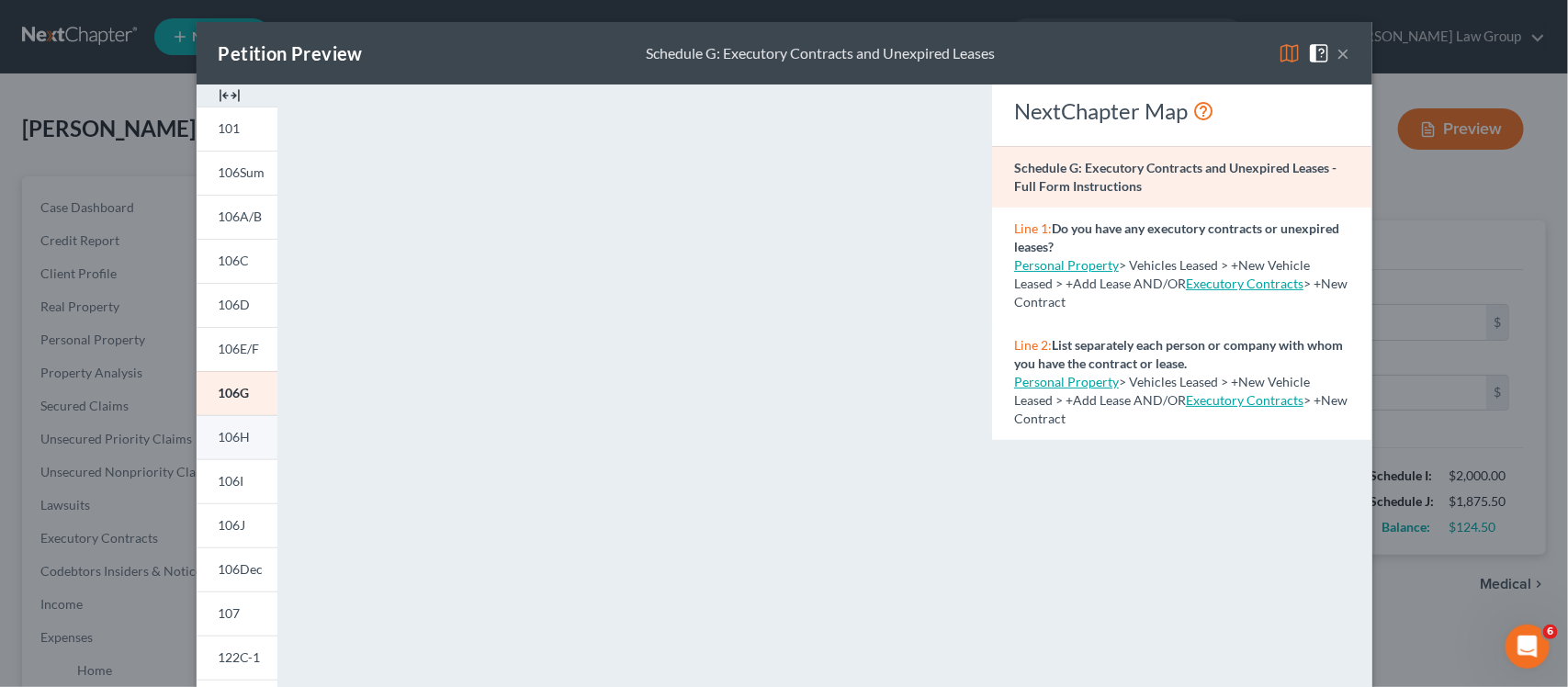
click at [236, 434] on span "106H" at bounding box center [235, 437] width 32 height 15
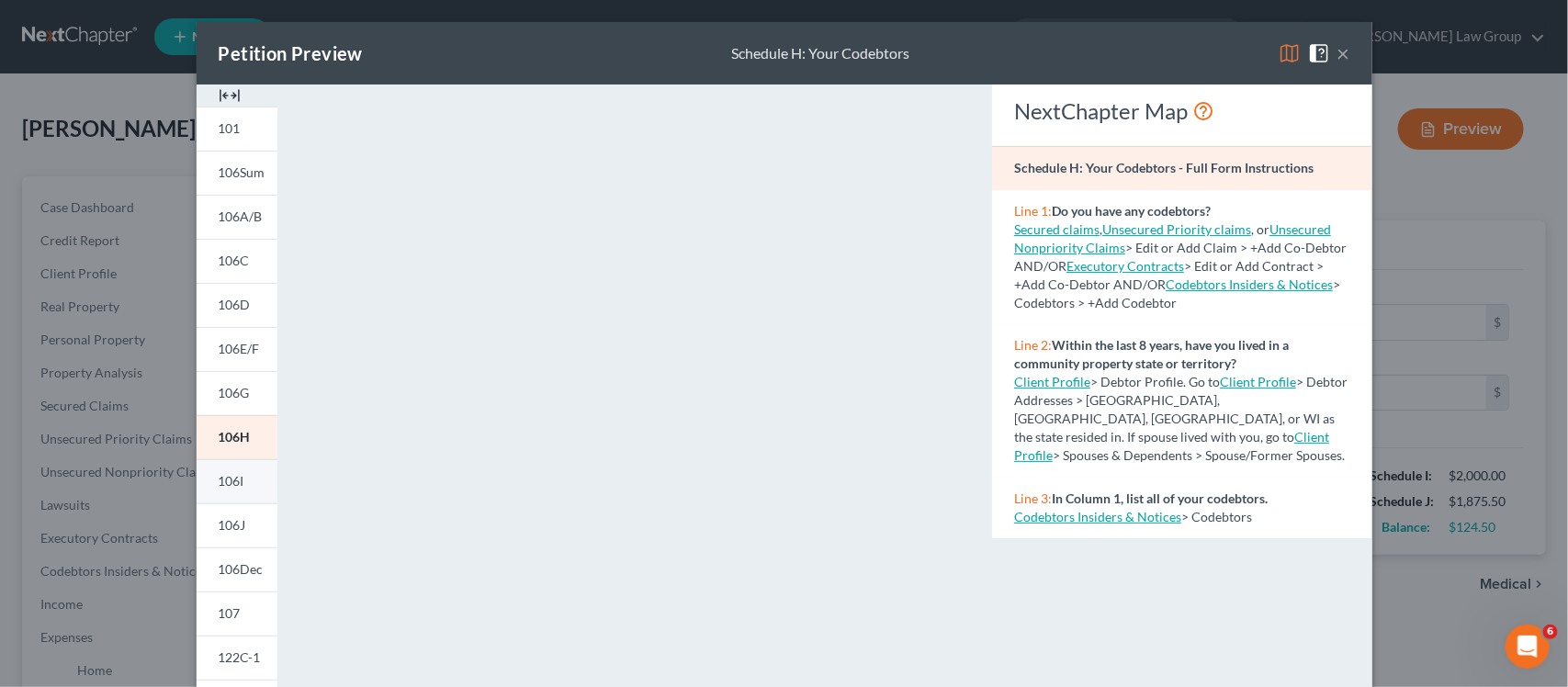
click at [237, 480] on link "106I" at bounding box center [237, 481] width 81 height 44
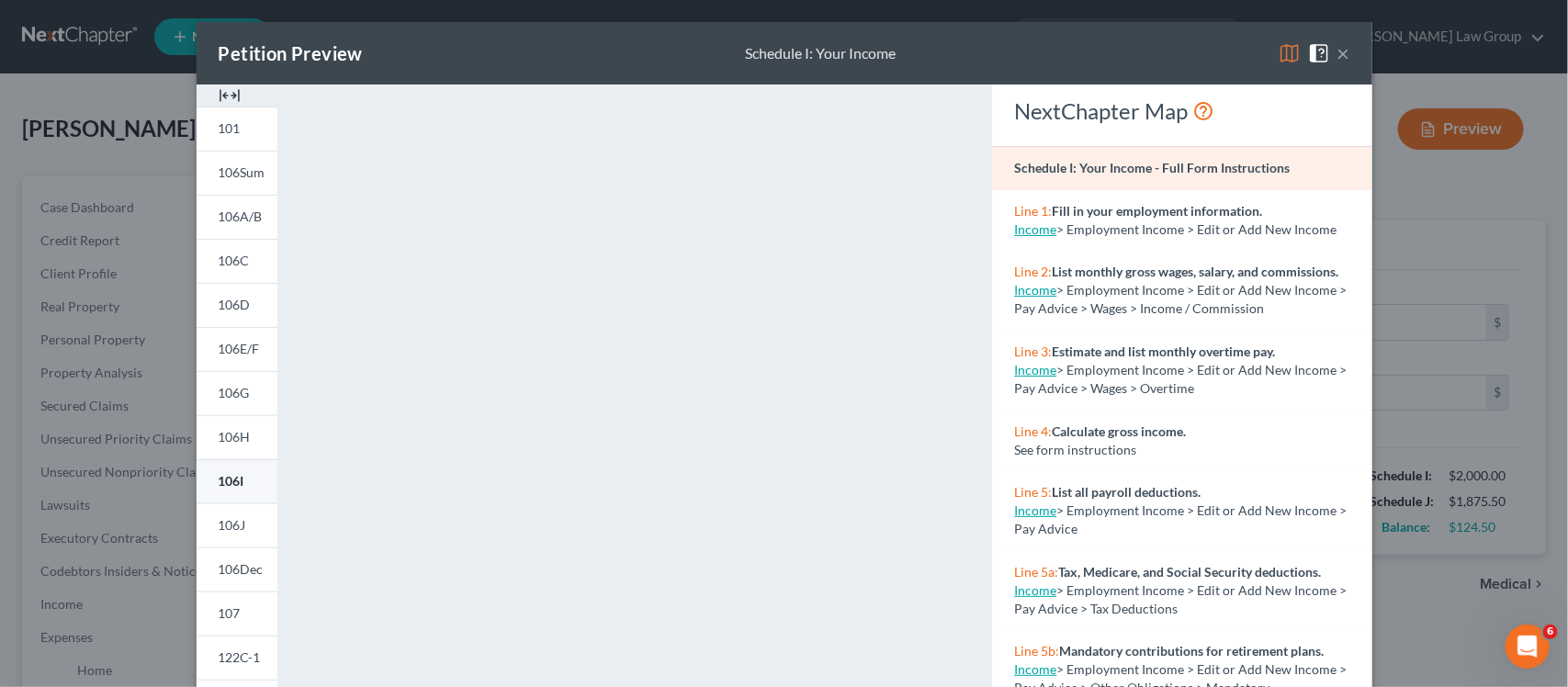
click at [230, 480] on span "106I" at bounding box center [231, 481] width 26 height 15
click at [231, 529] on span "106J" at bounding box center [232, 524] width 28 height 15
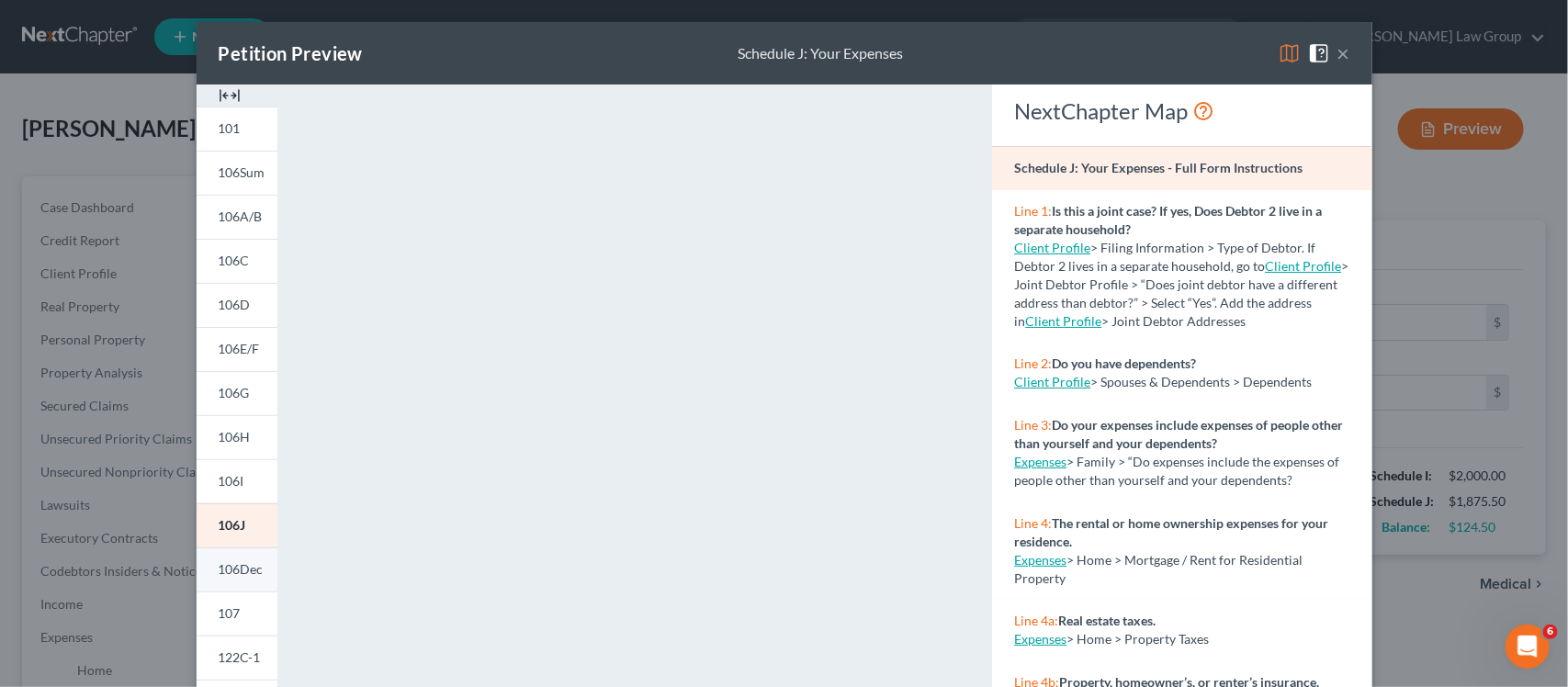
click at [240, 576] on span "106Dec" at bounding box center [241, 569] width 45 height 15
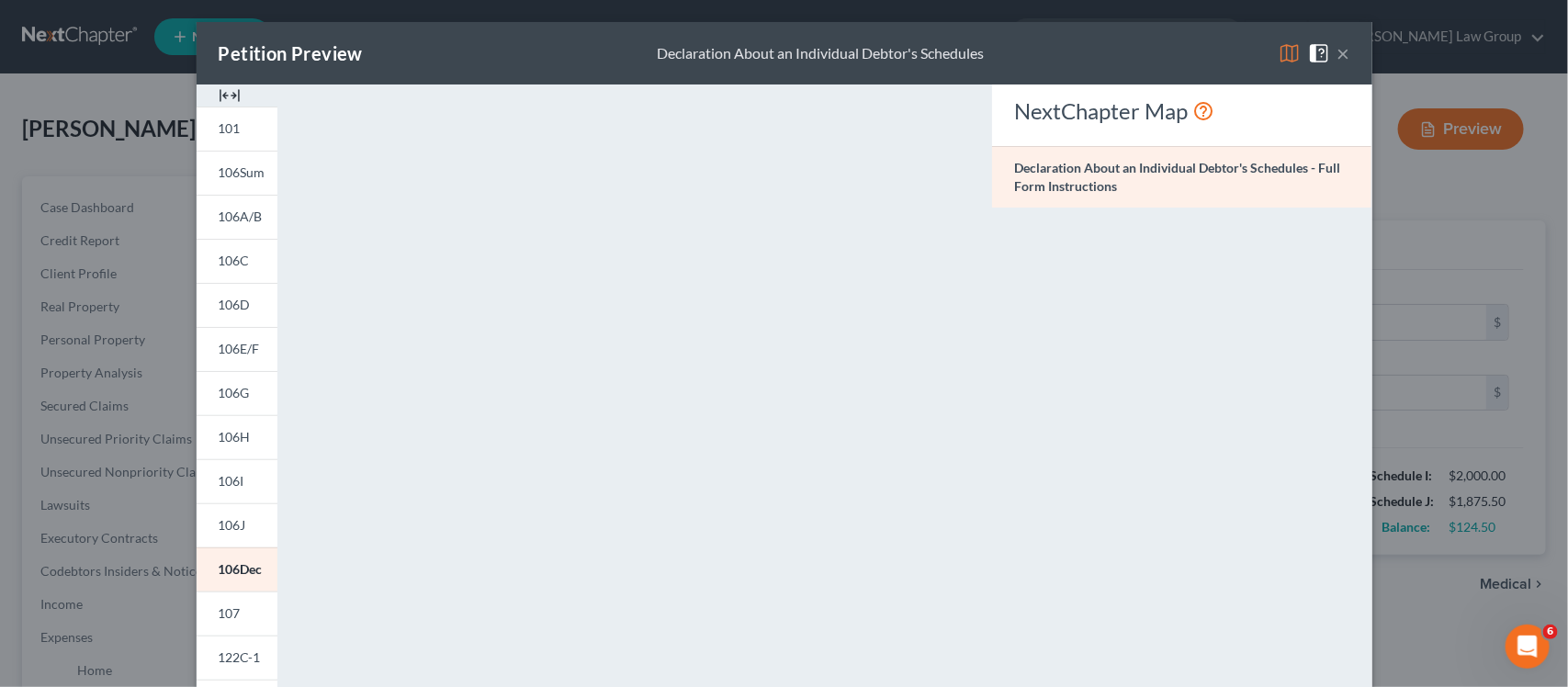
drag, startPoint x: 226, startPoint y: 606, endPoint x: 677, endPoint y: 520, distance: 459.1
click at [226, 606] on span "107" at bounding box center [229, 613] width 22 height 15
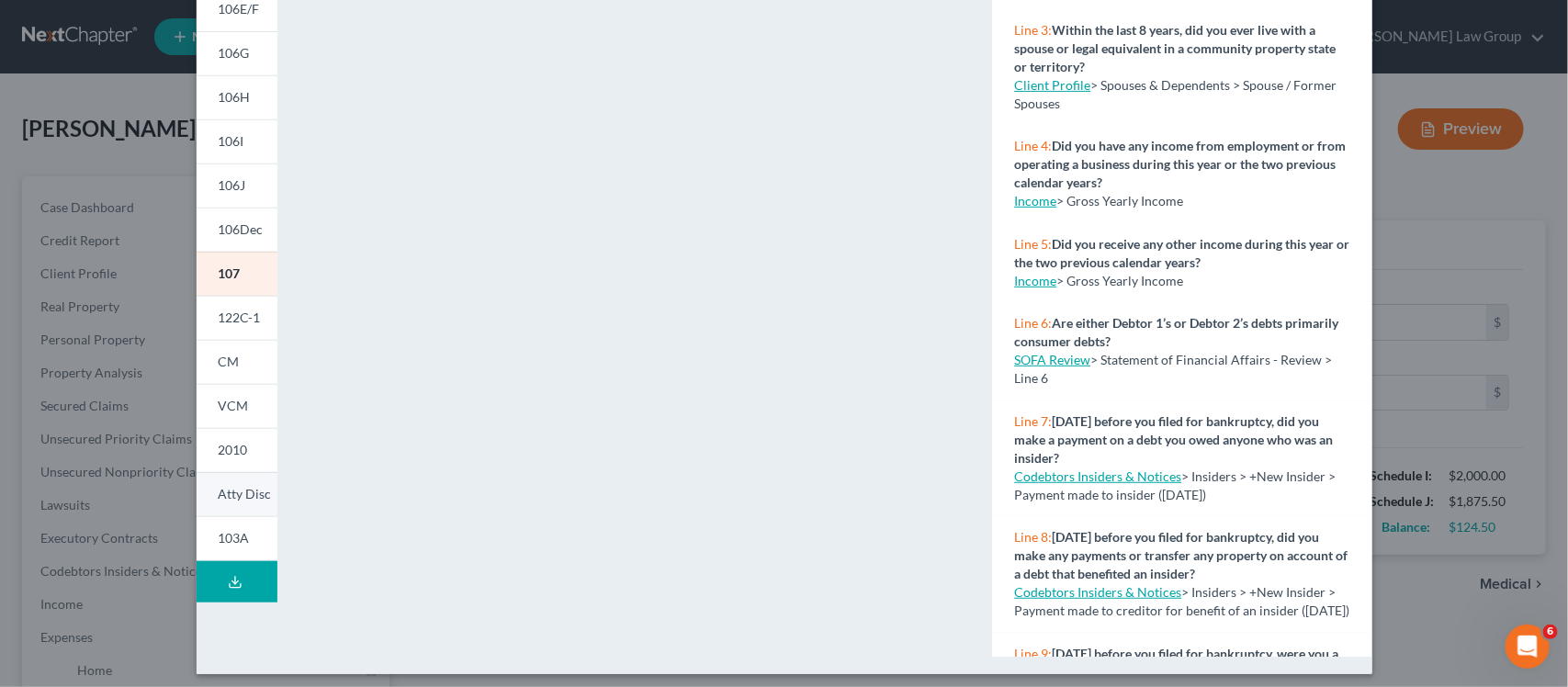
scroll to position [347, 0]
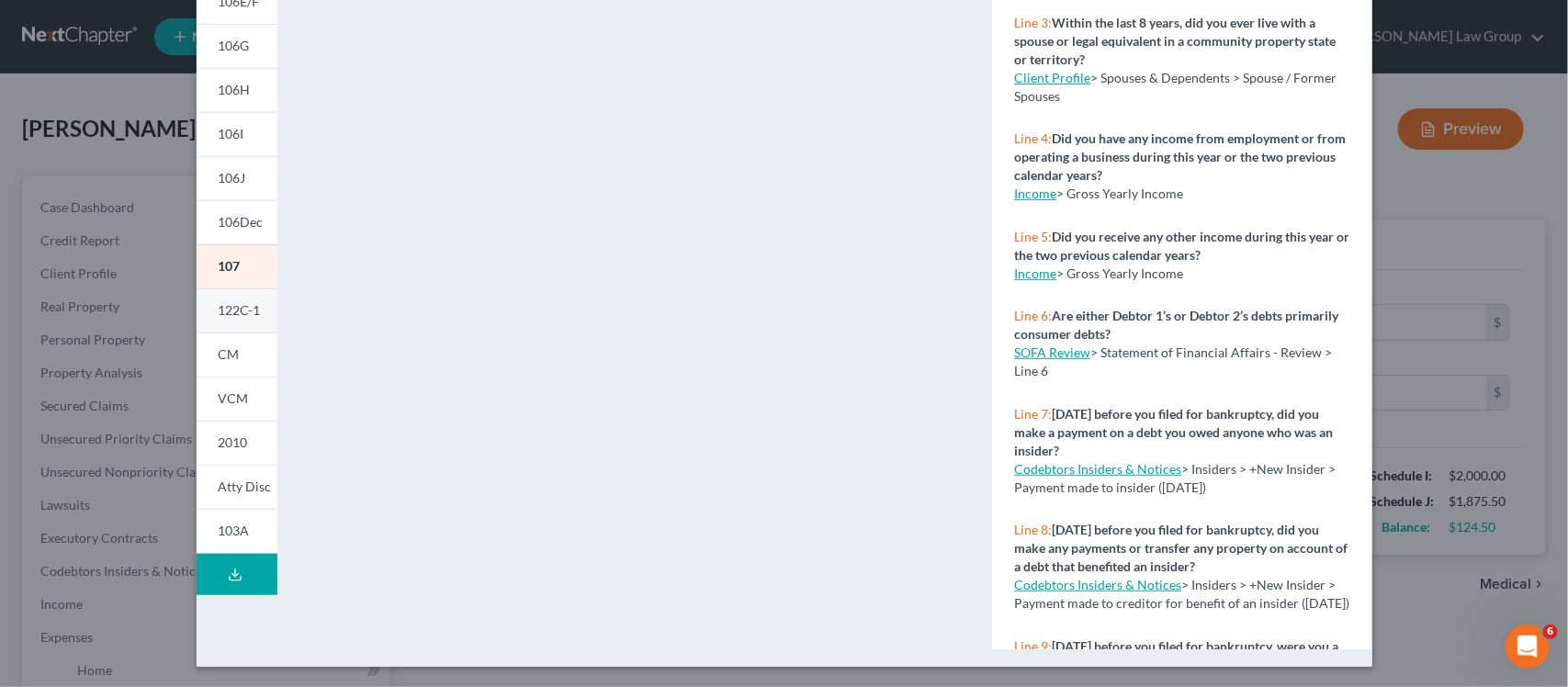
click at [232, 300] on link "122C-1" at bounding box center [237, 310] width 81 height 44
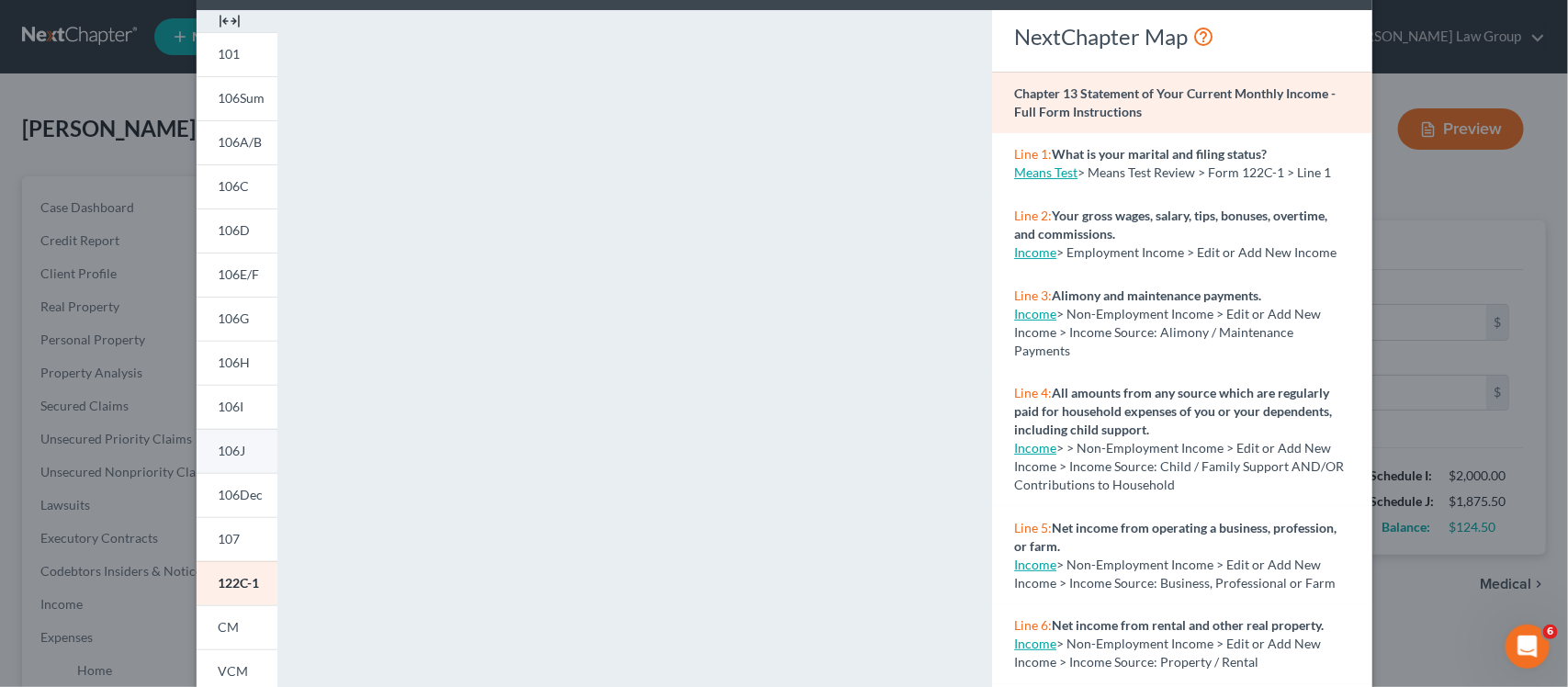
scroll to position [229, 0]
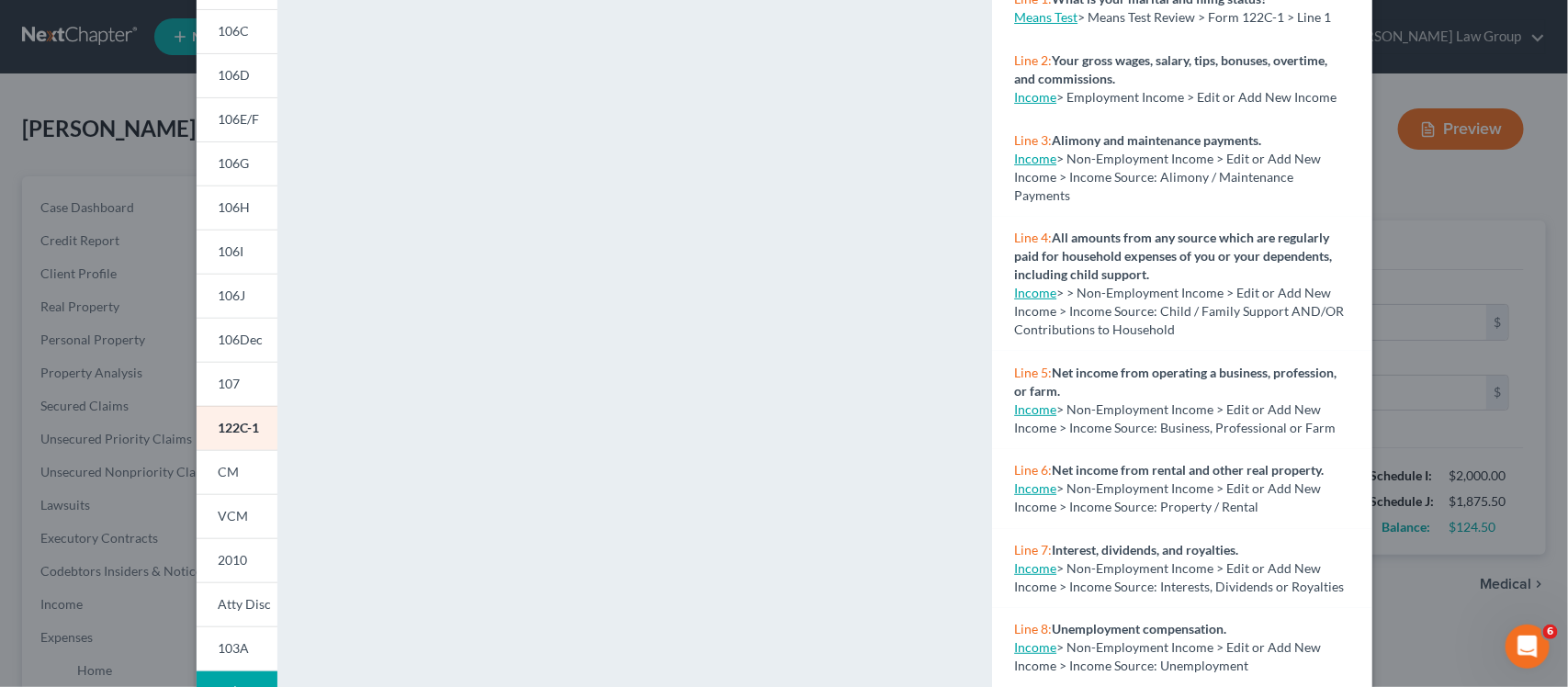
drag, startPoint x: 229, startPoint y: 469, endPoint x: 445, endPoint y: 413, distance: 223.1
click at [229, 469] on span "CM" at bounding box center [229, 471] width 21 height 15
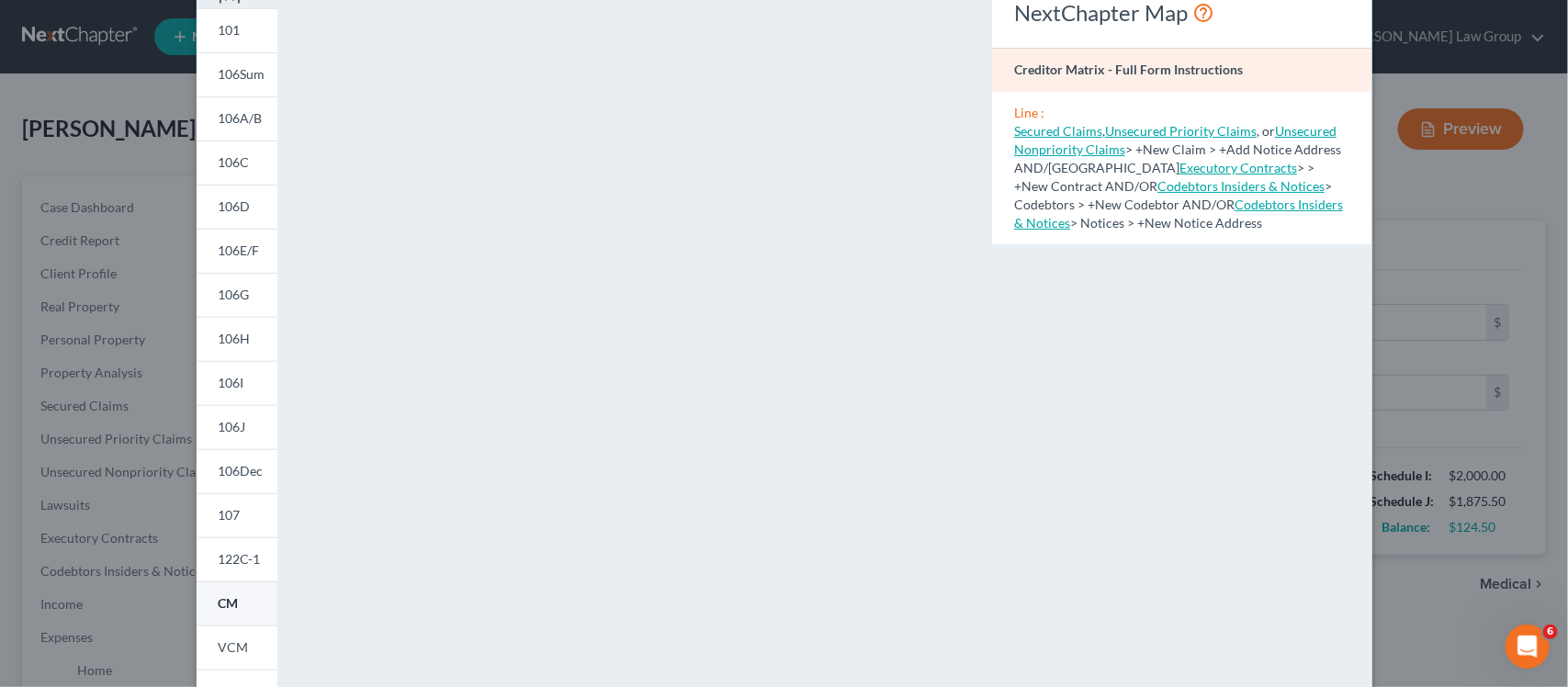
scroll to position [344, 0]
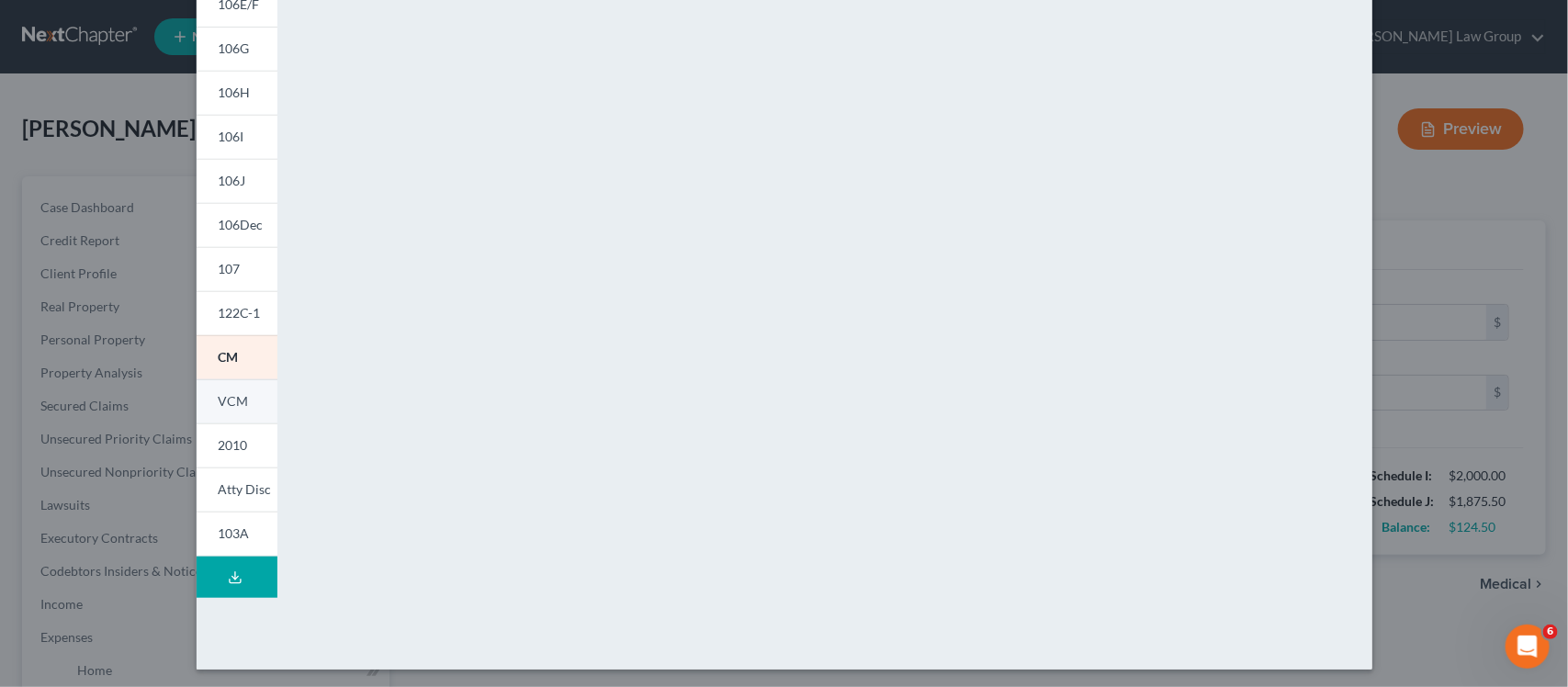
click at [221, 402] on span "VCM" at bounding box center [234, 401] width 30 height 15
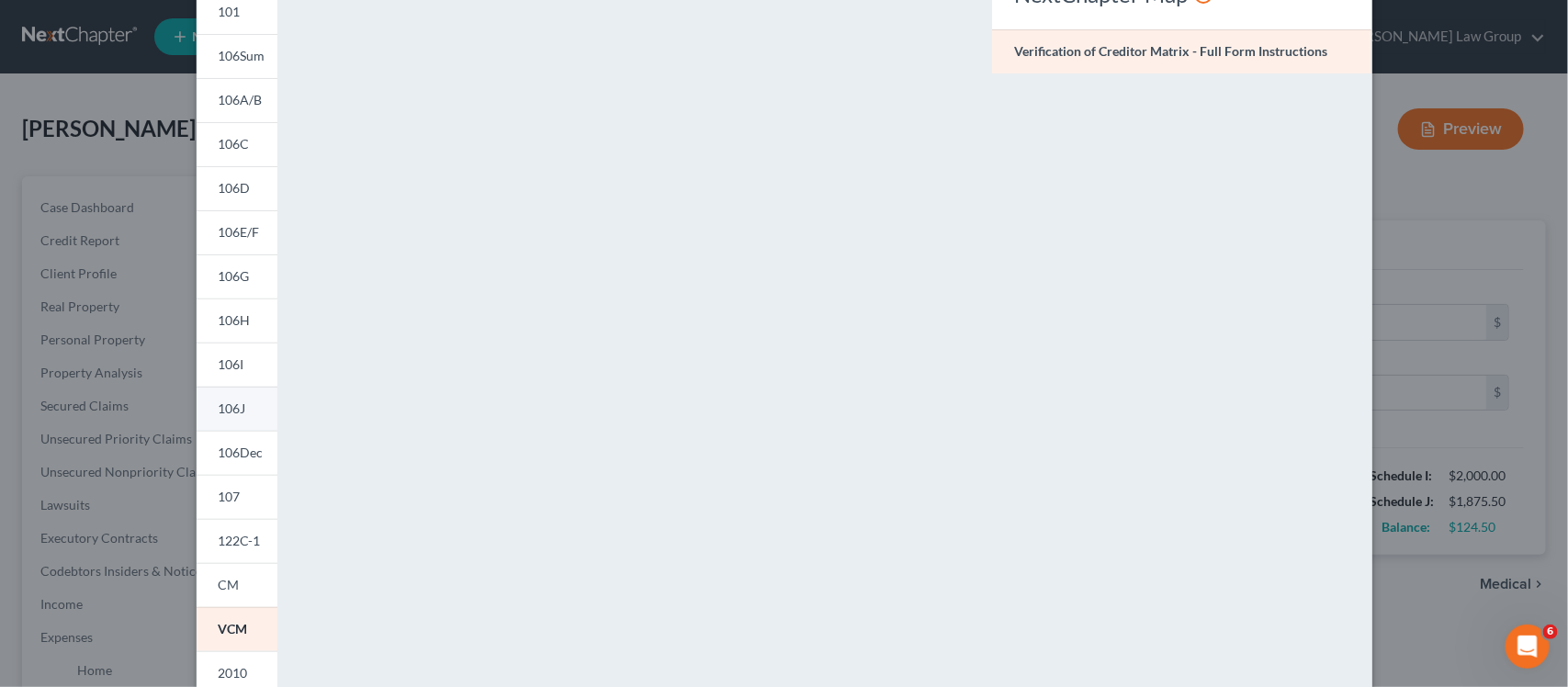
scroll to position [347, 0]
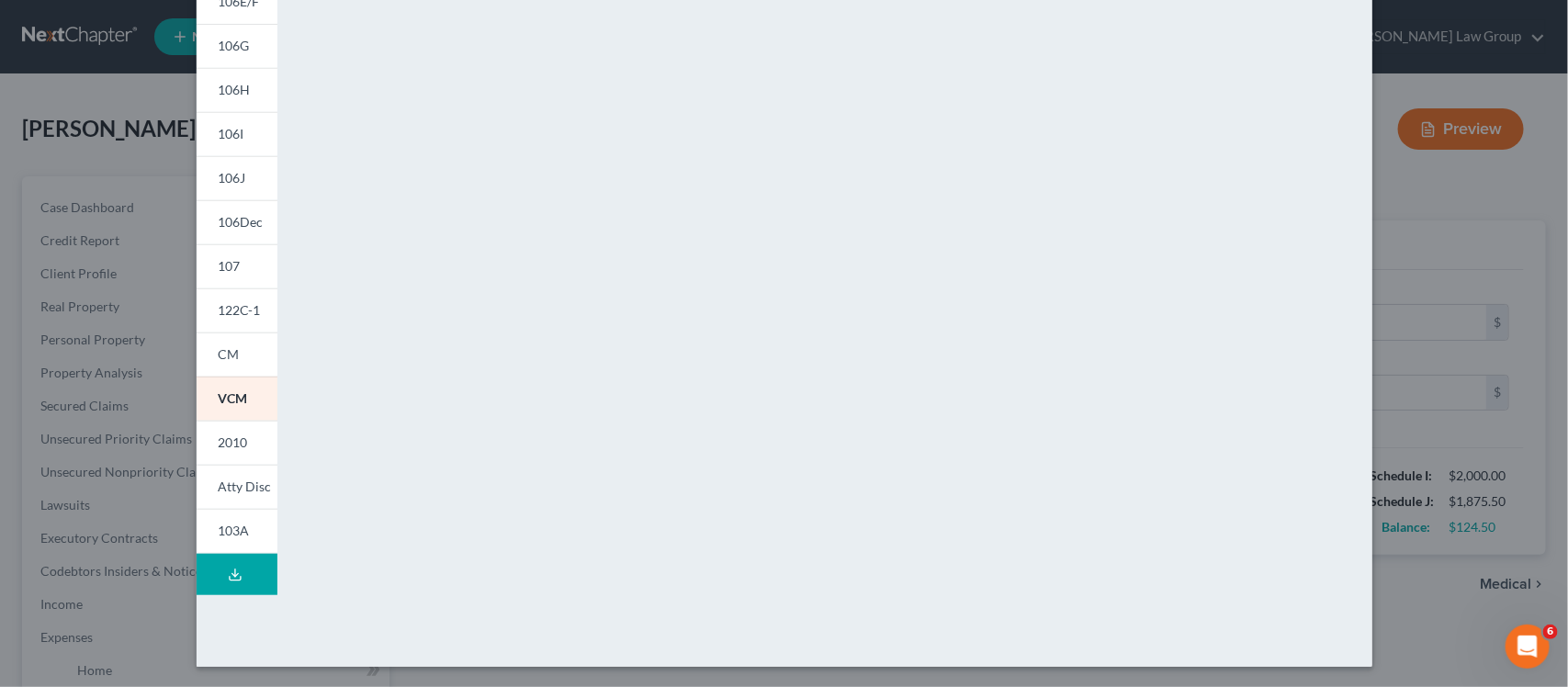
drag, startPoint x: 236, startPoint y: 442, endPoint x: 594, endPoint y: 383, distance: 362.8
click at [236, 442] on span "2010" at bounding box center [233, 442] width 29 height 15
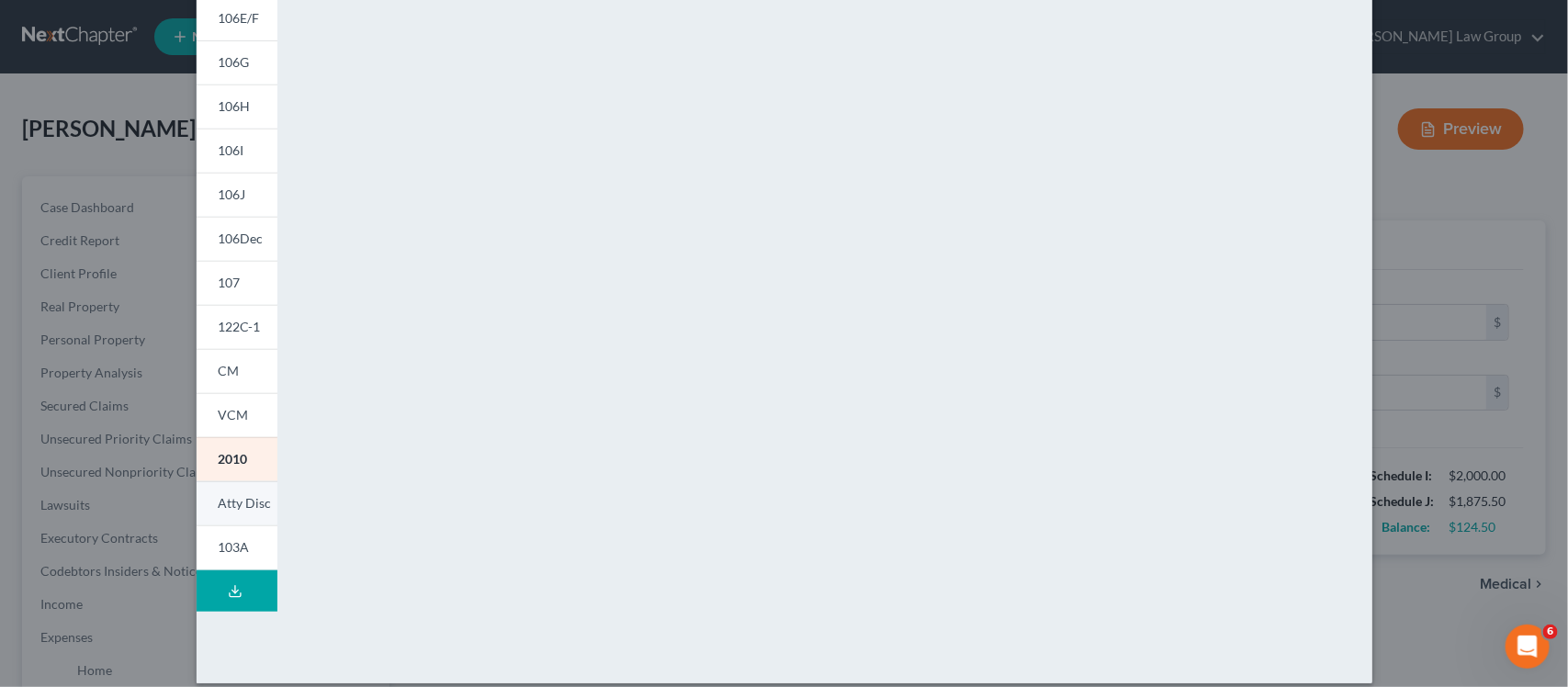
scroll to position [344, 0]
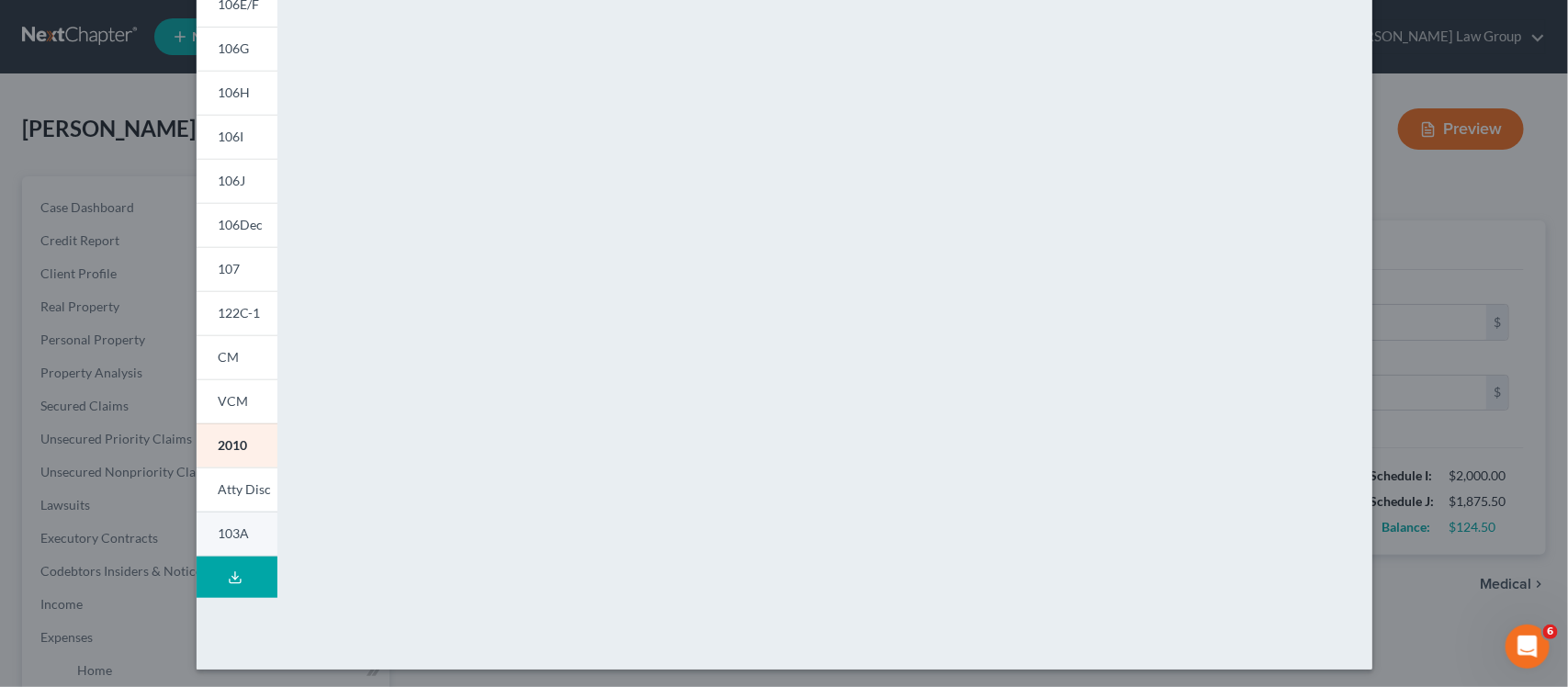
click at [226, 540] on span "103A" at bounding box center [234, 533] width 31 height 15
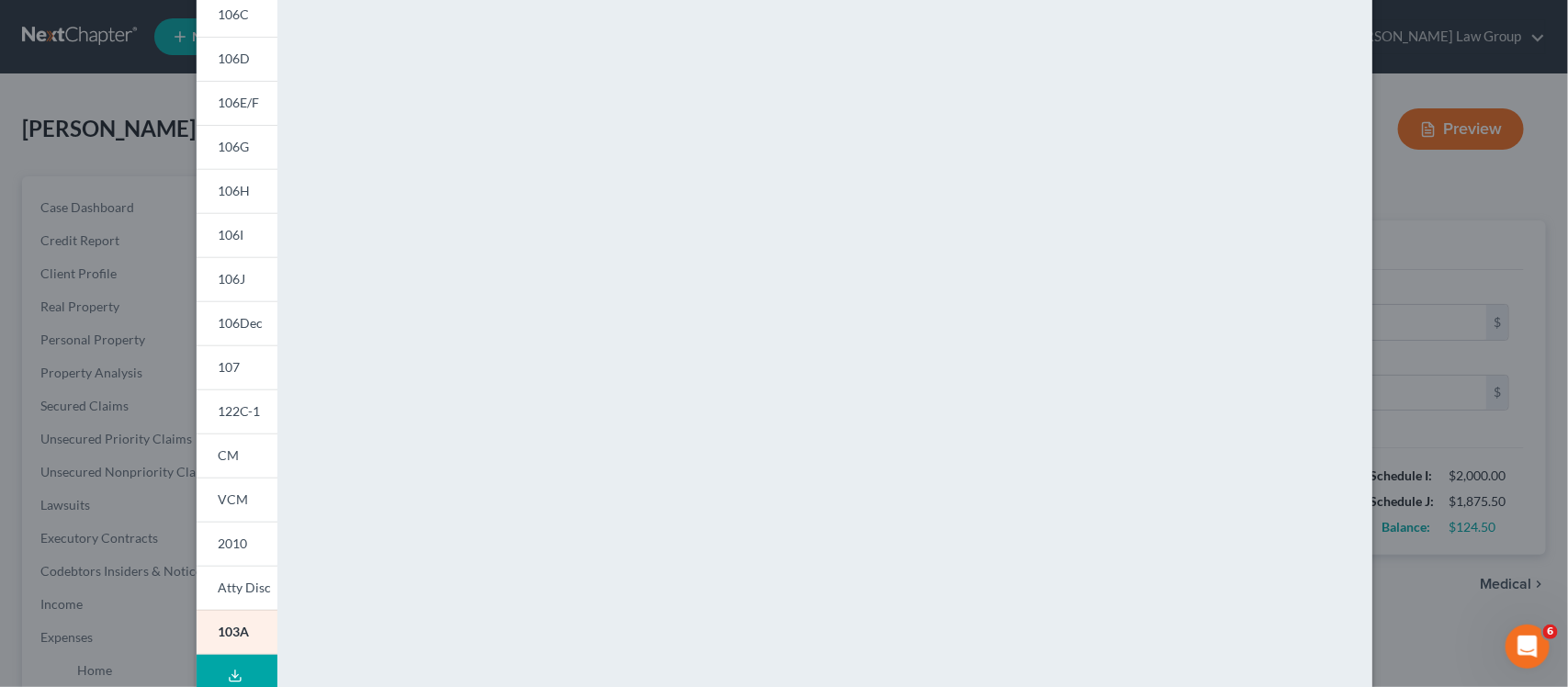
scroll to position [347, 0]
